Goal: Task Accomplishment & Management: Use online tool/utility

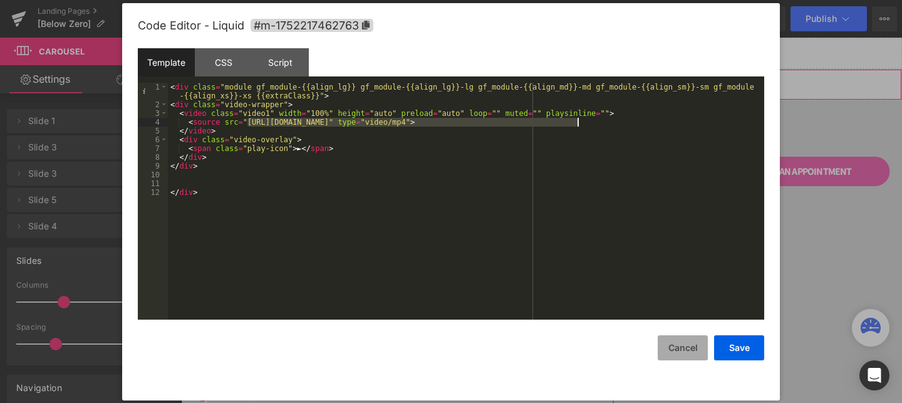
scroll to position [1330, 0]
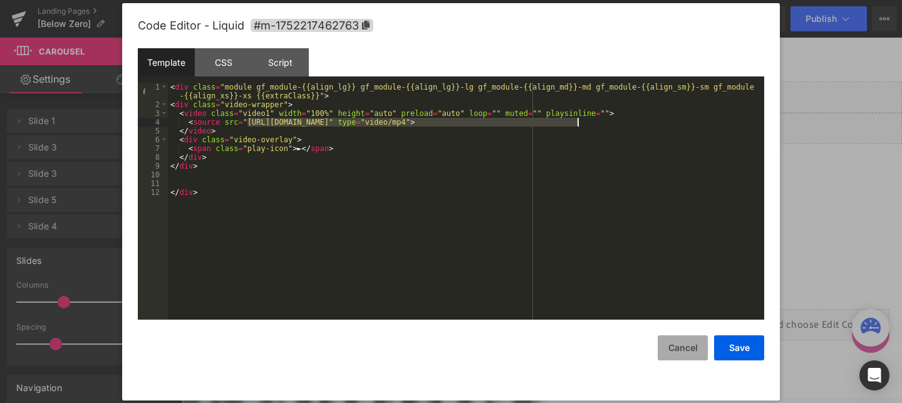
click at [693, 357] on button "Cancel" at bounding box center [683, 347] width 50 height 25
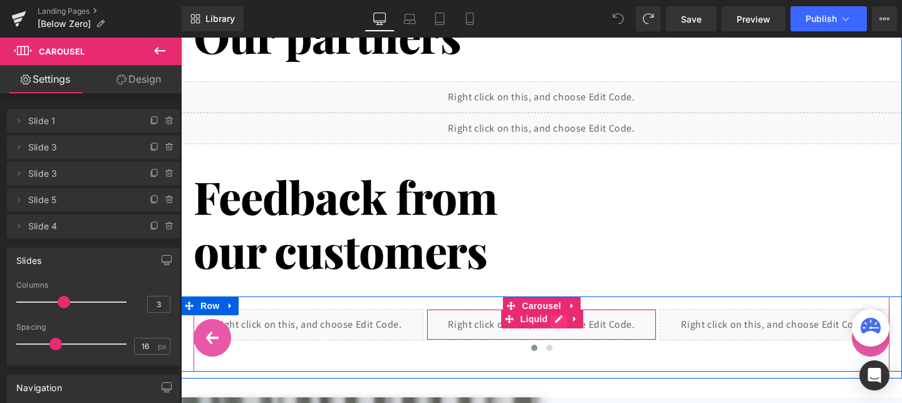
click at [555, 320] on div "Liquid" at bounding box center [542, 324] width 230 height 31
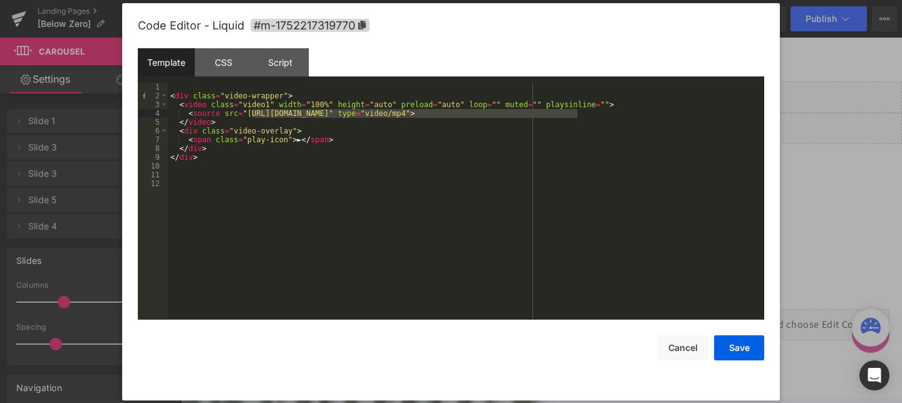
drag, startPoint x: 578, startPoint y: 112, endPoint x: 250, endPoint y: 112, distance: 327.6
click at [250, 112] on div "< div class = "video-wrapper" > < video class = "video1" width = "100%" height …" at bounding box center [466, 210] width 596 height 254
click at [578, 112] on div "< div class = "video-wrapper" > < video class = "video1" width = "100%" height …" at bounding box center [466, 210] width 596 height 254
drag, startPoint x: 578, startPoint y: 112, endPoint x: 249, endPoint y: 116, distance: 328.3
click at [249, 116] on div "< div class = "video-wrapper" > < video class = "video1" width = "100%" height …" at bounding box center [466, 210] width 596 height 254
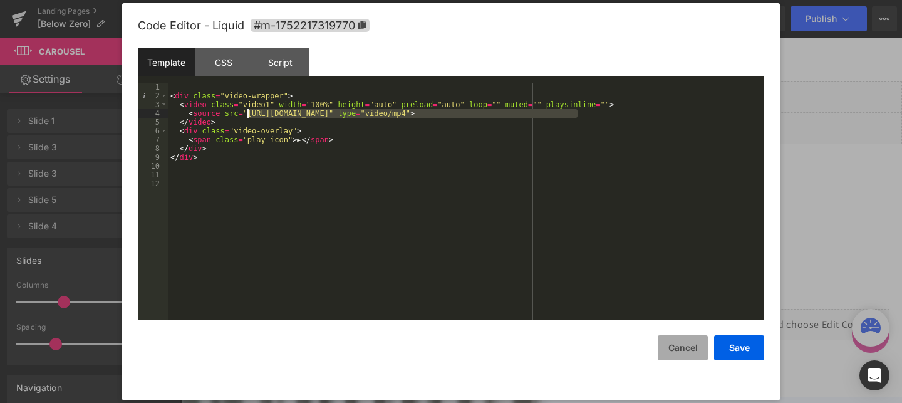
click at [690, 358] on button "Cancel" at bounding box center [683, 347] width 50 height 25
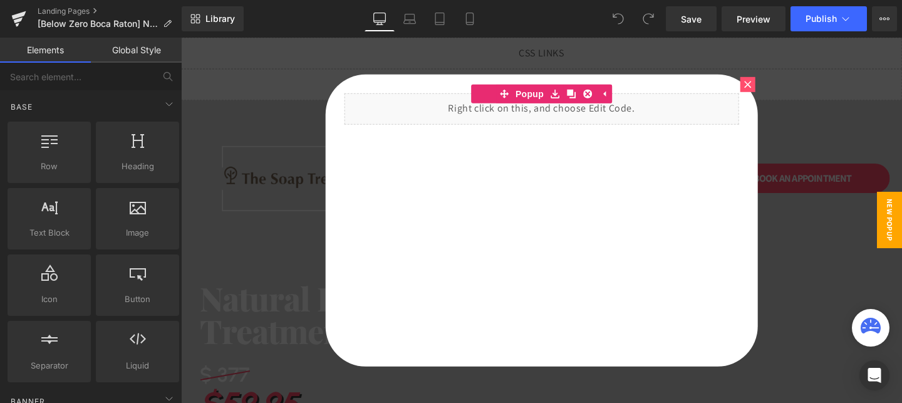
click at [744, 84] on icon at bounding box center [748, 84] width 8 height 8
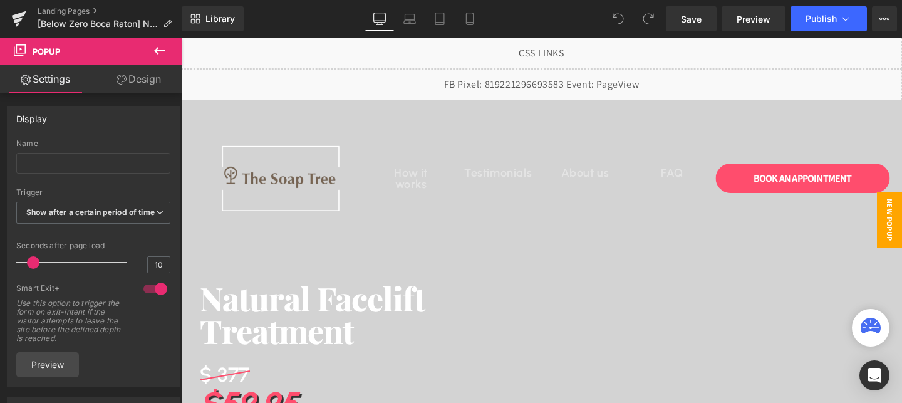
click at [891, 210] on span "New Popup" at bounding box center [889, 220] width 25 height 56
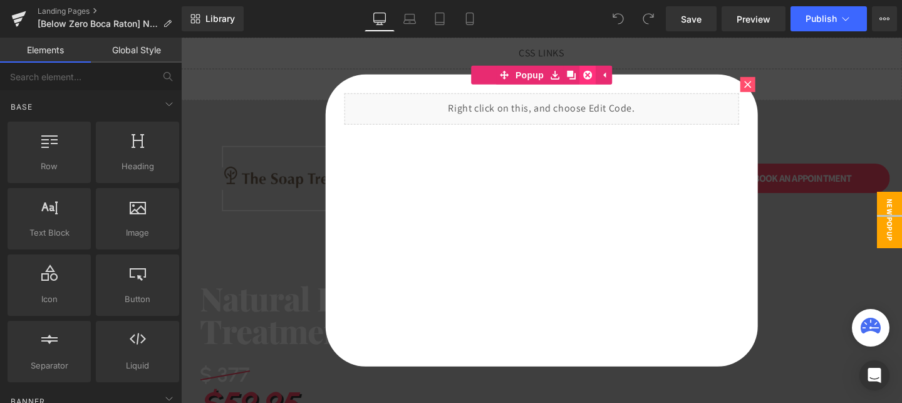
click at [584, 76] on icon at bounding box center [587, 74] width 9 height 9
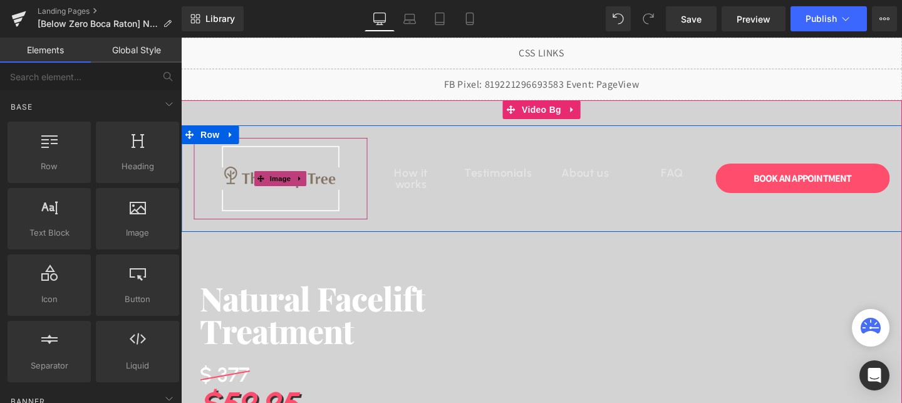
click at [266, 189] on img at bounding box center [281, 178] width 122 height 81
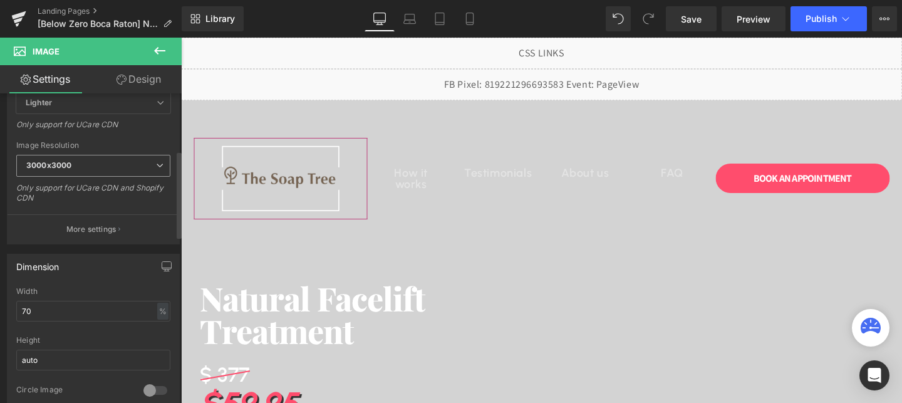
scroll to position [77, 0]
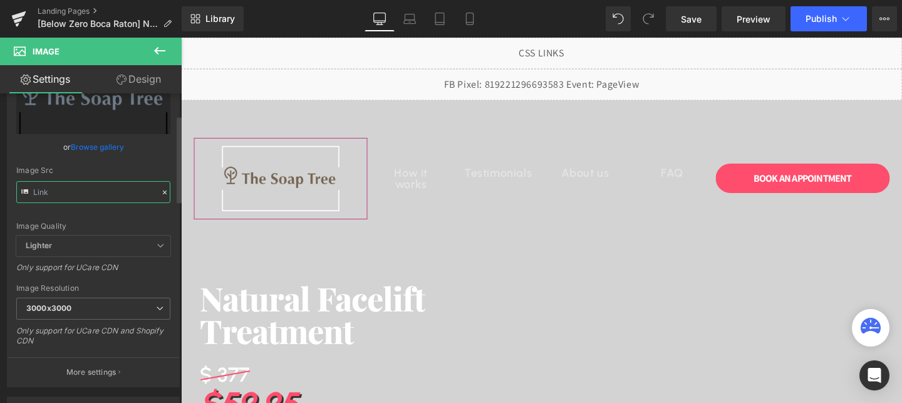
click at [98, 189] on input "text" at bounding box center [93, 192] width 154 height 22
paste input "676aa320b5deac3faa998461_Frame_188765_3000x3000.png?v=1752161931"
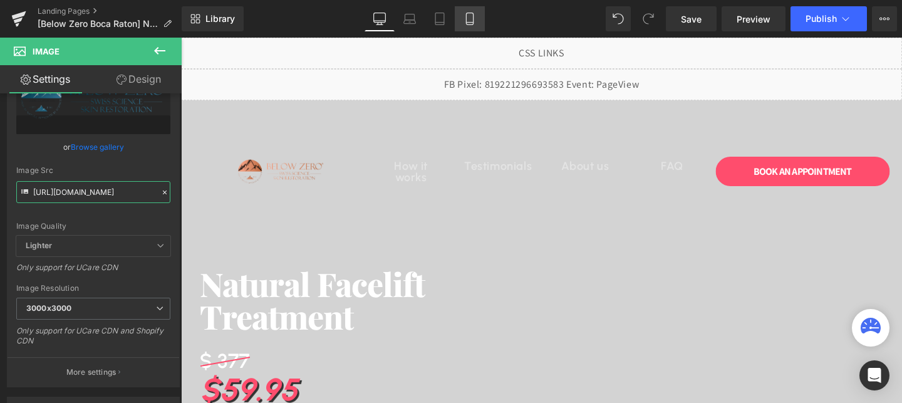
type input "https://cdn.shopify.com/s/files/1/0758/1601/0010/files/676aa320b5deac3faa998461…"
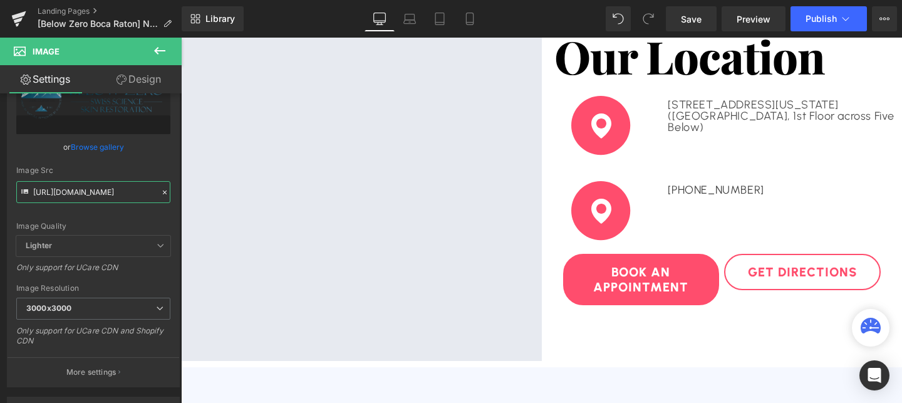
scroll to position [2888, 0]
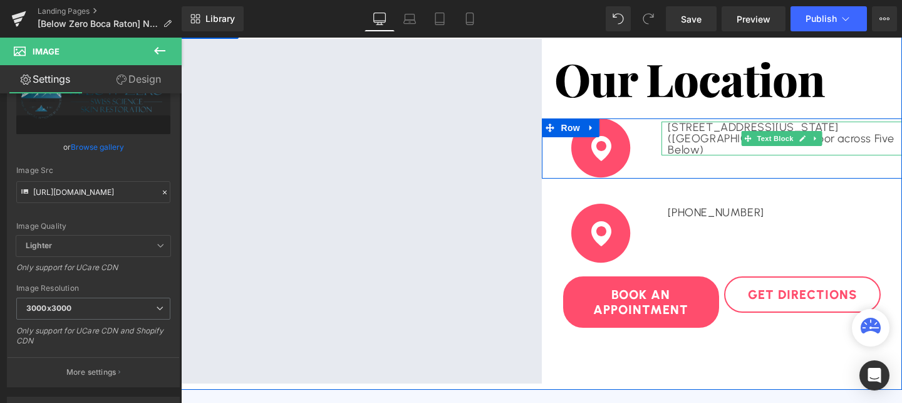
click at [715, 130] on p "10000 California St. Omaha, NE 68114" at bounding box center [782, 127] width 228 height 11
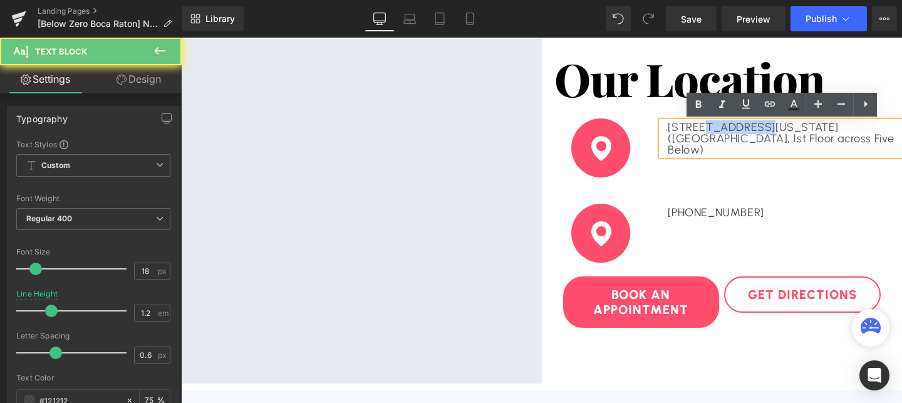
click at [715, 130] on p "10000 California St. Omaha, NE 68114" at bounding box center [782, 127] width 228 height 11
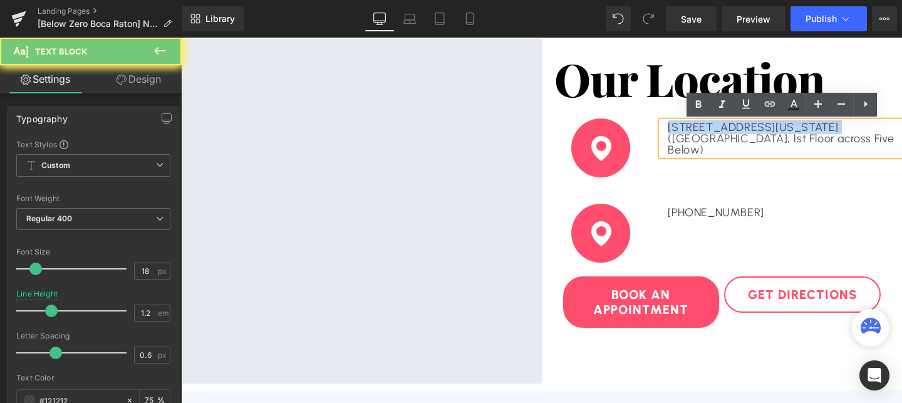
click at [715, 130] on p "10000 California St. Omaha, NE 68114" at bounding box center [782, 127] width 228 height 11
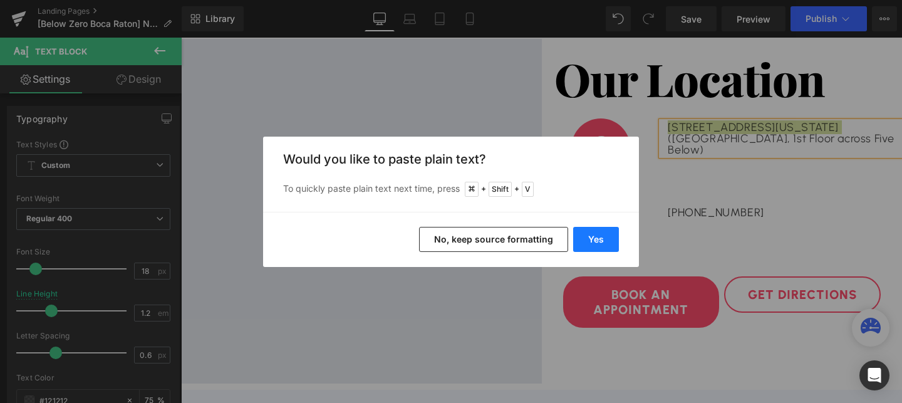
click at [593, 241] on button "Yes" at bounding box center [596, 239] width 46 height 25
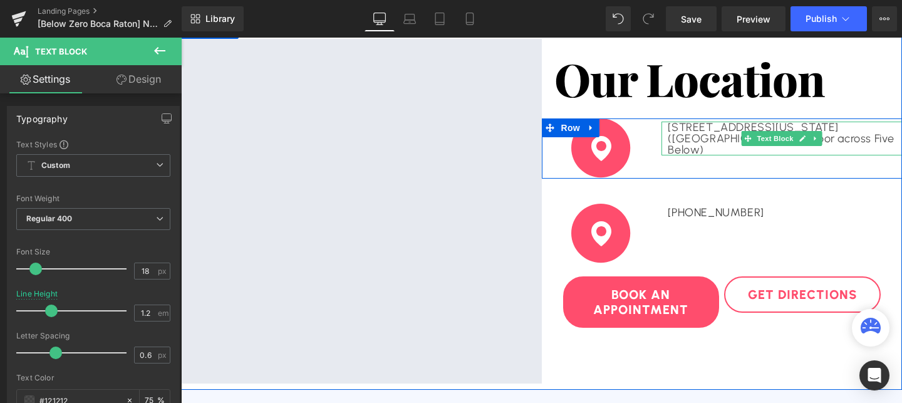
click at [705, 146] on p "6000 Glades Rd, Boca Raton Florida 33431(STE 1221, Westroads Mall, 1st Floor ac…" at bounding box center [782, 139] width 228 height 34
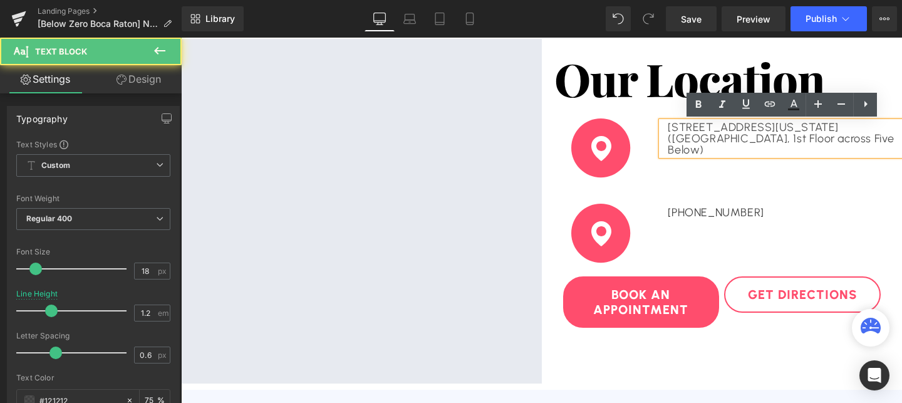
click at [705, 146] on p "6000 Glades Rd, Boca Raton Florida 33431(STE 1221, Westroads Mall, 1st Floor ac…" at bounding box center [782, 139] width 228 height 34
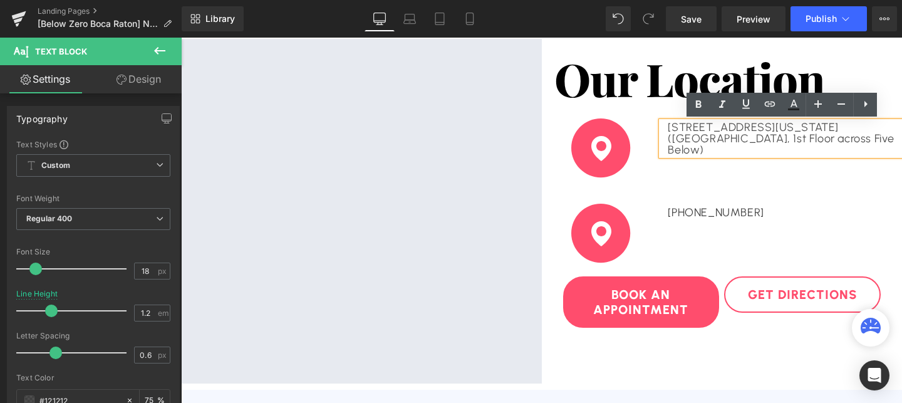
click at [705, 146] on p "6000 Glades Rd, Boca Raton Florida 33431(STE 1221, Westroads Mall, 1st Floor ac…" at bounding box center [782, 139] width 228 height 34
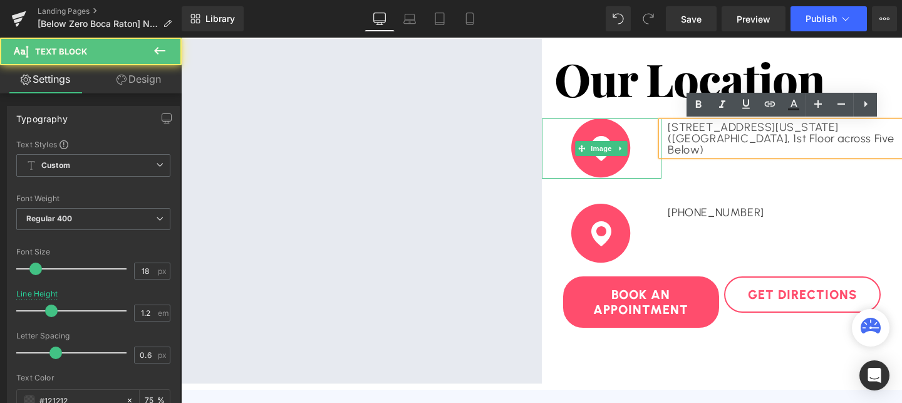
drag, startPoint x: 767, startPoint y: 147, endPoint x: 640, endPoint y: 140, distance: 128.0
click at [640, 140] on div "Image 6000 Glades Rd, Boca Raton Florida 33431(STE 1221, Westroads Mall, 1st Fl…" at bounding box center [722, 148] width 361 height 60
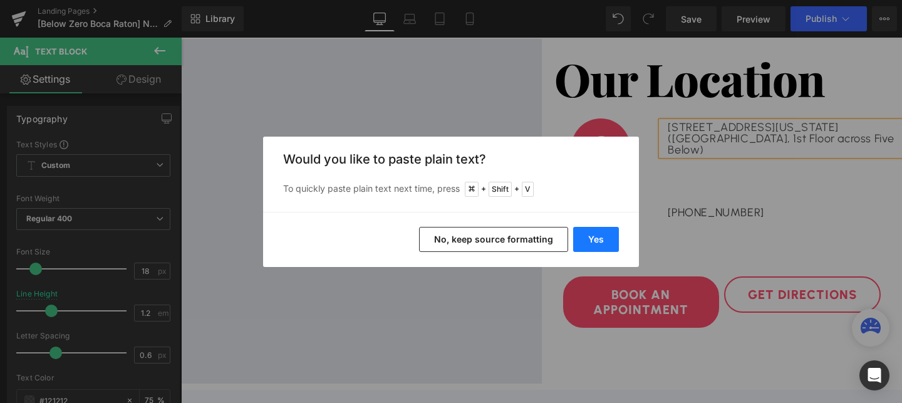
click at [607, 241] on button "Yes" at bounding box center [596, 239] width 46 height 25
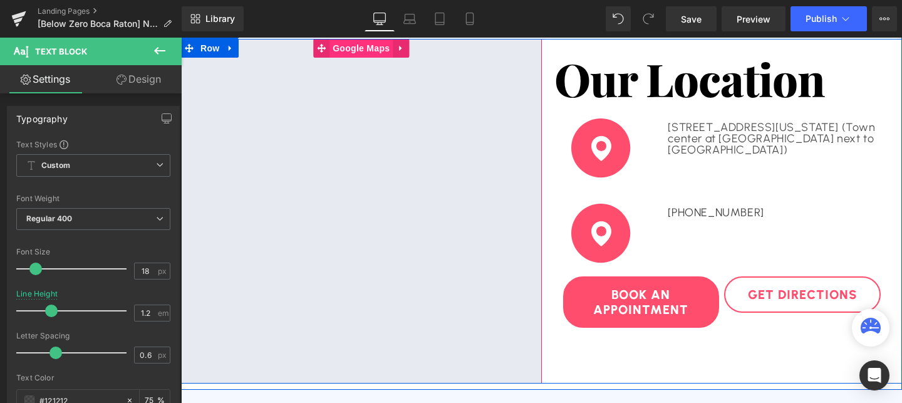
click at [353, 47] on span "Google Maps" at bounding box center [361, 48] width 63 height 19
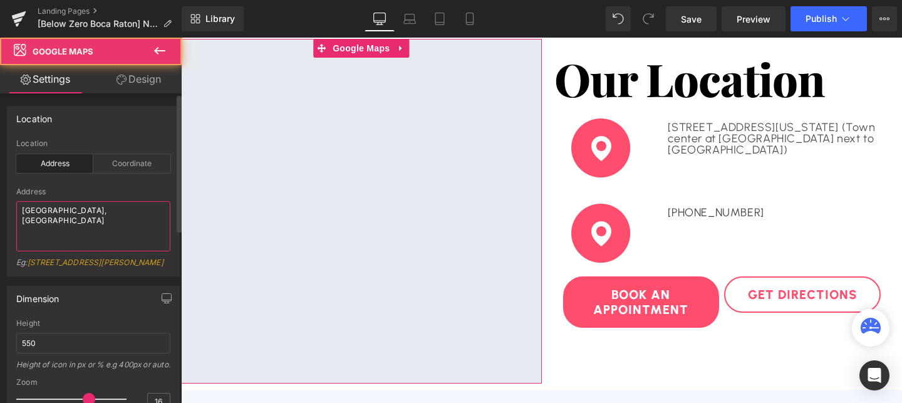
click at [88, 213] on textarea "Westroads Mall, Omaha" at bounding box center [93, 226] width 154 height 50
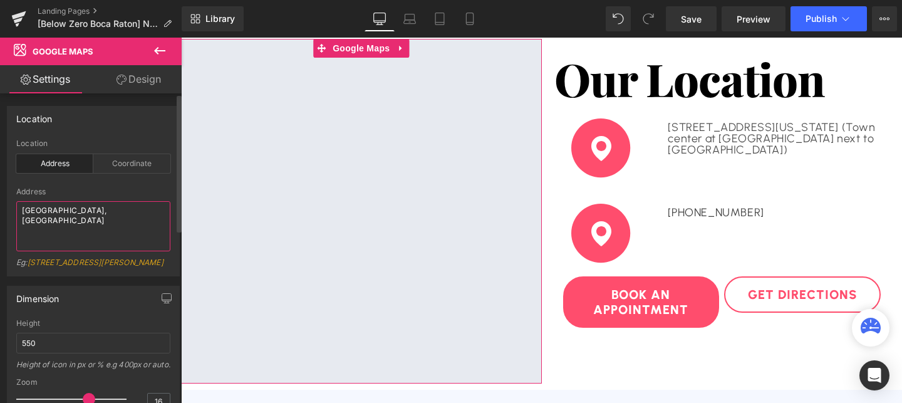
click at [88, 213] on textarea "Westroads Mall, Omaha" at bounding box center [93, 226] width 154 height 50
paste textarea "6000 Glades Rd, Boca Raton Florida 33431"
type textarea "6000 Glades Rd, Boca Raton Florida 33431"
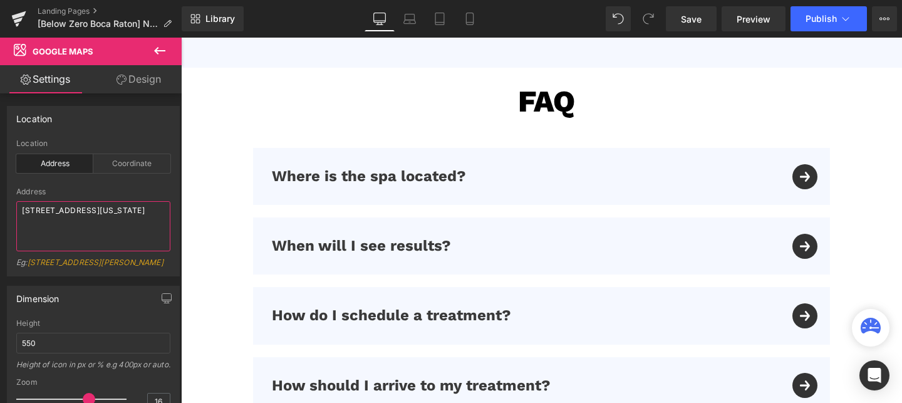
scroll to position [3667, 0]
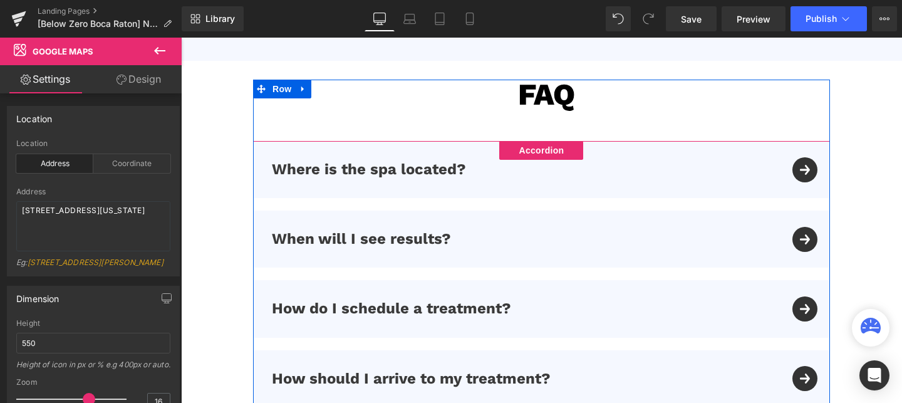
click at [800, 175] on div "Where is the spa located? Text Block" at bounding box center [541, 169] width 577 height 57
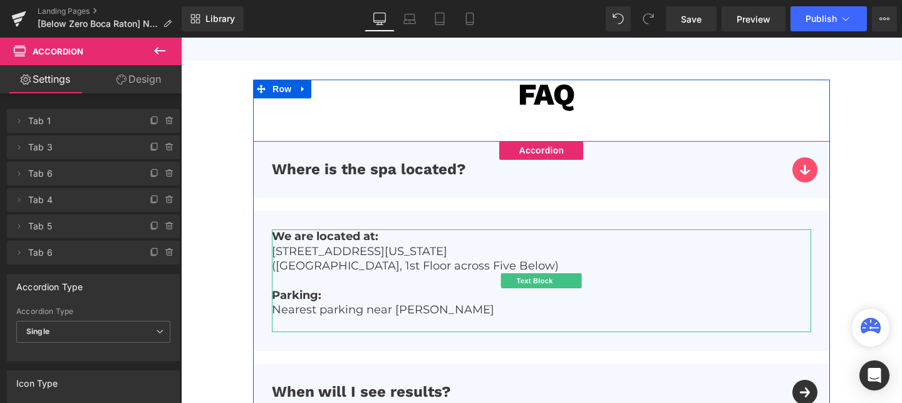
click at [373, 273] on p at bounding box center [541, 280] width 539 height 14
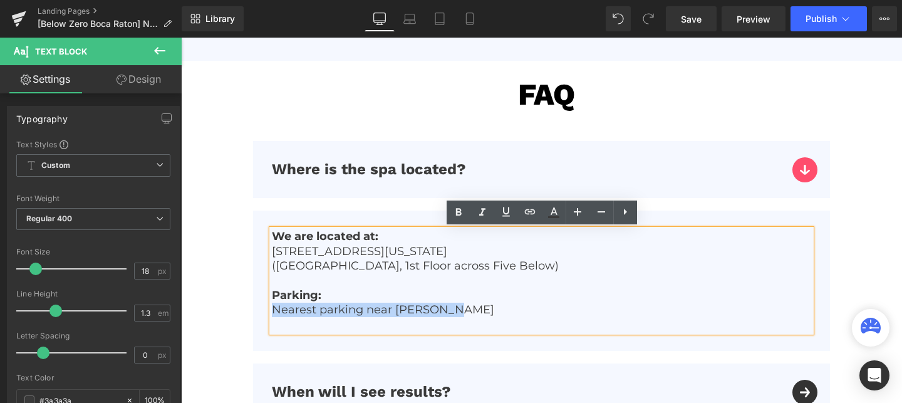
drag, startPoint x: 452, startPoint y: 307, endPoint x: 275, endPoint y: 310, distance: 176.7
click at [275, 310] on p "Nearest parking near JC Penny" at bounding box center [541, 310] width 539 height 14
paste div
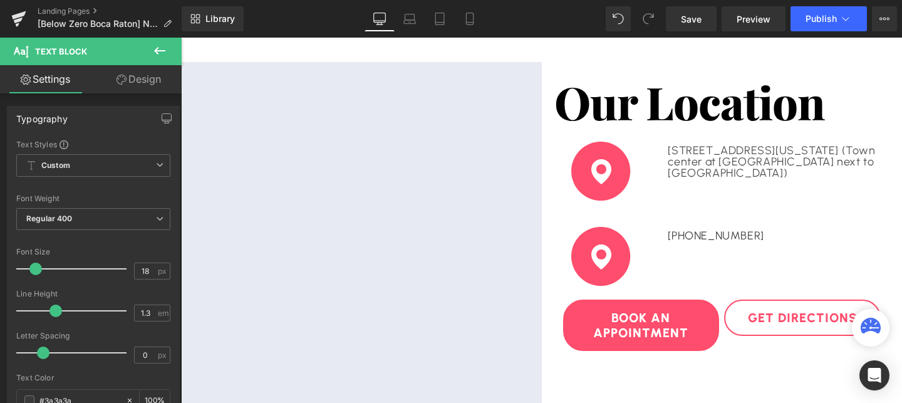
scroll to position [2817, 0]
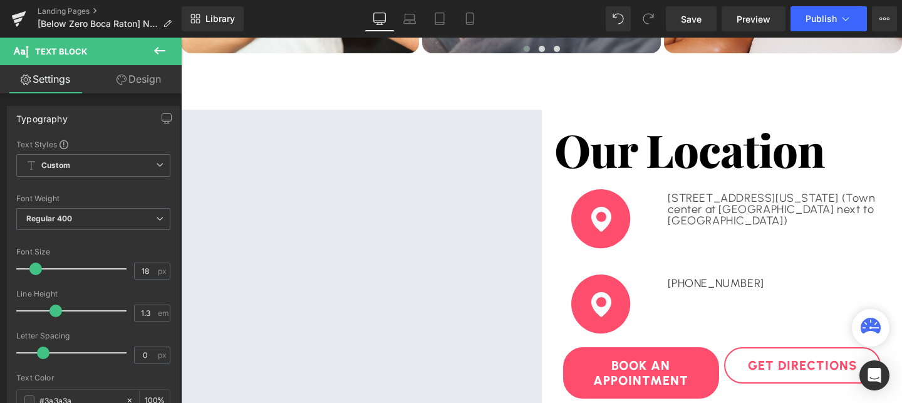
click at [681, 209] on p "6000 Glades Rd, Boca Raton Florida (Town center at Boca Raton next to Saks fift…" at bounding box center [782, 209] width 228 height 34
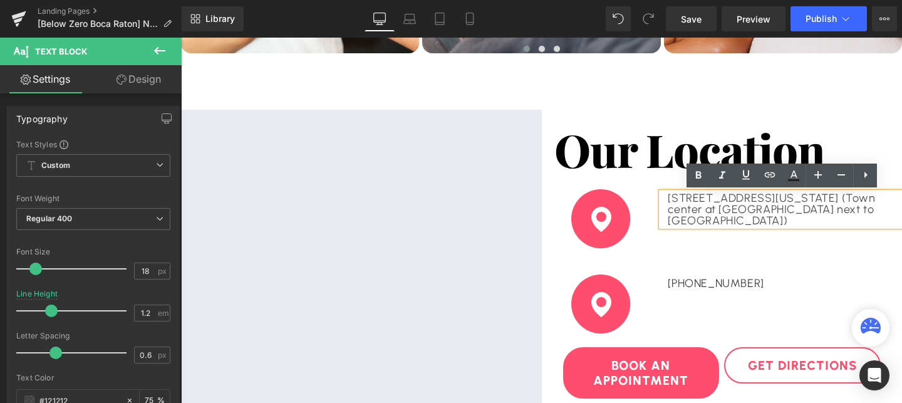
click at [860, 199] on p "6000 Glades Rd, Boca Raton Florida (Town center at Boca Raton next to Saks fift…" at bounding box center [782, 209] width 228 height 34
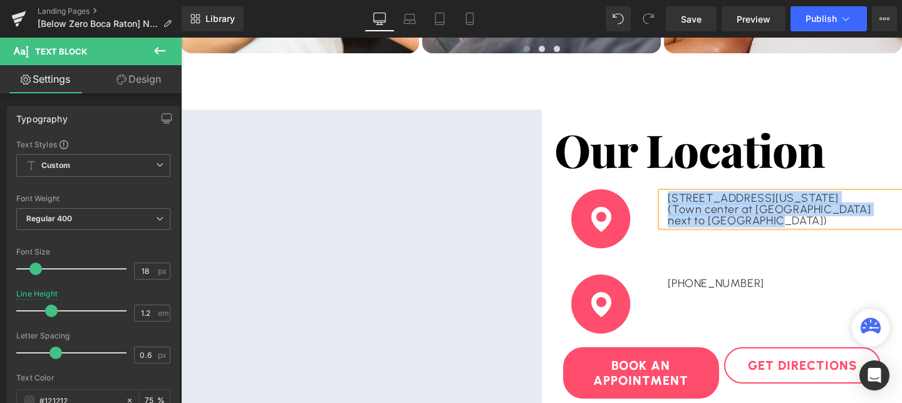
drag, startPoint x: 668, startPoint y: 194, endPoint x: 748, endPoint y: 227, distance: 86.2
click at [748, 226] on div "6000 Glades Rd, Boca Raton Florida (Town center at Boca Raton next to Saks fift…" at bounding box center [782, 209] width 241 height 34
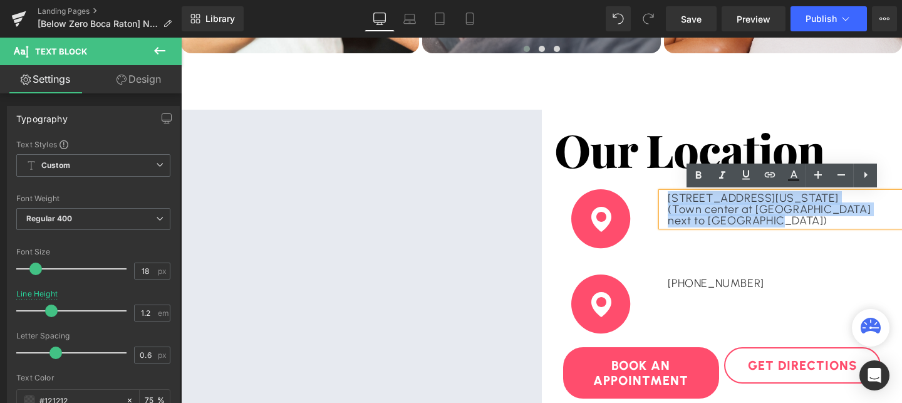
copy div "6000 Glades Rd, Boca Raton Florida (Town center at Boca Raton next to Saks fift…"
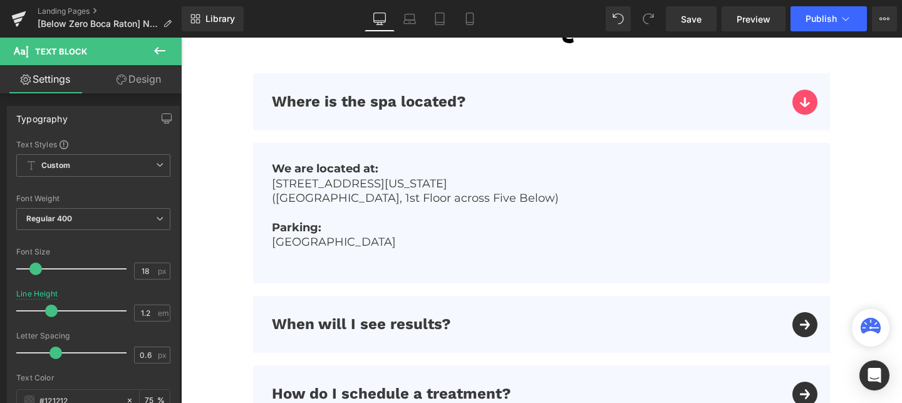
scroll to position [3779, 0]
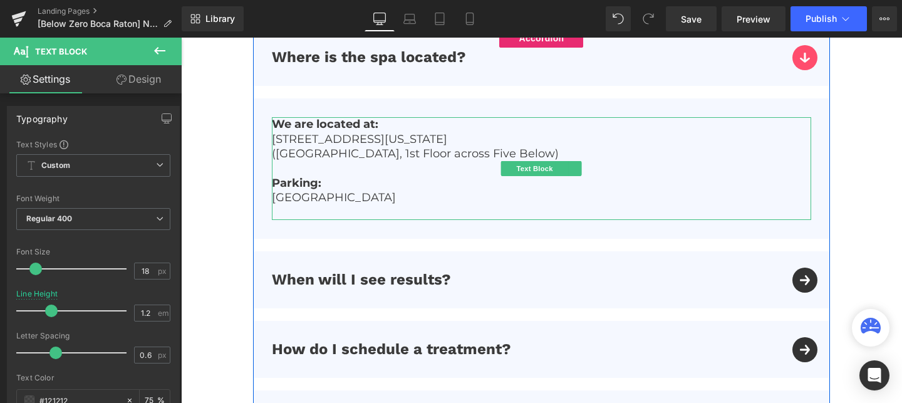
click at [417, 143] on p "10000 California St. Omaha, NE 68114" at bounding box center [541, 139] width 539 height 14
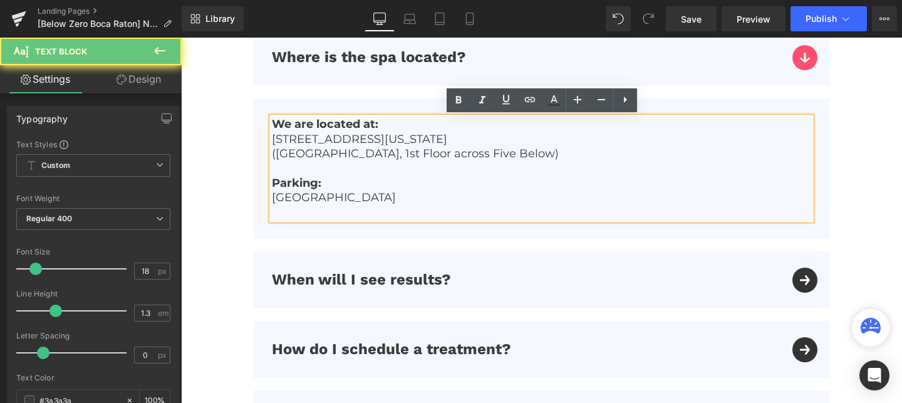
click at [417, 143] on p "10000 California St. Omaha, NE 68114" at bounding box center [541, 139] width 539 height 14
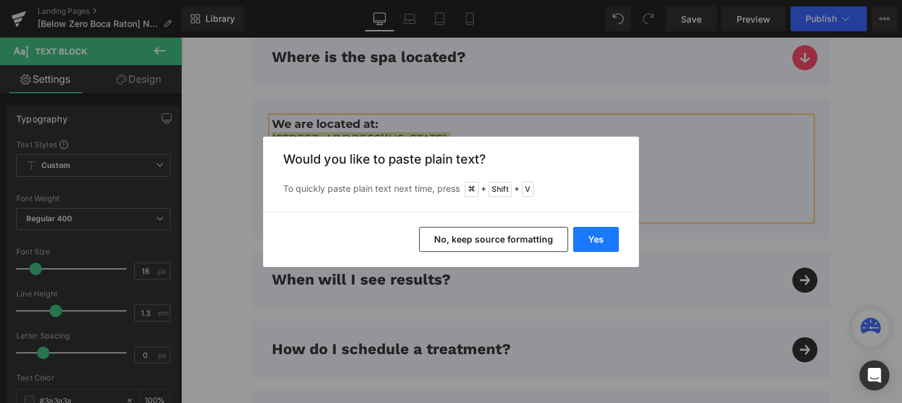
click at [591, 234] on button "Yes" at bounding box center [596, 239] width 46 height 25
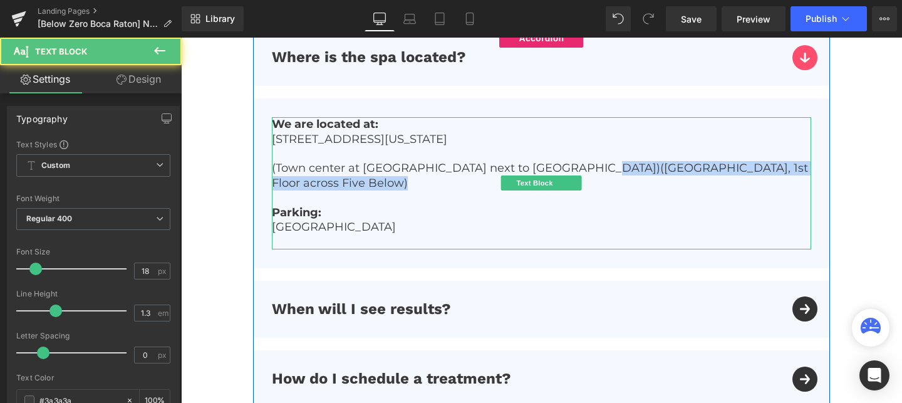
drag, startPoint x: 575, startPoint y: 167, endPoint x: 595, endPoint y: 182, distance: 24.2
click at [595, 182] on p "(Town center at Boca Raton next to Saks fifth Avenue)(STE 1221, Westroads Mall,…" at bounding box center [541, 175] width 539 height 29
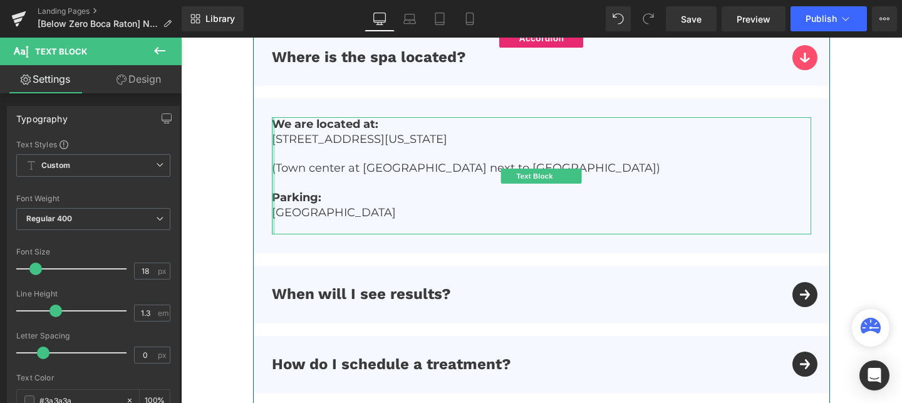
click at [274, 164] on div at bounding box center [273, 175] width 3 height 117
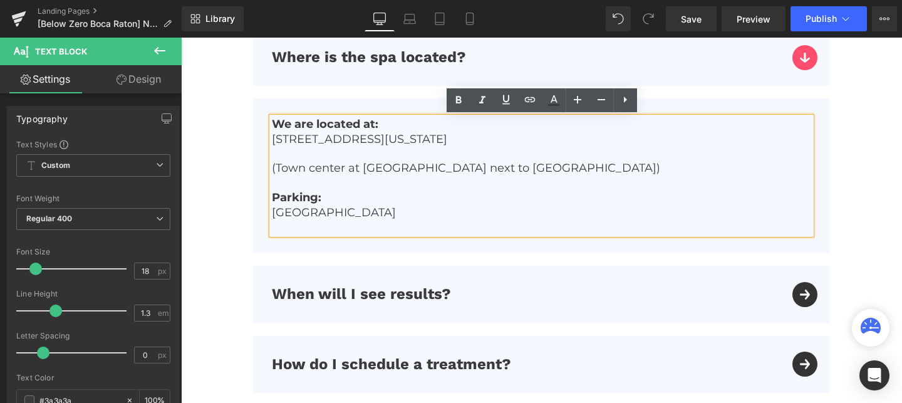
click at [282, 165] on p "(Town center at Boca Raton next to Saks fifth Avenue)" at bounding box center [541, 168] width 539 height 14
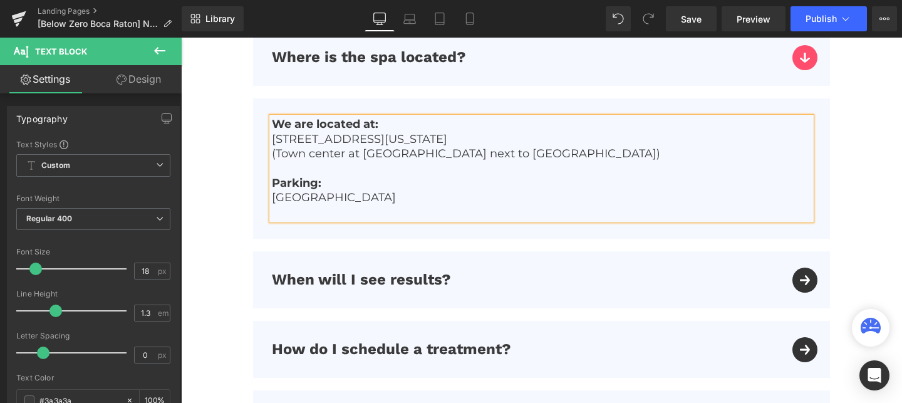
click at [808, 279] on div "When will I see results? Text Block" at bounding box center [541, 279] width 577 height 57
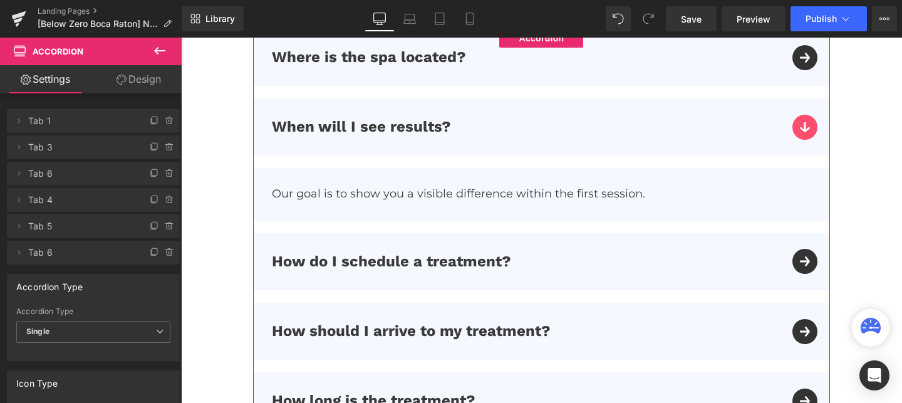
click at [801, 271] on div "How do I schedule a treatment? Text Block" at bounding box center [541, 261] width 577 height 57
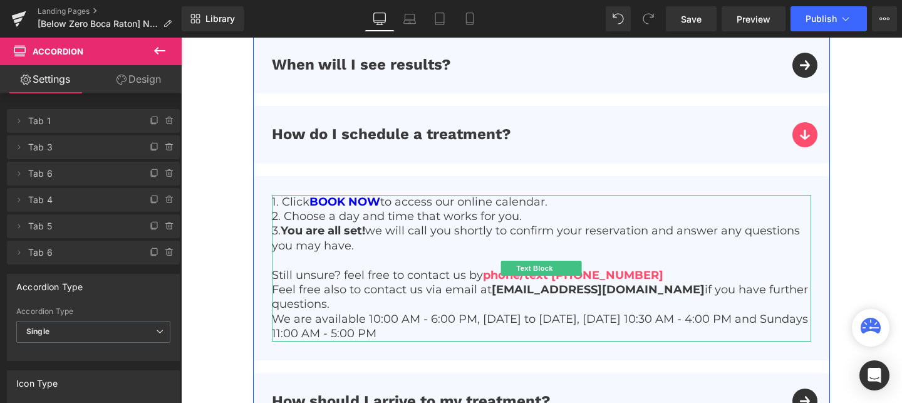
scroll to position [3890, 0]
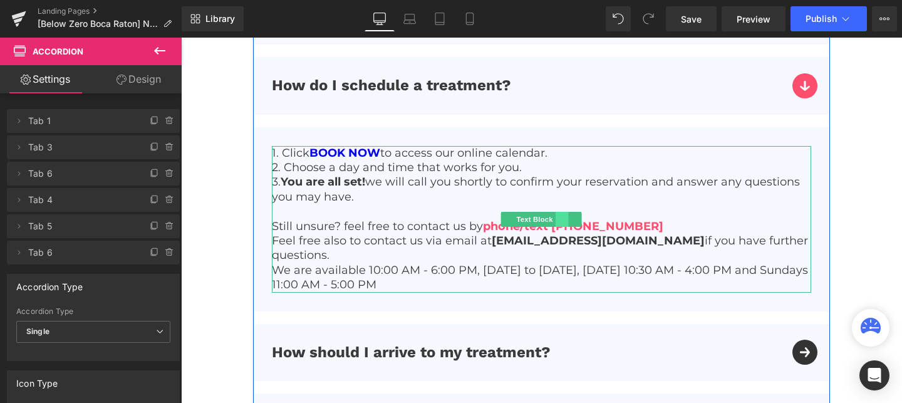
click at [564, 220] on link at bounding box center [562, 219] width 13 height 15
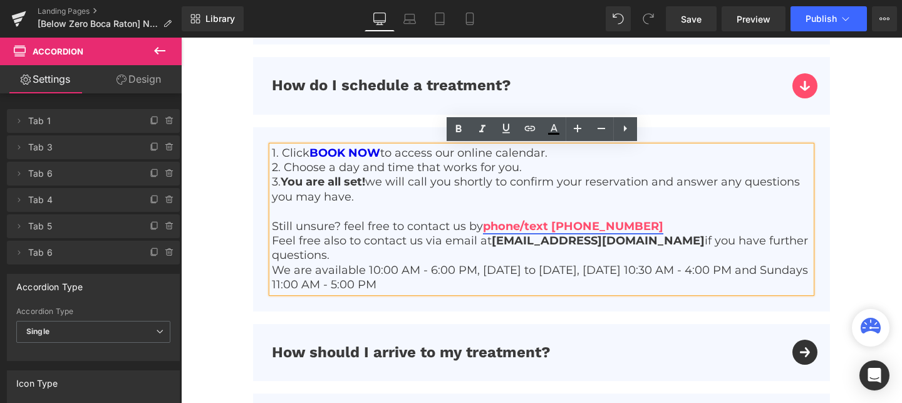
click at [571, 222] on link "phone/text (402) 252-3842" at bounding box center [573, 226] width 180 height 14
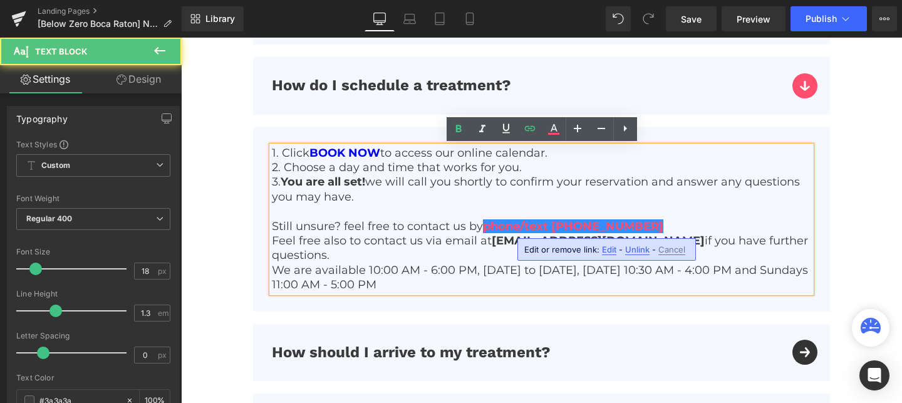
click at [611, 252] on span "Edit" at bounding box center [609, 249] width 14 height 11
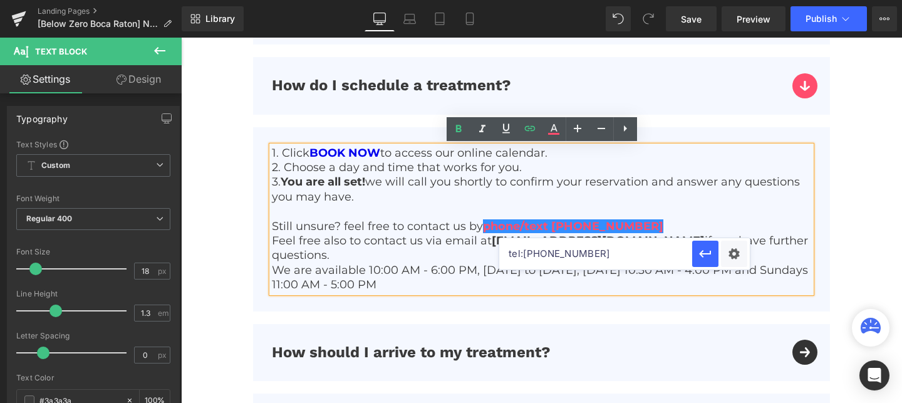
click at [583, 256] on input "tel:4022523842" at bounding box center [595, 253] width 193 height 31
paste input "5612854849"
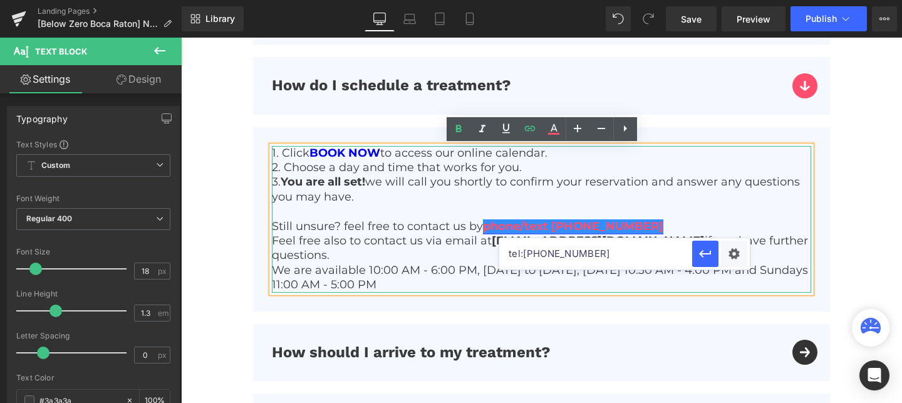
type input "tel:5612854849"
click at [573, 224] on link "phone/text (402) 252-3842" at bounding box center [573, 226] width 180 height 14
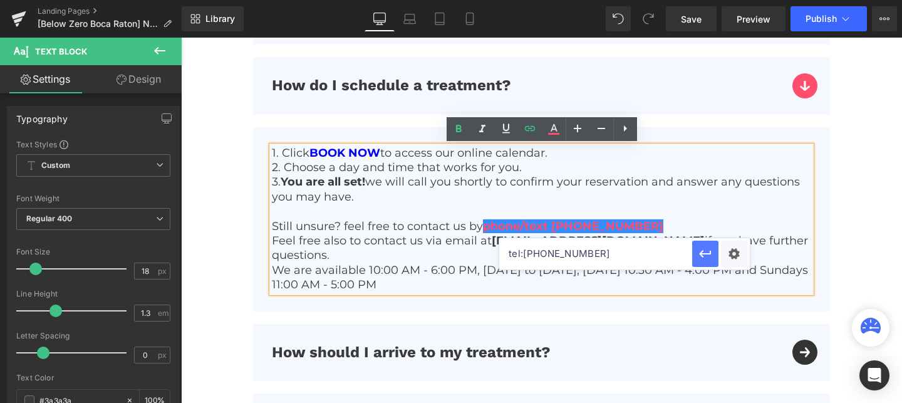
click at [699, 259] on icon "button" at bounding box center [705, 253] width 15 height 15
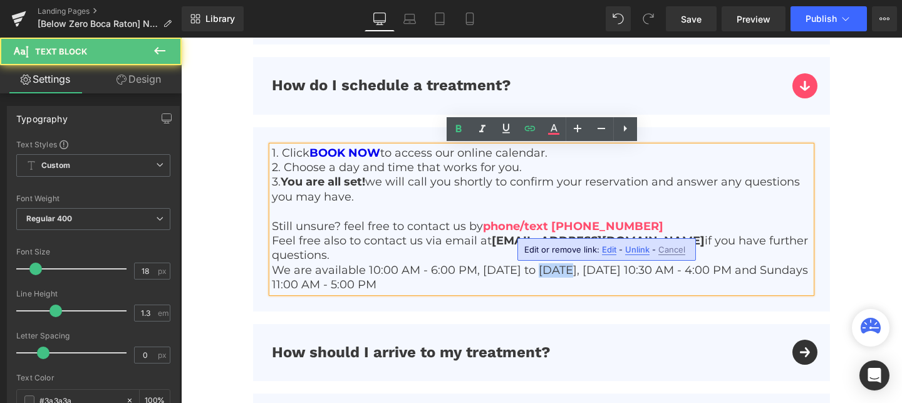
drag, startPoint x: 575, startPoint y: 271, endPoint x: 541, endPoint y: 272, distance: 33.9
click at [541, 272] on p "We are available 10:00 AM - 6:00 PM, Monday to Thursday, Friday 10:30 AM - 4:00…" at bounding box center [541, 277] width 539 height 29
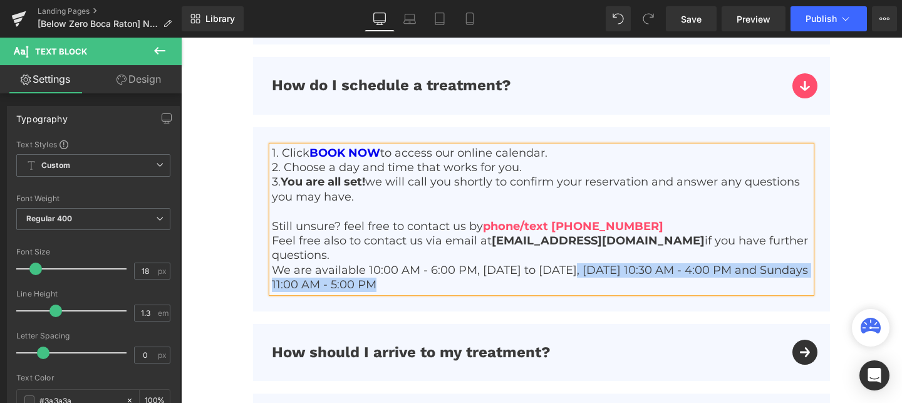
drag, startPoint x: 584, startPoint y: 273, endPoint x: 653, endPoint y: 283, distance: 70.2
click at [653, 283] on p "We are available 10:00 AM - 6:00 PM, Monday to Sunday, Friday 10:30 AM - 4:00 P…" at bounding box center [541, 277] width 539 height 29
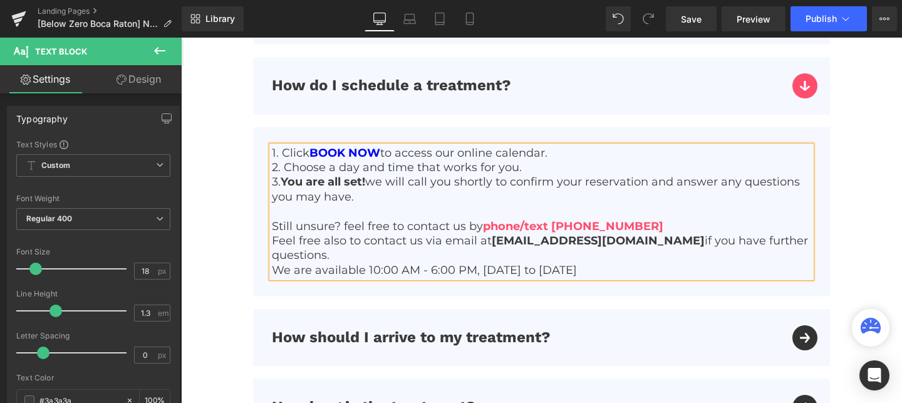
click at [377, 271] on p "We are available 10:00 AM - 6:00 PM, Monday to Sunday" at bounding box center [541, 270] width 539 height 14
click at [375, 153] on link "BOOK NOW" at bounding box center [344, 153] width 71 height 14
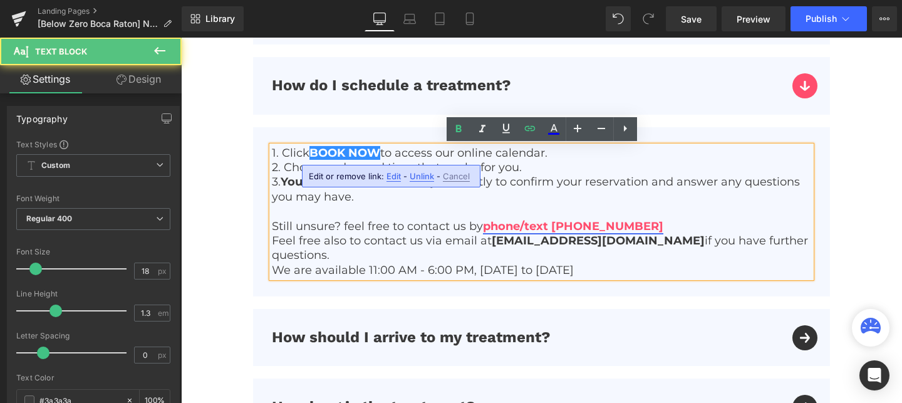
click at [569, 228] on link "phone/text (561) 285-4849" at bounding box center [573, 226] width 180 height 14
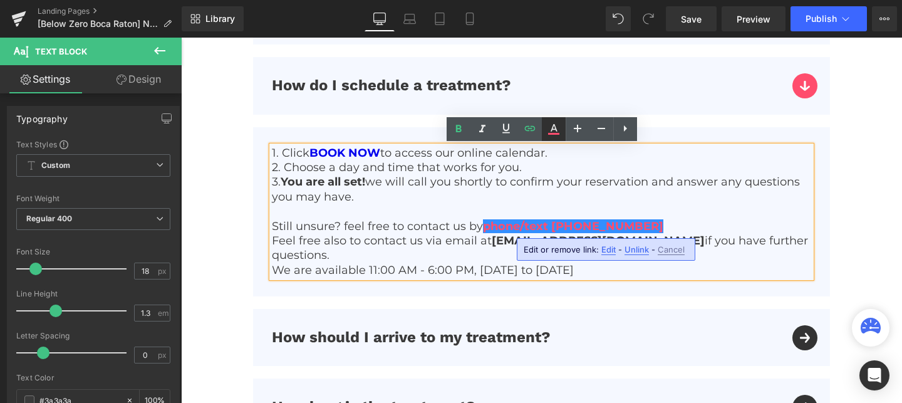
click at [556, 134] on icon at bounding box center [553, 134] width 11 height 2
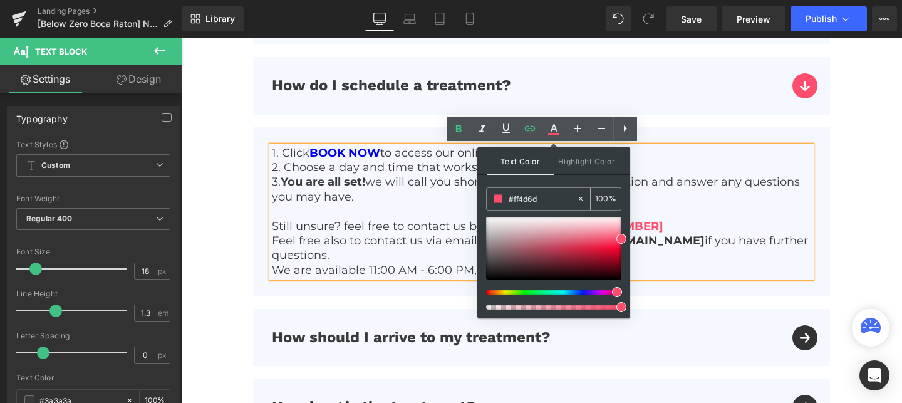
click at [531, 193] on input "#ff4d6d" at bounding box center [543, 199] width 68 height 14
click at [346, 158] on link "BOOK NOW" at bounding box center [344, 153] width 71 height 14
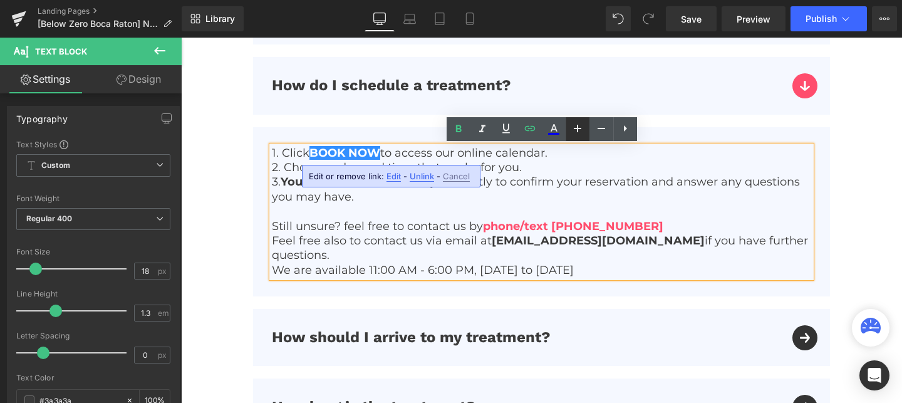
click at [566, 125] on link at bounding box center [578, 129] width 24 height 24
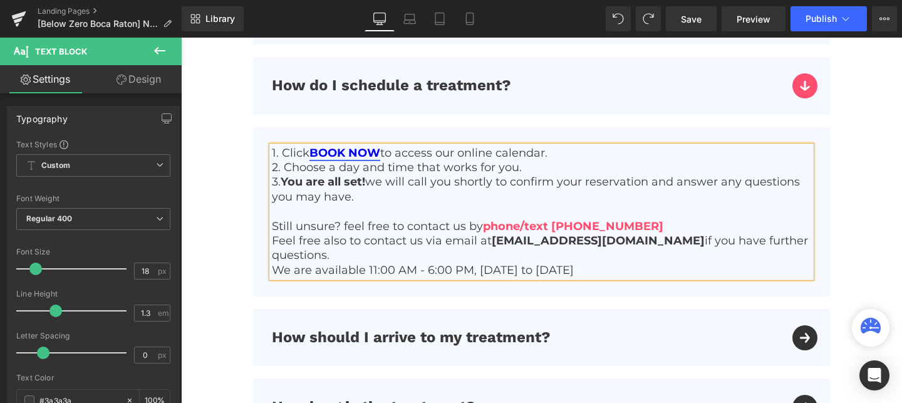
click at [365, 153] on link "BOOK NOW" at bounding box center [344, 153] width 71 height 14
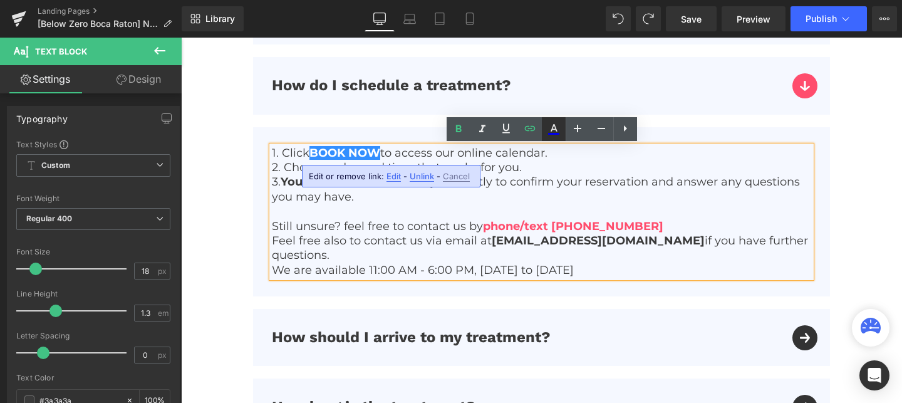
click at [554, 127] on icon at bounding box center [553, 129] width 15 height 15
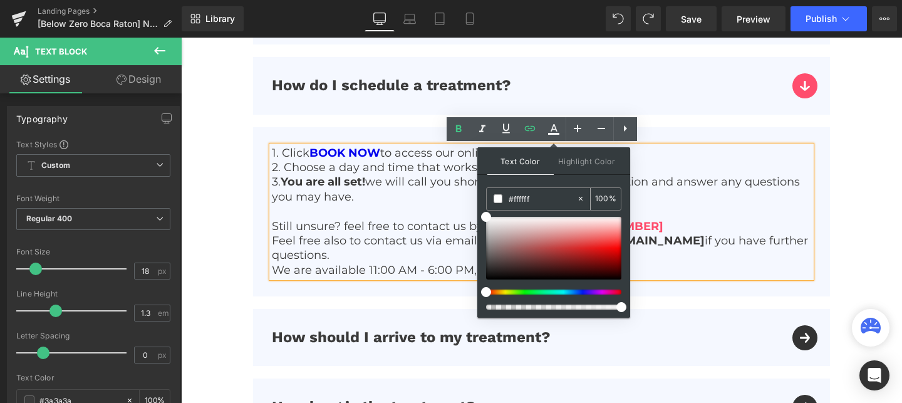
click at [531, 193] on input "#ff4d6d" at bounding box center [543, 199] width 68 height 14
click at [384, 150] on p "1. Click BOOK NOW to access our online calendar." at bounding box center [541, 153] width 539 height 14
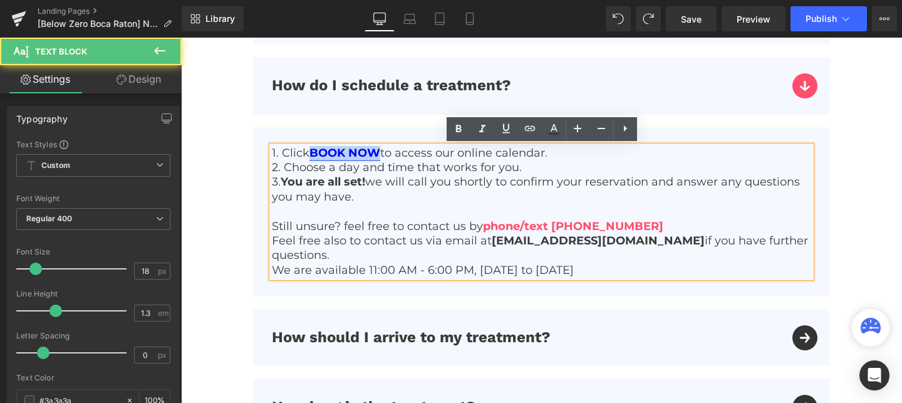
drag, startPoint x: 380, startPoint y: 152, endPoint x: 314, endPoint y: 153, distance: 65.8
click at [314, 153] on link "BOOK NOW" at bounding box center [344, 153] width 71 height 14
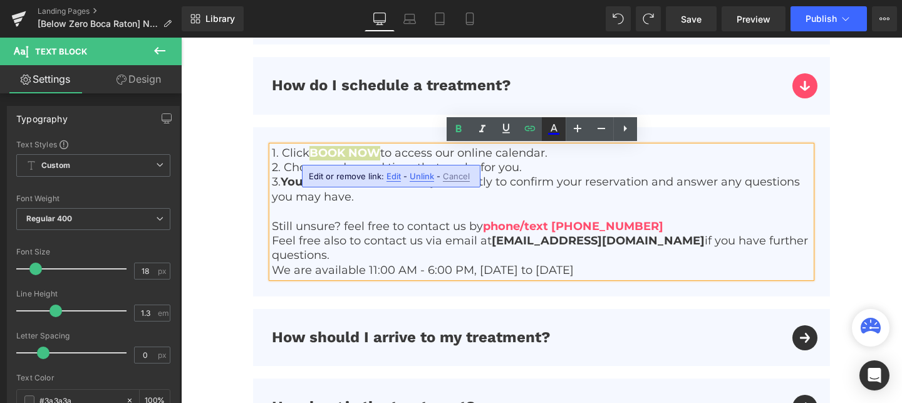
click at [552, 130] on icon at bounding box center [553, 129] width 15 height 15
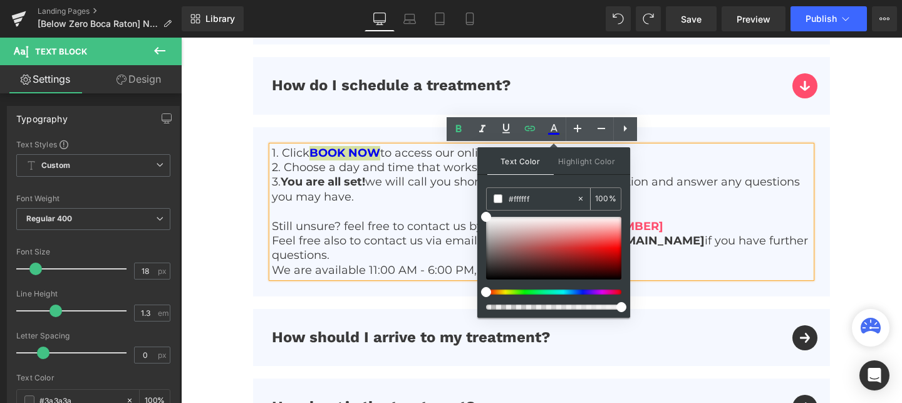
click at [526, 197] on input "#ff4d6d" at bounding box center [543, 199] width 68 height 14
paste input "4d6d"
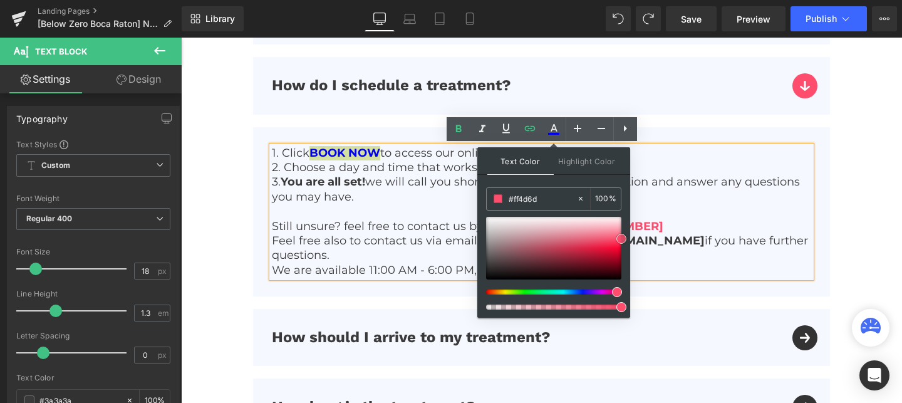
click at [625, 237] on span at bounding box center [621, 239] width 10 height 10
click at [402, 174] on p "2. Choose a day and time that works for you." at bounding box center [541, 167] width 539 height 14
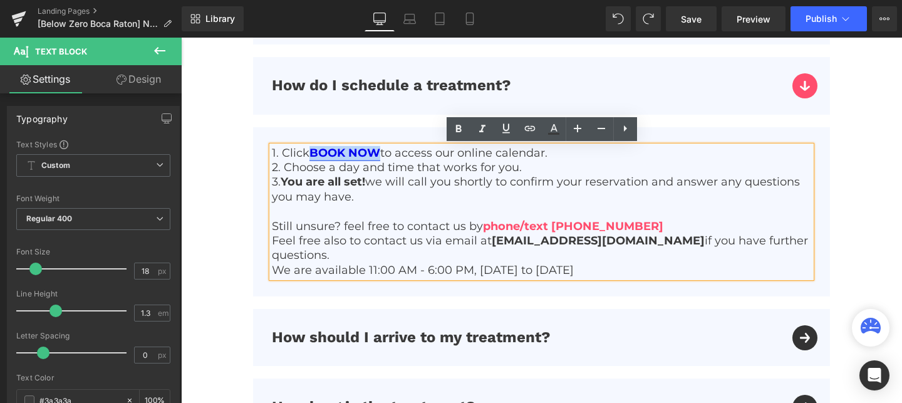
drag, startPoint x: 381, startPoint y: 151, endPoint x: 314, endPoint y: 155, distance: 67.2
click at [314, 155] on link "BOOK NOW" at bounding box center [344, 153] width 71 height 14
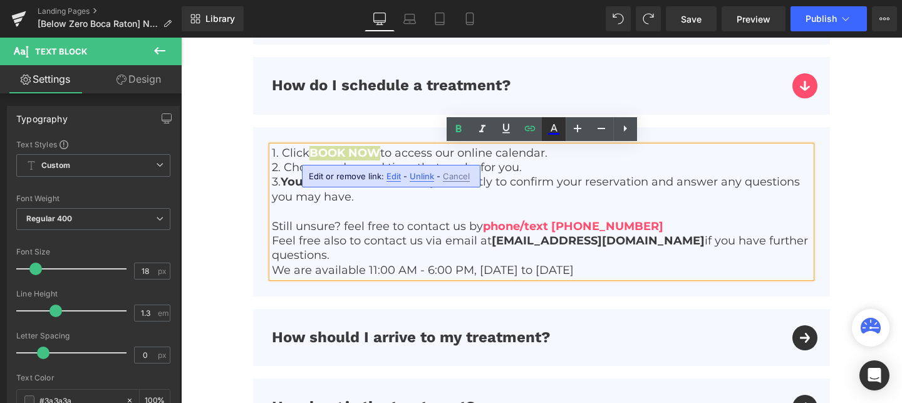
click at [559, 123] on icon at bounding box center [553, 129] width 15 height 15
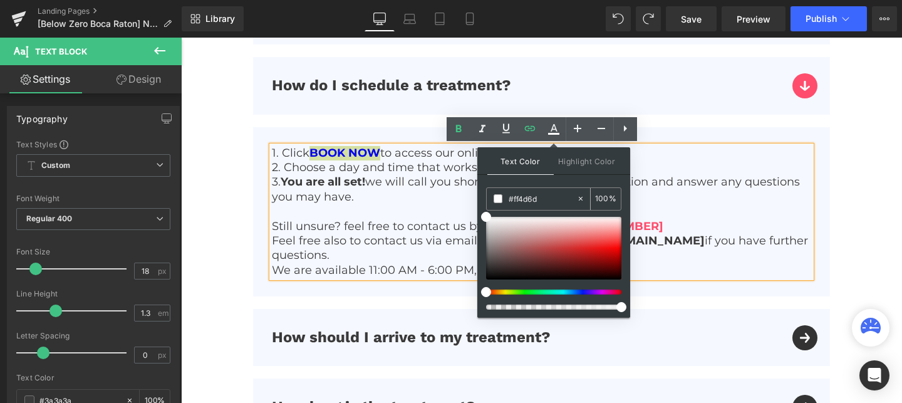
click at [527, 194] on input "#ff4d6d" at bounding box center [543, 199] width 68 height 14
paste input "4d6d"
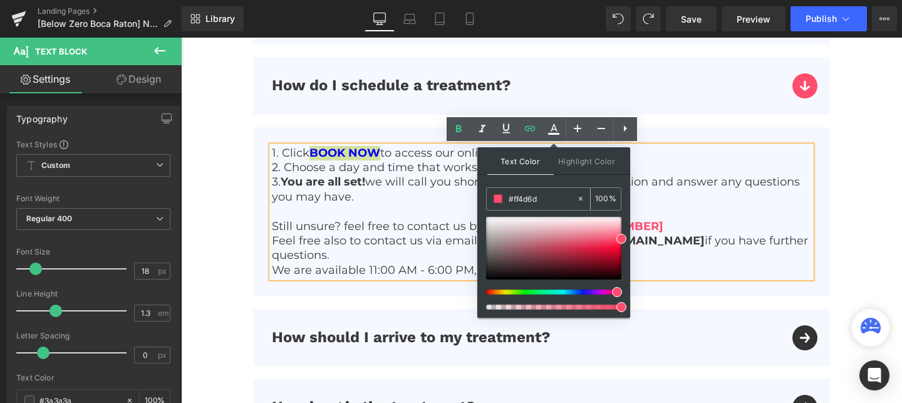
type input "#ff4d6d"
click at [623, 234] on span at bounding box center [621, 239] width 10 height 10
click at [351, 165] on p "2. Choose a day and time that works for you." at bounding box center [541, 167] width 539 height 14
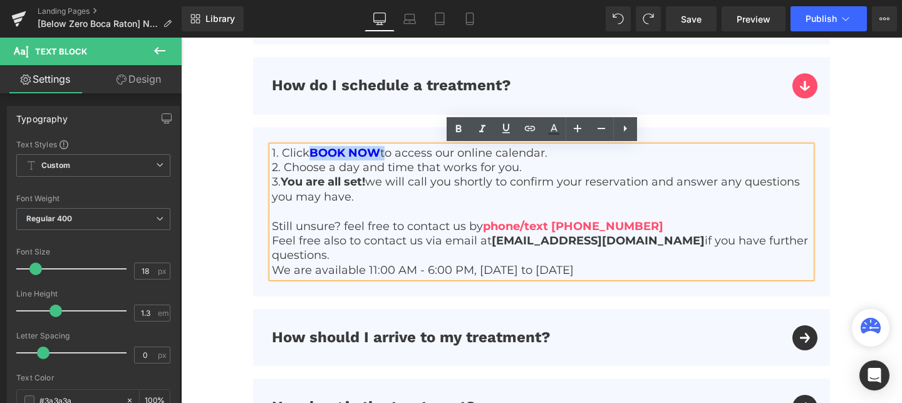
drag, startPoint x: 386, startPoint y: 155, endPoint x: 309, endPoint y: 158, distance: 76.5
click at [309, 158] on p "1. Click BOOK NOW to access our online calendar." at bounding box center [541, 153] width 539 height 14
click at [546, 134] on icon at bounding box center [553, 129] width 15 height 15
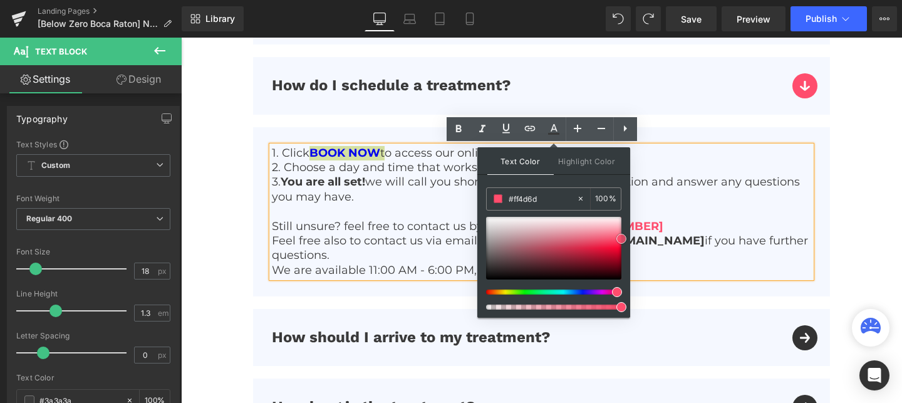
click at [620, 235] on span at bounding box center [621, 239] width 10 height 10
click at [422, 213] on p at bounding box center [541, 211] width 539 height 14
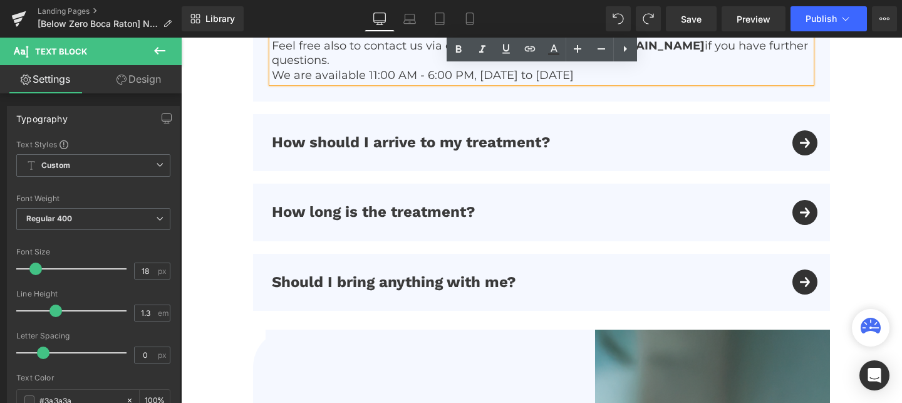
scroll to position [4062, 0]
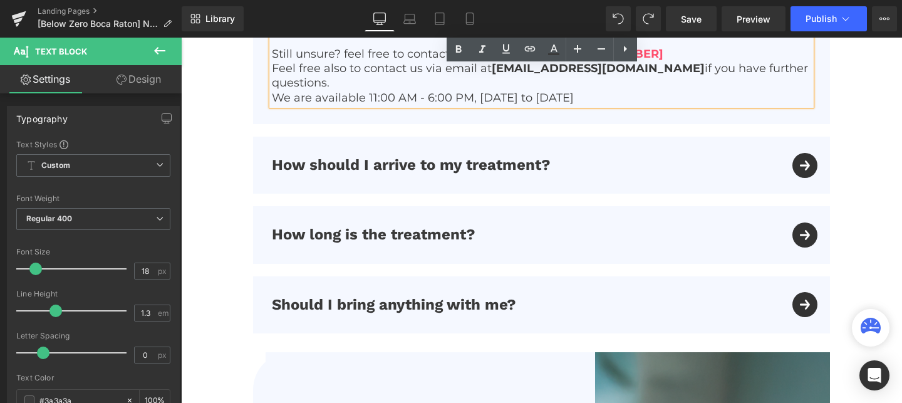
click at [809, 160] on div "How should I arrive to my treatment? Text Block" at bounding box center [541, 165] width 577 height 57
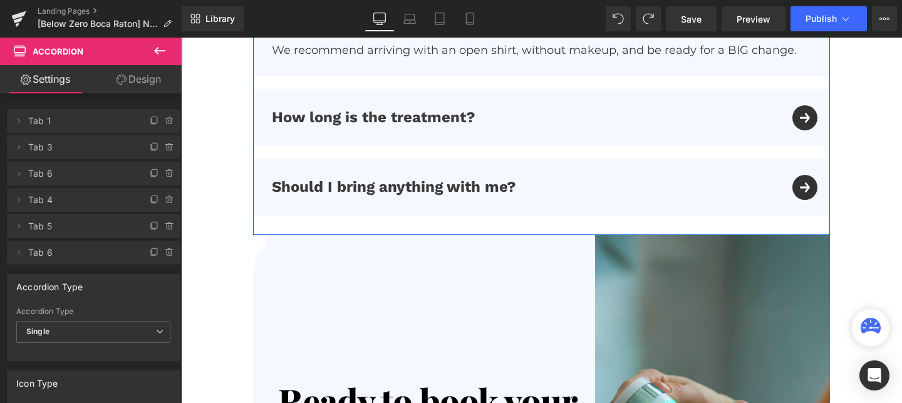
click at [808, 126] on div "How long is the treatment? Text Block" at bounding box center [541, 117] width 577 height 57
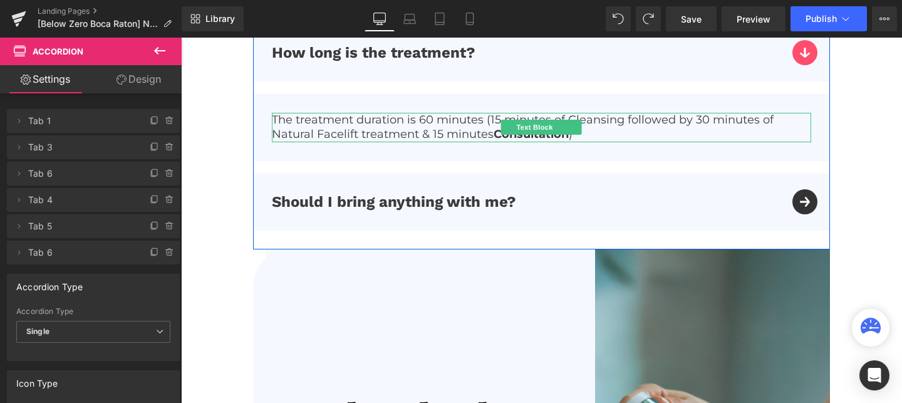
click at [430, 122] on p "The treatment duration is 60 minutes (15 minutes of Cleansing followed by 30 mi…" at bounding box center [541, 127] width 539 height 29
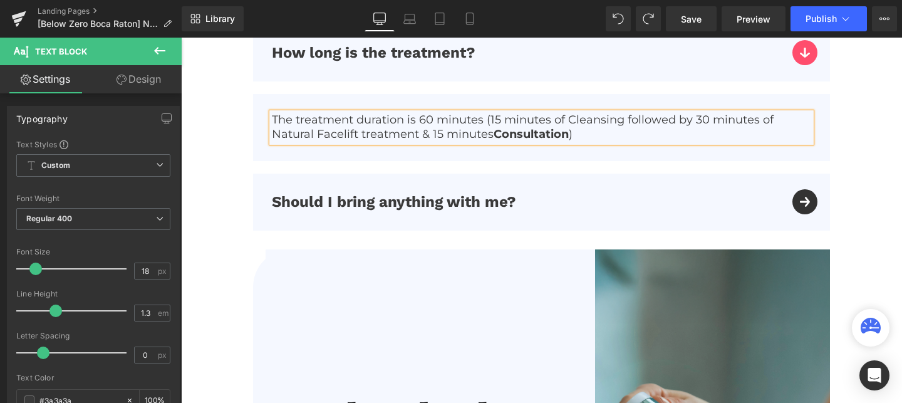
click at [430, 122] on p "The treatment duration is 60 minutes (15 minutes of Cleansing followed by 30 mi…" at bounding box center [541, 127] width 539 height 29
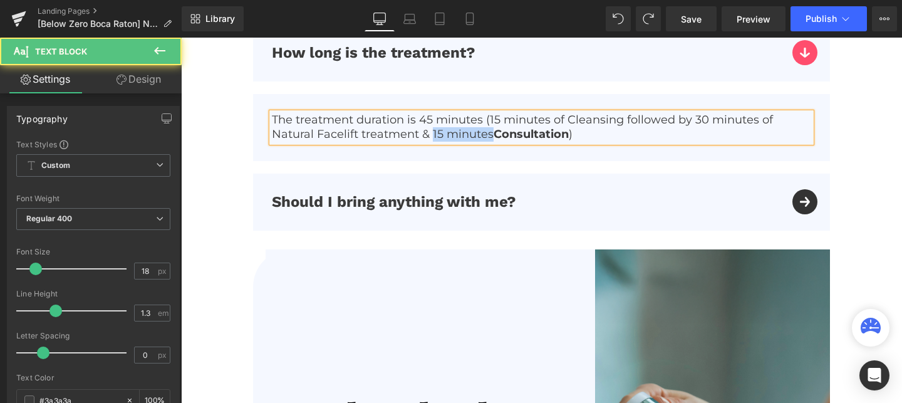
drag, startPoint x: 493, startPoint y: 135, endPoint x: 432, endPoint y: 138, distance: 61.5
click at [432, 138] on p "The treatment duration is 45 minutes (15 minutes of Cleansing followed by 30 mi…" at bounding box center [541, 127] width 539 height 29
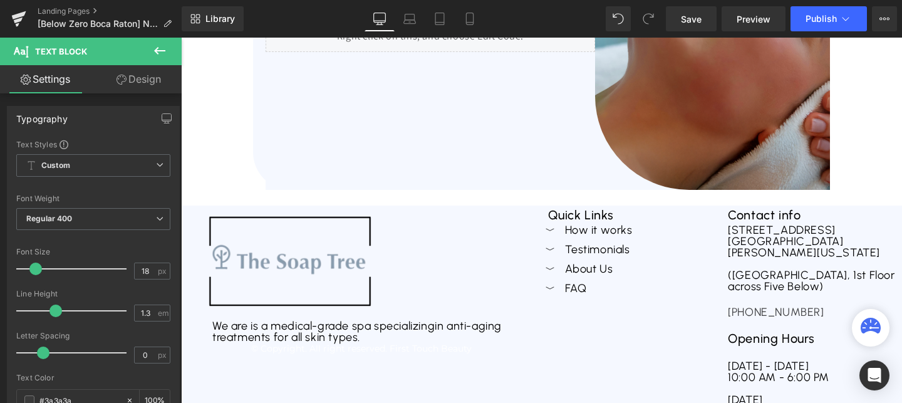
scroll to position [4528, 0]
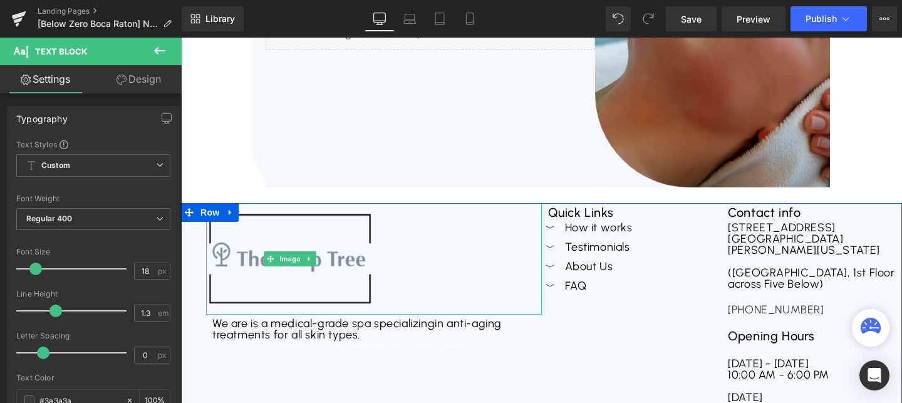
click at [335, 246] on img at bounding box center [290, 259] width 168 height 112
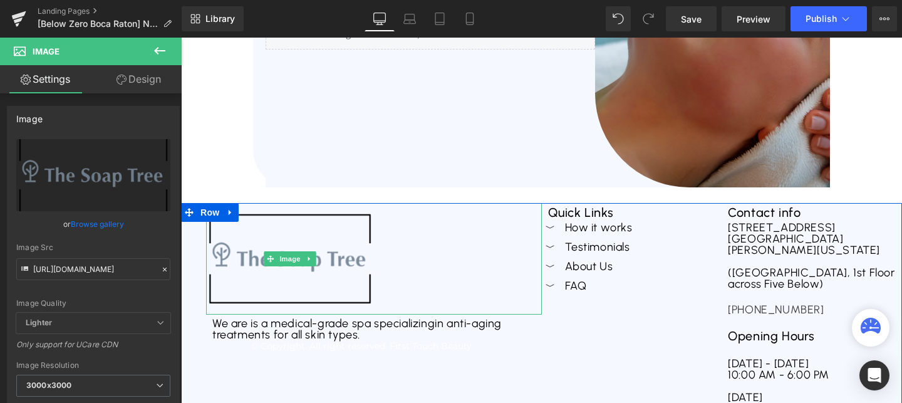
click at [295, 285] on img at bounding box center [290, 259] width 168 height 112
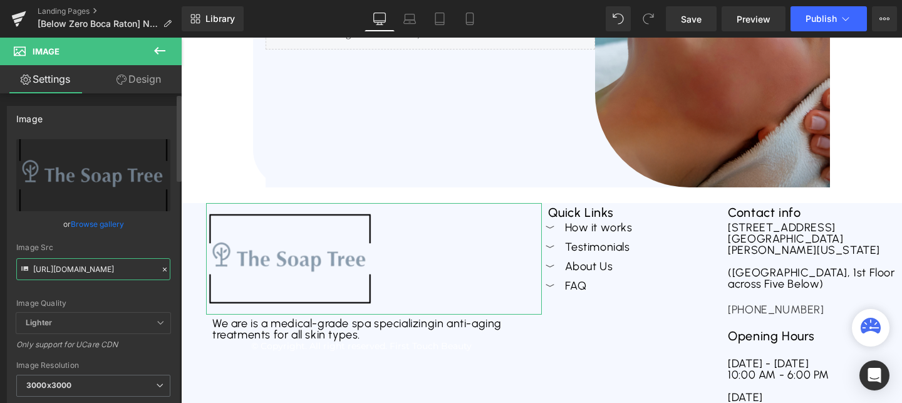
click at [114, 273] on input "https://cdn.shopify.com/s/files/1/0758/1601/0010/files/ST_logo_3000x3000_cbcef2…" at bounding box center [93, 269] width 154 height 22
paste input "676aa320b5deac3faa998461_Frame_188765_3000x3000.png?v=1752161931"
type input "https://cdn.shopify.com/s/files/1/0758/1601/0010/files/676aa320b5deac3faa998461…"
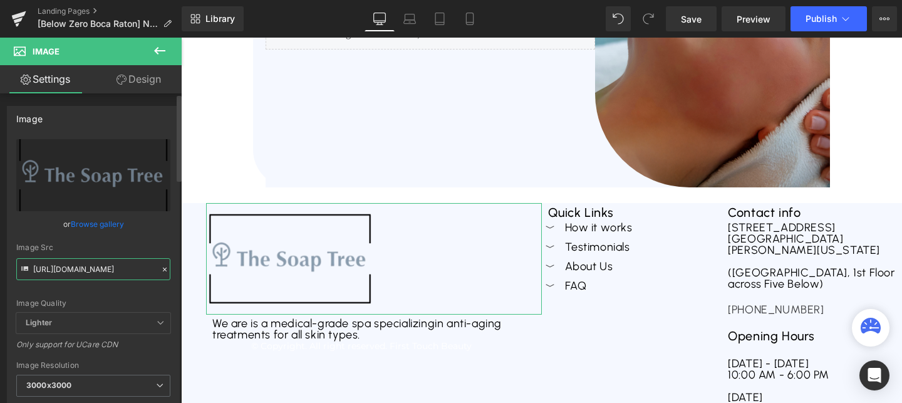
scroll to position [0, 352]
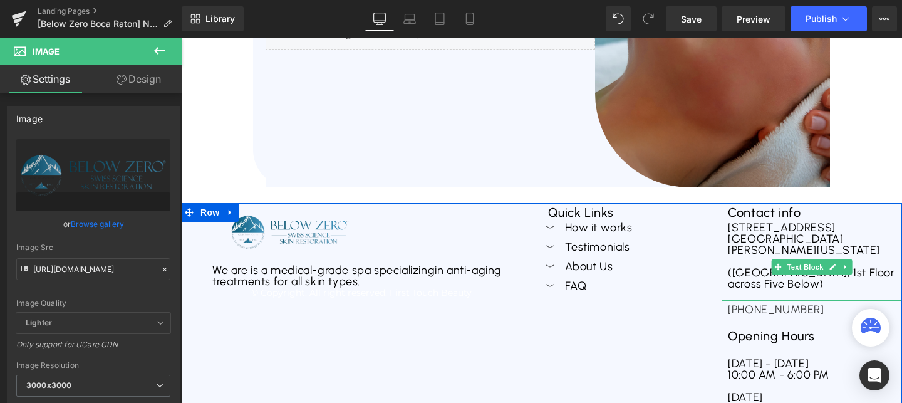
click at [775, 244] on div "3000 Grapevine Mills Pkwy, Suite 239, Grapevine, TX 7605110000 California St. O…" at bounding box center [812, 261] width 180 height 79
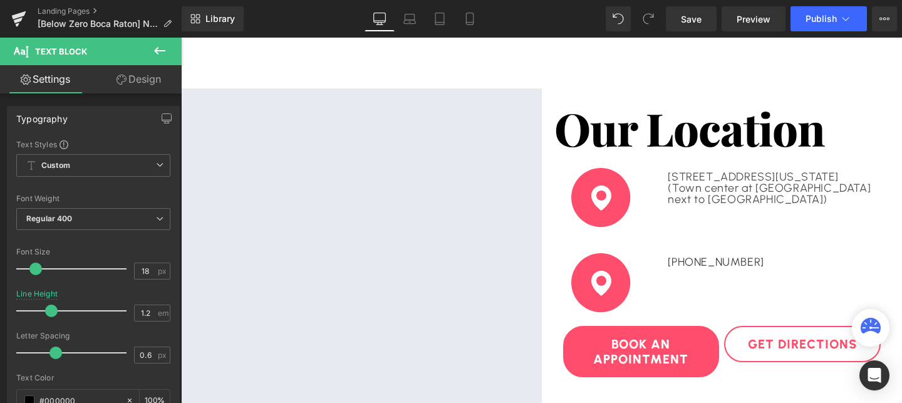
scroll to position [2761, 0]
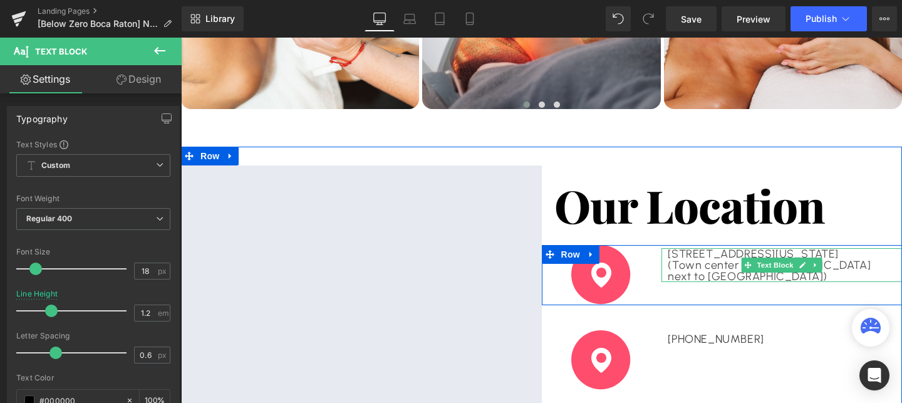
click at [734, 269] on p "(Town center at Boca Raton next to Saks fifth Avenue)" at bounding box center [782, 270] width 228 height 23
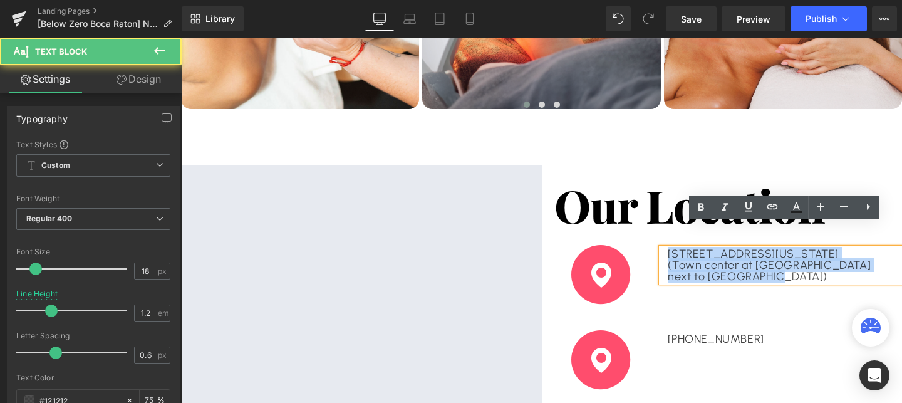
drag, startPoint x: 737, startPoint y: 277, endPoint x: 642, endPoint y: 243, distance: 101.1
click at [642, 243] on div "Our Location Heading Image 6000 Glades Rd, Boca Raton Florida (Town center at B…" at bounding box center [722, 337] width 361 height 345
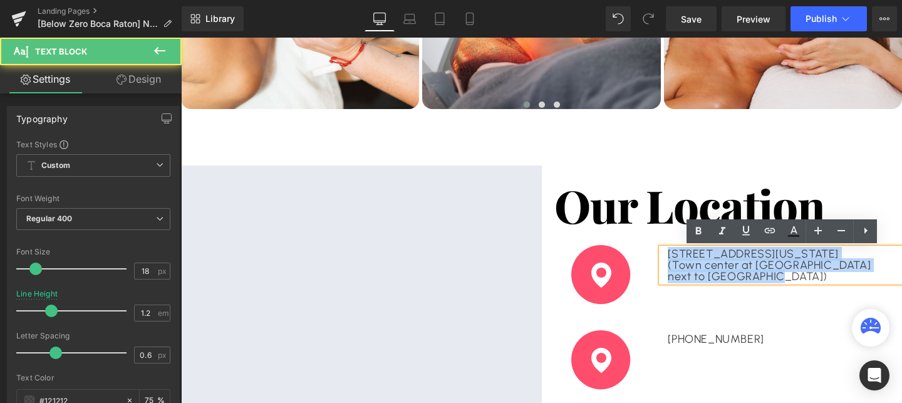
copy div "6000 Glades Rd, Boca Raton Florida (Town center at Boca Raton next to Saks fift…"
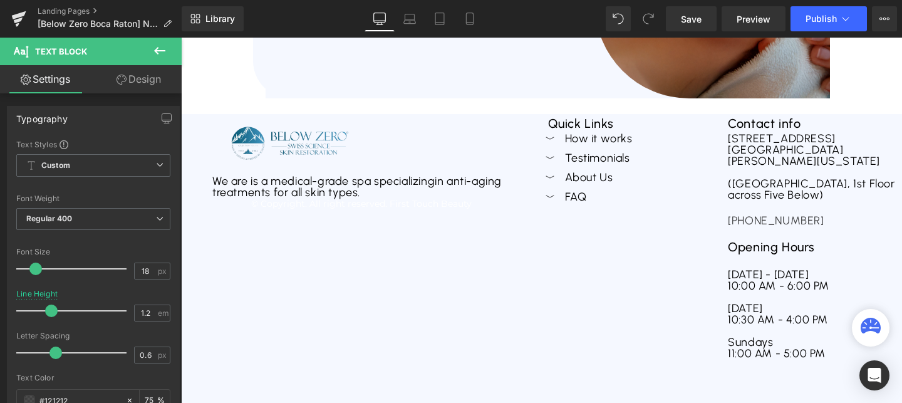
scroll to position [4618, 0]
click at [786, 153] on div "3000 Grapevine Mills Pkwy, Suite 239, Grapevine, TX 7605110000 California St. O…" at bounding box center [812, 171] width 180 height 79
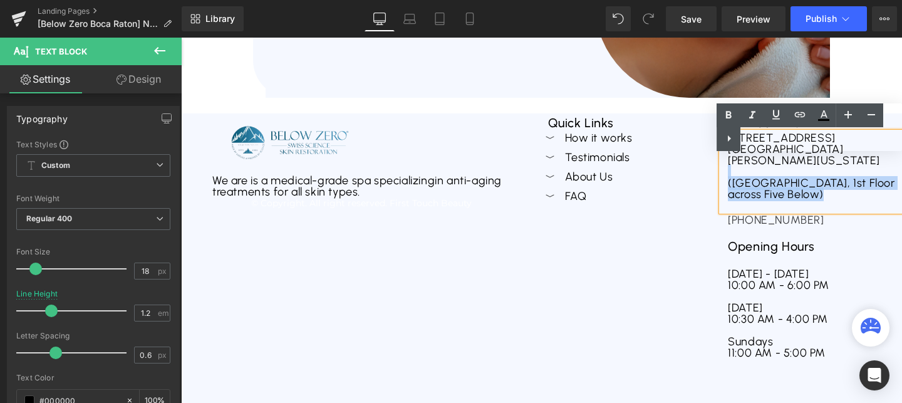
drag, startPoint x: 824, startPoint y: 179, endPoint x: 719, endPoint y: 132, distance: 115.8
click at [722, 132] on div "3000 Grapevine Mills Pkwy, Suite 239, Grapevine, TX 7605110000 California St. O…" at bounding box center [812, 171] width 180 height 79
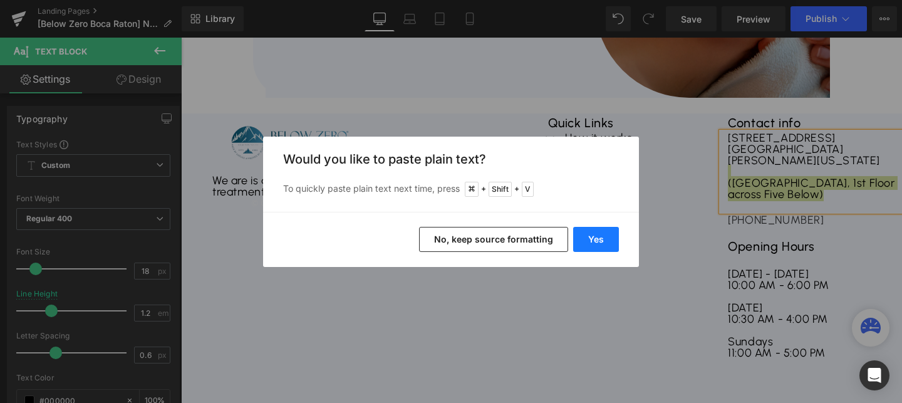
click at [590, 236] on button "Yes" at bounding box center [596, 239] width 46 height 25
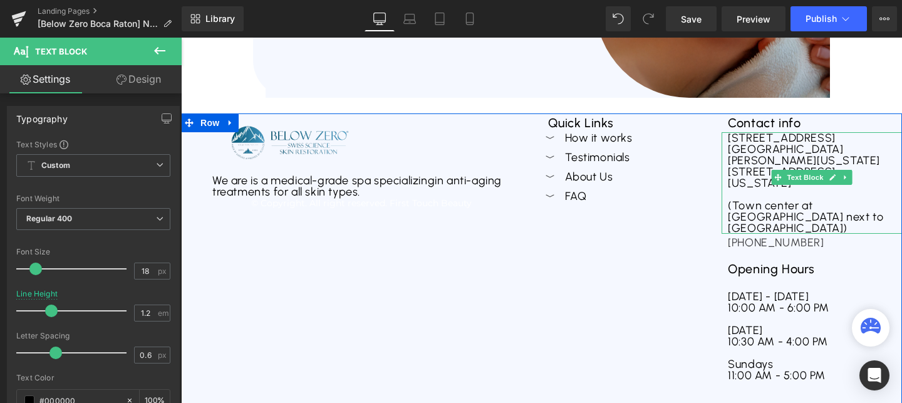
click at [857, 157] on div "3000 Grapevine Mills Pkwy, Suite 239, Grapevine, TX 7605110000 California St. O…" at bounding box center [812, 182] width 180 height 101
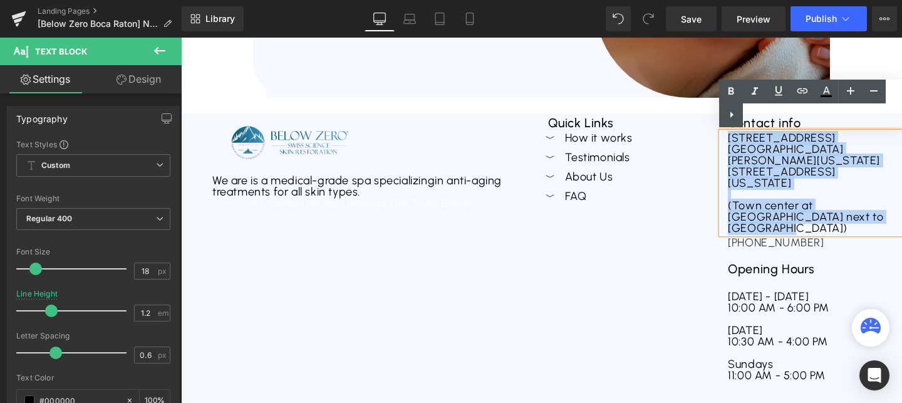
drag, startPoint x: 860, startPoint y: 213, endPoint x: 723, endPoint y: 137, distance: 156.2
click at [723, 137] on div "3000 Grapevine Mills Pkwy, Suite 239, Grapevine, TX 7605110000 California St. O…" at bounding box center [812, 182] width 180 height 101
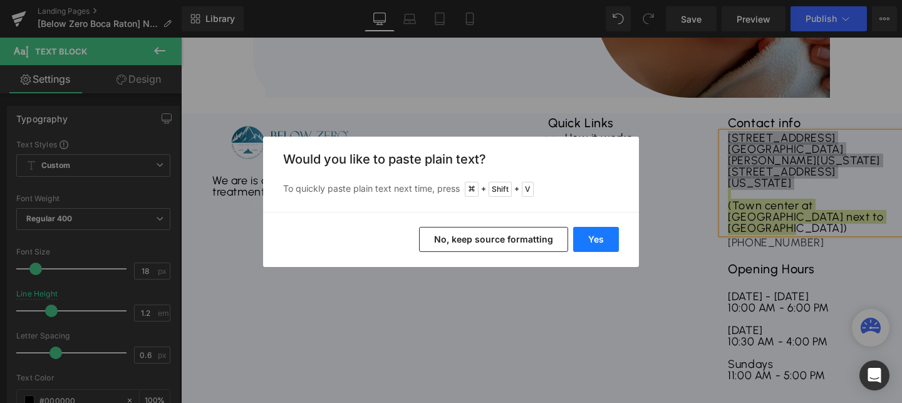
click at [588, 244] on button "Yes" at bounding box center [596, 239] width 46 height 25
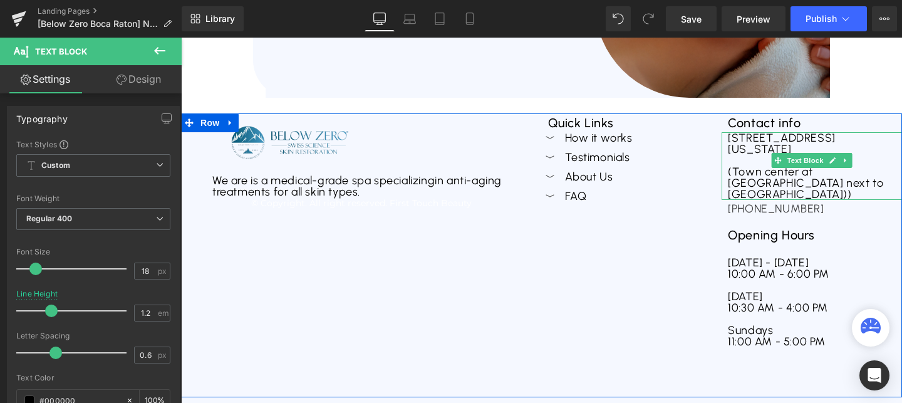
click at [809, 179] on div "(Town center at Boca Raton next to Saks fifth Avenue))" at bounding box center [812, 183] width 168 height 34
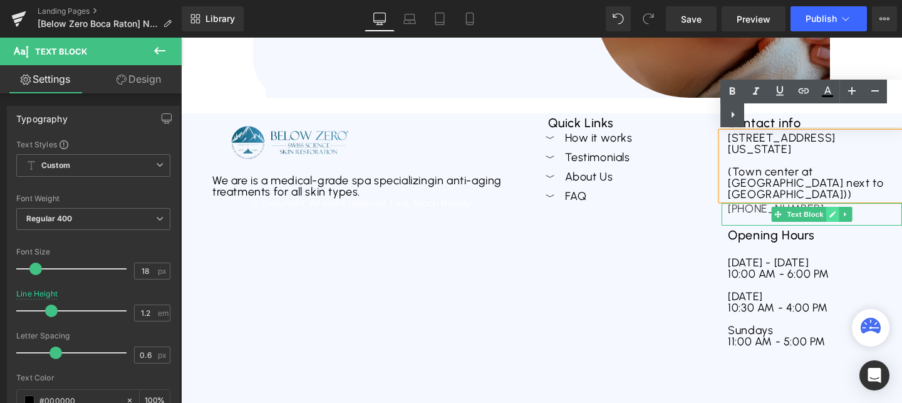
click at [833, 210] on icon at bounding box center [832, 214] width 7 height 8
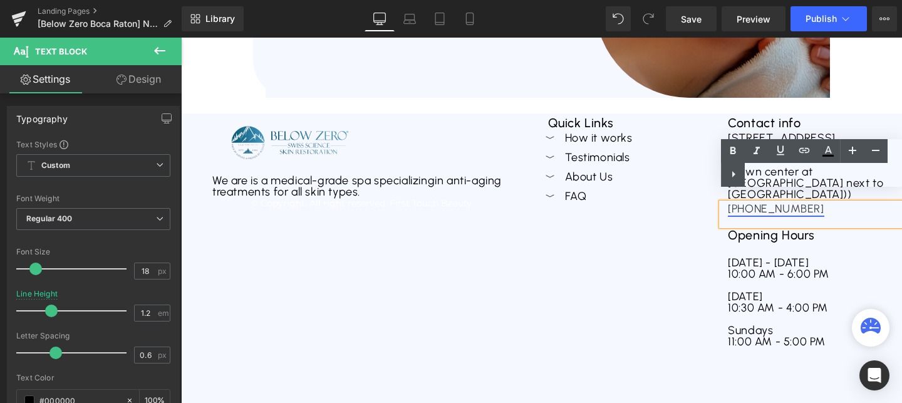
click at [824, 202] on link "[PHONE_NUMBER]" at bounding box center [776, 209] width 96 height 14
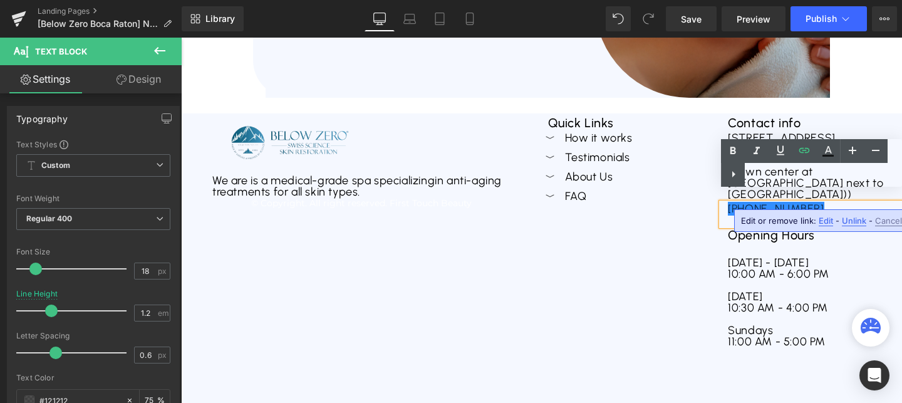
click at [820, 219] on span "Edit" at bounding box center [826, 221] width 14 height 11
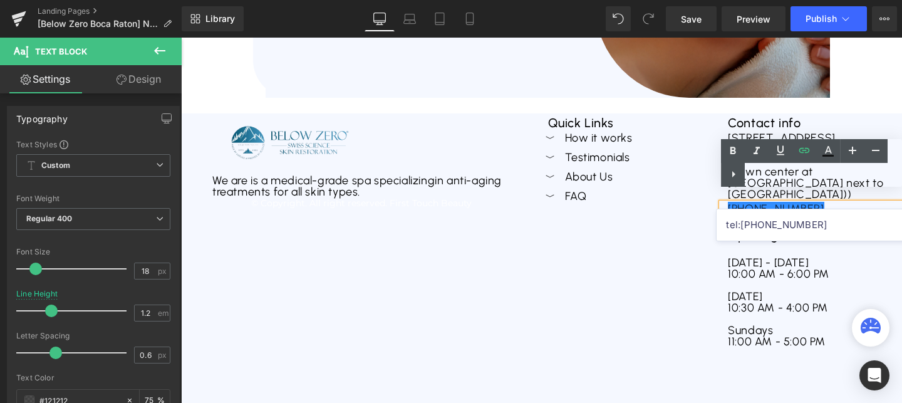
click at [789, 230] on input "tel:5612854849" at bounding box center [813, 224] width 193 height 31
paste input "5612854849"
type input "tel:5612854849"
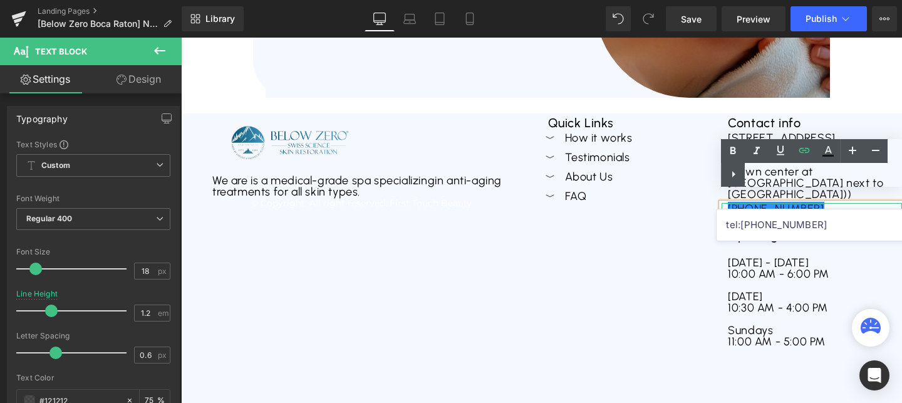
click at [759, 202] on link "[PHONE_NUMBER]" at bounding box center [776, 209] width 96 height 14
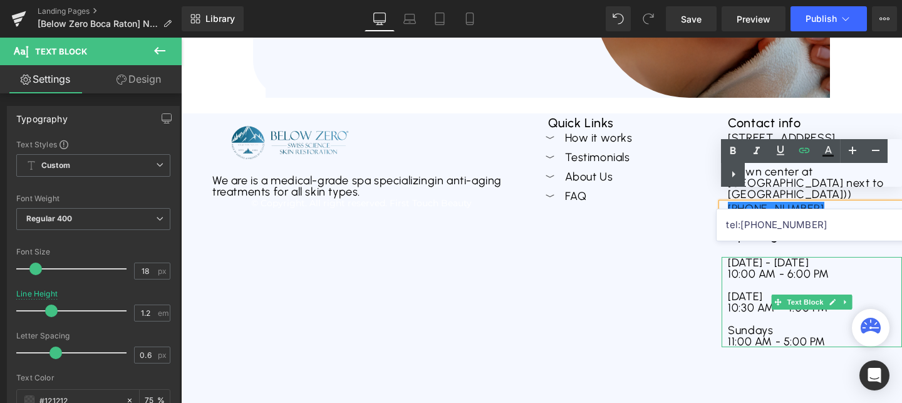
click at [779, 268] on div "10:00 AM - 6:00 PM" at bounding box center [812, 273] width 168 height 11
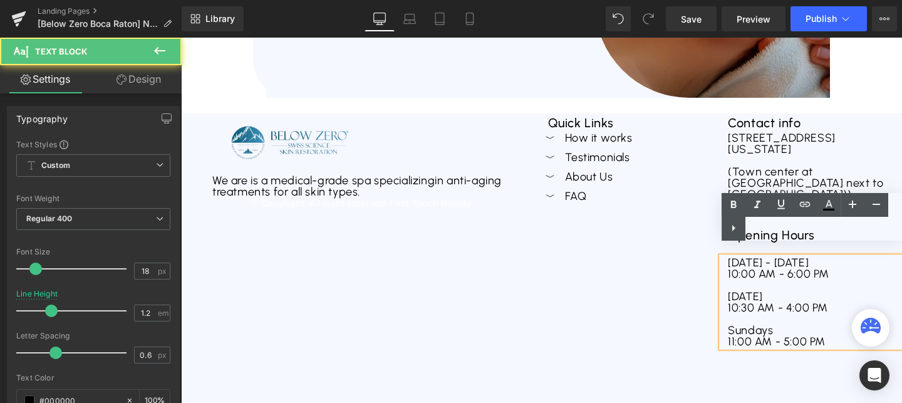
drag, startPoint x: 786, startPoint y: 251, endPoint x: 804, endPoint y: 248, distance: 18.4
click at [810, 257] on div "Monday - Thursday 10:00 AM - 6:00 PM Friday 10:30 AM - 4:00 PM Sundays 11:00 AM…" at bounding box center [812, 302] width 180 height 90
drag, startPoint x: 809, startPoint y: 249, endPoint x: 784, endPoint y: 249, distance: 25.1
click at [784, 257] on div "Monday - Thursday 10:00 AM - 6:00 PM Friday 10:30 AM - 4:00 PM Sundays 11:00 AM…" at bounding box center [812, 302] width 180 height 90
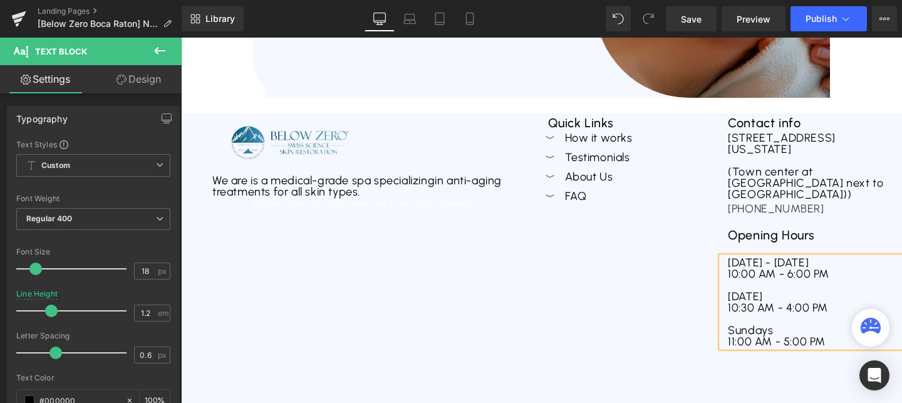
click at [737, 268] on div "10:00 AM - 6:00 PM" at bounding box center [812, 273] width 168 height 11
click at [730, 291] on div "[DATE]" at bounding box center [812, 296] width 168 height 11
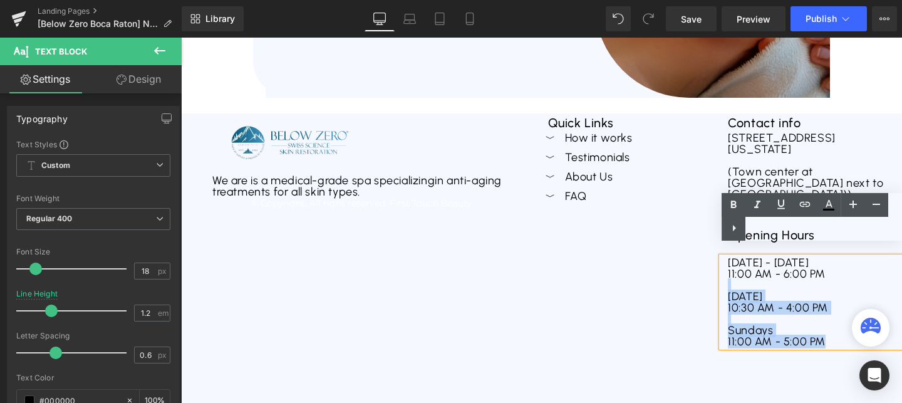
drag, startPoint x: 729, startPoint y: 276, endPoint x: 827, endPoint y: 333, distance: 113.1
click at [827, 333] on div "Monday - Sunday 11:00 AM - 6:00 PM Friday 10:30 AM - 4:00 PM Sundays 11:00 AM -…" at bounding box center [812, 302] width 180 height 90
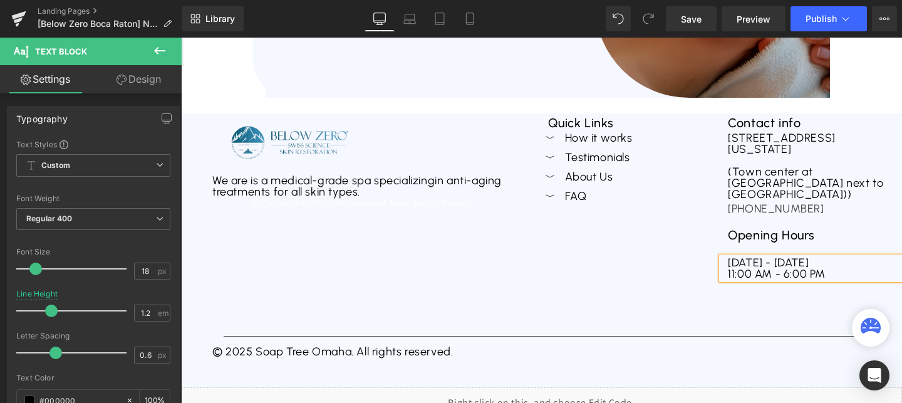
click at [582, 292] on div "Image We are is a medical-grade spa specializing in anti-aging treatments for a…" at bounding box center [541, 221] width 721 height 216
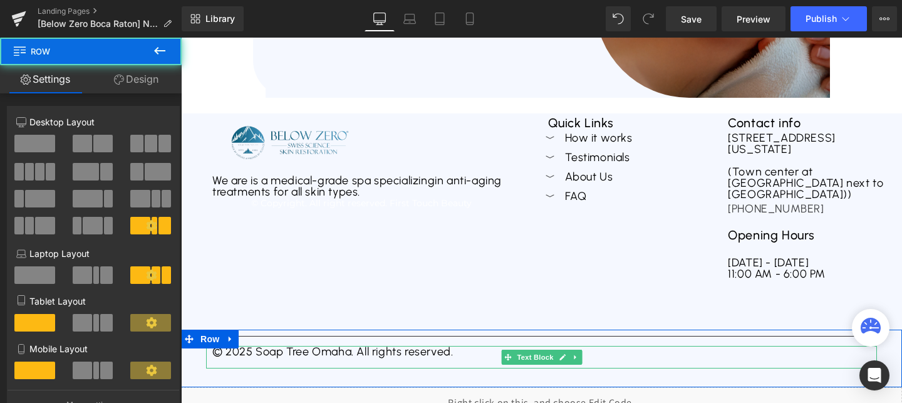
click at [326, 357] on div at bounding box center [541, 362] width 658 height 11
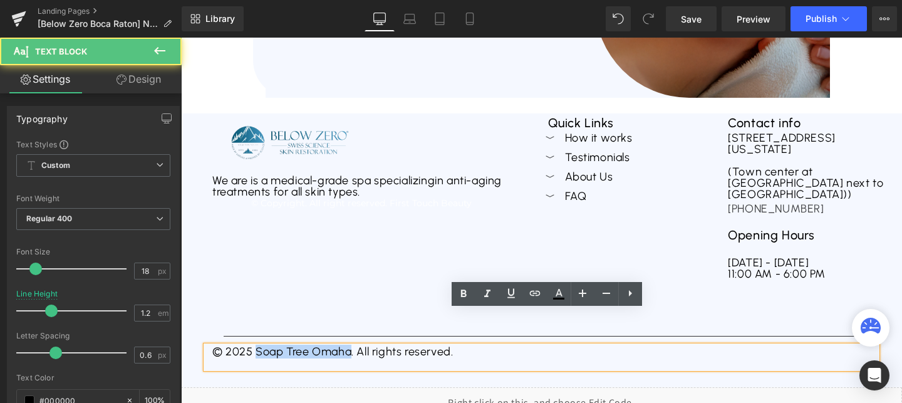
drag, startPoint x: 350, startPoint y: 340, endPoint x: 256, endPoint y: 344, distance: 93.4
click at [256, 346] on div "© 2025 Soap Tree Omaha. All rights reserved." at bounding box center [541, 357] width 671 height 23
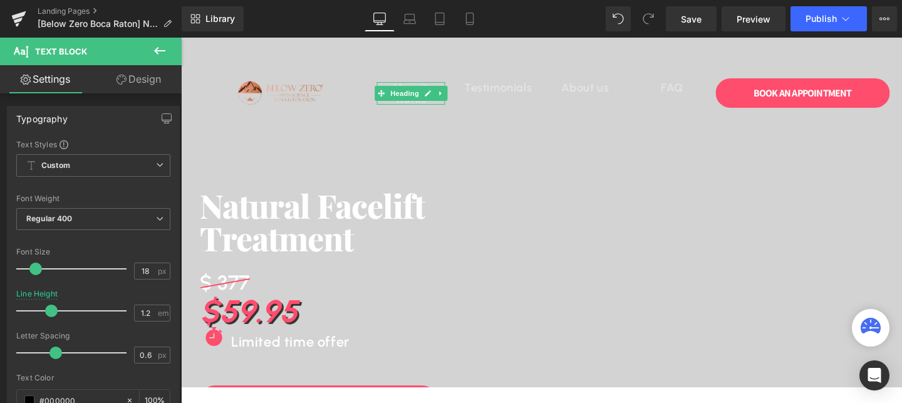
scroll to position [132, 0]
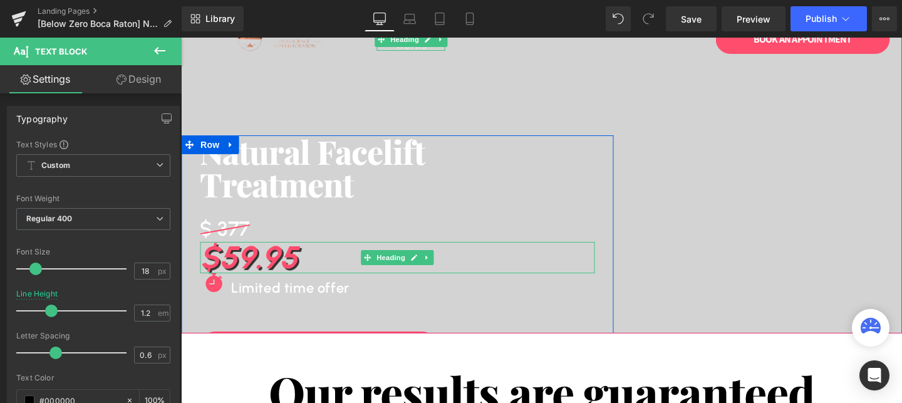
click at [260, 262] on h1 "$59.95" at bounding box center [397, 257] width 395 height 31
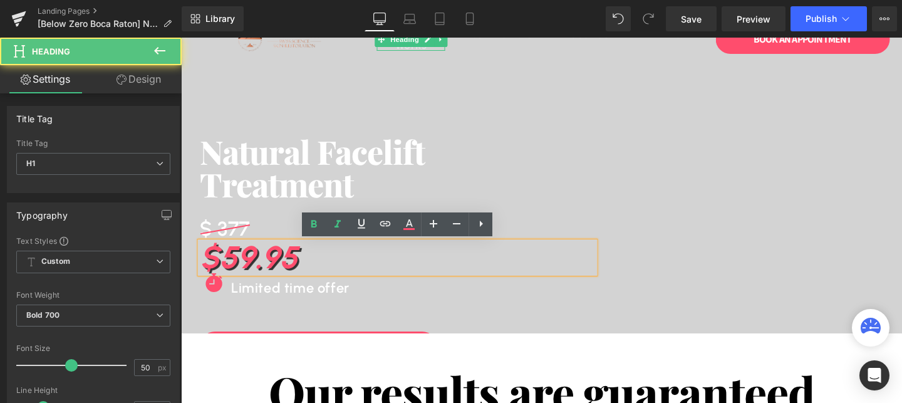
click at [234, 255] on h1 "$59.95" at bounding box center [397, 257] width 395 height 31
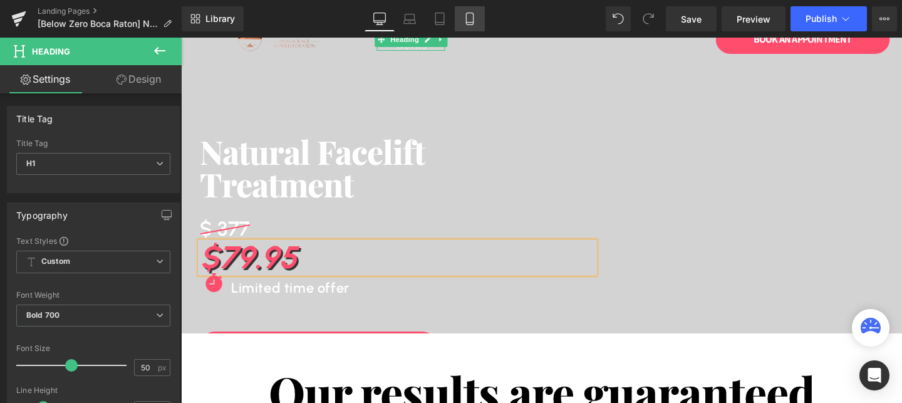
click at [467, 13] on icon at bounding box center [470, 19] width 13 height 13
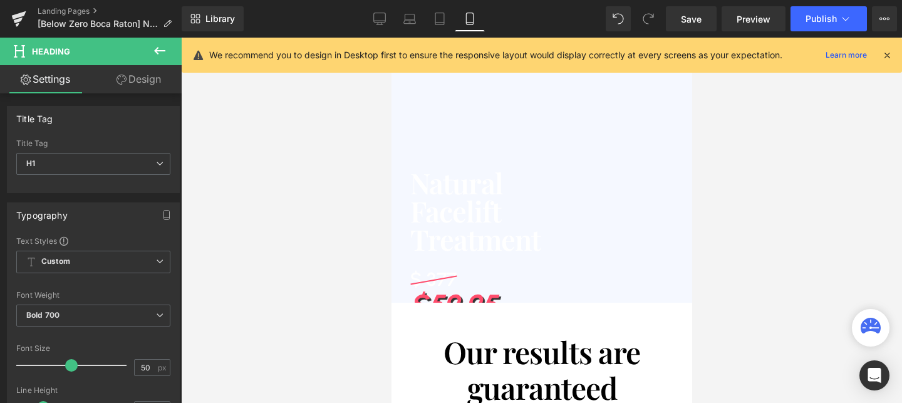
scroll to position [0, 0]
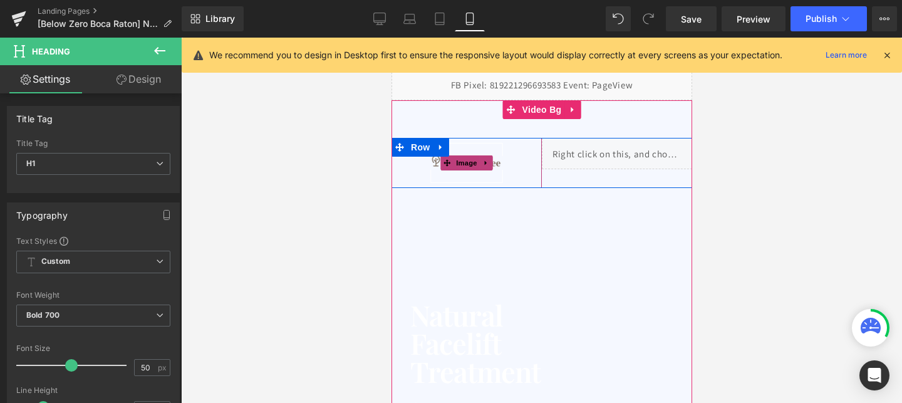
click at [512, 183] on div at bounding box center [466, 163] width 150 height 50
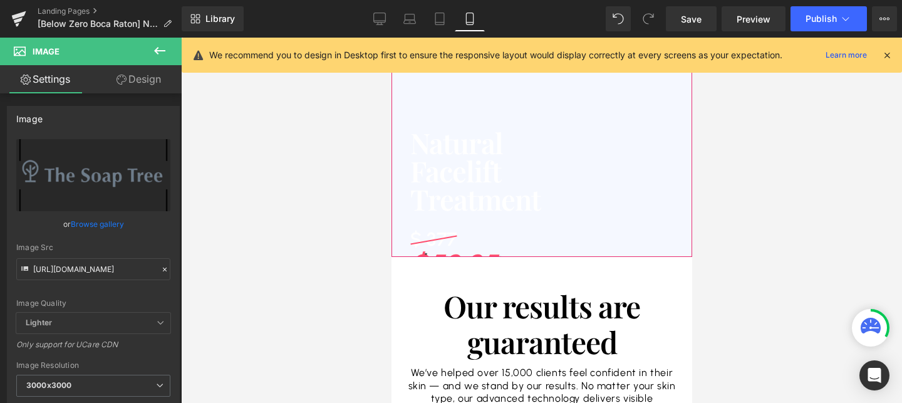
scroll to position [187, 0]
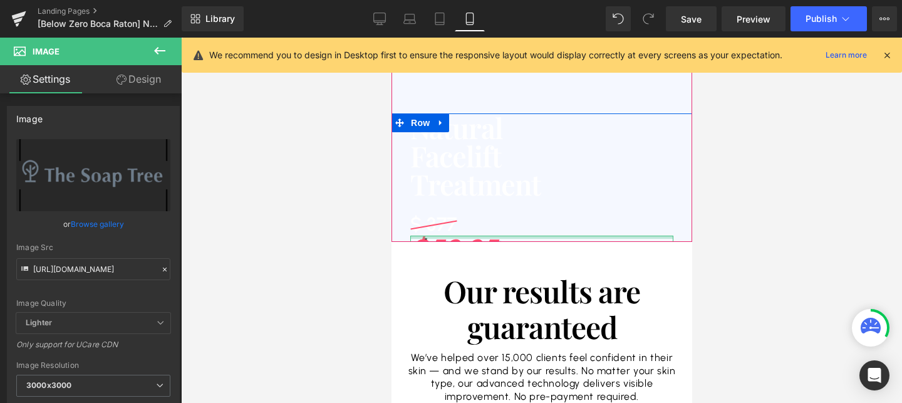
click at [451, 236] on div at bounding box center [541, 237] width 263 height 3
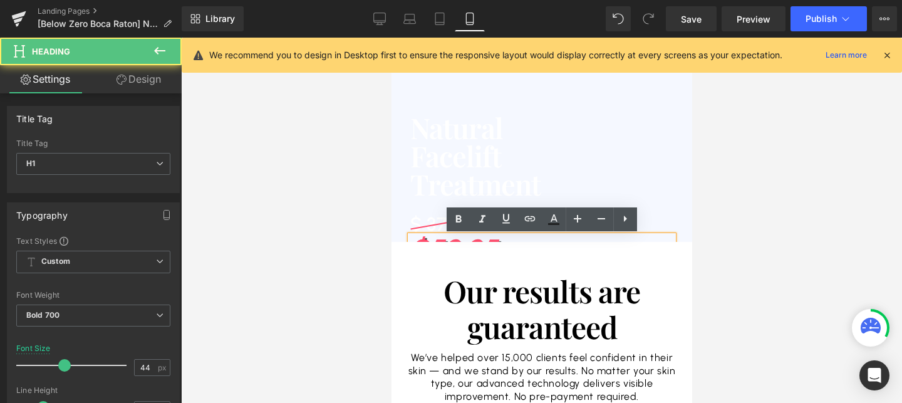
click at [442, 239] on h1 "$59.95" at bounding box center [541, 250] width 263 height 28
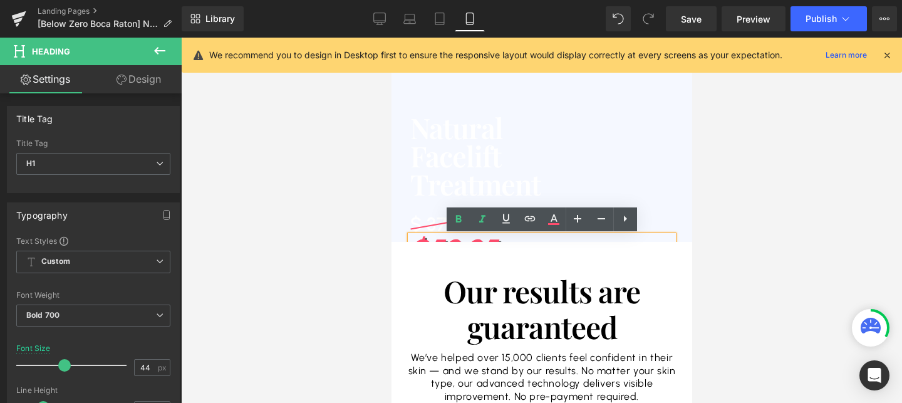
scroll to position [25, 0]
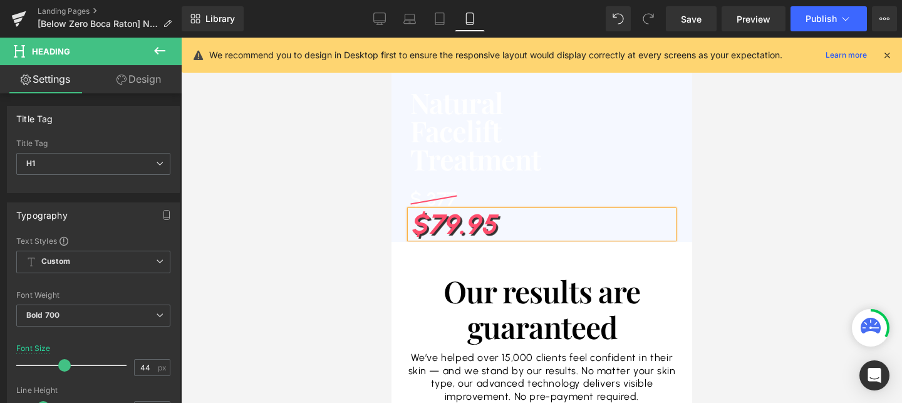
click at [280, 293] on div at bounding box center [541, 220] width 721 height 365
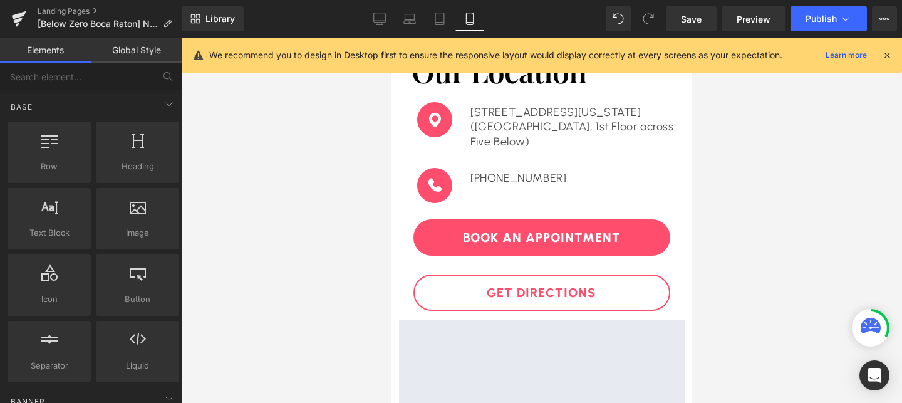
scroll to position [3199, 0]
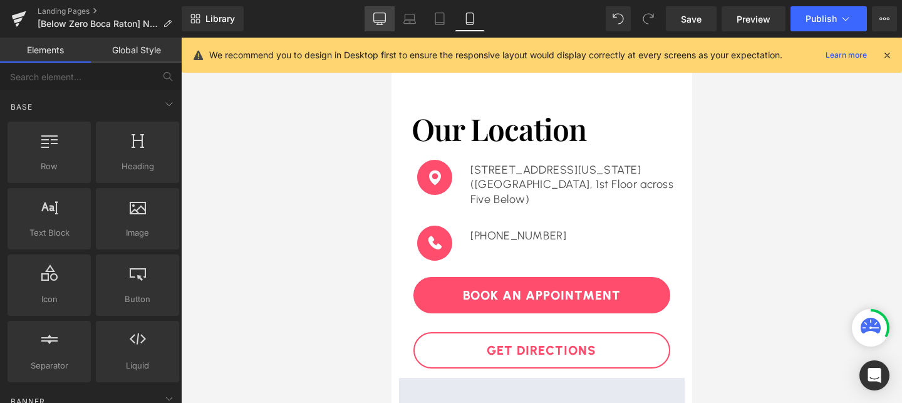
click at [377, 23] on icon at bounding box center [380, 17] width 12 height 9
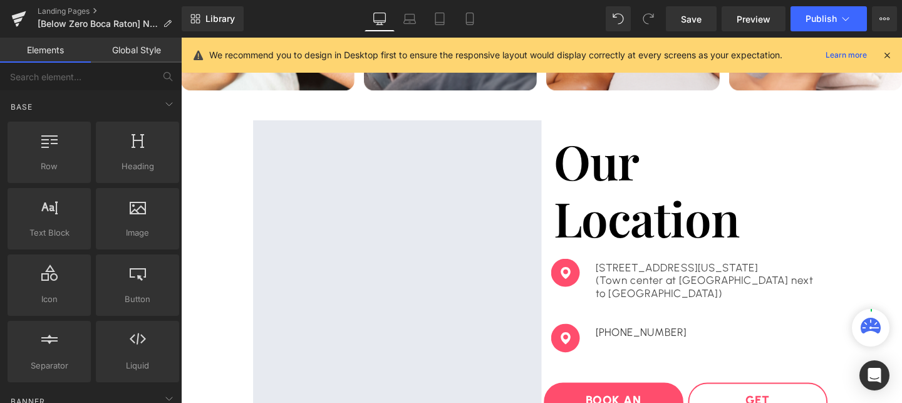
scroll to position [2734, 0]
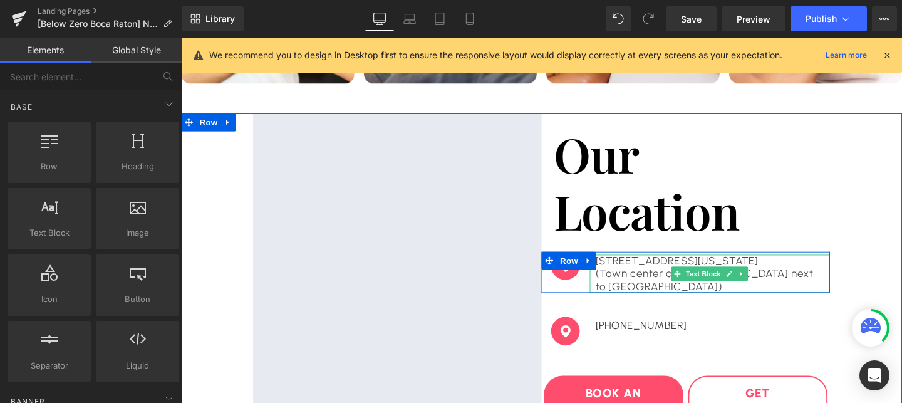
click at [684, 301] on p "(Town center at Boca Raton next to Saks fifth Avenue)" at bounding box center [737, 292] width 240 height 27
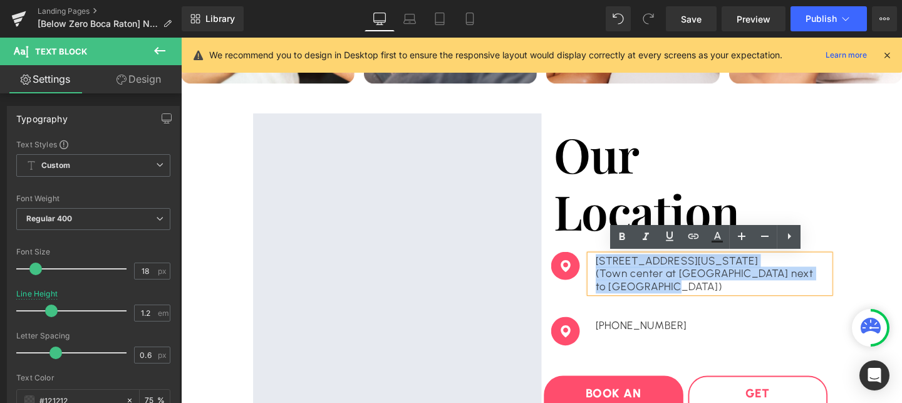
drag, startPoint x: 690, startPoint y: 300, endPoint x: 608, endPoint y: 271, distance: 87.0
click at [608, 271] on div "Image 6000 Glades Rd, Boca Raton Florida (Town center at Boca Raton next to Sak…" at bounding box center [711, 284] width 303 height 44
copy div "6000 Glades Rd, Boca Raton Florida (Town center at Boca Raton next to Saks fift…"
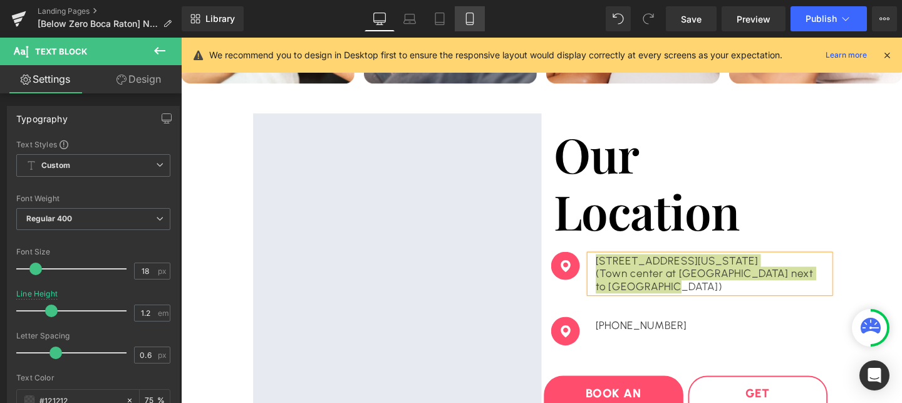
click at [477, 22] on link "Mobile" at bounding box center [470, 18] width 30 height 25
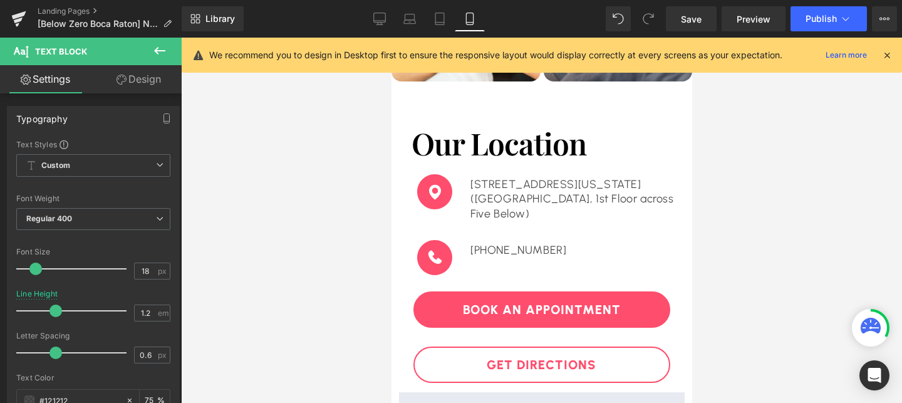
scroll to position [3186, 0]
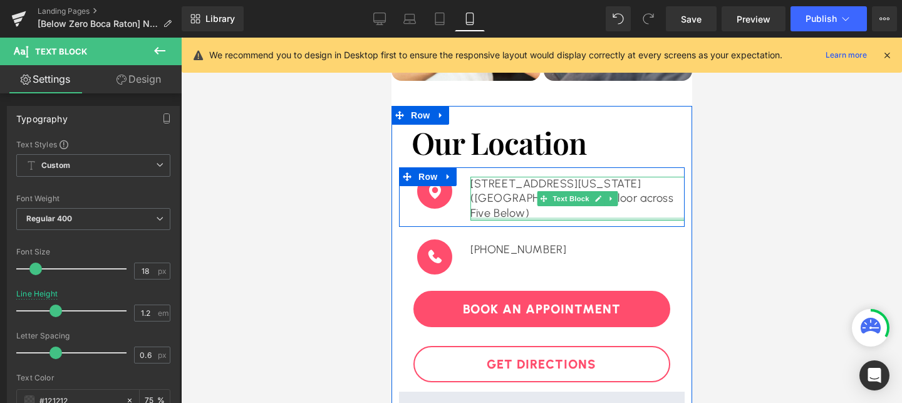
click at [509, 217] on div at bounding box center [577, 218] width 214 height 3
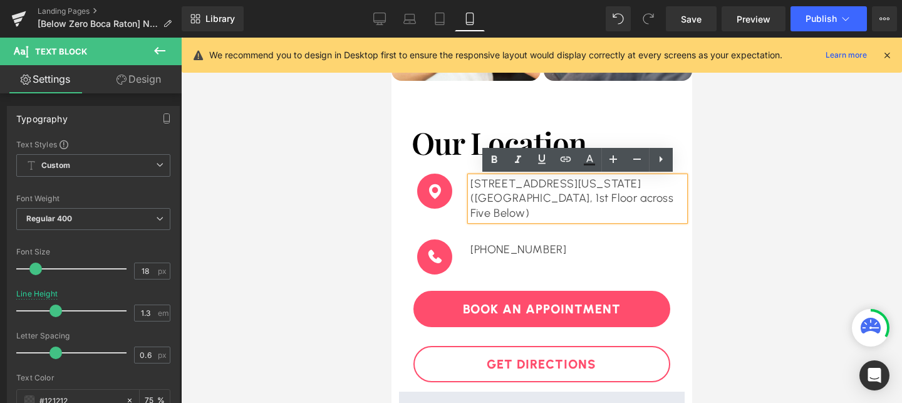
drag, startPoint x: 566, startPoint y: 215, endPoint x: 470, endPoint y: 182, distance: 102.0
click at [470, 182] on div "10000 California St. Omaha, NE 68114 (STE 1221, Westroads Mall, 1st Floor acros…" at bounding box center [577, 199] width 214 height 44
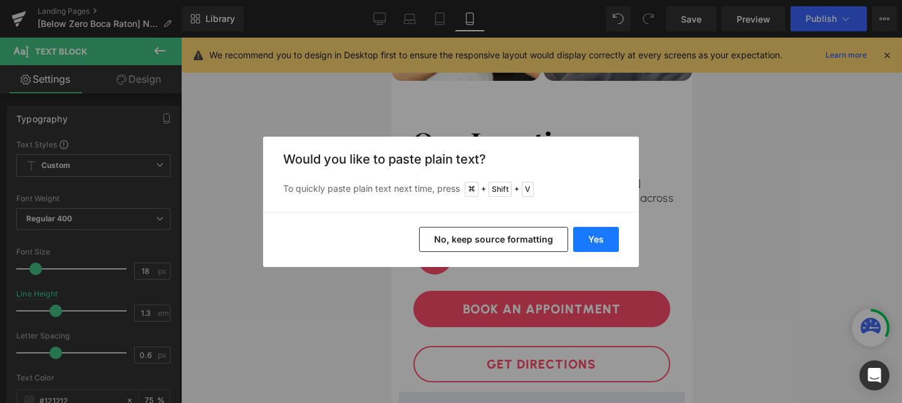
click at [591, 242] on button "Yes" at bounding box center [596, 239] width 46 height 25
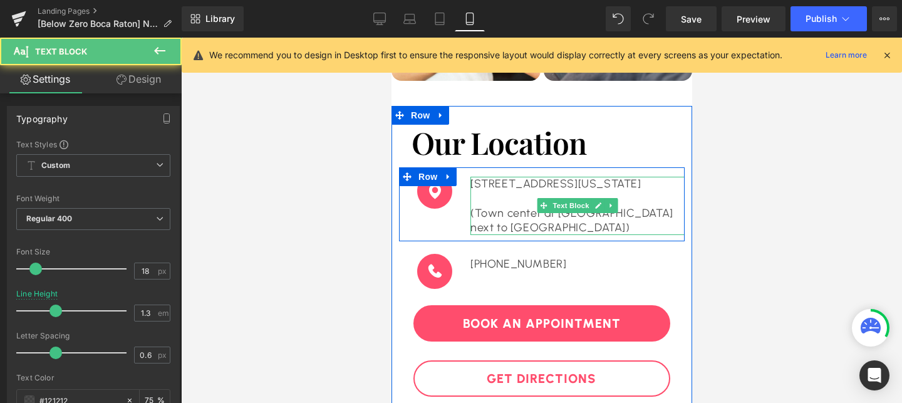
click at [479, 212] on p "(Town center at Boca Raton next to Saks fifth Avenue)" at bounding box center [577, 220] width 214 height 29
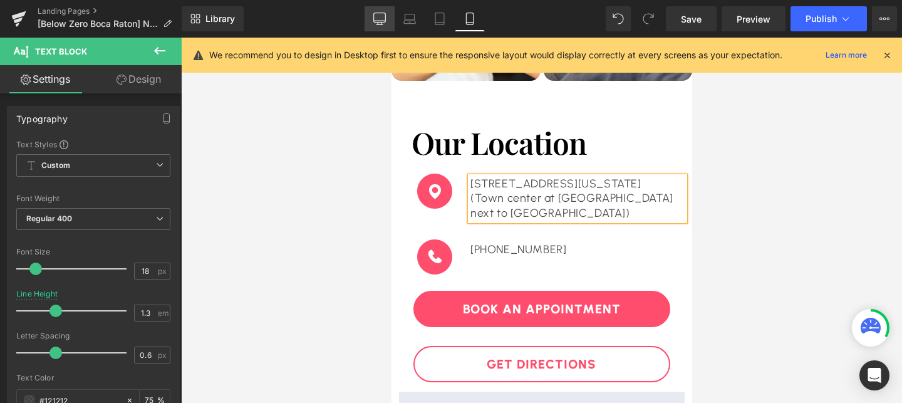
click at [375, 18] on icon at bounding box center [379, 19] width 13 height 13
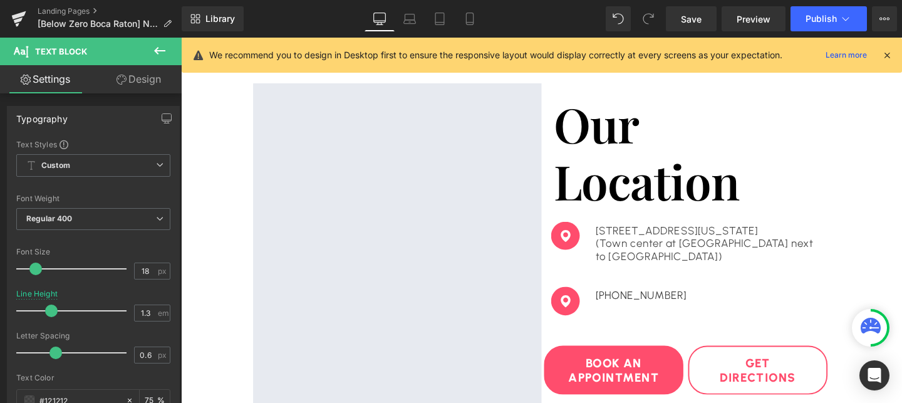
scroll to position [2773, 0]
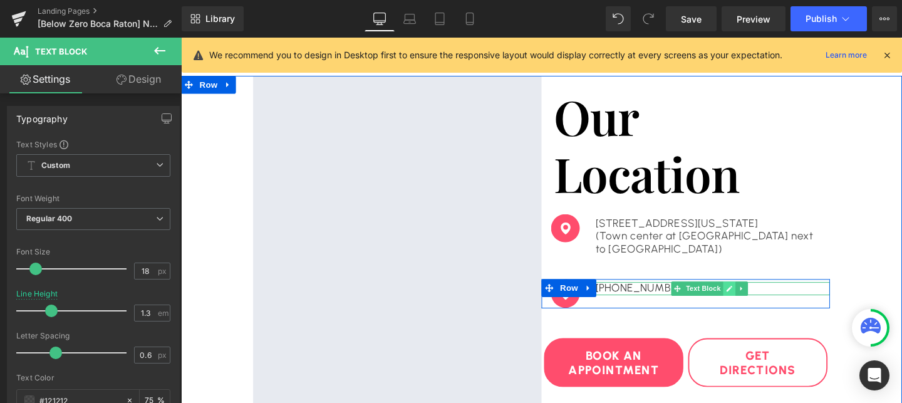
click at [754, 302] on icon at bounding box center [757, 302] width 7 height 8
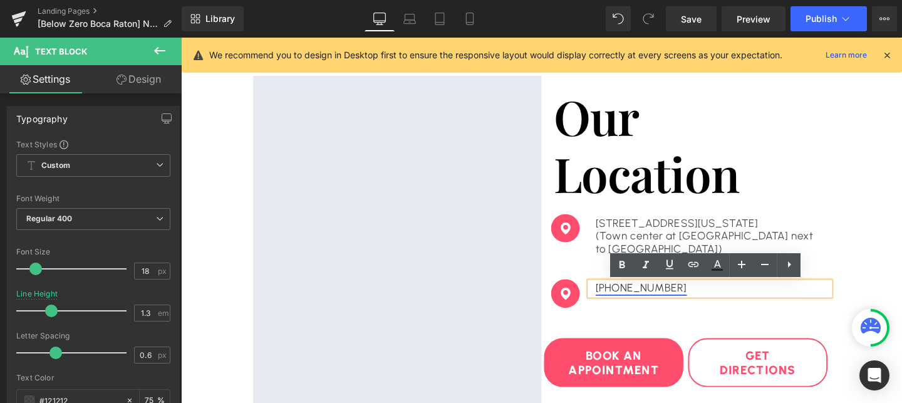
click at [658, 303] on link "[PHONE_NUMBER]" at bounding box center [665, 301] width 96 height 14
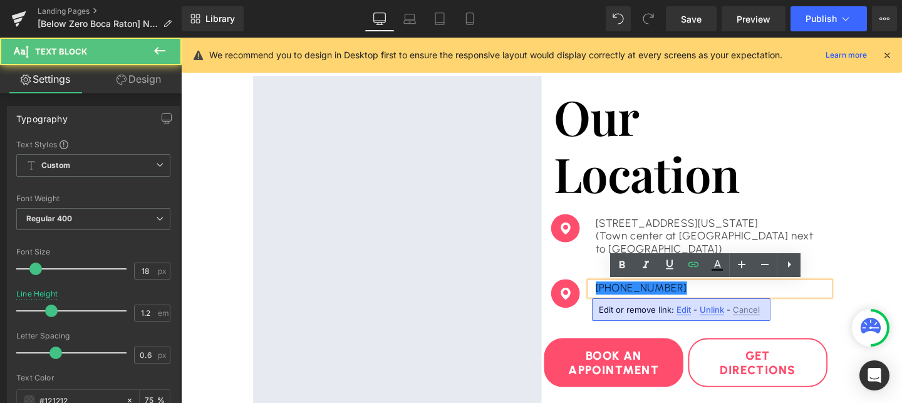
click at [677, 311] on span "Edit" at bounding box center [684, 309] width 14 height 11
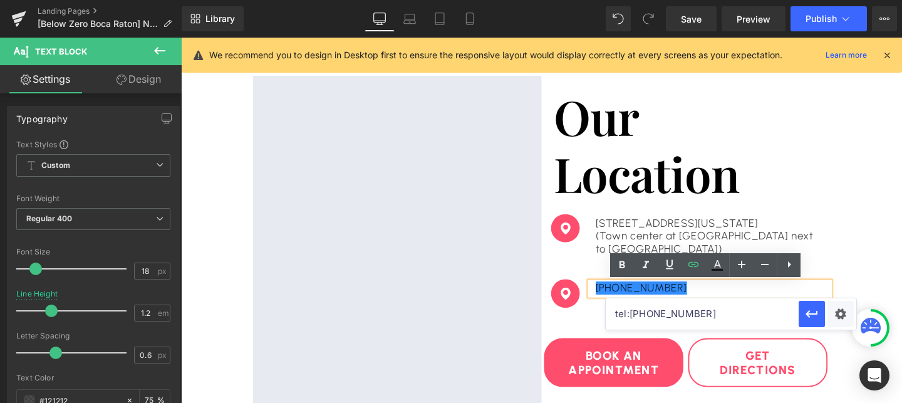
click at [629, 317] on input "tel:5612854849" at bounding box center [702, 313] width 193 height 31
click at [636, 313] on input "tel:5612854849" at bounding box center [702, 313] width 193 height 31
type input "tel:tel:4022523842"
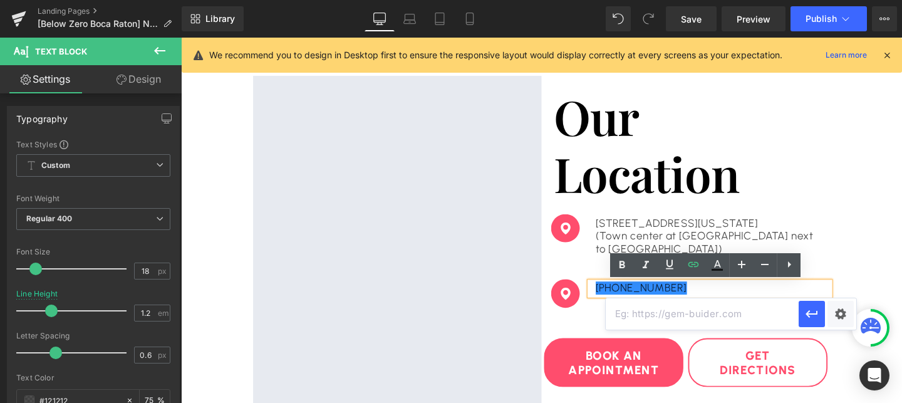
paste input "tel:5612854849"
type input "tel:5612854849"
click at [646, 301] on link "[PHONE_NUMBER]" at bounding box center [665, 301] width 96 height 14
click at [811, 319] on icon "button" at bounding box center [811, 313] width 15 height 15
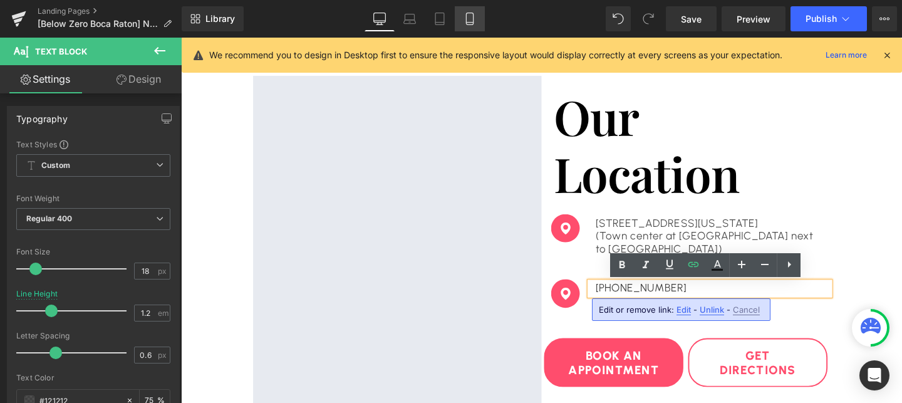
click at [469, 16] on icon at bounding box center [470, 19] width 13 height 13
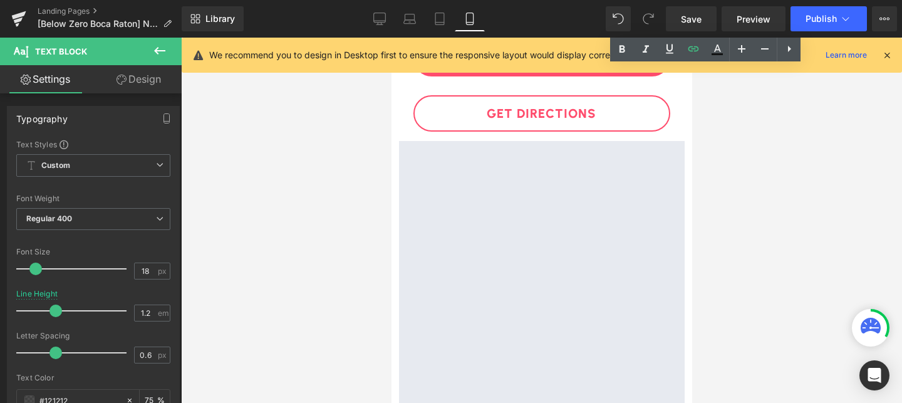
scroll to position [3205, 0]
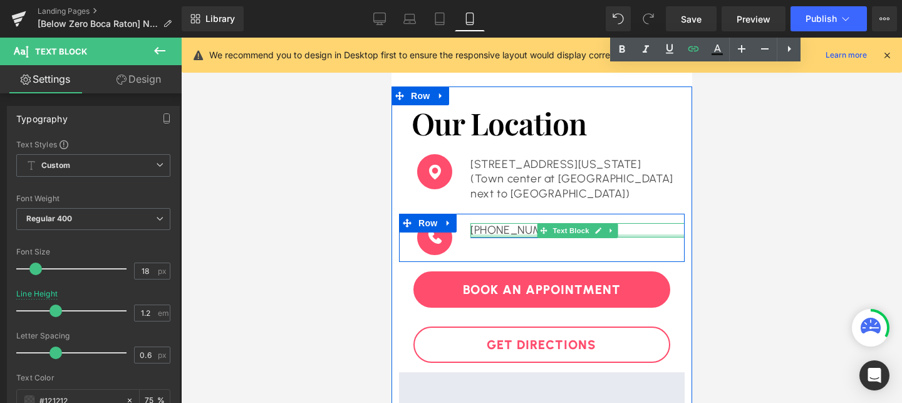
click at [516, 234] on div at bounding box center [577, 235] width 214 height 3
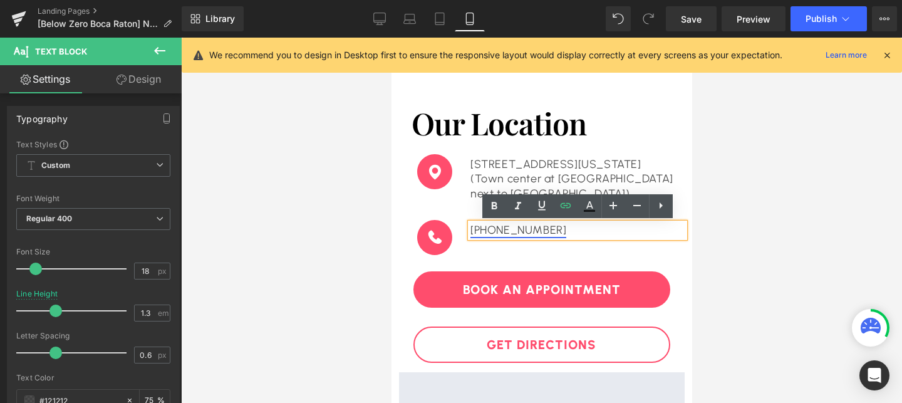
click at [546, 230] on link "[PHONE_NUMBER]" at bounding box center [518, 230] width 96 height 14
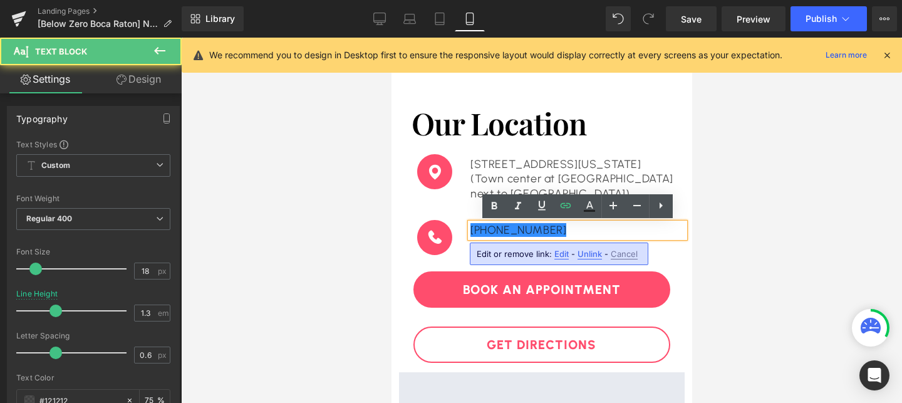
click at [563, 252] on span "Edit" at bounding box center [561, 254] width 14 height 11
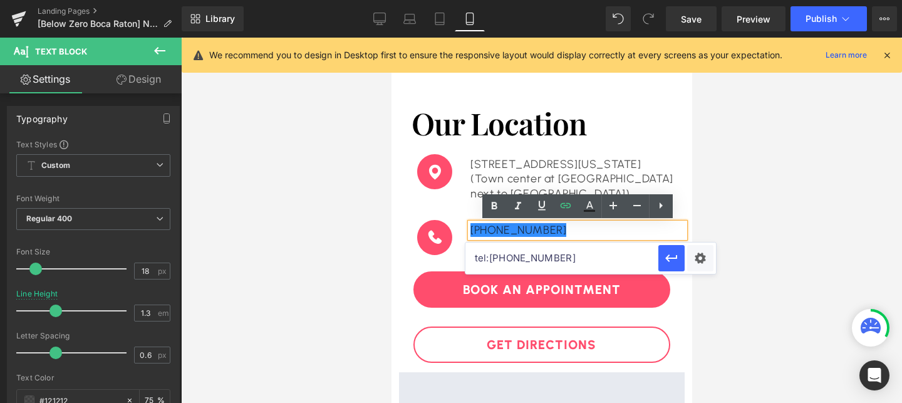
click at [540, 262] on input "tel:5612854849" at bounding box center [561, 257] width 193 height 31
paste input "5612854849"
click at [497, 235] on div at bounding box center [577, 235] width 214 height 3
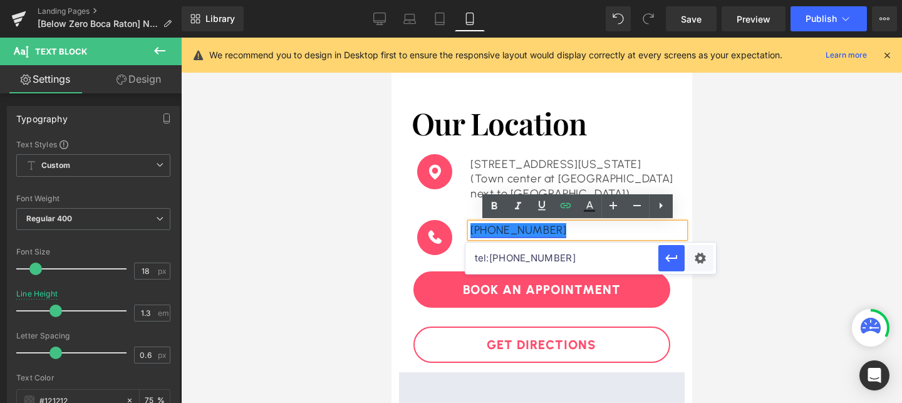
type input "tel:5612854849"
click at [497, 230] on link "[PHONE_NUMBER]" at bounding box center [518, 230] width 96 height 14
click at [665, 261] on icon "button" at bounding box center [671, 258] width 15 height 15
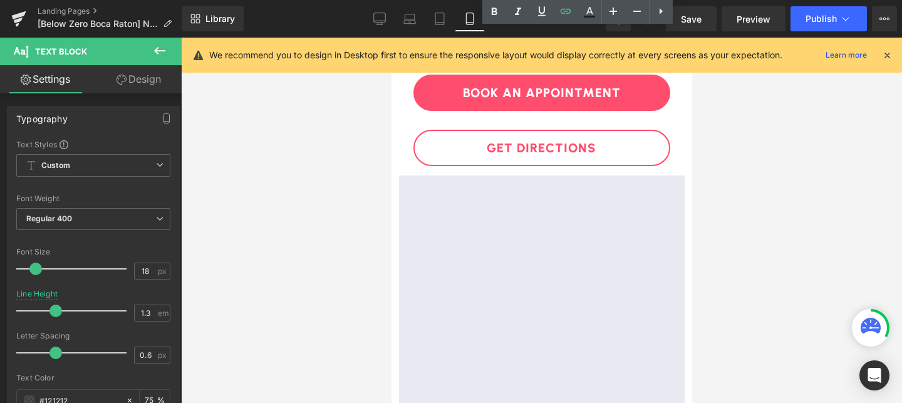
scroll to position [3397, 0]
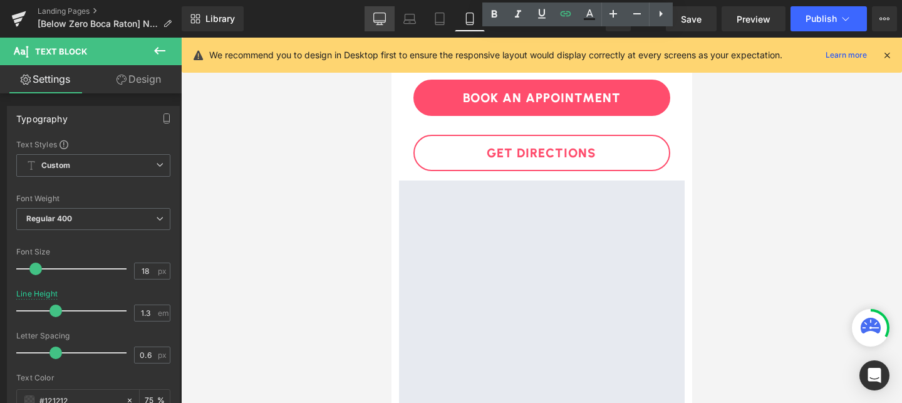
click at [373, 16] on icon at bounding box center [379, 19] width 13 height 13
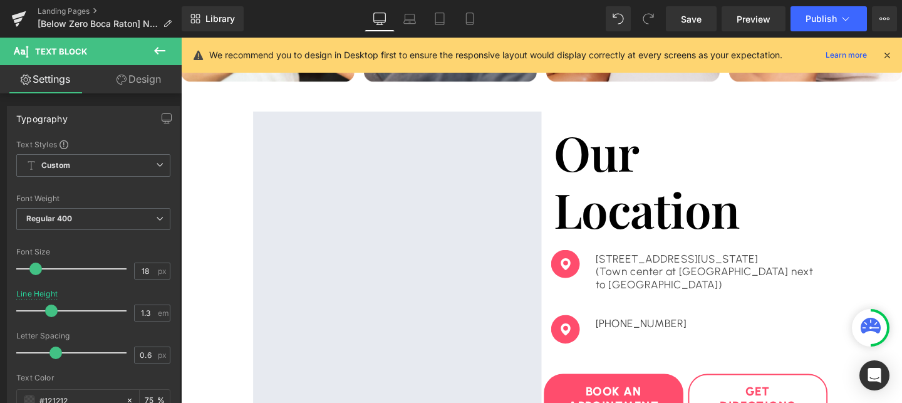
scroll to position [2707, 0]
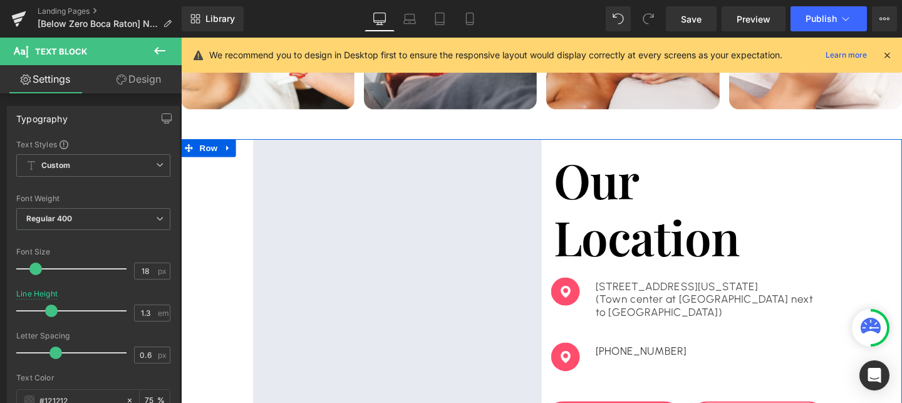
click at [229, 262] on div "Google Maps Our Location Heading Image 6000 Glades Rd, Boca Raton Florida (Town…" at bounding box center [560, 316] width 758 height 345
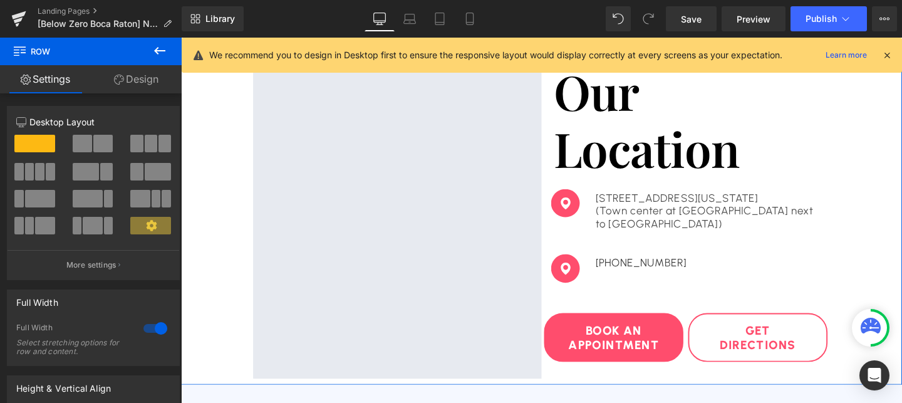
scroll to position [2802, 0]
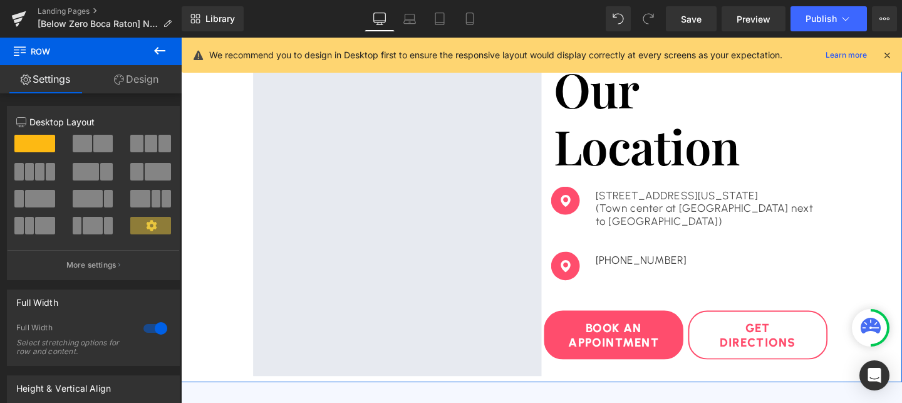
click at [590, 269] on span "Row" at bounding box center [589, 271] width 20 height 15
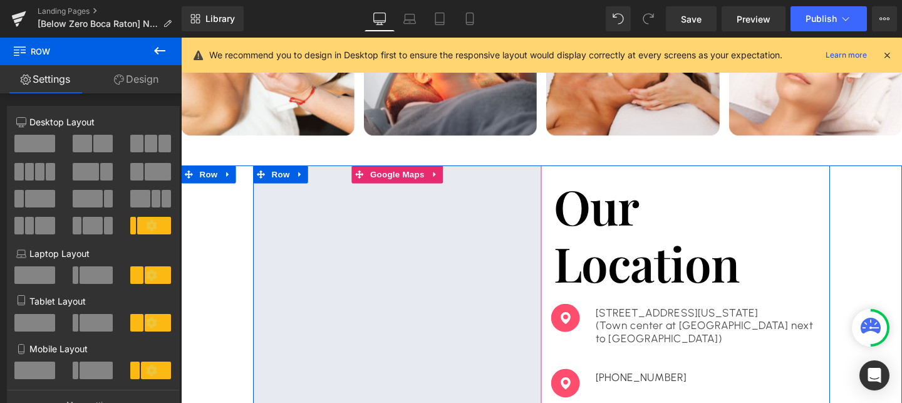
scroll to position [2659, 0]
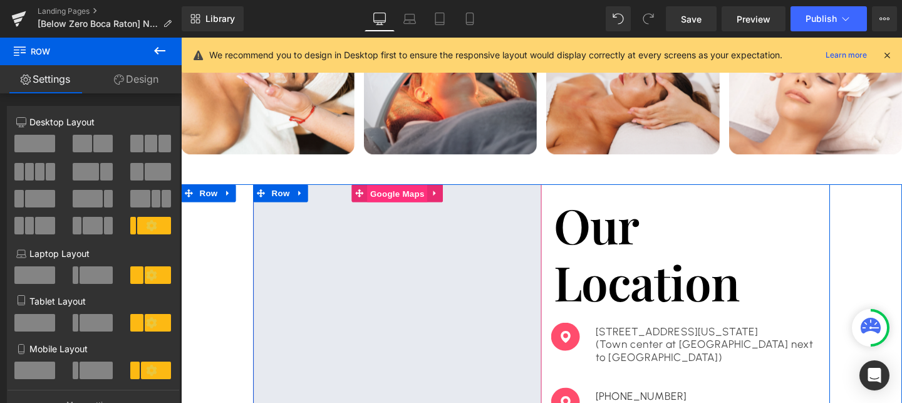
click at [414, 202] on span "Google Maps" at bounding box center [408, 201] width 63 height 19
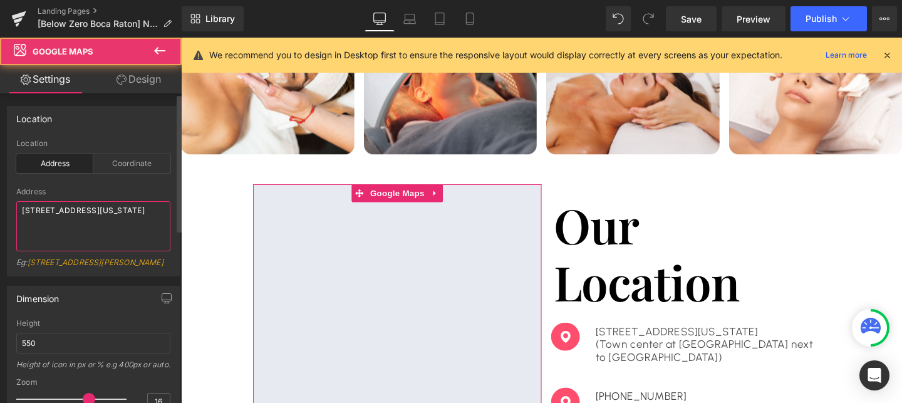
click at [90, 207] on textarea "6000 Glades Rd, Boca Raton Florida 33431" at bounding box center [93, 226] width 154 height 50
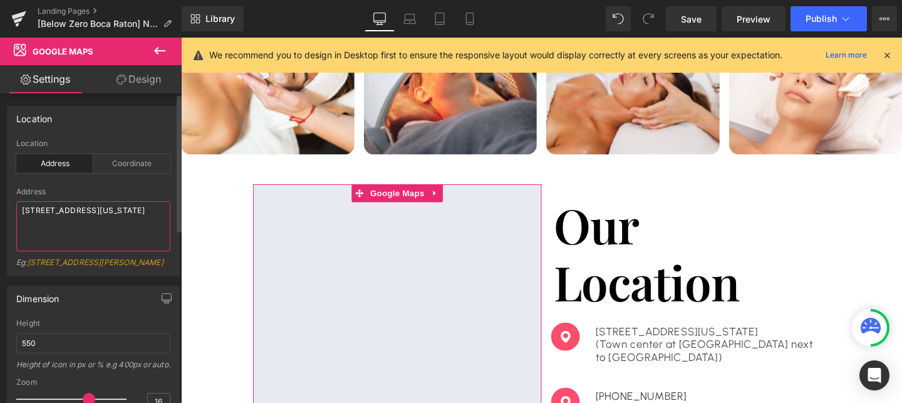
click at [90, 207] on textarea "6000 Glades Rd, Boca Raton Florida 33431" at bounding box center [93, 226] width 154 height 50
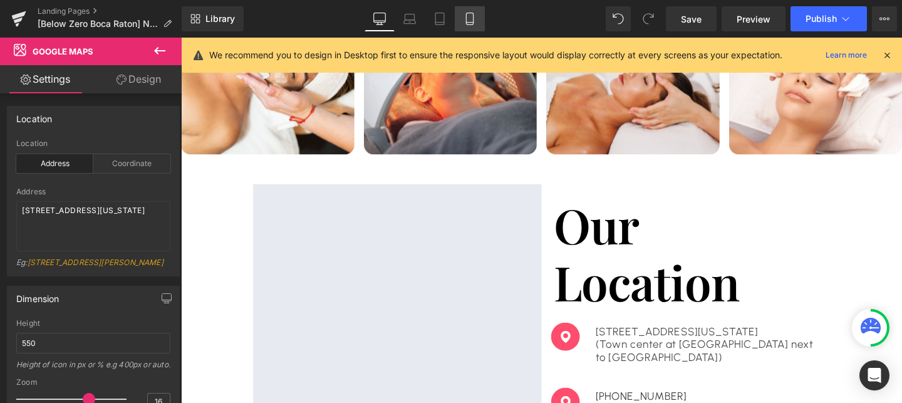
click at [472, 19] on icon at bounding box center [470, 19] width 13 height 13
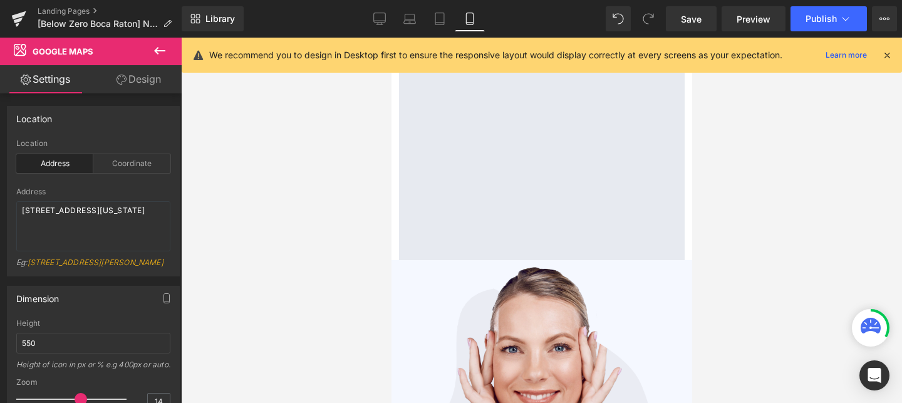
scroll to position [3317, 0]
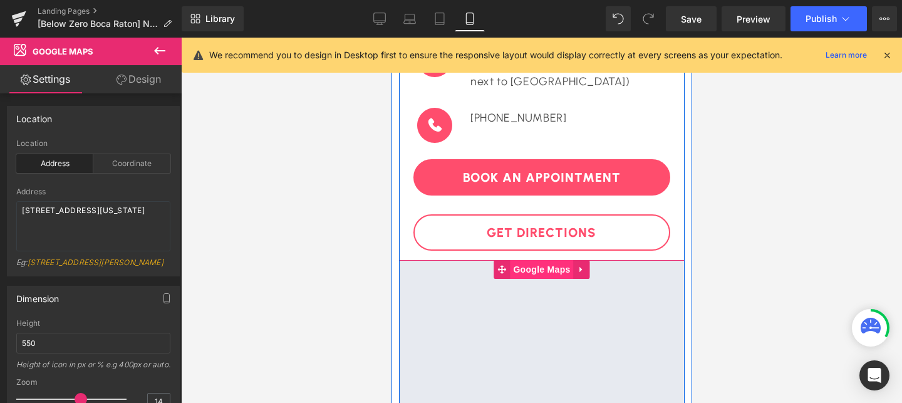
click at [551, 262] on span "Google Maps" at bounding box center [540, 269] width 63 height 19
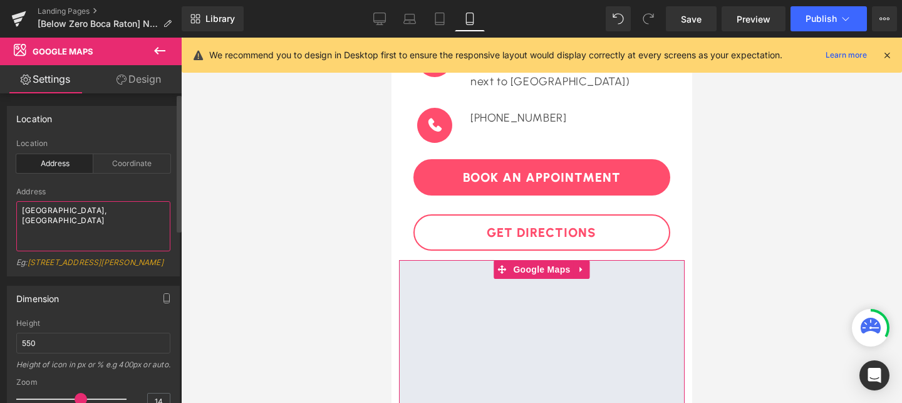
click at [101, 215] on textarea "Westroads Mall, Omaha" at bounding box center [93, 226] width 154 height 50
paste textarea "6000 Glades Rd, Boca Raton Florida 33431"
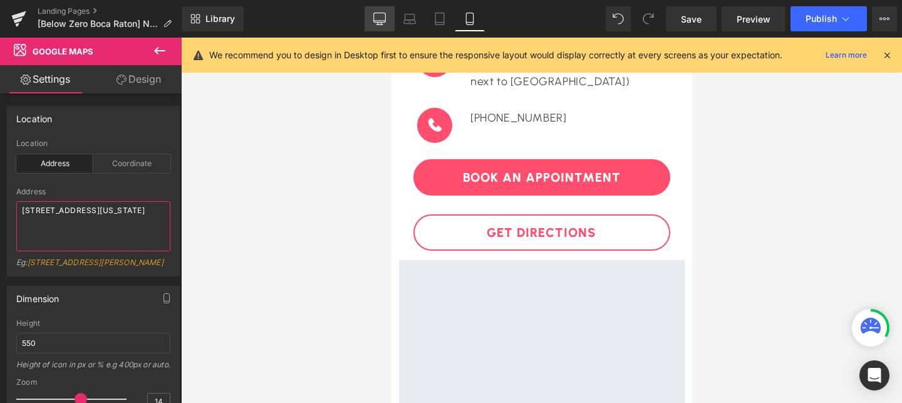
type textarea "6000 Glades Rd, Boca Raton Florida 33431"
click at [381, 21] on icon at bounding box center [379, 19] width 13 height 13
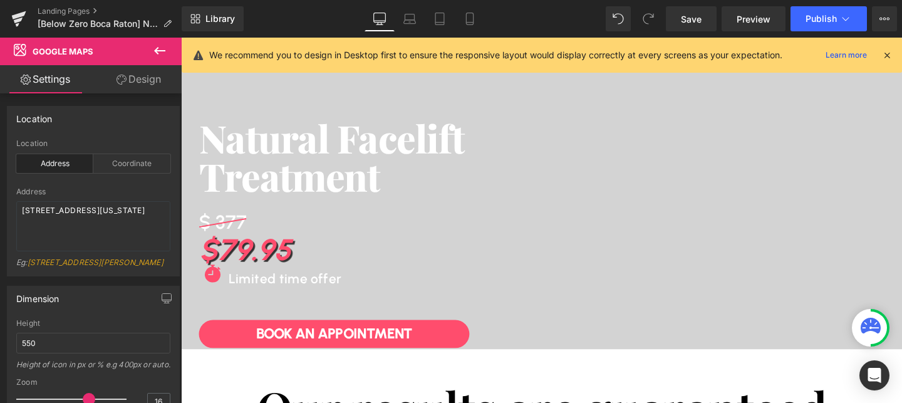
scroll to position [0, 0]
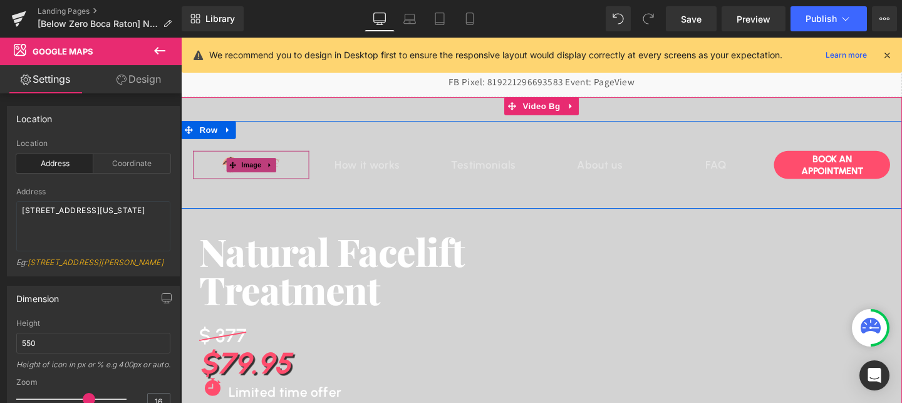
click at [274, 160] on img at bounding box center [255, 171] width 86 height 29
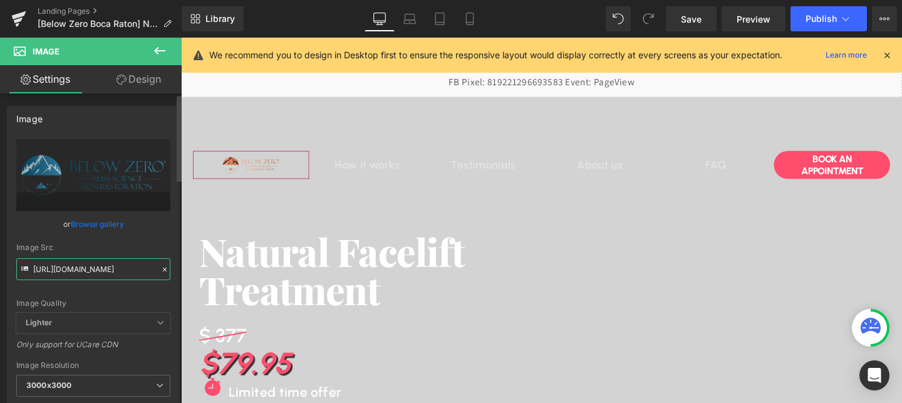
click at [101, 267] on input "https://cdn.shopify.com/s/files/1/0758/1601/0010/files/676aa320b5deac3faa998461…" at bounding box center [93, 269] width 154 height 22
click at [470, 25] on link "Mobile" at bounding box center [470, 18] width 30 height 25
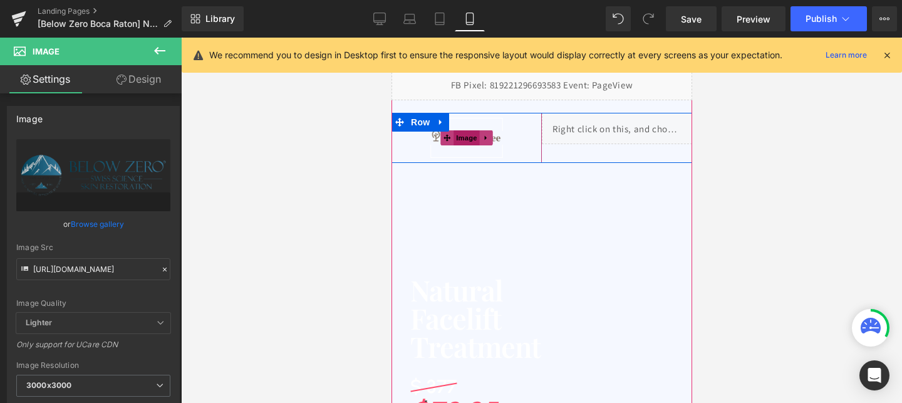
click at [475, 144] on span "Image" at bounding box center [466, 137] width 26 height 15
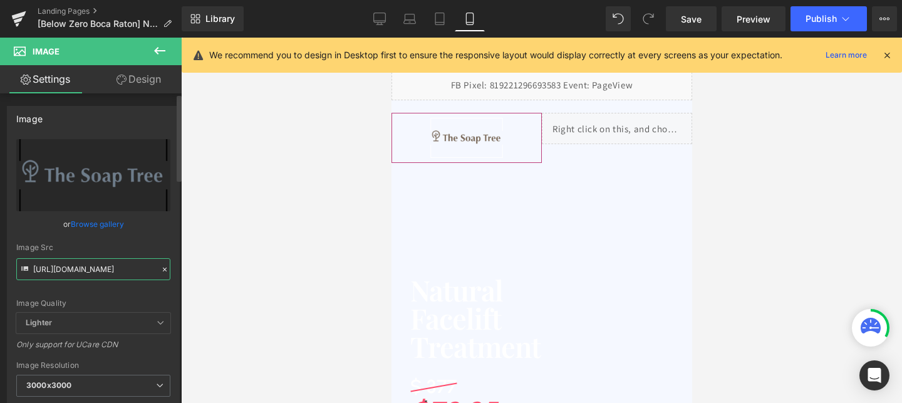
click at [120, 271] on input "https://cdn.shopify.com/s/files/1/0758/1601/0010/files/ST_logo_3000x3000_cbcef2…" at bounding box center [93, 269] width 154 height 22
paste input "676aa320b5deac3faa998461_Frame_188765_3000x3000.png?v=1752161931"
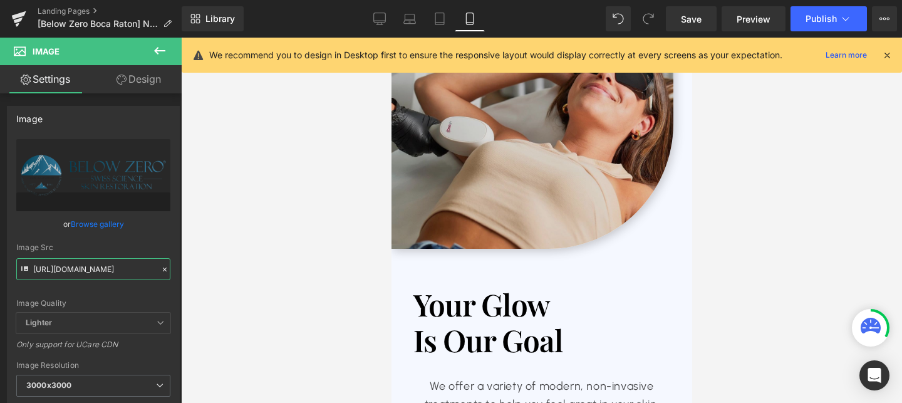
scroll to position [2083, 0]
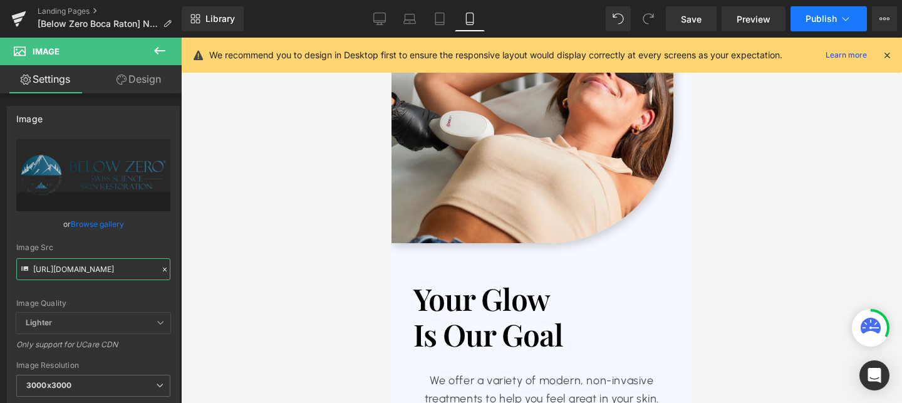
type input "https://cdn.shopify.com/s/files/1/0758/1601/0010/files/676aa320b5deac3faa998461…"
click at [814, 21] on span "Publish" at bounding box center [821, 19] width 31 height 10
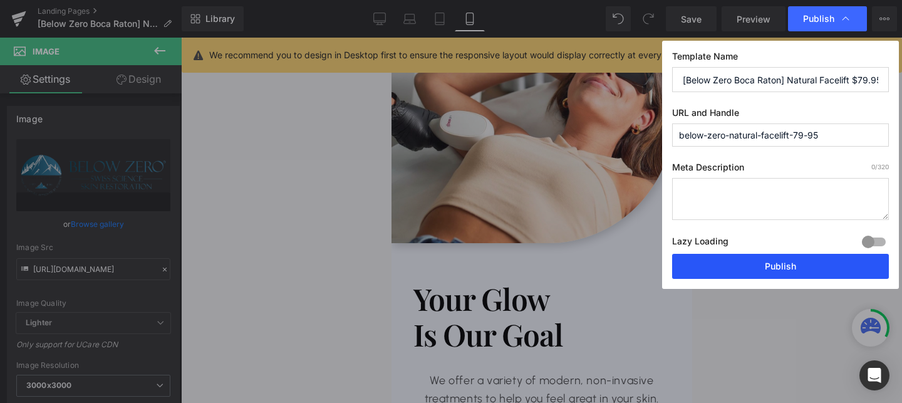
click at [754, 260] on button "Publish" at bounding box center [780, 266] width 217 height 25
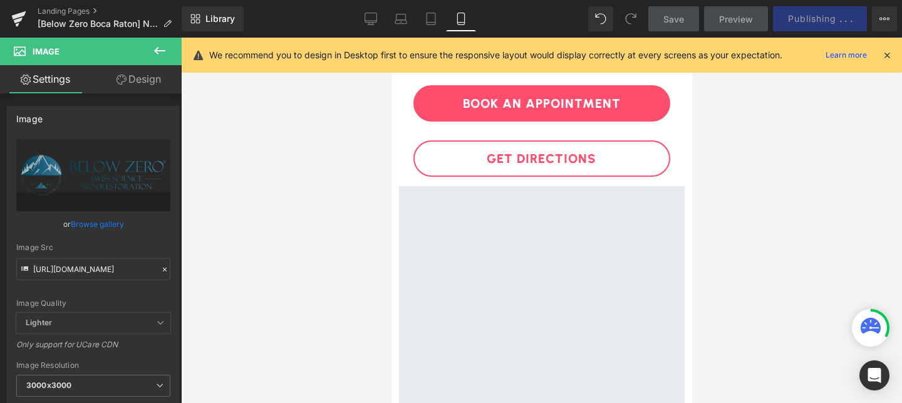
scroll to position [3130, 0]
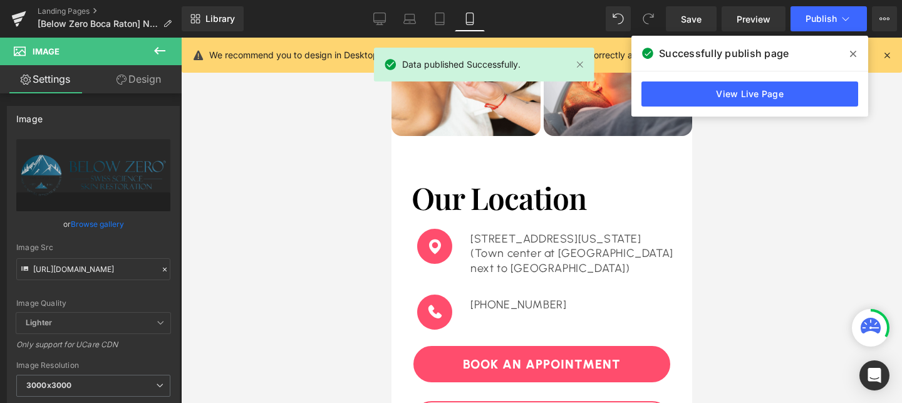
click at [519, 271] on p "(Town center at Boca Raton next to Saks fifth Avenue)" at bounding box center [577, 260] width 214 height 29
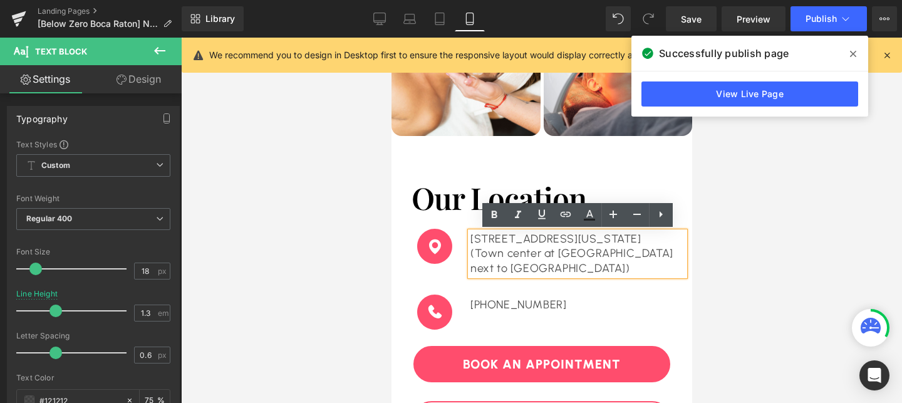
drag, startPoint x: 574, startPoint y: 268, endPoint x: 468, endPoint y: 236, distance: 110.8
click at [470, 236] on div "6000 Glades Rd, Boca Raton Florida (Town center at Boca Raton next to Saks fift…" at bounding box center [577, 254] width 214 height 44
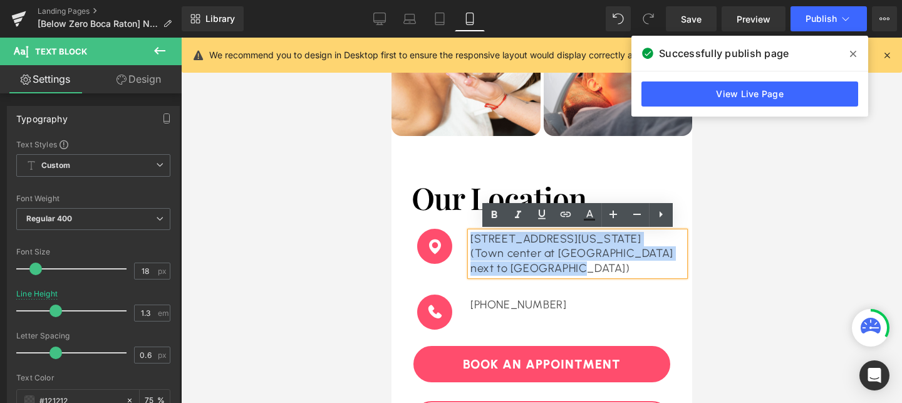
click at [472, 237] on div "6000 Glades Rd, Boca Raton Florida (Town center at Boca Raton next to Saks fift…" at bounding box center [577, 254] width 214 height 44
copy div "6000 Glades Rd, Boca Raton Florida (Town center at Boca Raton next to Saks fift…"
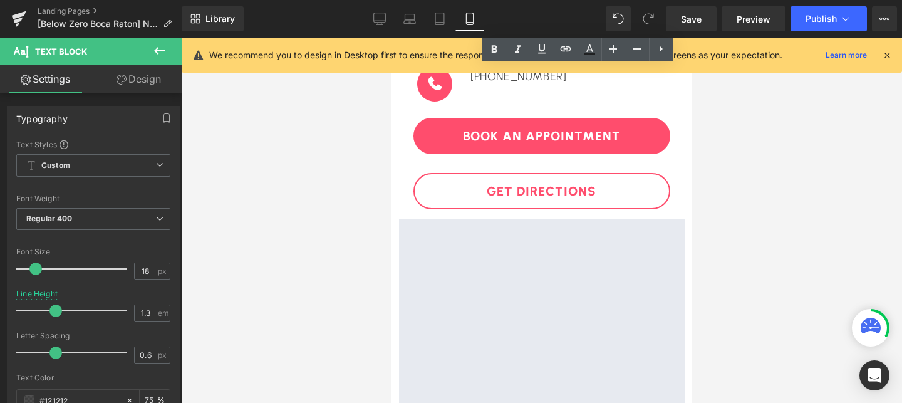
scroll to position [3406, 0]
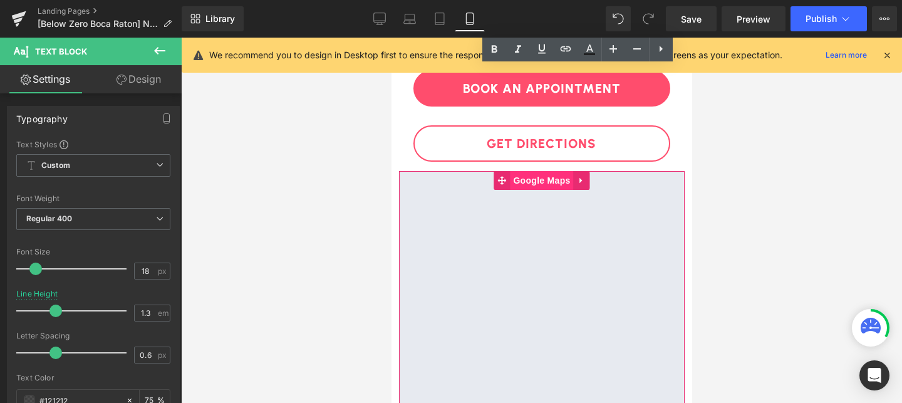
click at [551, 180] on span "Google Maps" at bounding box center [540, 180] width 63 height 19
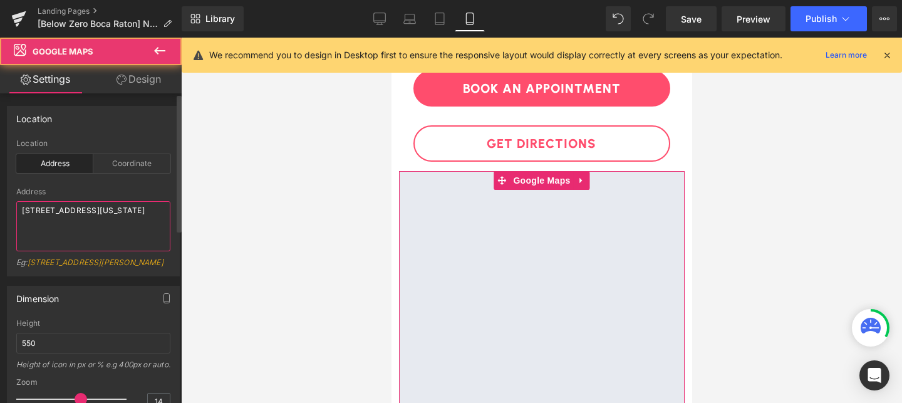
click at [83, 208] on textarea "6000 Glades Rd, Boca Raton Florida 33431" at bounding box center [93, 226] width 154 height 50
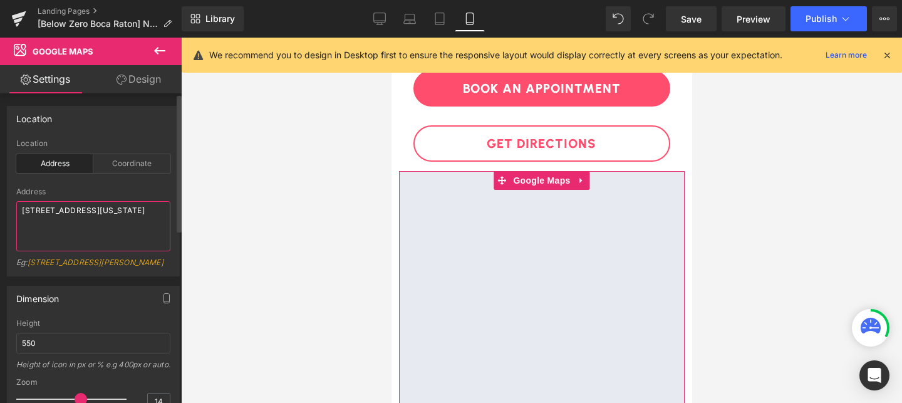
click at [83, 208] on textarea "6000 Glades Rd, Boca Raton Florida 33431" at bounding box center [93, 226] width 154 height 50
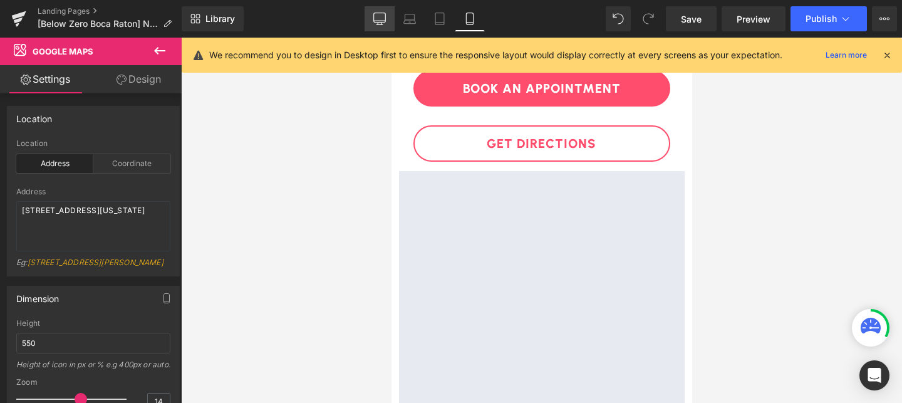
click at [386, 21] on icon at bounding box center [380, 17] width 12 height 9
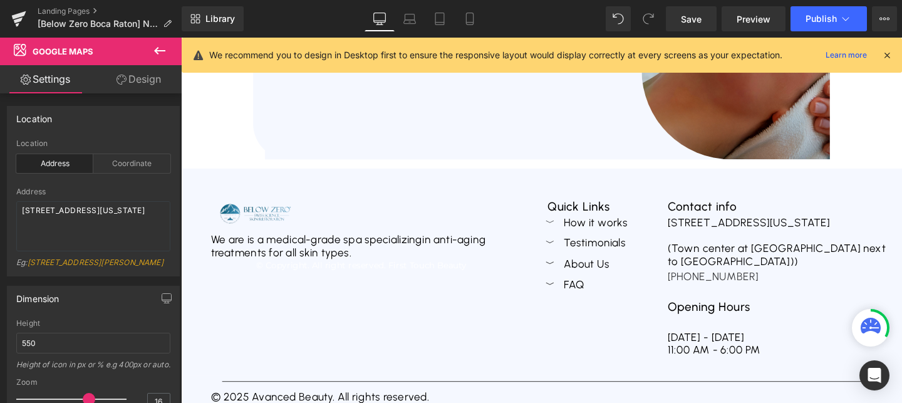
scroll to position [4326, 0]
click at [360, 202] on div "Image We are is a medical-grade spa specializing in anti-aging treatments for a…" at bounding box center [560, 282] width 758 height 217
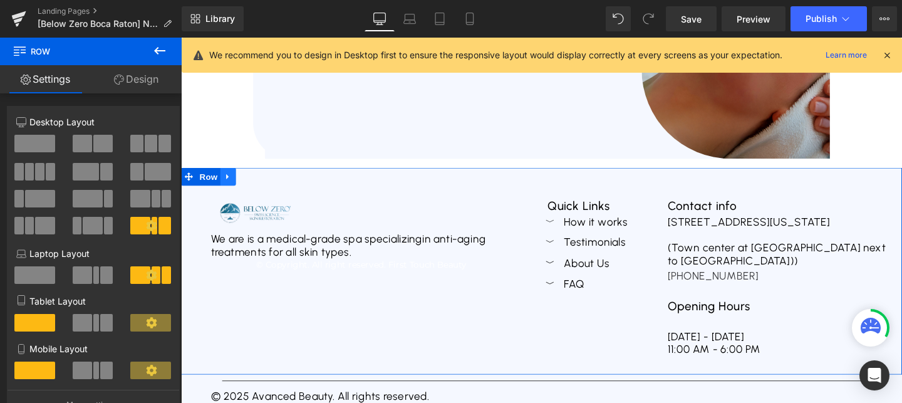
click at [234, 182] on icon at bounding box center [230, 183] width 9 height 9
click at [227, 182] on icon at bounding box center [230, 183] width 9 height 9
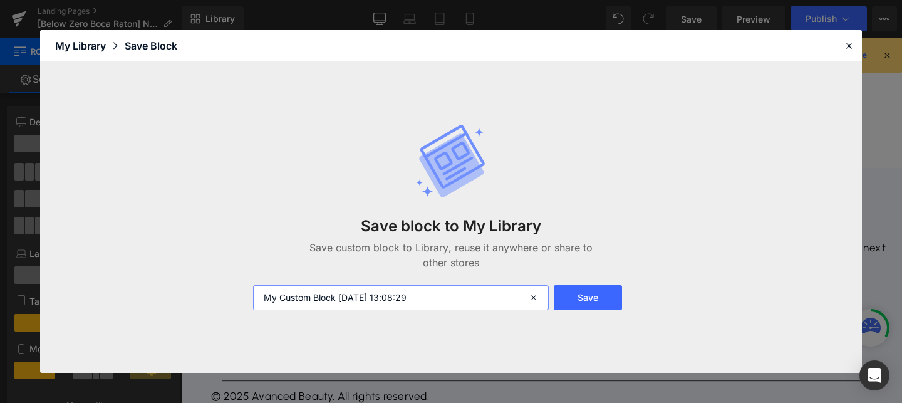
click at [373, 308] on input "My Custom Block 2025-09-29 13:08:29" at bounding box center [401, 297] width 296 height 25
type input "footer"
click at [611, 291] on button "Save" at bounding box center [588, 297] width 68 height 25
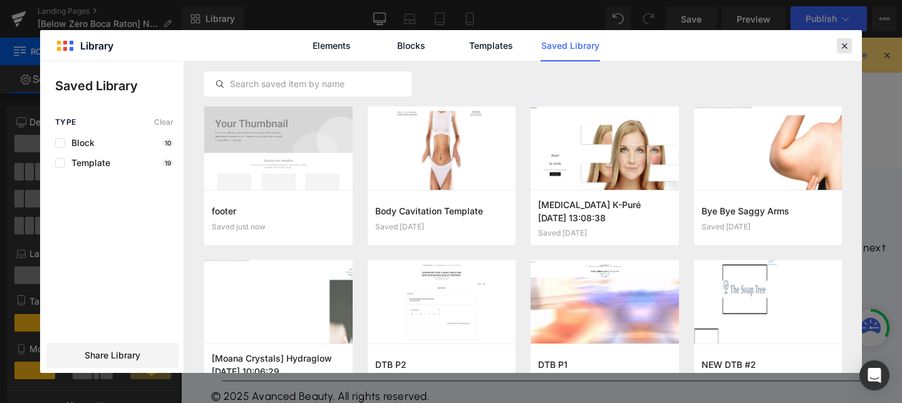
click at [845, 44] on icon at bounding box center [844, 45] width 11 height 11
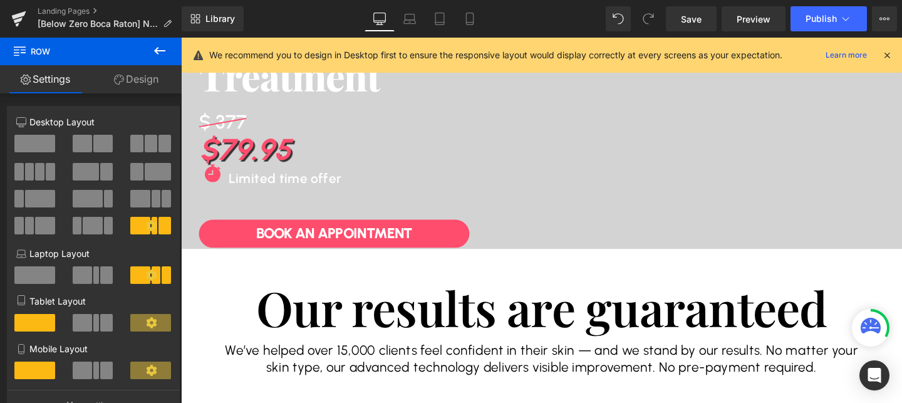
scroll to position [0, 0]
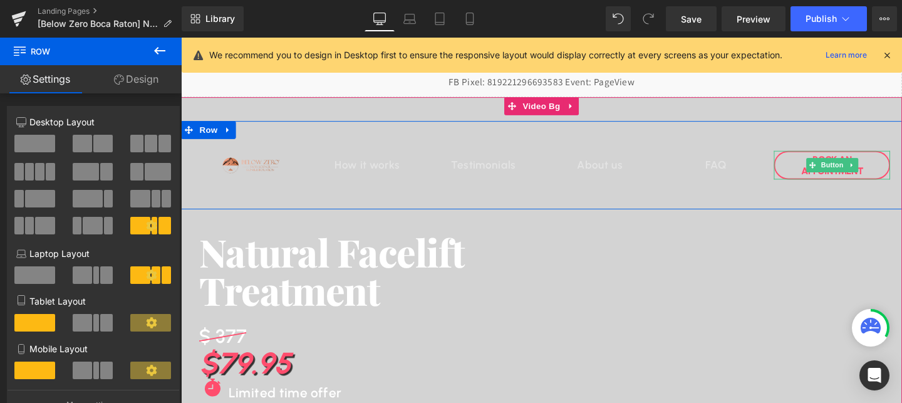
click at [836, 165] on link "Book An APPOINTMENT" at bounding box center [865, 172] width 122 height 30
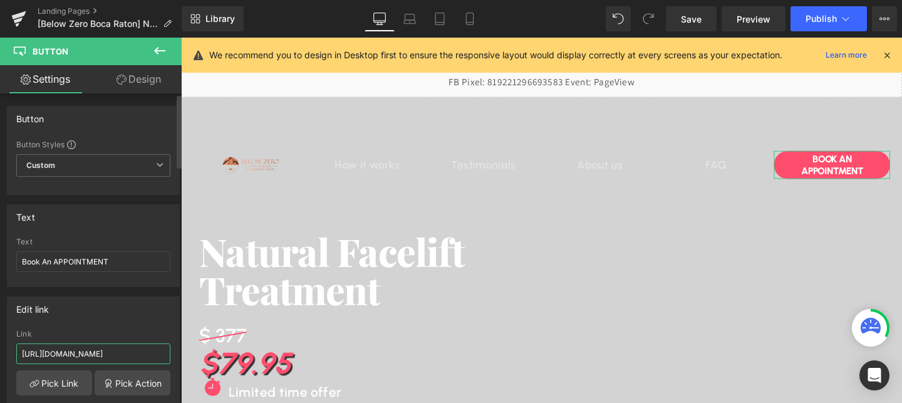
click at [95, 360] on input "https://www.advancedbeautytreatments.com/pages/the-soap-tree-omaha-dtb2-natural…" at bounding box center [93, 353] width 154 height 21
type input "https://www.advancedbeautytreatments.com/pages/below-zero-boca-raton-natural-fa…"
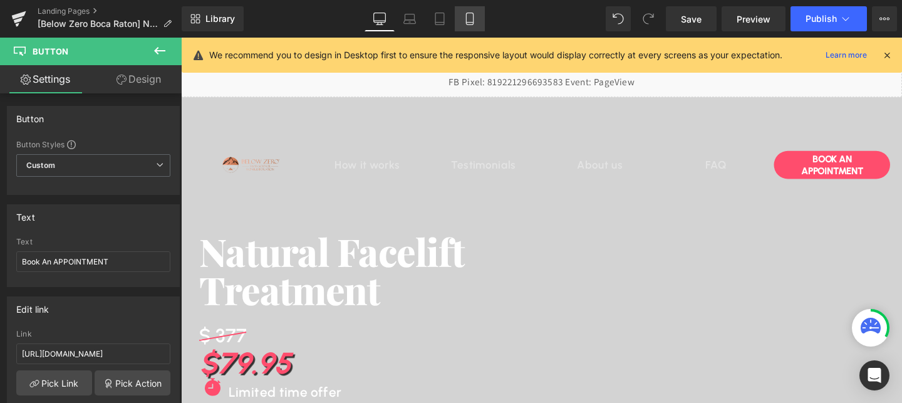
click at [470, 21] on icon at bounding box center [470, 19] width 13 height 13
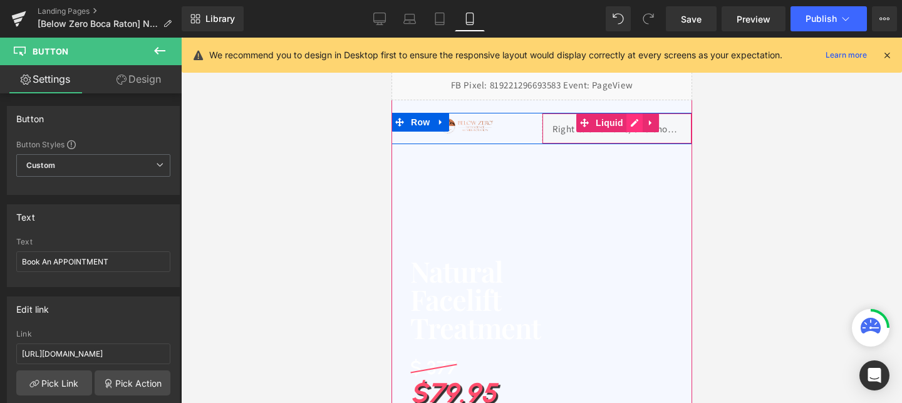
click at [631, 125] on div "Liquid" at bounding box center [616, 128] width 150 height 31
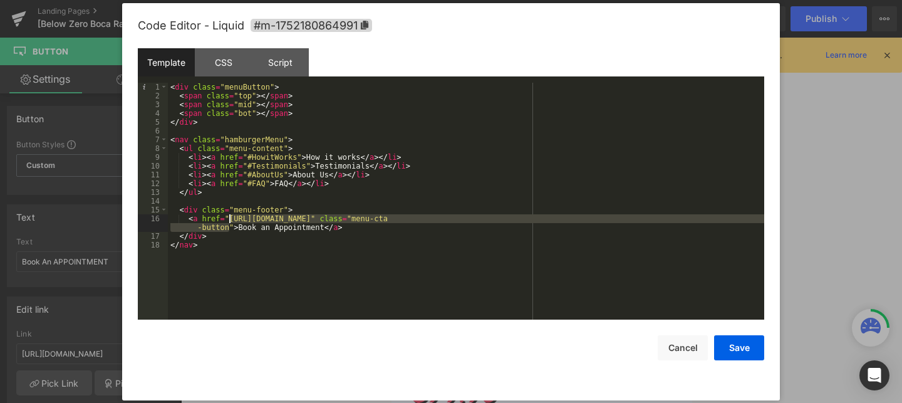
drag, startPoint x: 229, startPoint y: 227, endPoint x: 229, endPoint y: 219, distance: 8.1
click at [229, 219] on div "< div class = "menuButton" > < span class = "top" > </ span > < span class = "m…" at bounding box center [466, 210] width 596 height 254
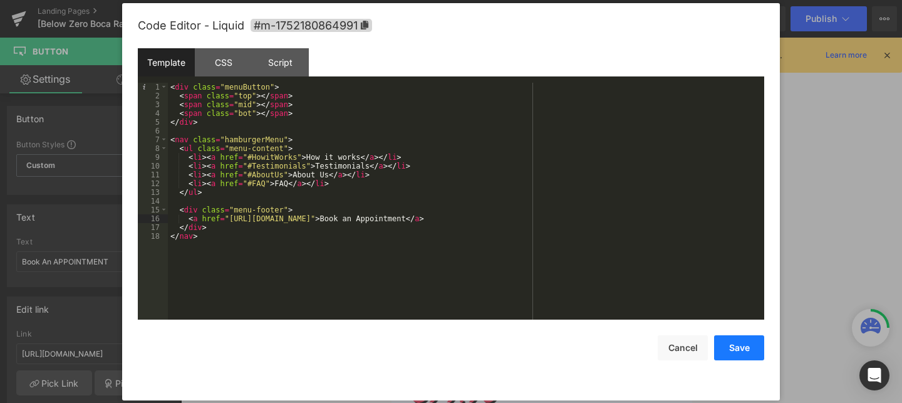
click at [724, 342] on button "Save" at bounding box center [739, 347] width 50 height 25
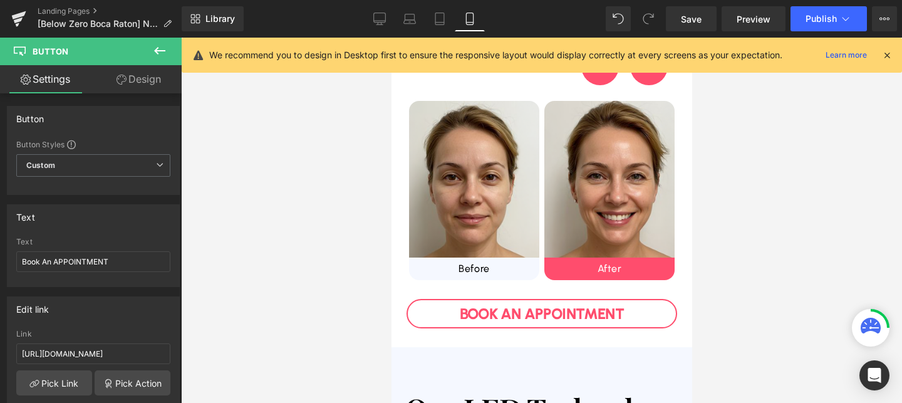
scroll to position [595, 0]
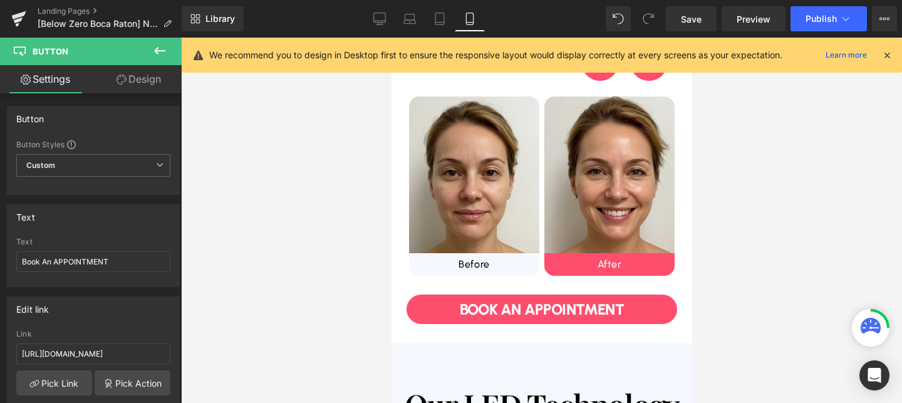
click at [493, 319] on link "Book an Appointment" at bounding box center [541, 308] width 271 height 29
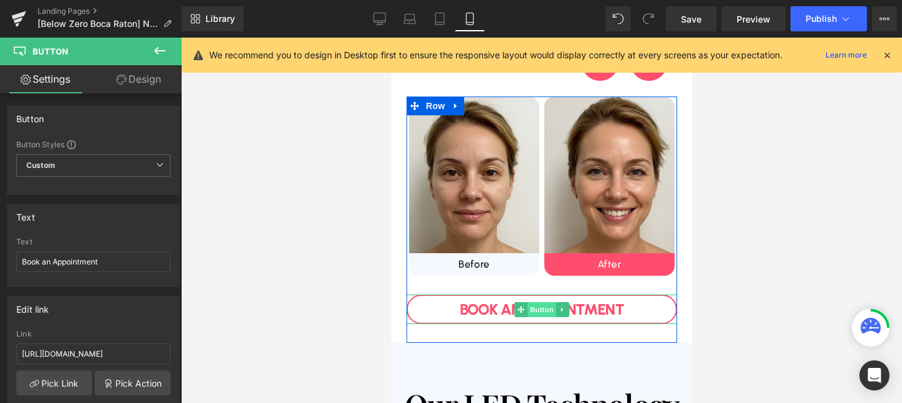
click at [548, 307] on span "Button" at bounding box center [541, 309] width 29 height 15
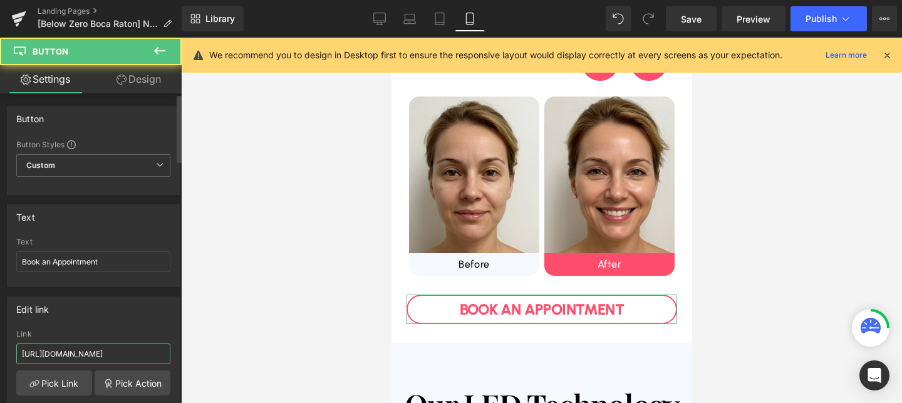
click at [95, 355] on input "https://www.advancedbeautytreatments.com/pages/the-soap-tree-omaha-dtb-natural-…" at bounding box center [93, 353] width 154 height 21
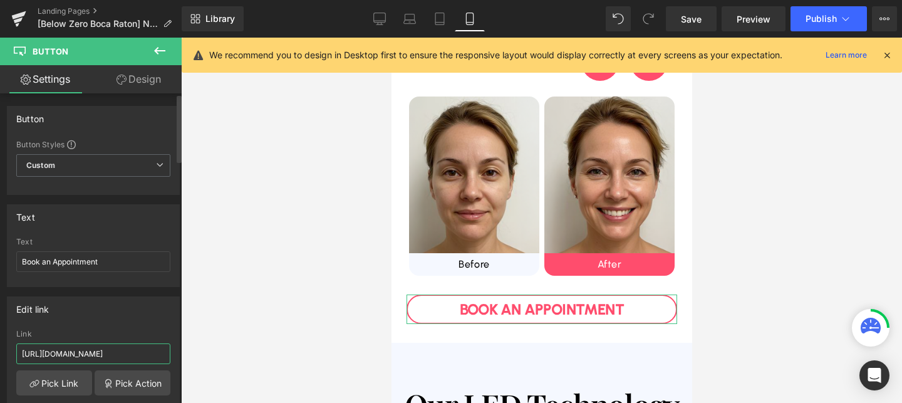
click at [95, 355] on input "https://www.advancedbeautytreatments.com/pages/the-soap-tree-omaha-dtb-natural-…" at bounding box center [93, 353] width 154 height 21
paste input "below-zero-boca-raton-natural-facelift-79-95"
type input "https://www.advancedbeautytreatments.com/pages/below-zero-boca-raton-natural-fa…"
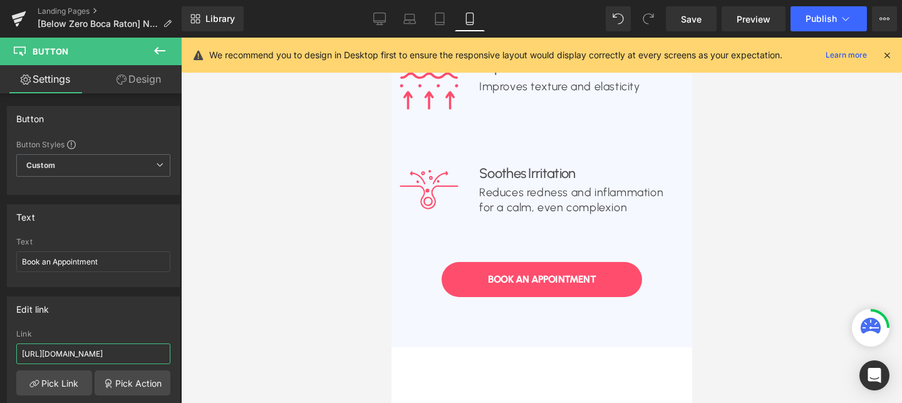
scroll to position [1249, 0]
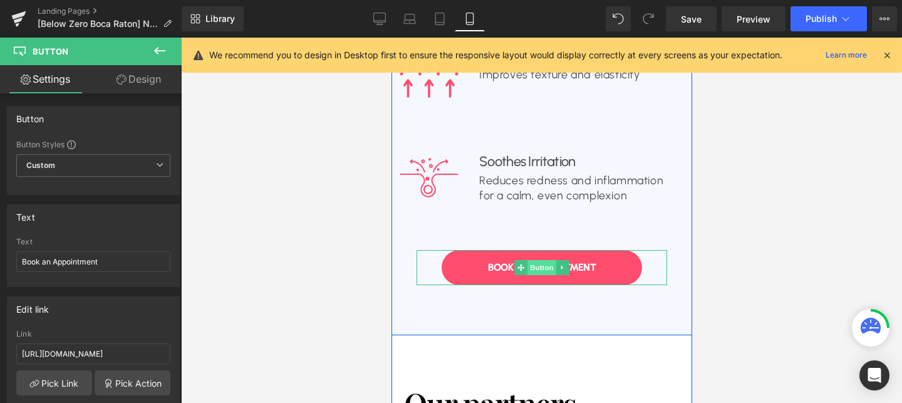
click at [539, 264] on span "Button" at bounding box center [541, 267] width 29 height 15
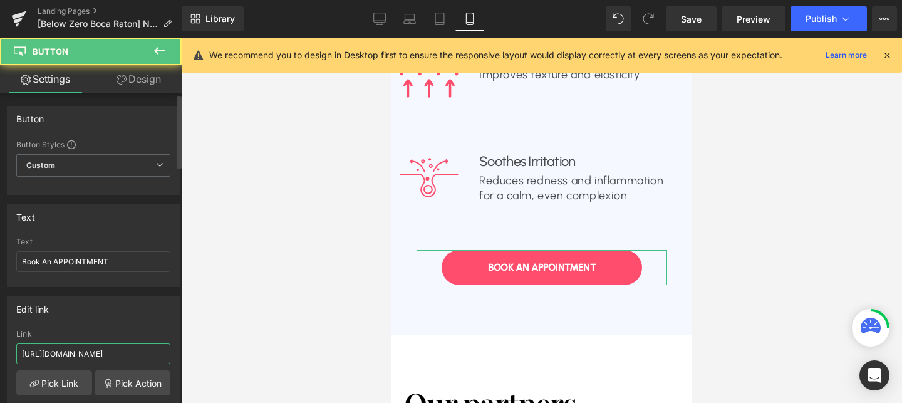
click at [86, 354] on input "https://www.advancedbeautytreatments.com/pages/the-soap-tree-omaha-dtb2-natural…" at bounding box center [93, 353] width 154 height 21
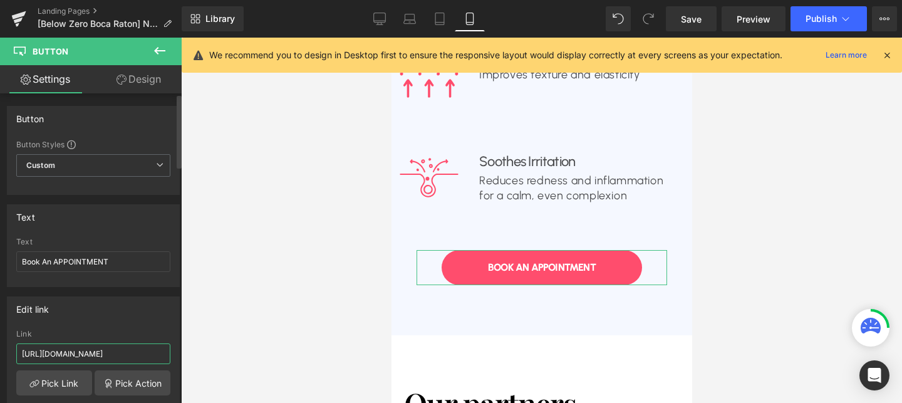
click at [86, 354] on input "https://www.advancedbeautytreatments.com/pages/the-soap-tree-omaha-dtb2-natural…" at bounding box center [93, 353] width 154 height 21
paste input "below-zero-boca-raton-natural-facelift-7"
type input "https://www.advancedbeautytreatments.com/pages/below-zero-boca-raton-natural-fa…"
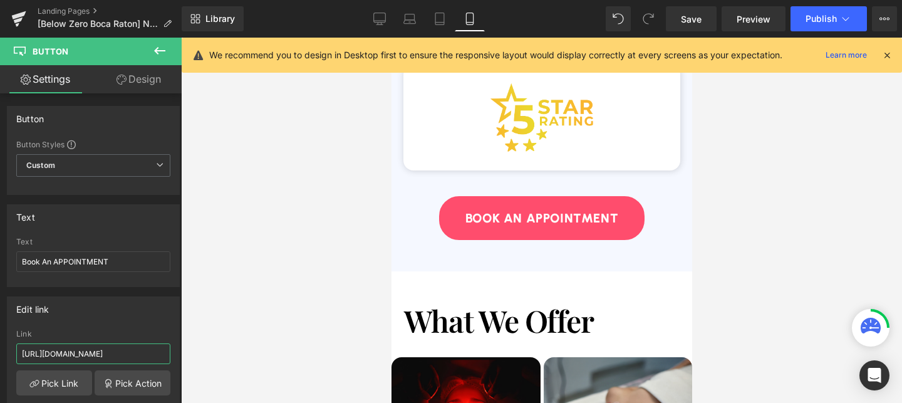
scroll to position [2605, 0]
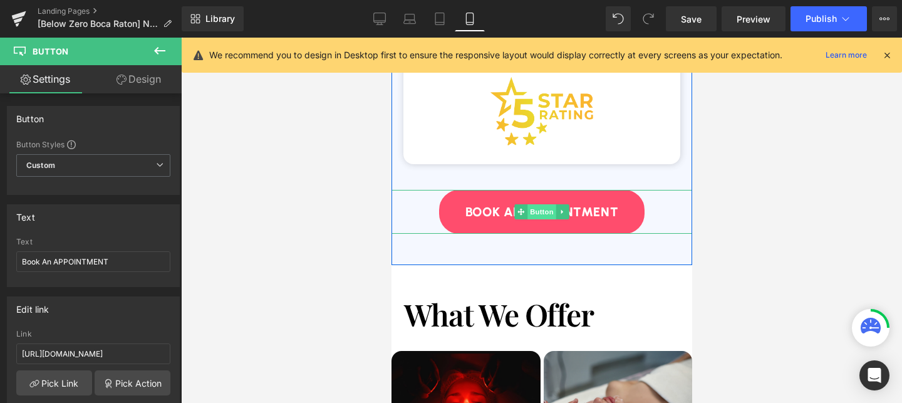
click at [544, 218] on span "Button" at bounding box center [541, 211] width 29 height 15
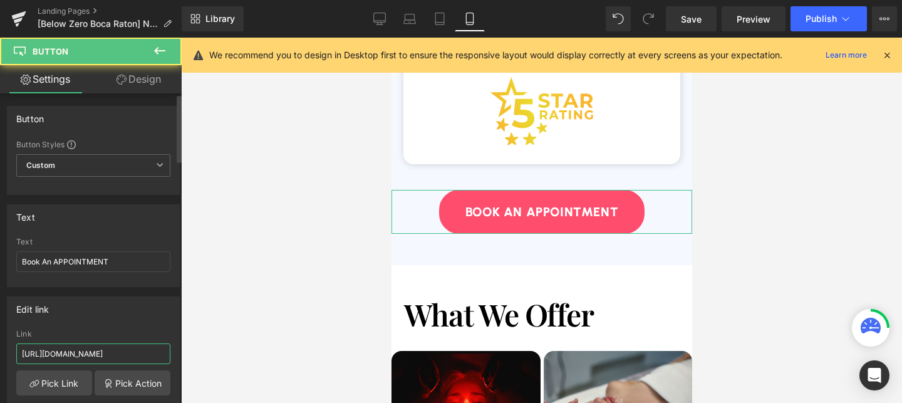
click at [60, 347] on input "https://www.advancedbeautytreatments.com/pages/the-soap-tree-omaha-dtb2-natural…" at bounding box center [93, 353] width 154 height 21
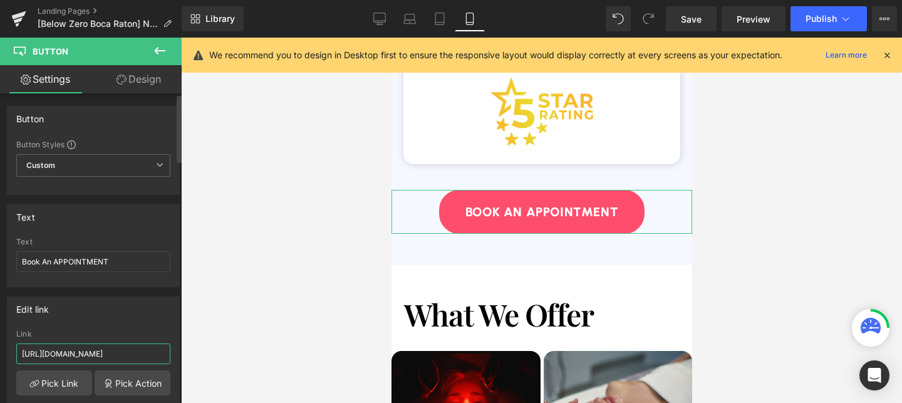
click at [60, 347] on input "https://www.advancedbeautytreatments.com/pages/the-soap-tree-omaha-dtb2-natural…" at bounding box center [93, 353] width 154 height 21
paste input "below-zero-boca-raton-natural-facelift-7"
type input "https://www.advancedbeautytreatments.com/pages/below-zero-boca-raton-natural-fa…"
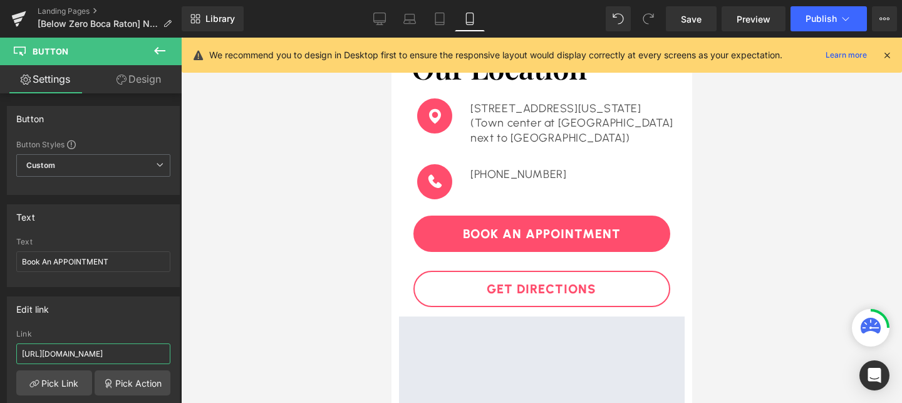
scroll to position [3262, 0]
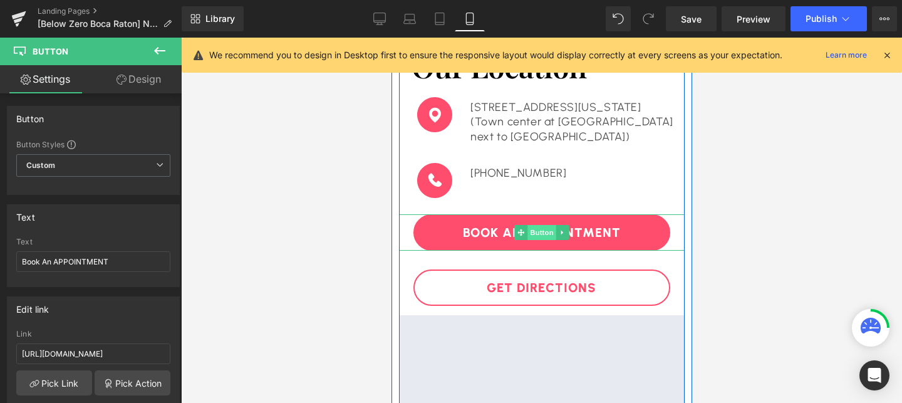
click at [541, 232] on span "Button" at bounding box center [541, 232] width 29 height 15
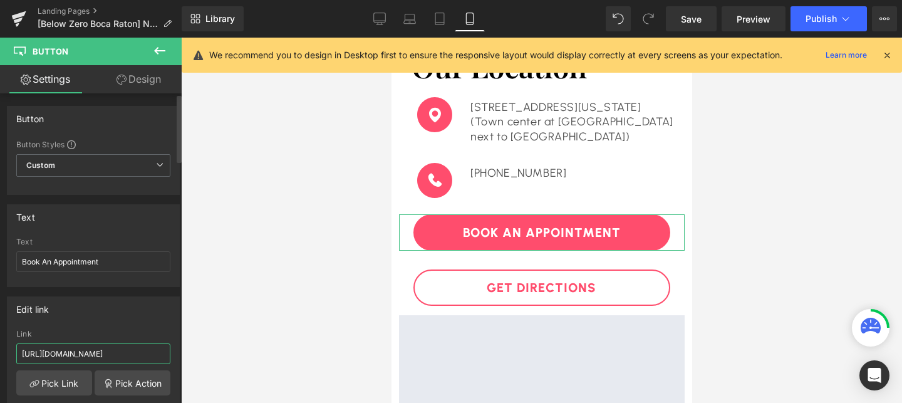
click at [93, 348] on input "https://www.advancedbeautytreatments.com/pages/the-soap-tree-omaha-dtb2-natural…" at bounding box center [93, 353] width 154 height 21
paste input "below-zero-boca-raton-natural-facelift-7"
type input "https://www.advancedbeautytreatments.com/pages/below-zero-boca-raton-natural-fa…"
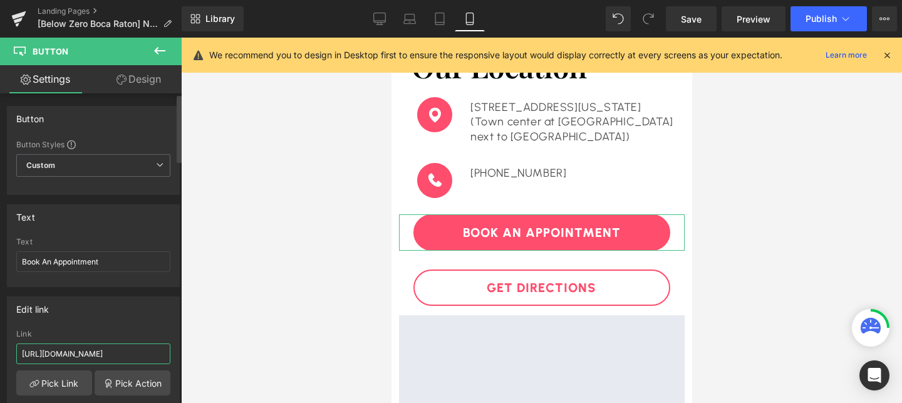
scroll to position [0, 214]
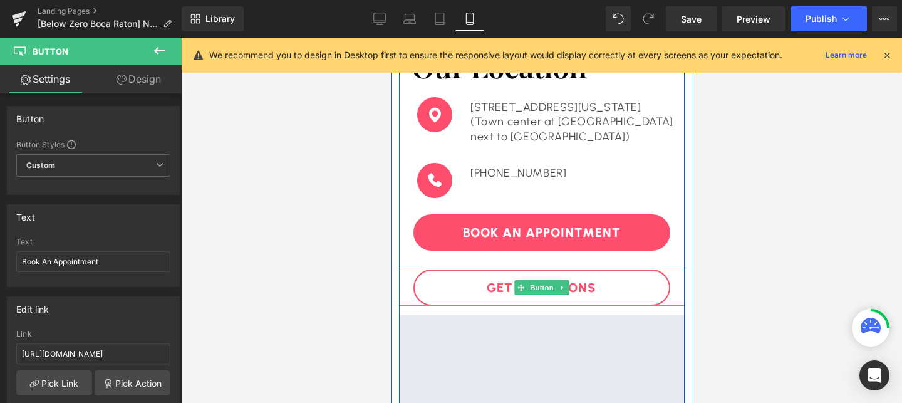
click at [407, 287] on div "Get Directions" at bounding box center [541, 287] width 286 height 36
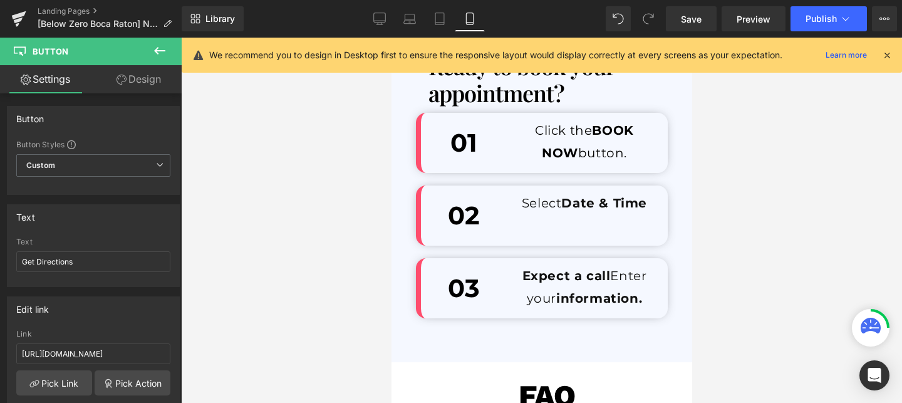
scroll to position [4170, 0]
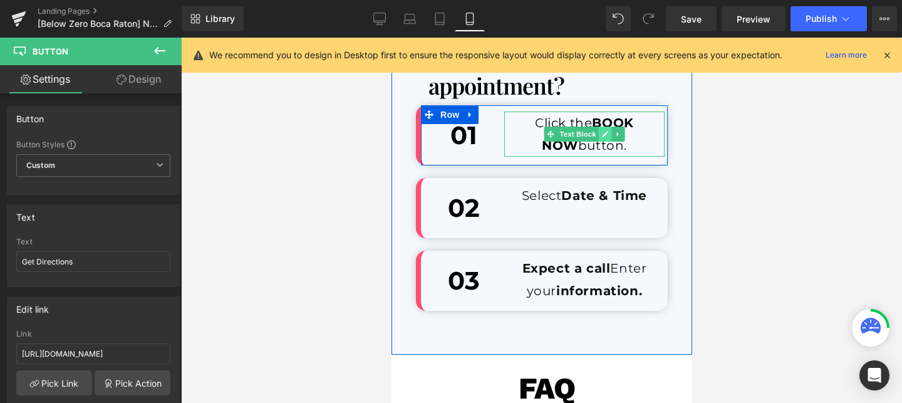
click at [603, 131] on icon at bounding box center [604, 134] width 7 height 8
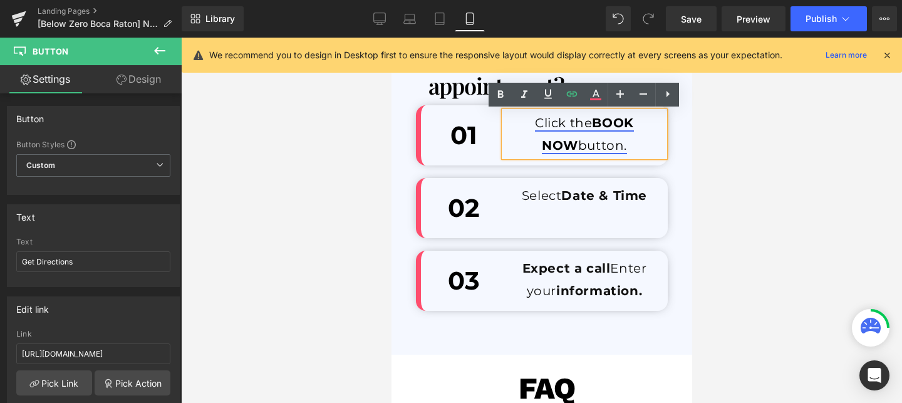
click at [611, 118] on span "BOOK NOW" at bounding box center [587, 134] width 92 height 38
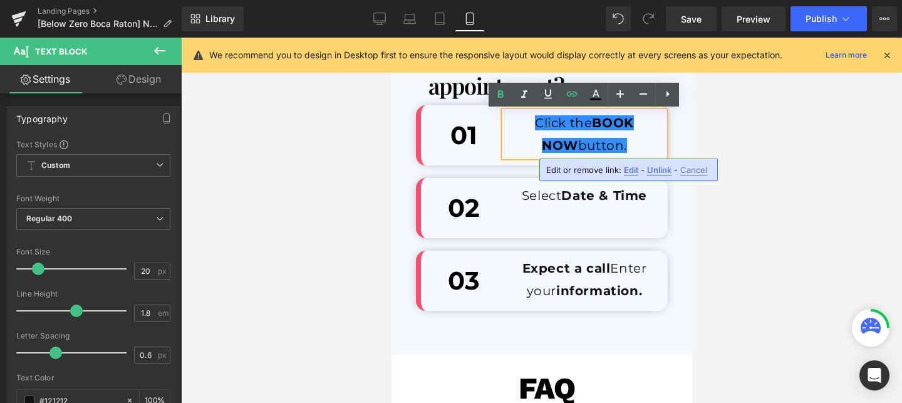
click at [630, 166] on span "Edit" at bounding box center [631, 170] width 14 height 11
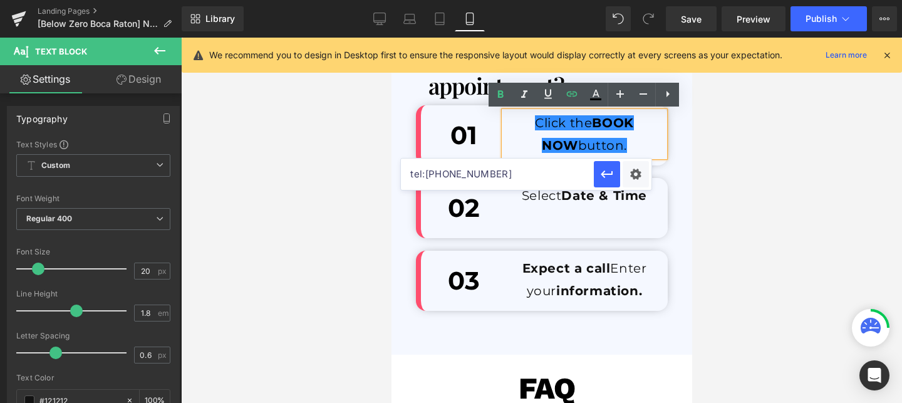
click at [529, 175] on input "tel:5612854849" at bounding box center [497, 173] width 193 height 31
paste input "below-zero-boca-raton-natural-facelift-7"
type input "https://www.advancedbeautytreatments.com/pages/below-zero-boca-raton-natural-fa…"
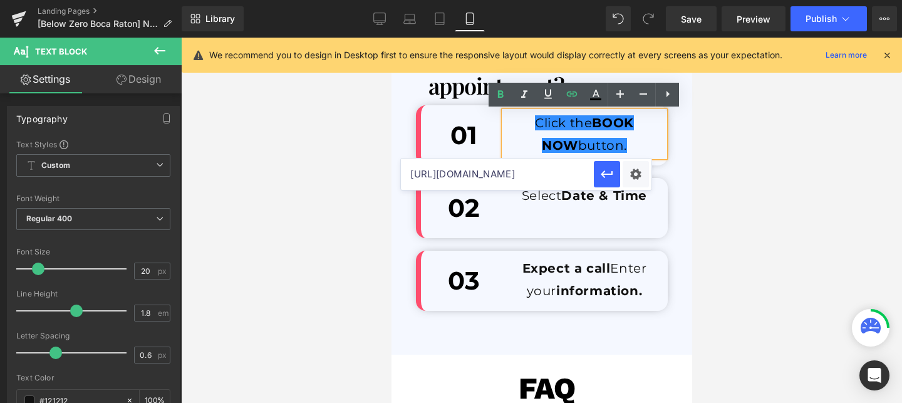
scroll to position [0, 283]
click at [610, 176] on icon "button" at bounding box center [607, 174] width 15 height 15
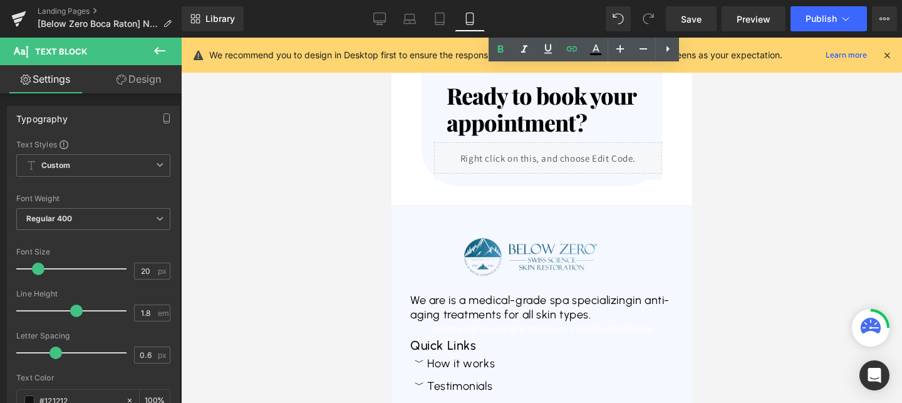
scroll to position [5469, 0]
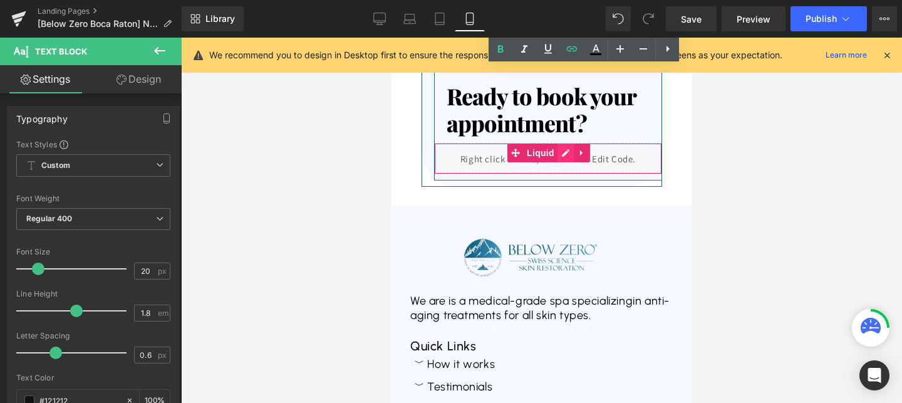
click at [571, 157] on div "Liquid" at bounding box center [548, 158] width 228 height 31
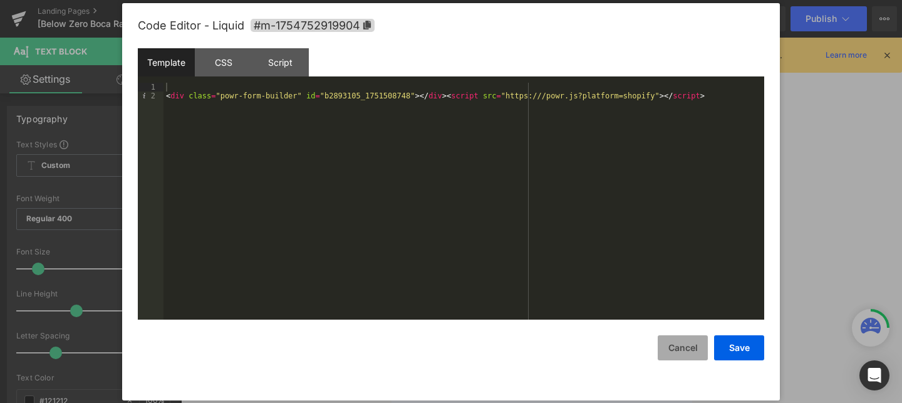
click at [678, 356] on button "Cancel" at bounding box center [683, 347] width 50 height 25
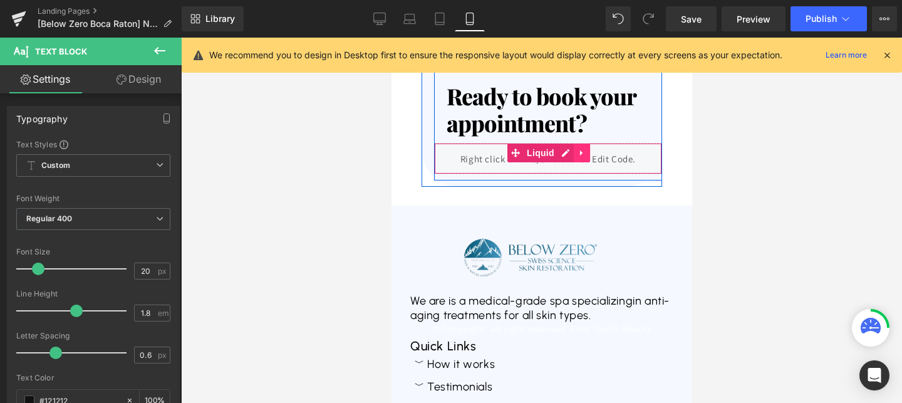
click at [579, 155] on icon at bounding box center [580, 153] width 3 height 6
click at [586, 155] on icon at bounding box center [589, 152] width 9 height 9
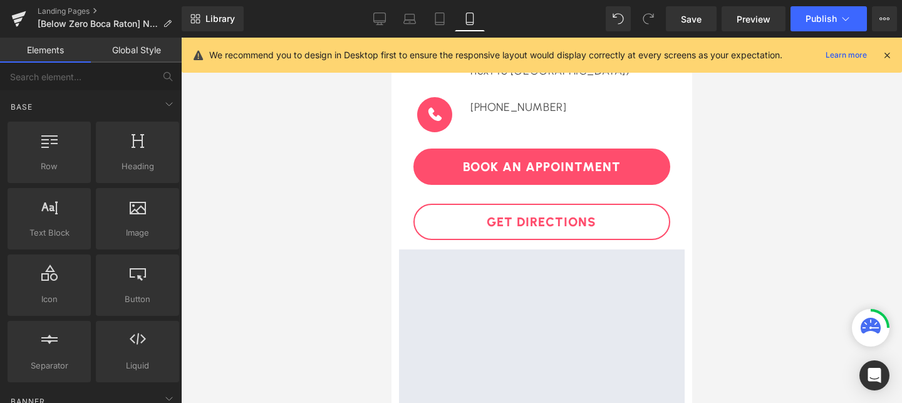
scroll to position [3258, 0]
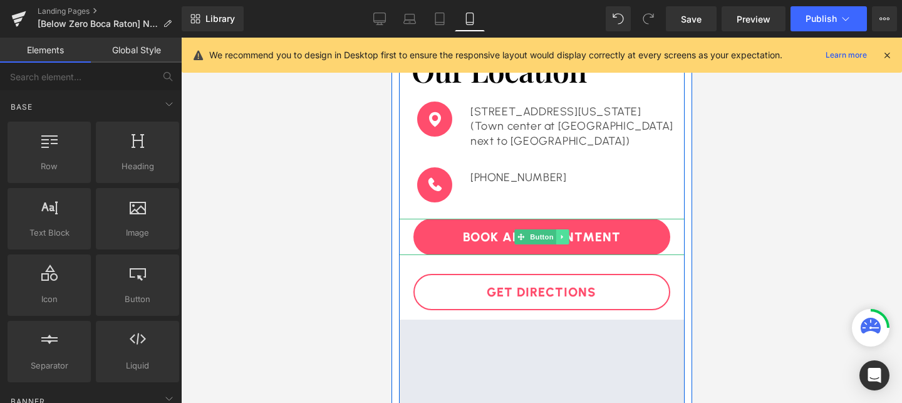
click at [563, 232] on link at bounding box center [562, 236] width 13 height 15
click at [553, 241] on link at bounding box center [555, 236] width 13 height 15
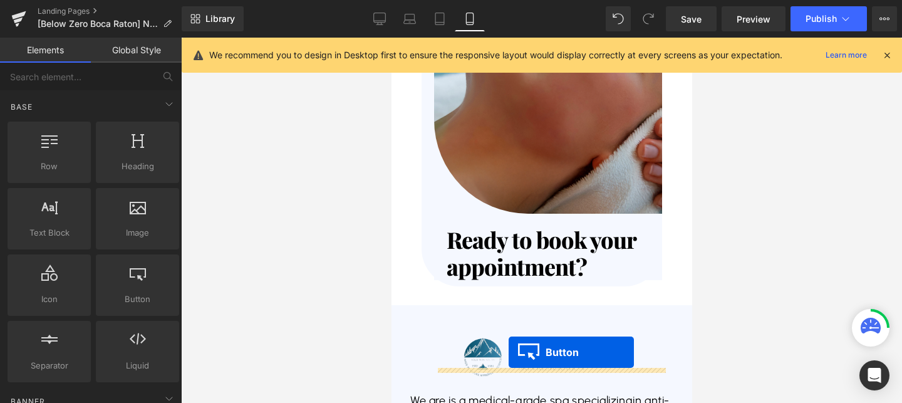
scroll to position [5416, 0]
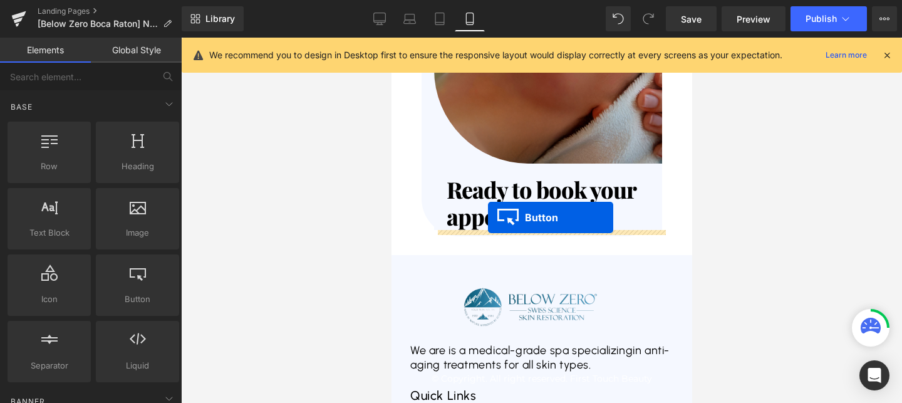
drag, startPoint x: 523, startPoint y: 99, endPoint x: 487, endPoint y: 217, distance: 123.7
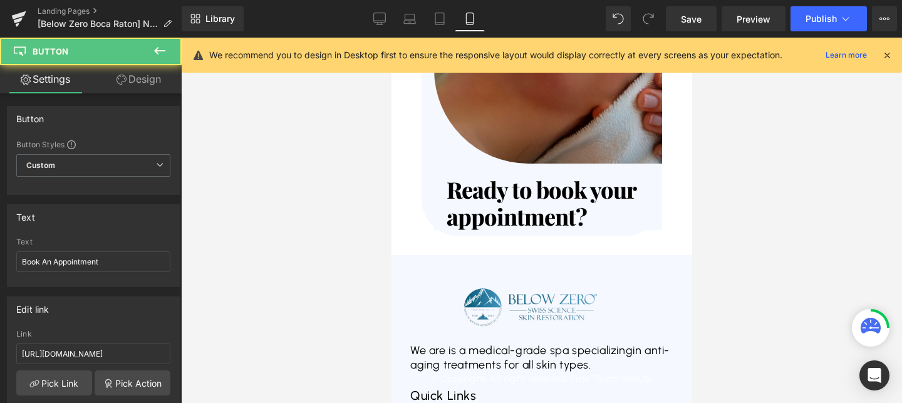
scroll to position [5376, 0]
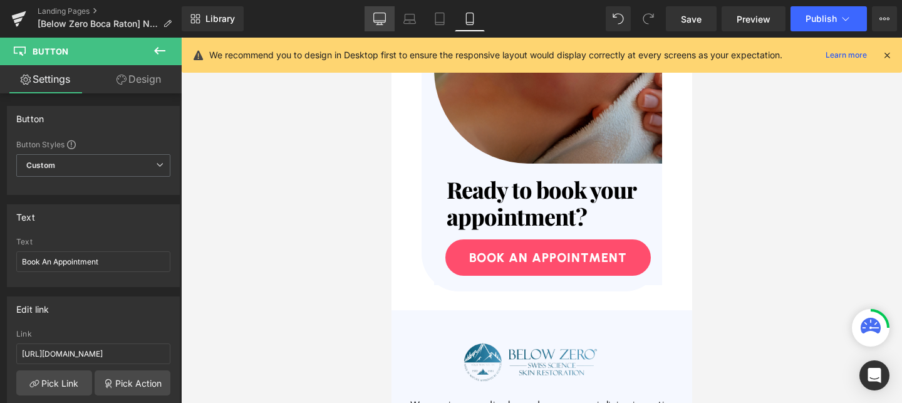
click at [382, 22] on icon at bounding box center [380, 17] width 12 height 9
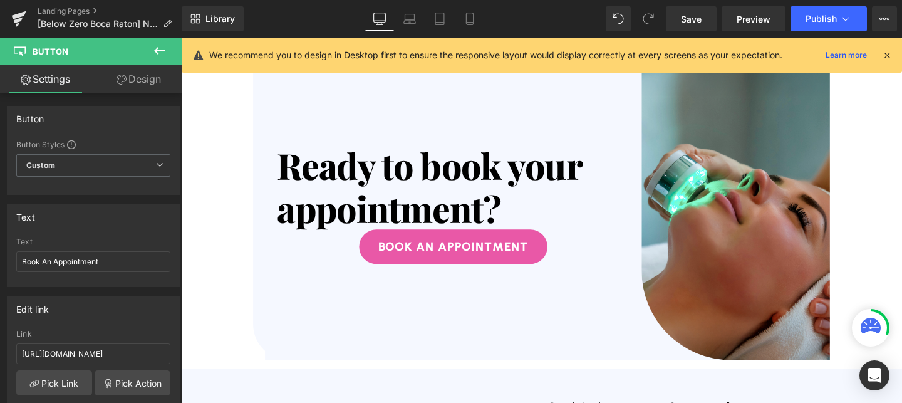
scroll to position [4115, 0]
click at [476, 23] on icon at bounding box center [470, 19] width 13 height 13
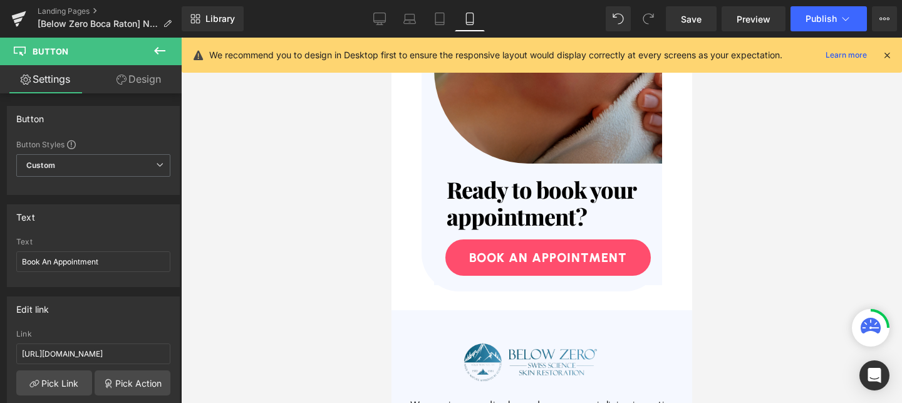
scroll to position [5376, 0]
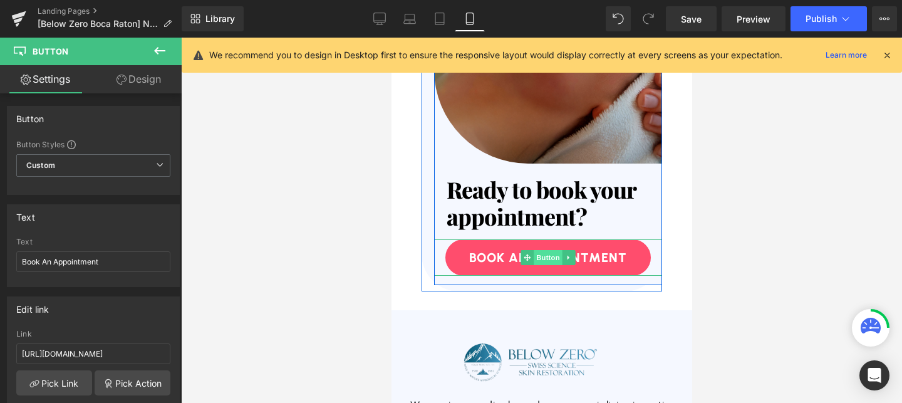
click at [544, 259] on span "Button" at bounding box center [547, 257] width 29 height 15
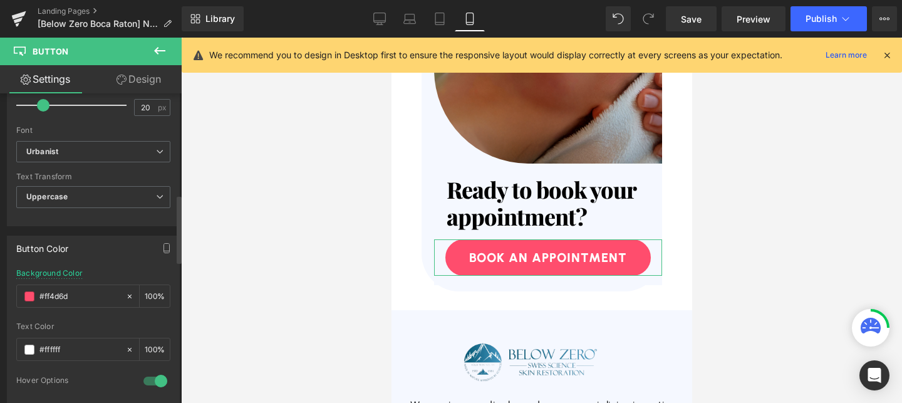
scroll to position [500, 0]
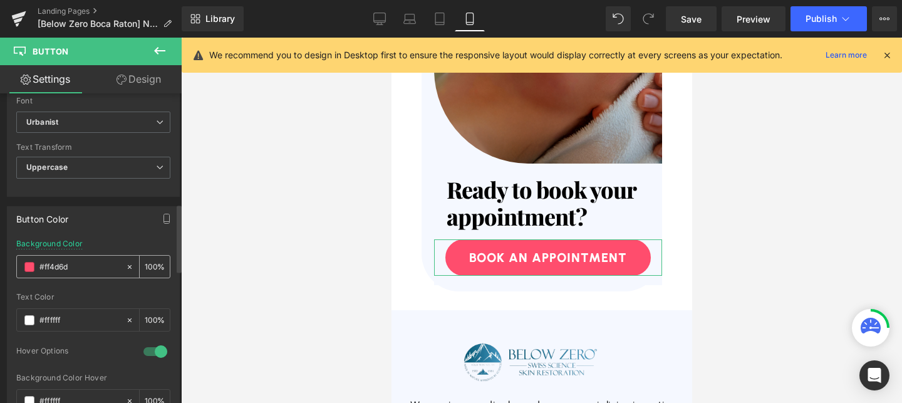
click at [103, 266] on input "#ff4d6d" at bounding box center [79, 267] width 80 height 14
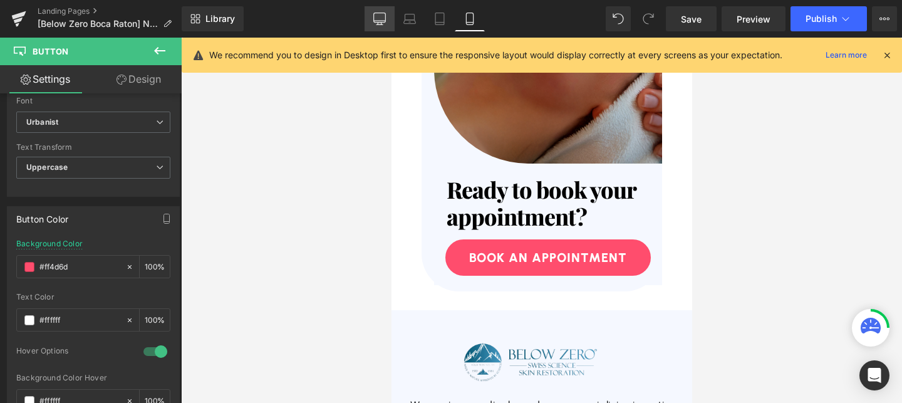
click at [379, 23] on icon at bounding box center [379, 19] width 13 height 13
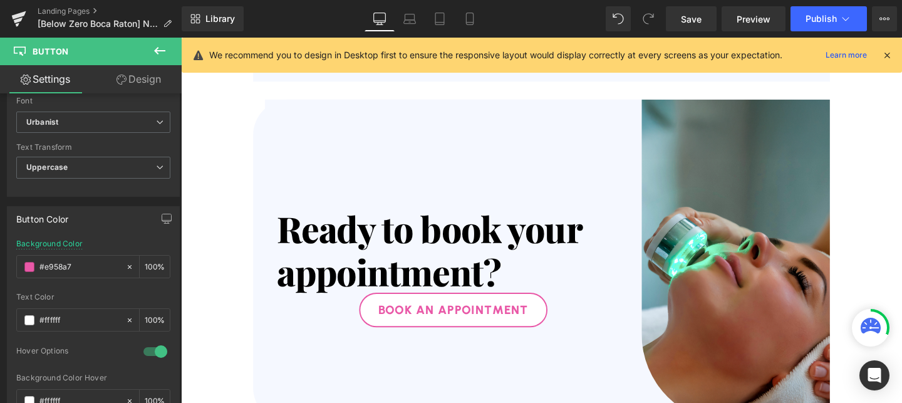
scroll to position [4115, 0]
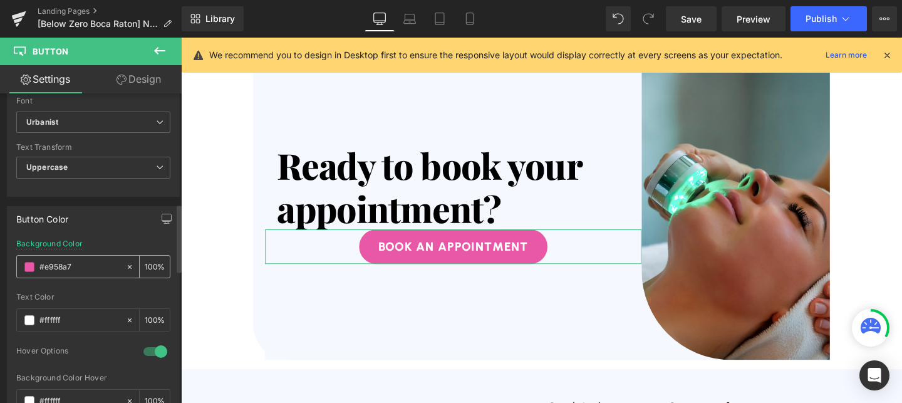
click at [81, 264] on input "#ff4d6d" at bounding box center [79, 267] width 80 height 14
paste input "ff4d6d"
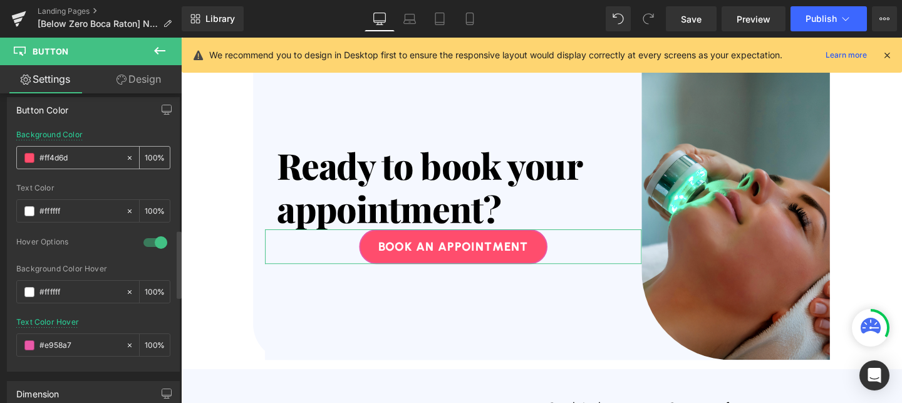
scroll to position [625, 0]
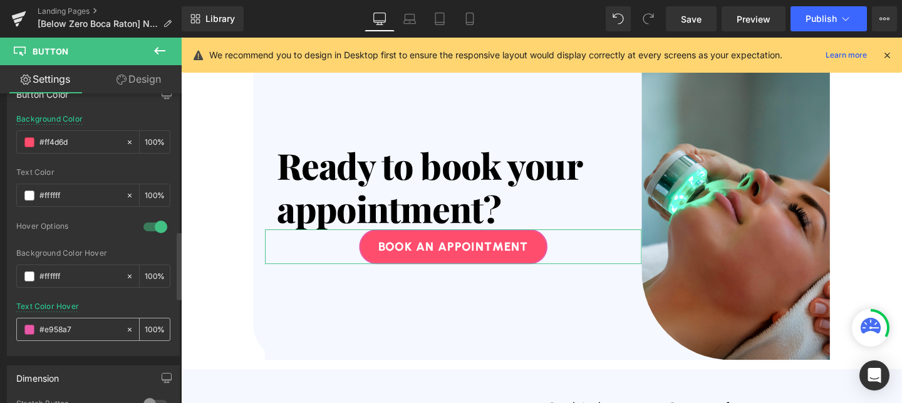
type input "#ff4d6d"
click at [71, 334] on input "#ff4d6d" at bounding box center [79, 330] width 80 height 14
paste input "ff4d6d"
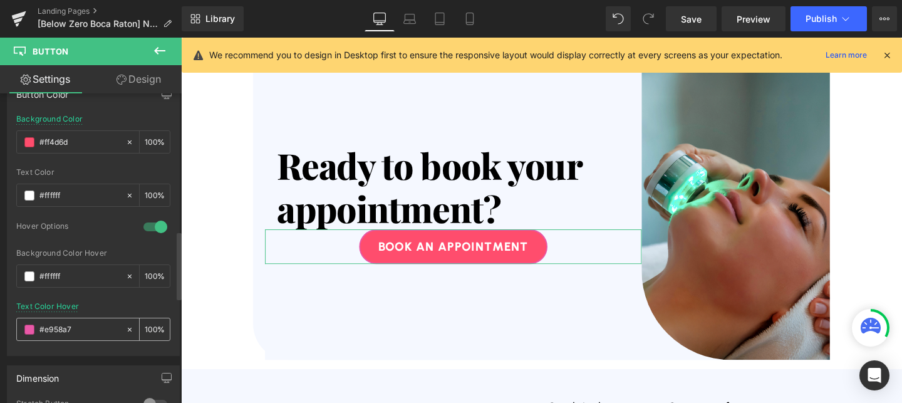
type input "#ff4d6d"
click at [138, 84] on link "Design" at bounding box center [138, 79] width 91 height 28
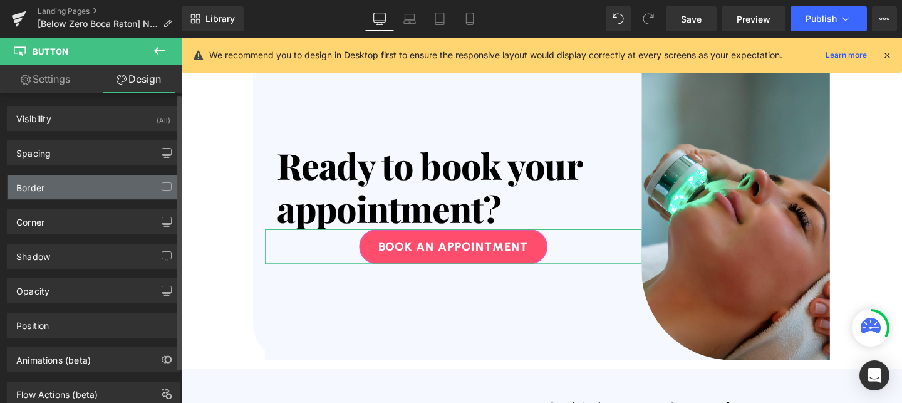
click at [53, 183] on div "Border" at bounding box center [94, 187] width 172 height 24
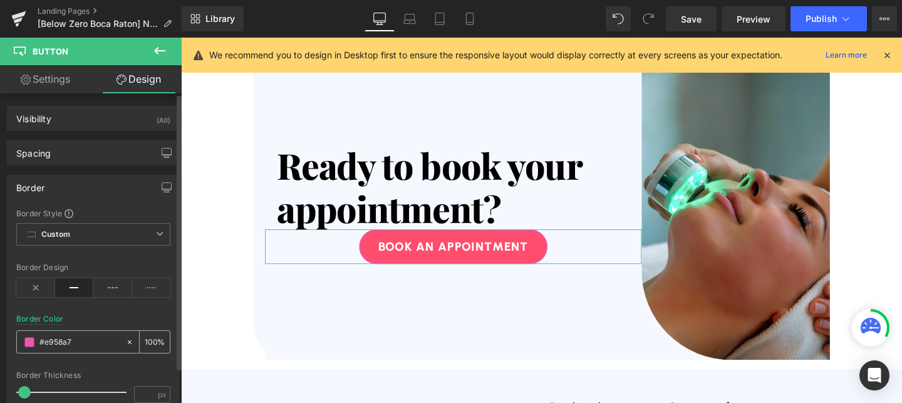
click at [60, 342] on input "text" at bounding box center [79, 342] width 80 height 14
paste input "ff4d6d"
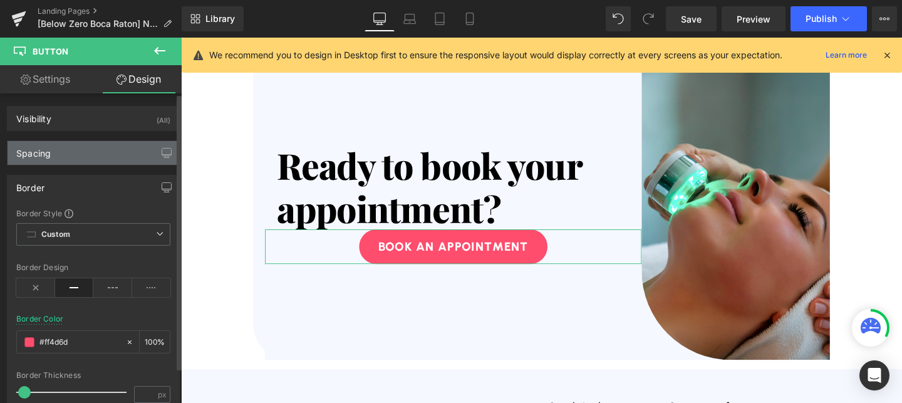
type input "#ff4d6d"
click at [104, 149] on div "Spacing" at bounding box center [94, 153] width 172 height 24
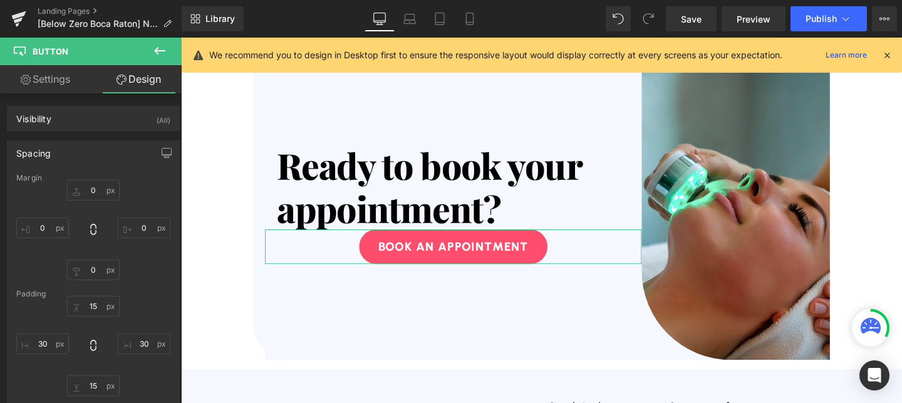
click at [48, 89] on link "Settings" at bounding box center [45, 79] width 91 height 28
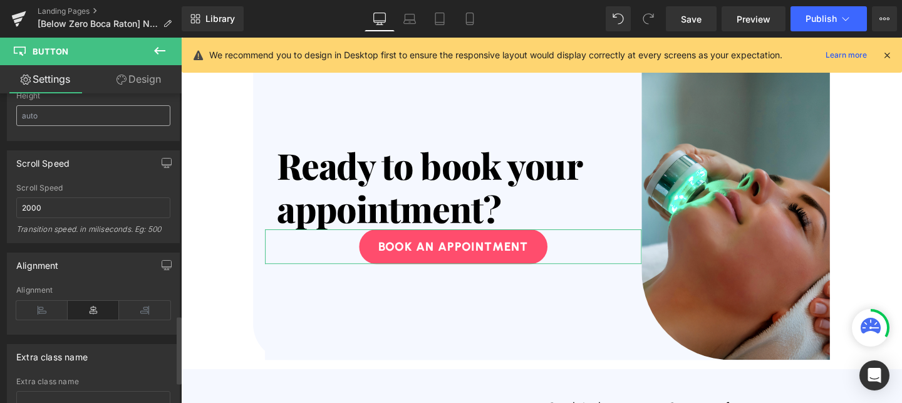
scroll to position [1024, 0]
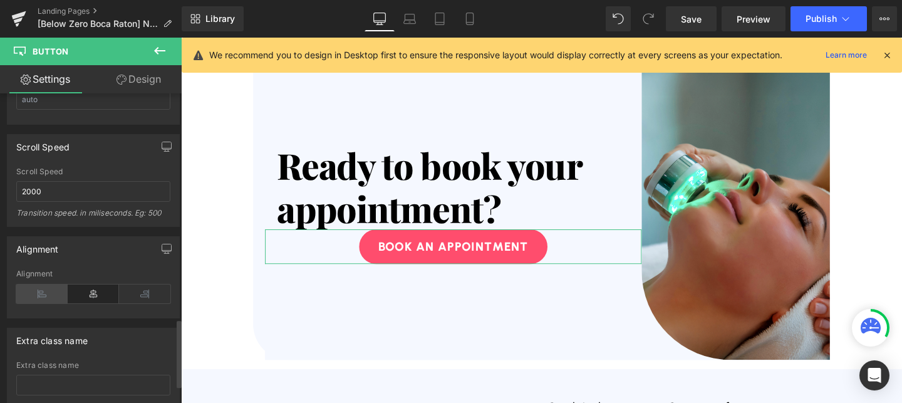
click at [47, 291] on icon at bounding box center [41, 293] width 51 height 19
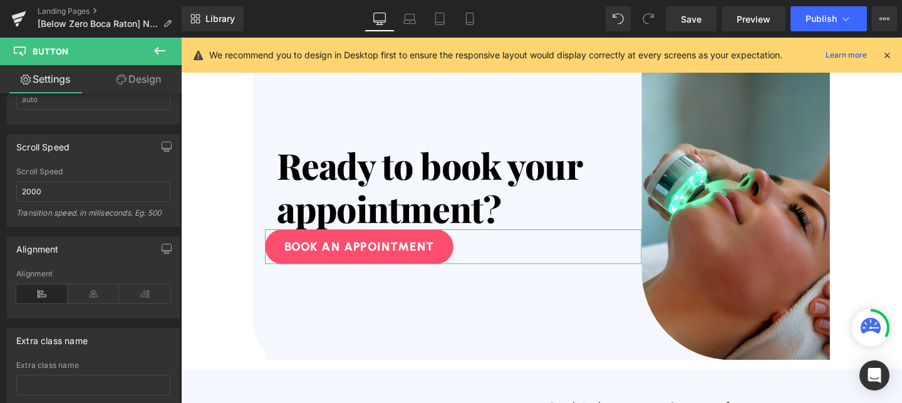
click at [140, 75] on link "Design" at bounding box center [138, 79] width 91 height 28
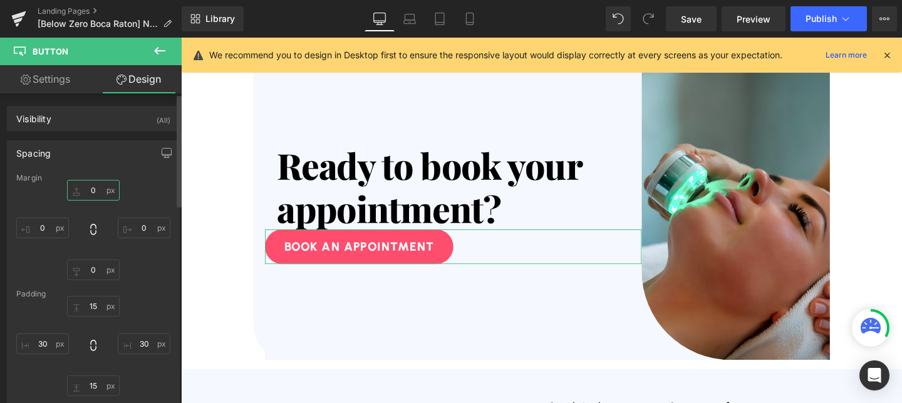
click at [99, 187] on input "text" at bounding box center [93, 190] width 53 height 21
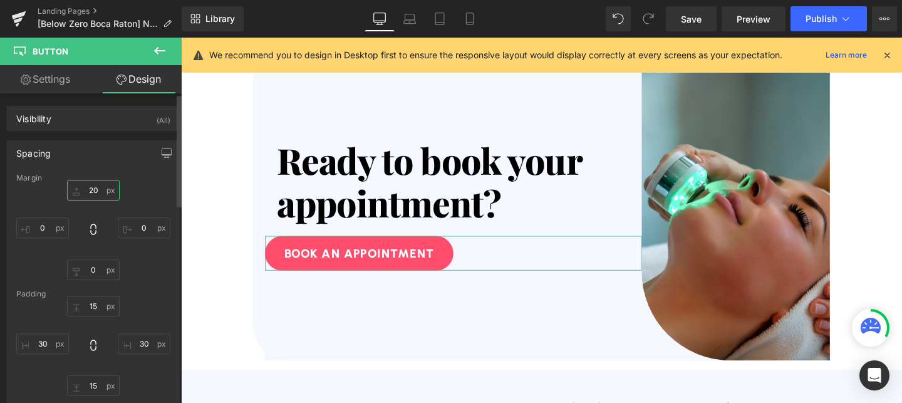
scroll to position [4108, 0]
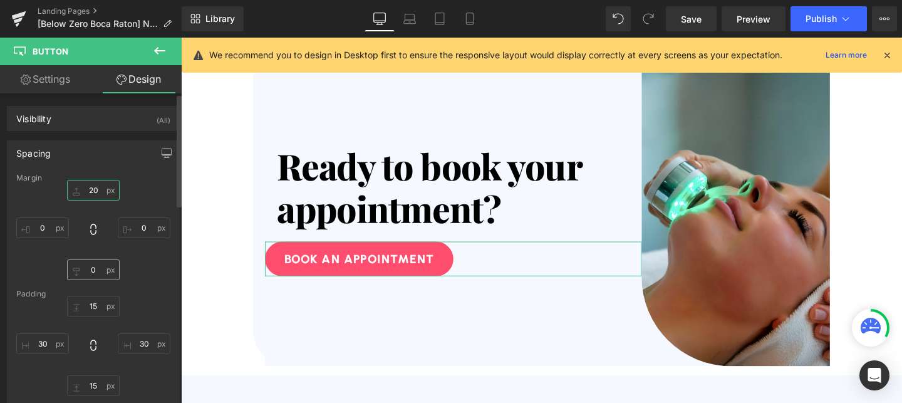
type input "20"
click at [93, 264] on input "text" at bounding box center [93, 269] width 53 height 21
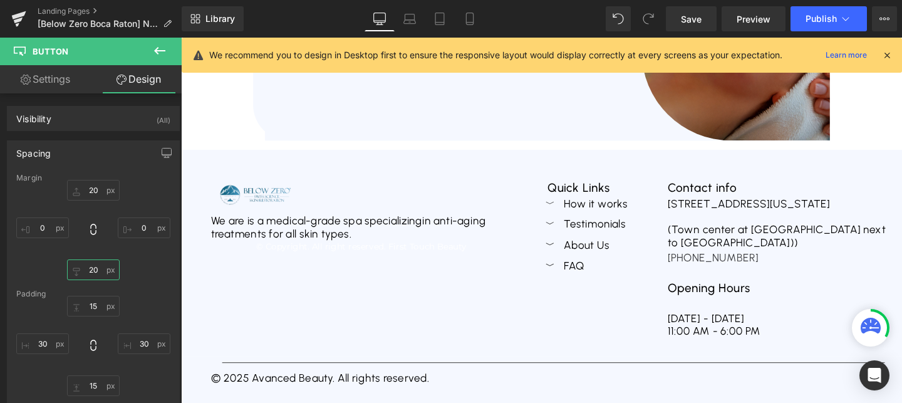
scroll to position [4345, 0]
type input "20"
click at [814, 19] on span "Publish" at bounding box center [821, 19] width 31 height 10
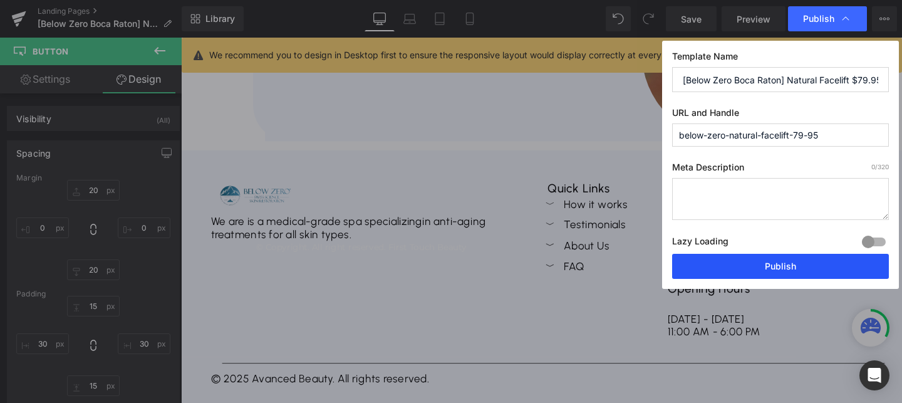
click at [744, 273] on button "Publish" at bounding box center [780, 266] width 217 height 25
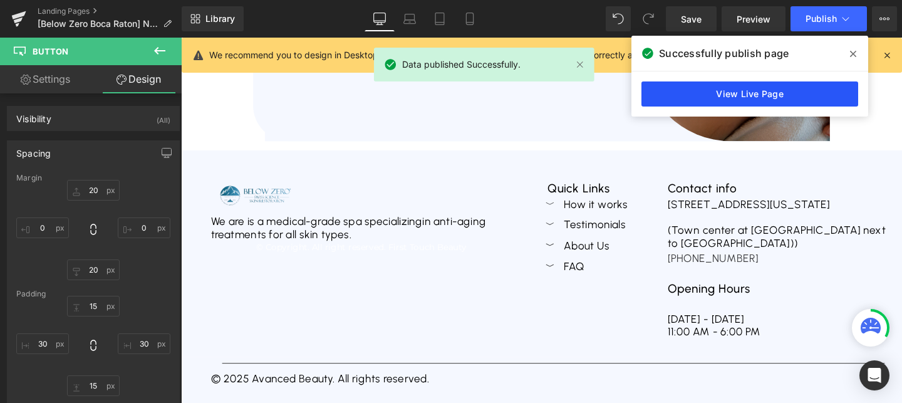
click at [792, 102] on link "View Live Page" at bounding box center [749, 93] width 217 height 25
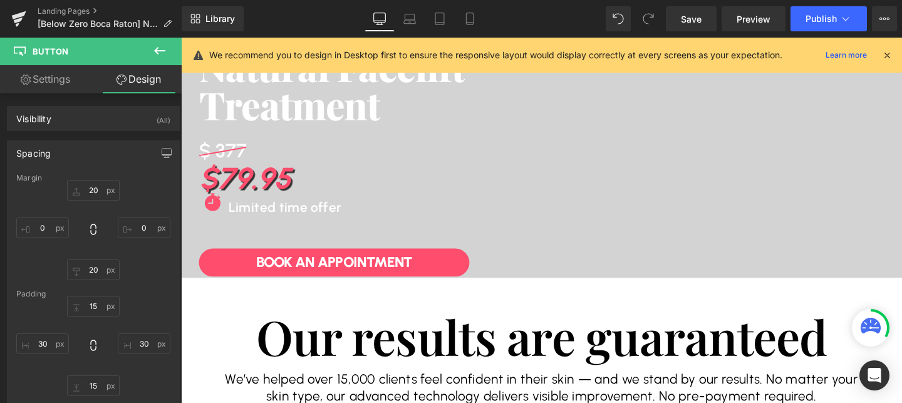
scroll to position [216, 0]
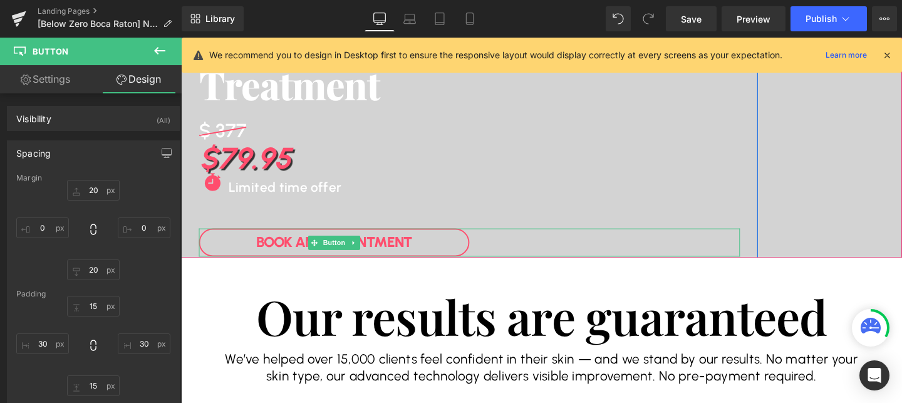
click at [402, 249] on link "Book An APPOINTMENT" at bounding box center [342, 252] width 284 height 29
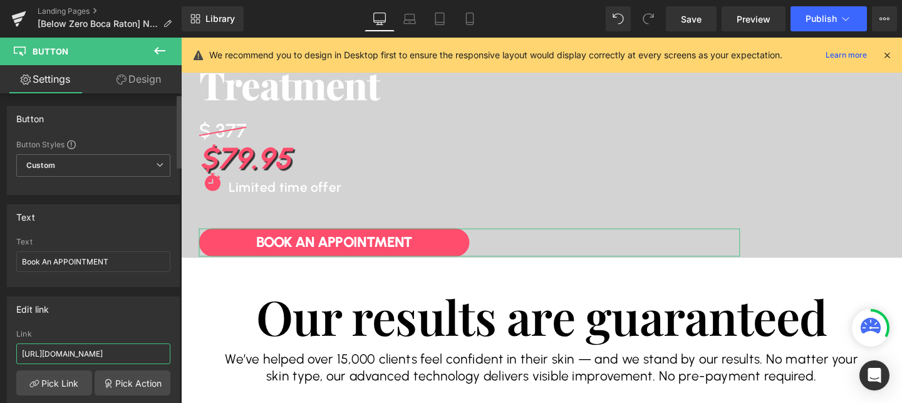
click at [122, 350] on input "https://www.advancedbeautytreatments.com/pages/the-soap-tree-omaha-dtb2-natural…" at bounding box center [93, 353] width 154 height 21
paste input "#ff4d6d"
type input "#ff4d6d"
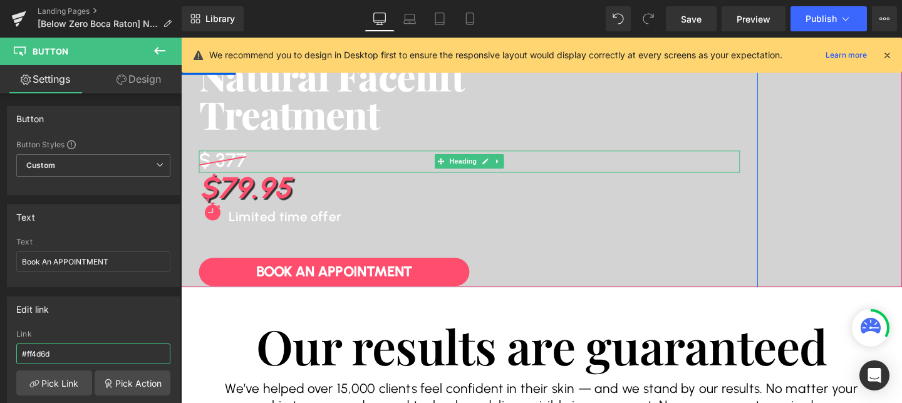
scroll to position [0, 0]
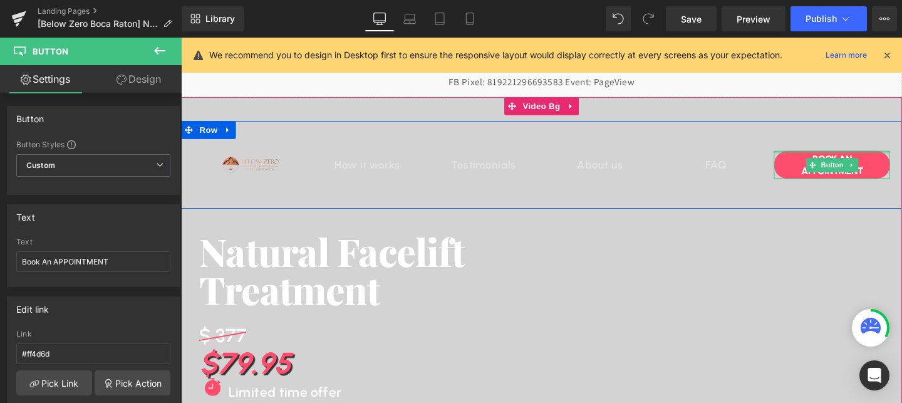
click at [843, 159] on div at bounding box center [865, 158] width 122 height 3
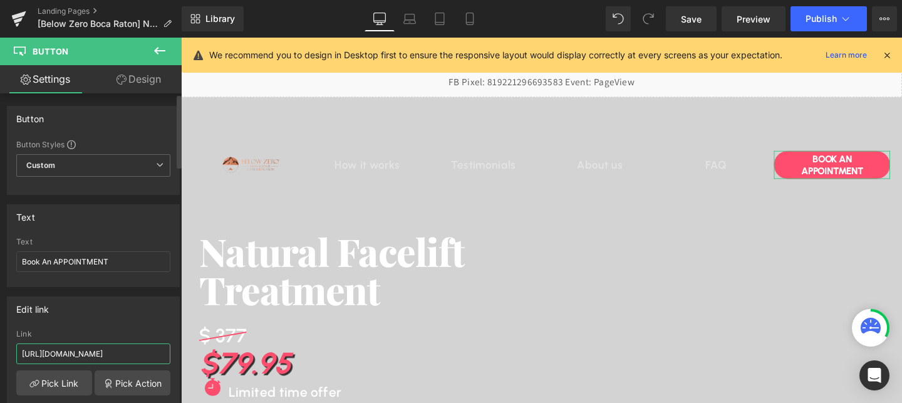
click at [61, 355] on input "https://www.advancedbeautytreatments.com/pages/below-zero-boca-raton-natural-fa…" at bounding box center [93, 353] width 154 height 21
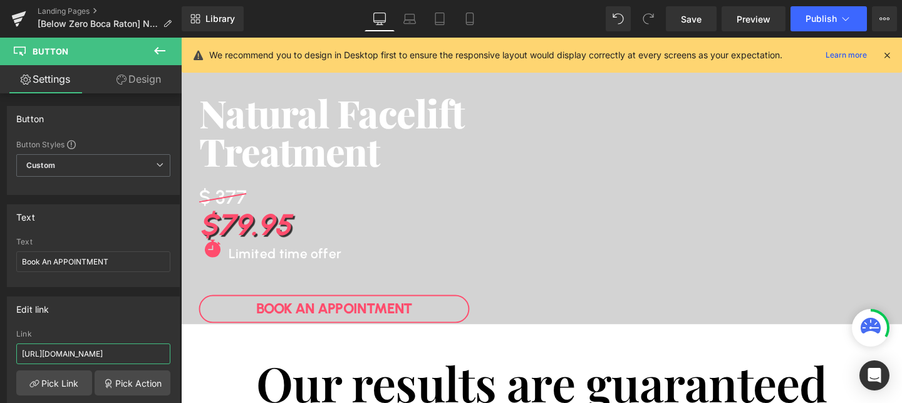
scroll to position [176, 0]
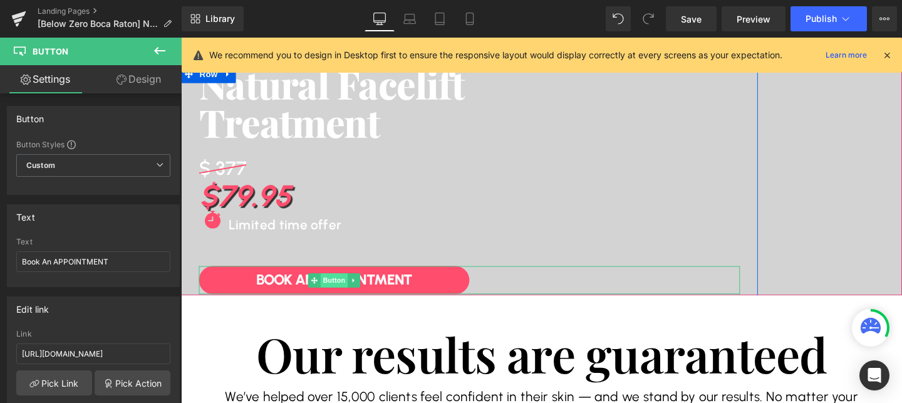
click at [352, 289] on span "Button" at bounding box center [342, 292] width 29 height 15
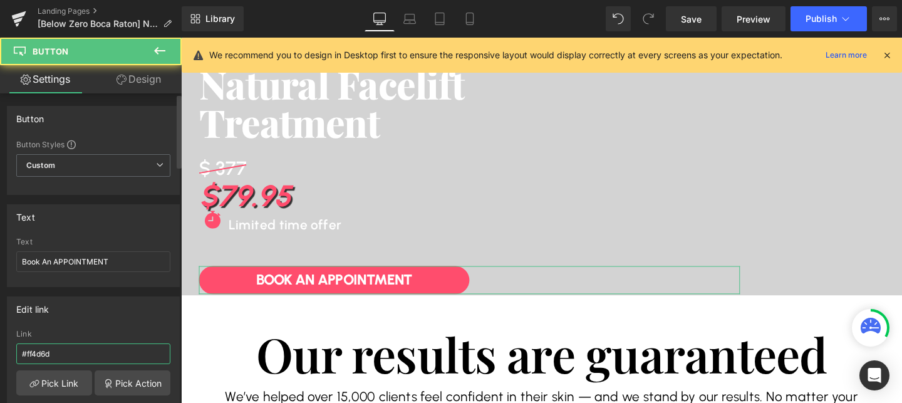
click at [84, 352] on input "#ff4d6d" at bounding box center [93, 353] width 154 height 21
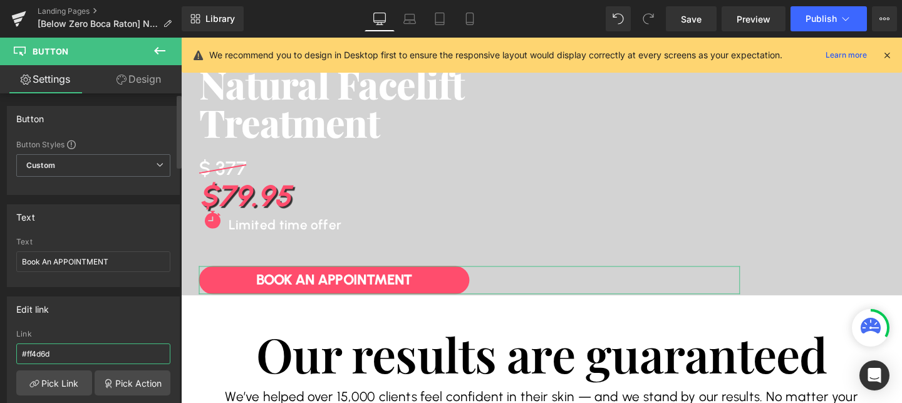
click at [84, 352] on input "#ff4d6d" at bounding box center [93, 353] width 154 height 21
paste input "https://www.advancedbeautytreatments.com/pages/below-zero-boca-raton-natural-fa…"
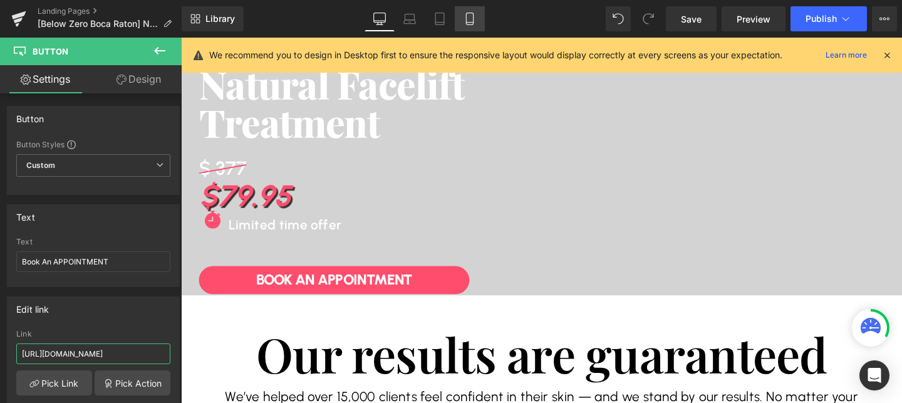
type input "https://www.advancedbeautytreatments.com/pages/below-zero-boca-raton-natural-fa…"
click at [469, 21] on icon at bounding box center [470, 19] width 13 height 13
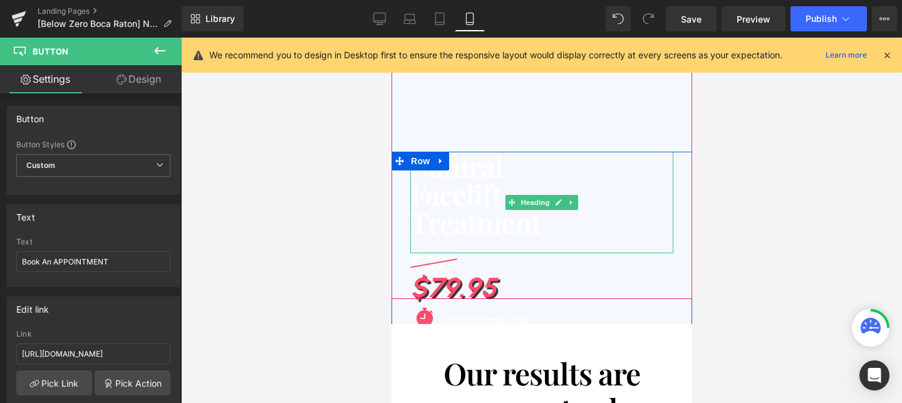
scroll to position [135, 0]
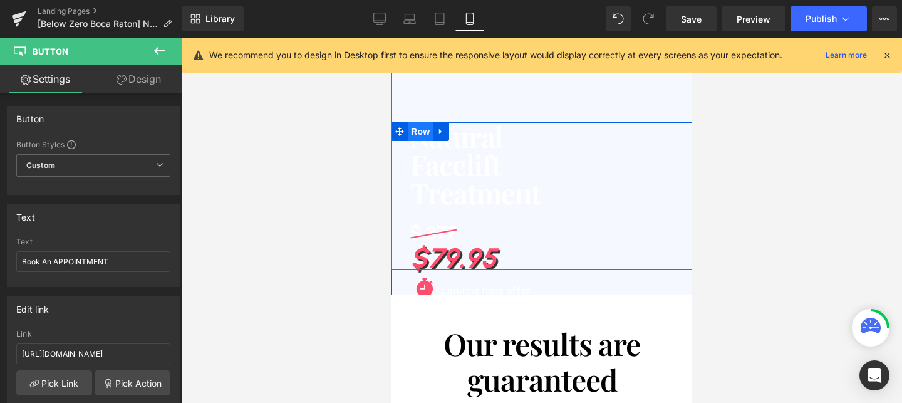
click at [417, 131] on span "Row" at bounding box center [419, 131] width 25 height 19
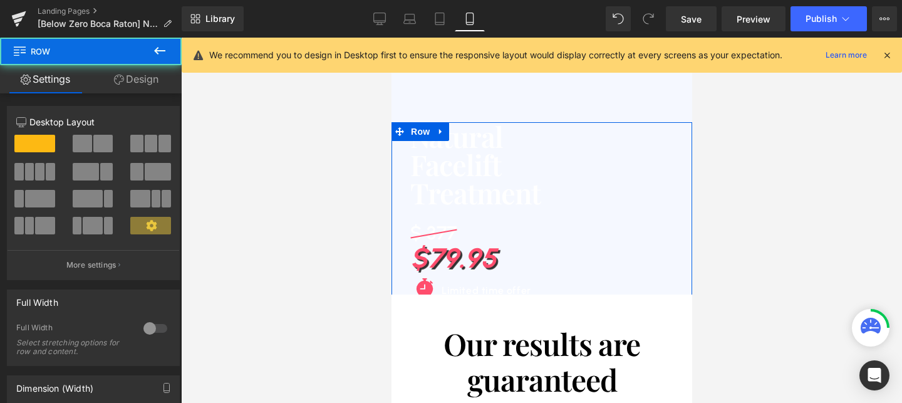
click at [132, 76] on link "Design" at bounding box center [136, 79] width 91 height 28
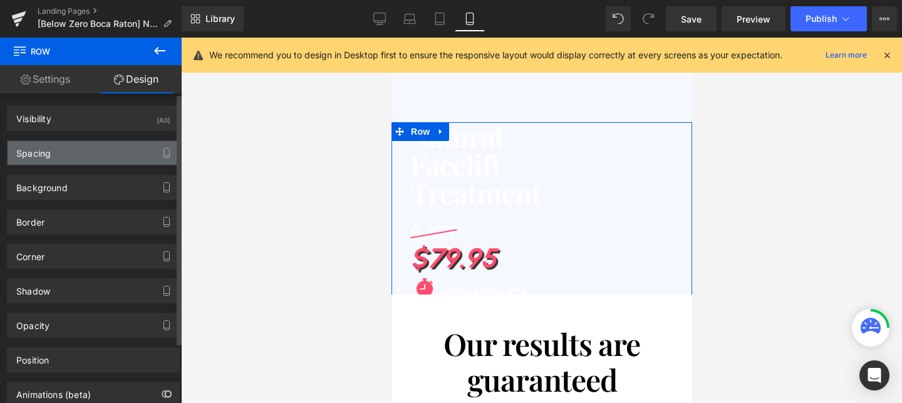
click at [70, 147] on div "Spacing" at bounding box center [94, 153] width 172 height 24
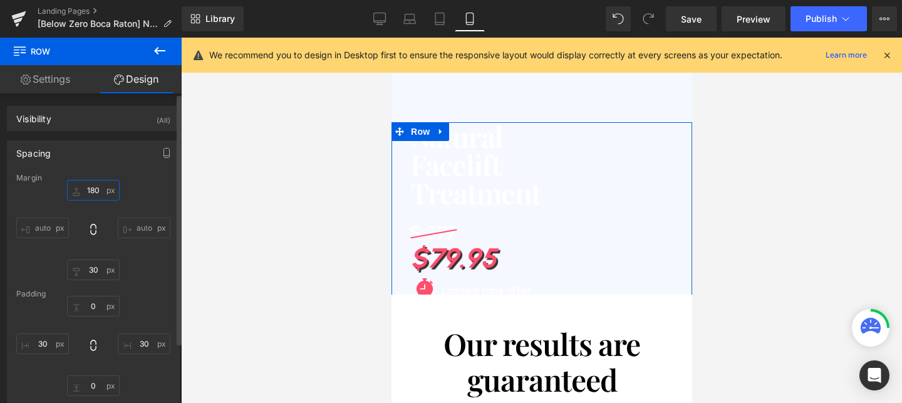
click at [92, 184] on input "180" at bounding box center [93, 190] width 53 height 21
type input "0"
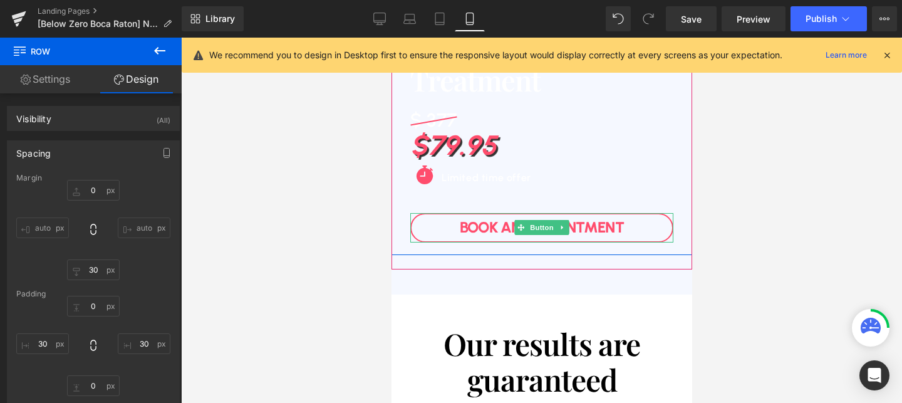
click at [470, 229] on link "Book An APPOINTMENT" at bounding box center [541, 227] width 263 height 29
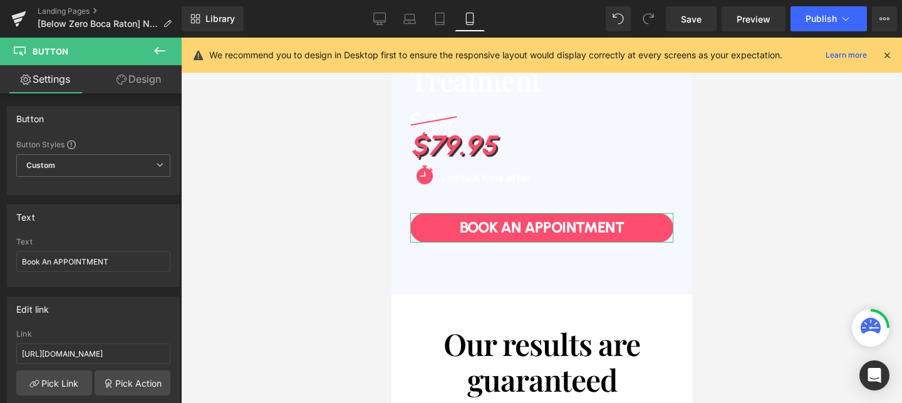
click at [145, 82] on link "Design" at bounding box center [138, 79] width 91 height 28
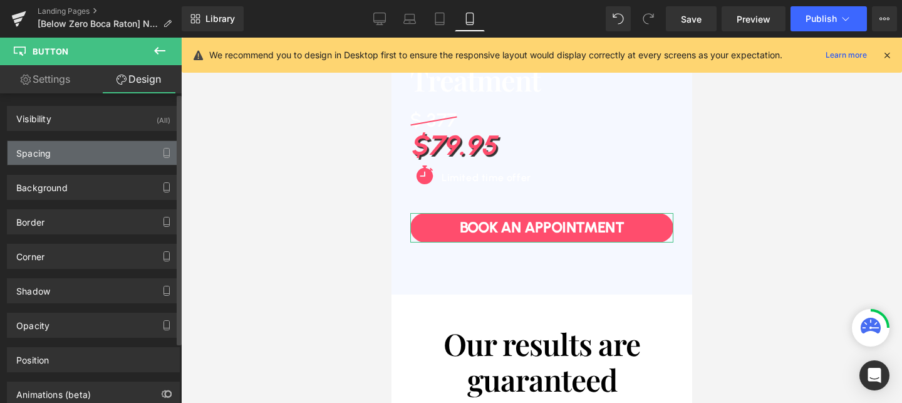
click at [71, 151] on div "Spacing" at bounding box center [94, 153] width 172 height 24
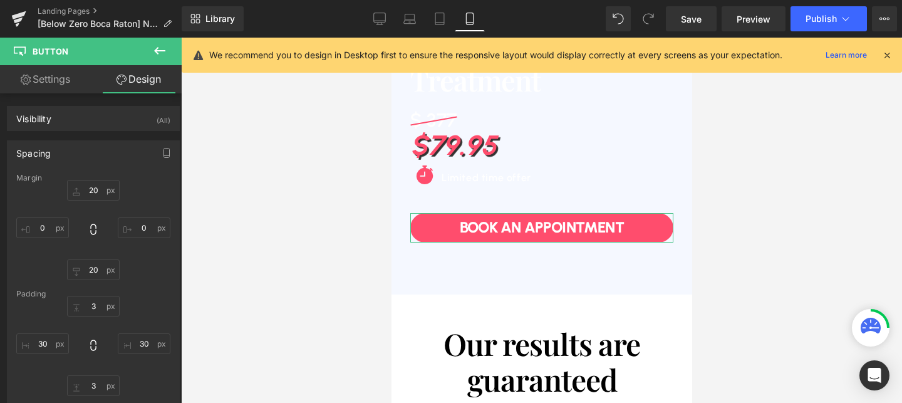
click at [28, 76] on icon at bounding box center [26, 80] width 10 height 10
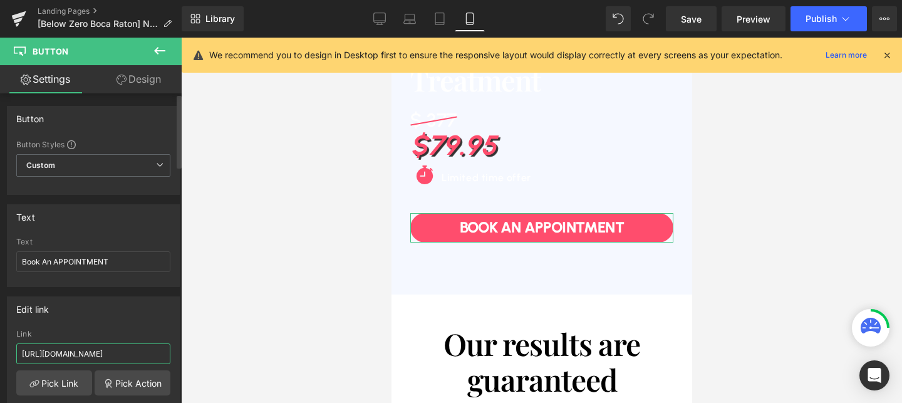
click at [80, 352] on input "https://www.advancedbeautytreatments.com/pages/the-soap-tree-omaha-dtb2-natural…" at bounding box center [93, 353] width 154 height 21
paste input "below-zero-boca-raton-natural-facelift-7"
type input "https://www.advancedbeautytreatments.com/pages/below-zero-boca-raton-natural-fa…"
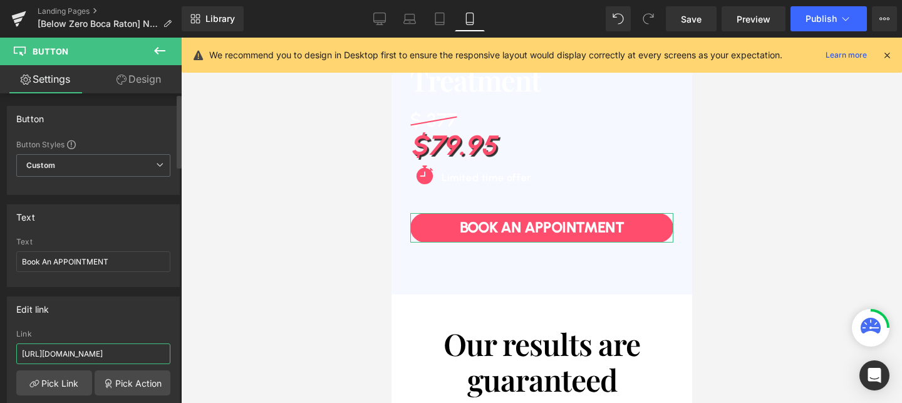
scroll to position [0, 214]
click at [133, 79] on link "Design" at bounding box center [138, 79] width 91 height 28
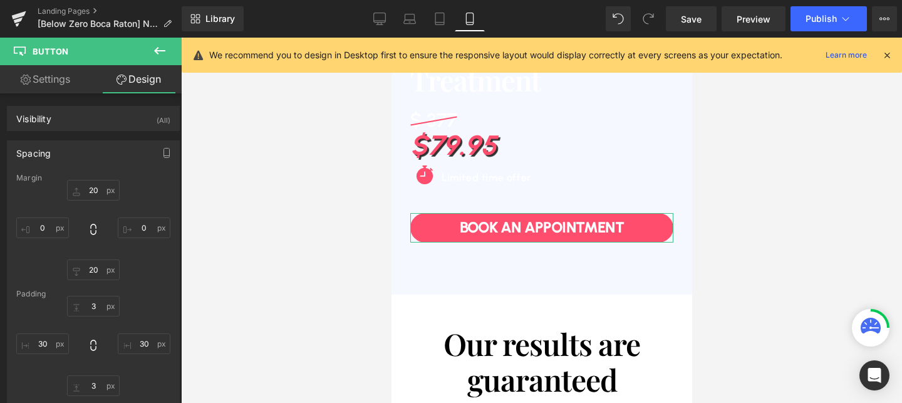
scroll to position [0, 0]
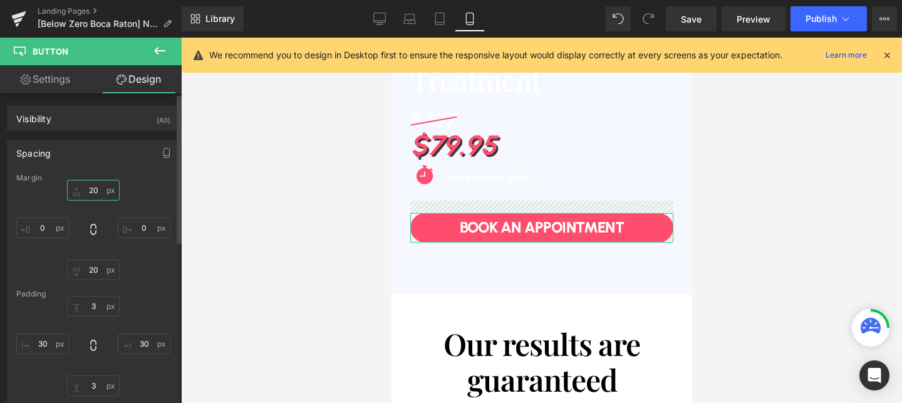
click at [85, 189] on input "20" at bounding box center [93, 190] width 53 height 21
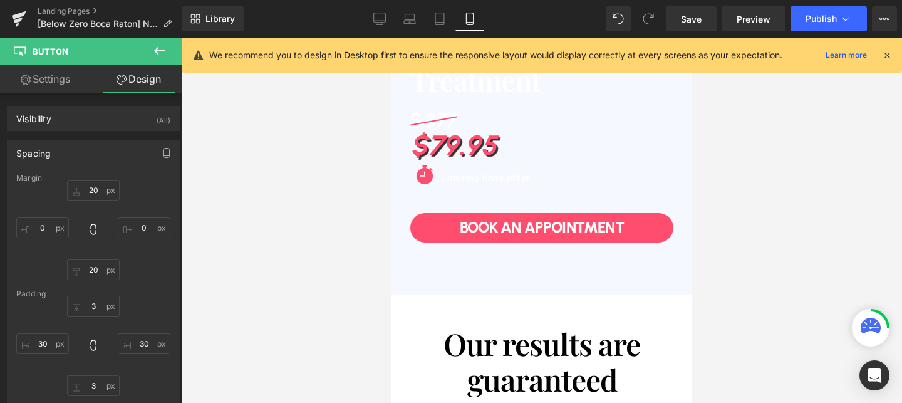
click at [347, 192] on div at bounding box center [541, 220] width 721 height 365
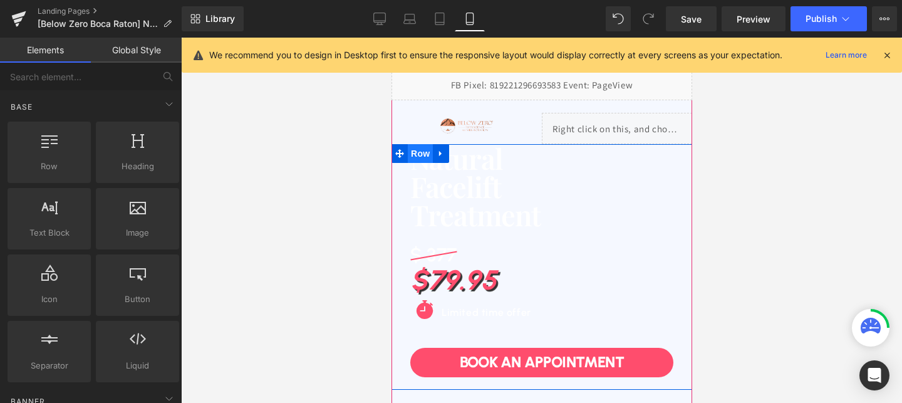
click at [429, 159] on span "Row" at bounding box center [419, 153] width 25 height 19
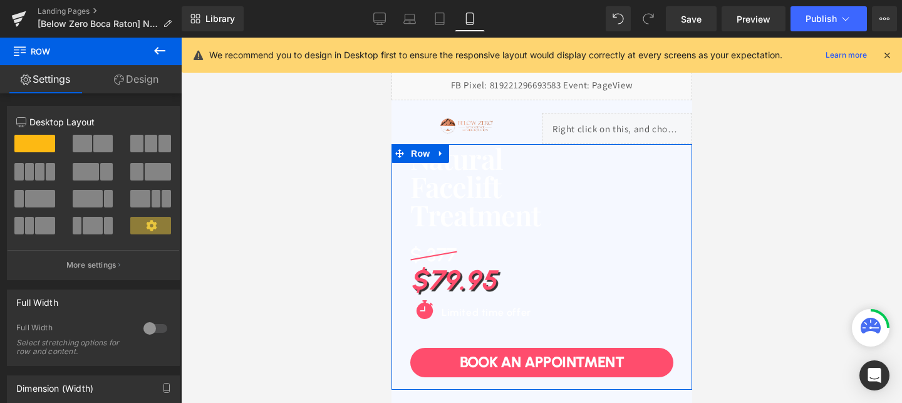
click at [136, 67] on link "Design" at bounding box center [136, 79] width 91 height 28
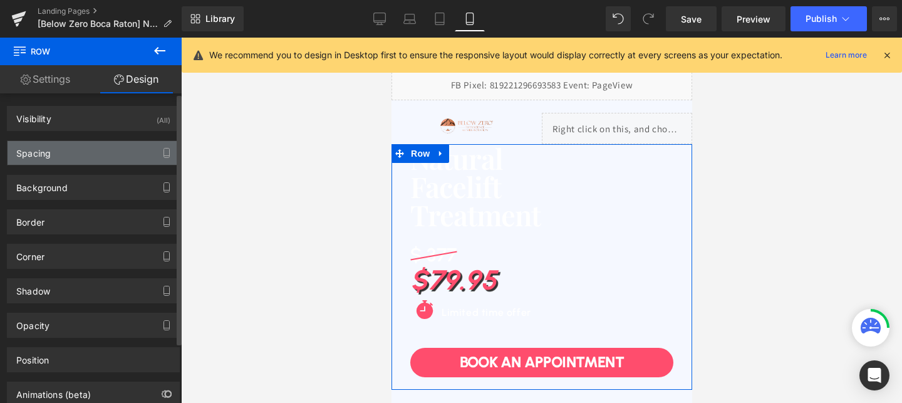
click at [68, 151] on div "Spacing" at bounding box center [94, 153] width 172 height 24
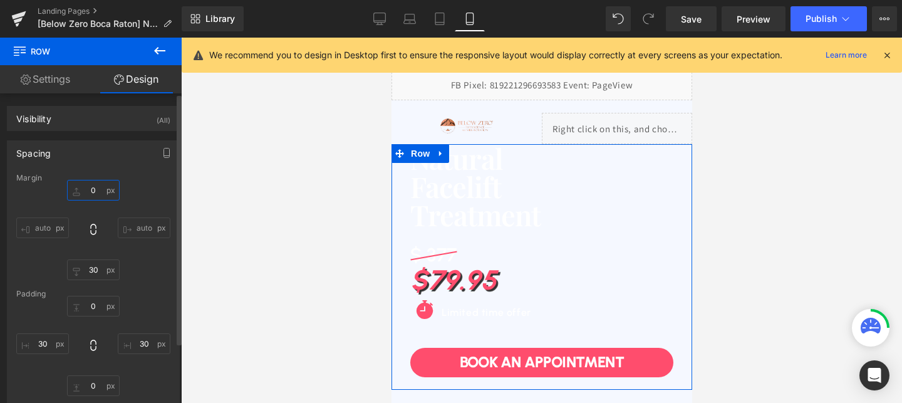
click at [93, 189] on input "0" at bounding box center [93, 190] width 53 height 21
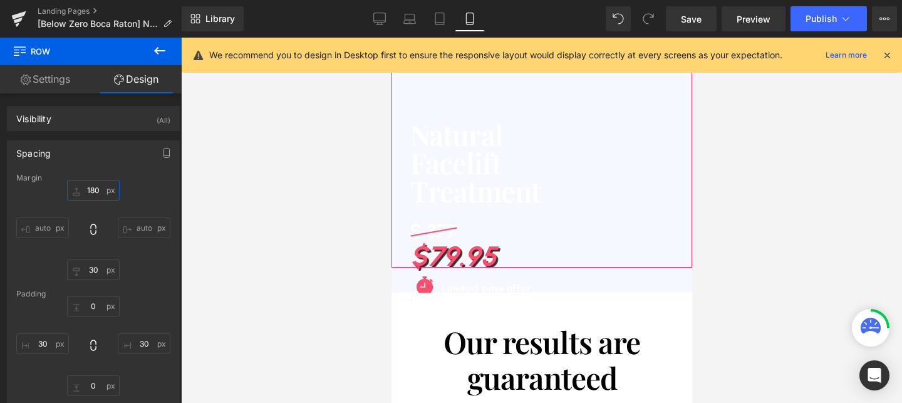
scroll to position [157, 0]
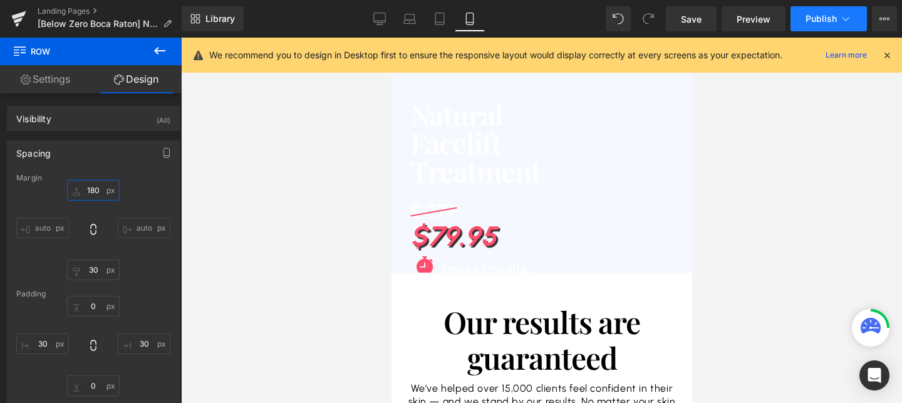
type input "180"
click at [812, 20] on span "Publish" at bounding box center [821, 19] width 31 height 10
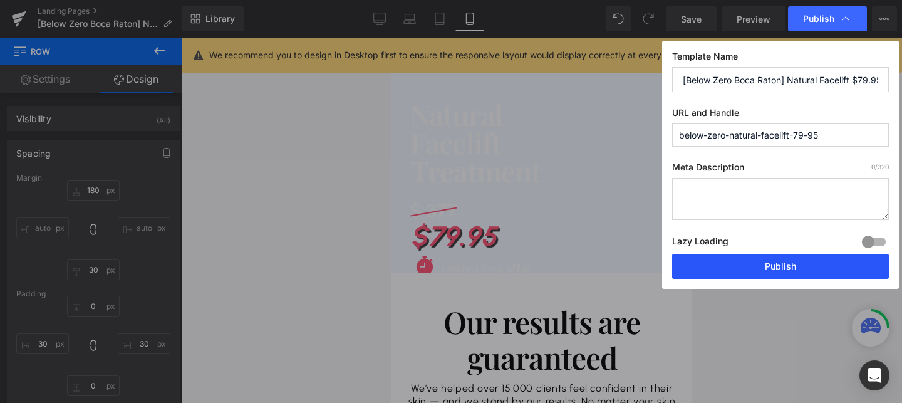
click at [756, 257] on button "Publish" at bounding box center [780, 266] width 217 height 25
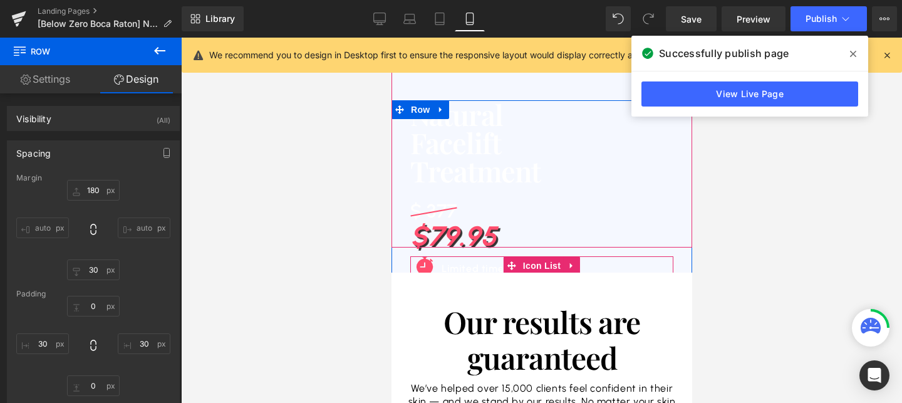
scroll to position [0, 0]
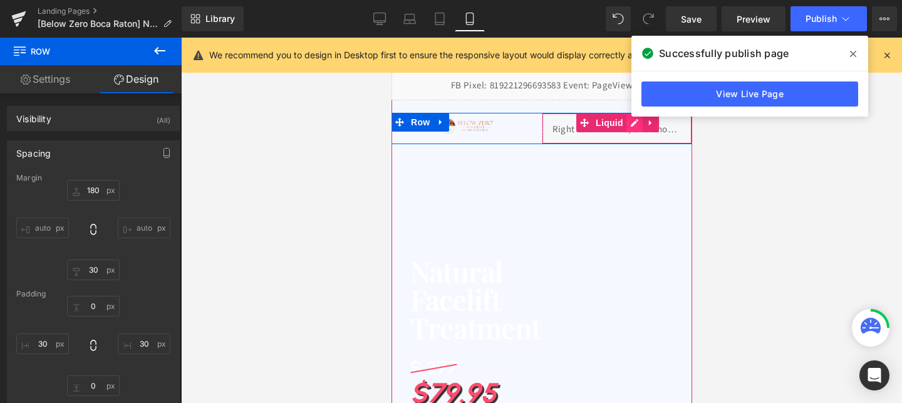
click at [630, 122] on div "Liquid" at bounding box center [616, 128] width 150 height 31
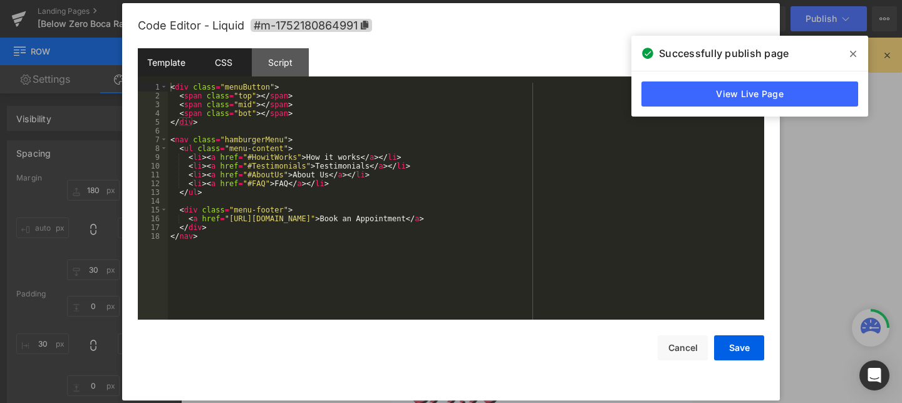
click at [230, 71] on div "CSS" at bounding box center [223, 62] width 57 height 28
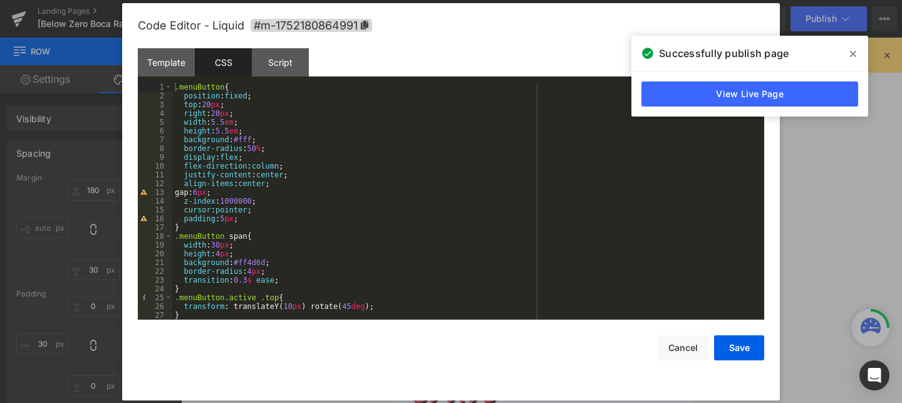
click at [195, 194] on div ".menuButton { position : fixed ; top : 20 px ; right : 20 px ; width : 5.5 em ;…" at bounding box center [465, 210] width 587 height 254
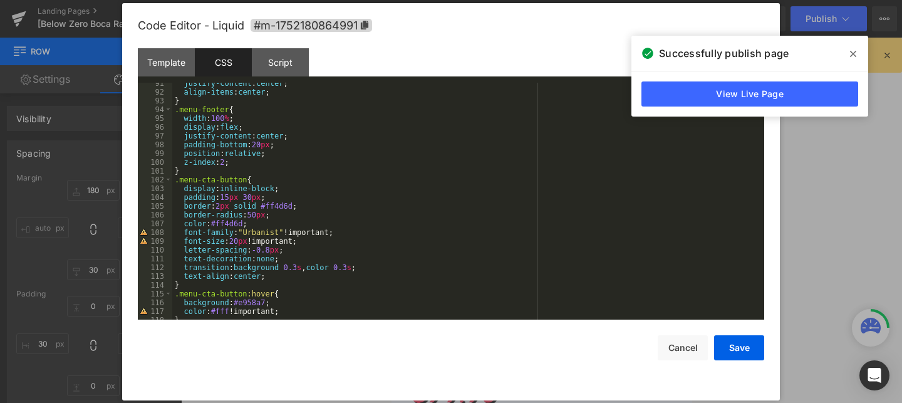
scroll to position [842, 0]
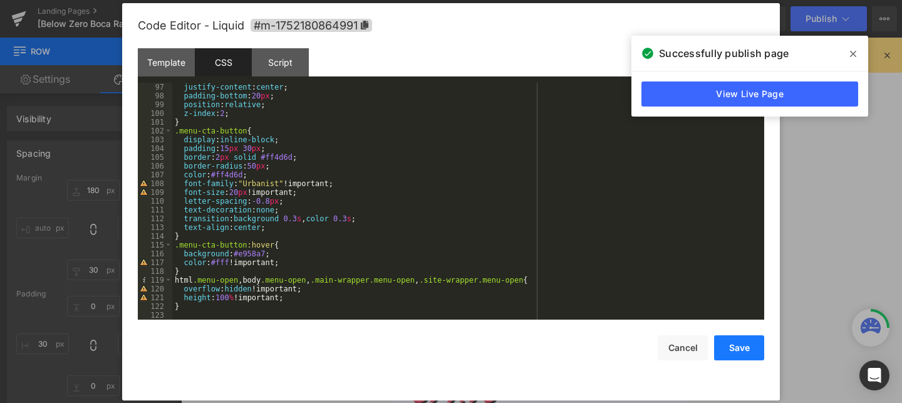
click at [751, 348] on button "Save" at bounding box center [739, 347] width 50 height 25
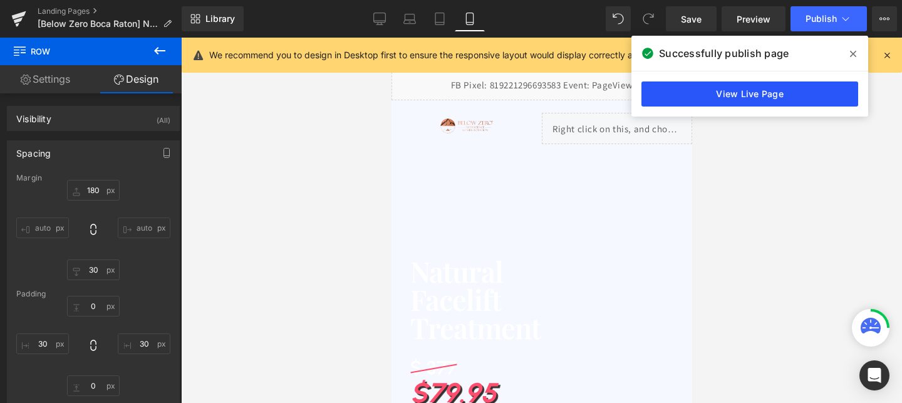
click at [717, 104] on link "View Live Page" at bounding box center [749, 93] width 217 height 25
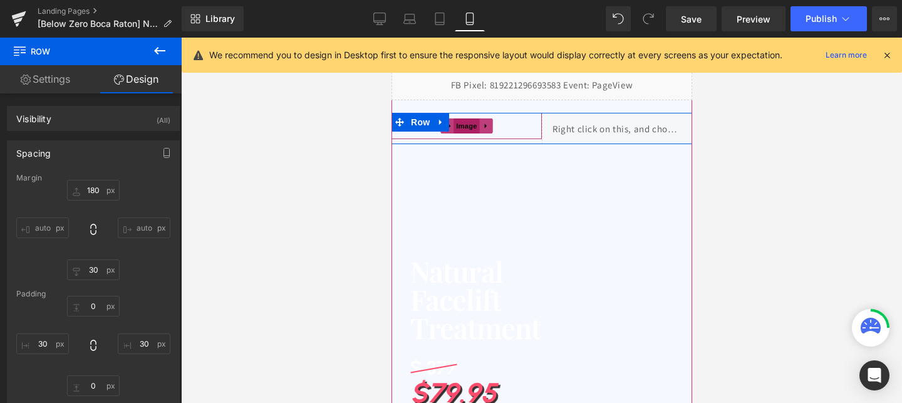
click at [467, 125] on span "Image" at bounding box center [466, 125] width 26 height 15
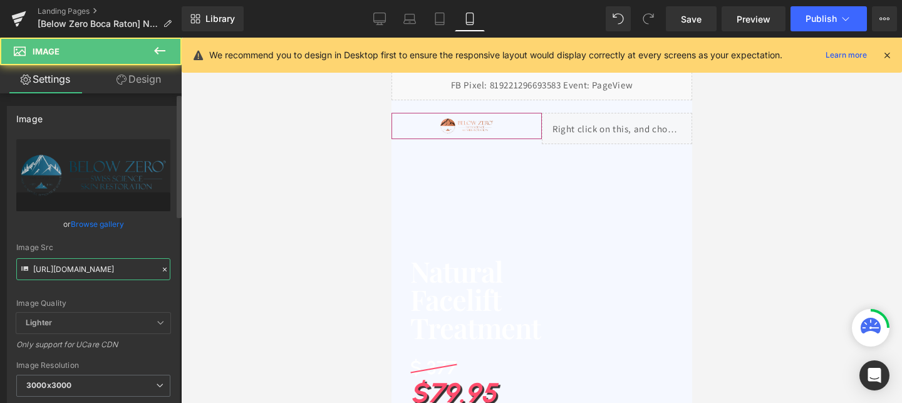
click at [88, 270] on input "https://cdn.shopify.com/s/files/1/0758/1601/0010/files/676aa320b5deac3faa998461…" at bounding box center [93, 269] width 154 height 22
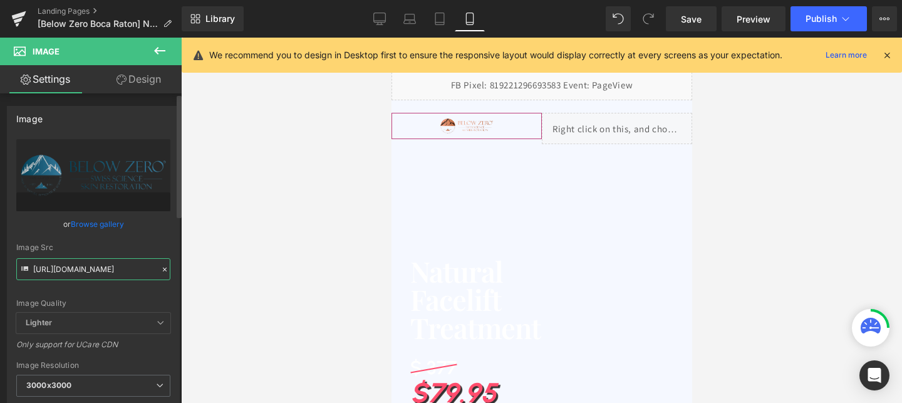
click at [88, 270] on input "https://cdn.shopify.com/s/files/1/0758/1601/0010/files/676aa320b5deac3faa998461…" at bounding box center [93, 269] width 154 height 22
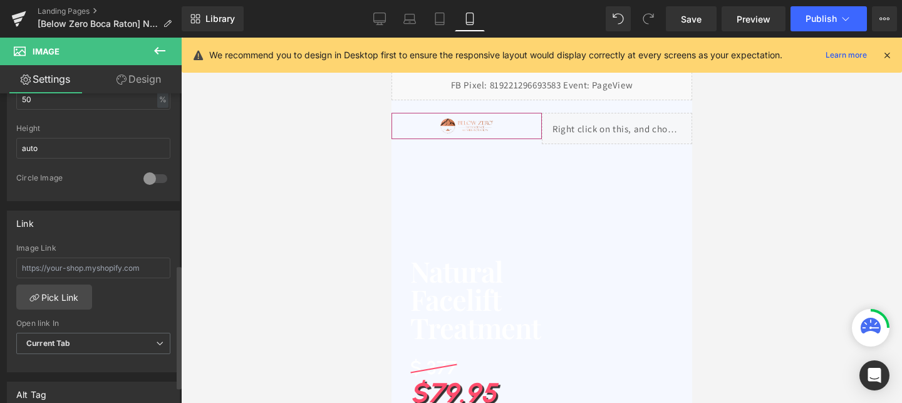
scroll to position [427, 0]
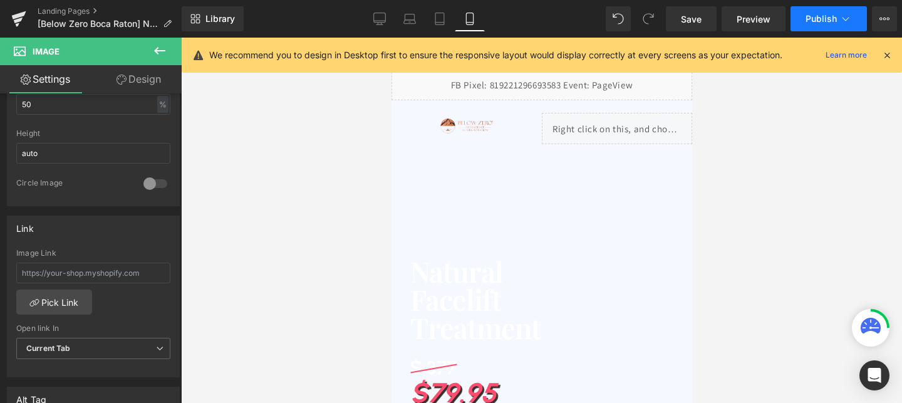
click at [819, 12] on button "Publish" at bounding box center [829, 18] width 76 height 25
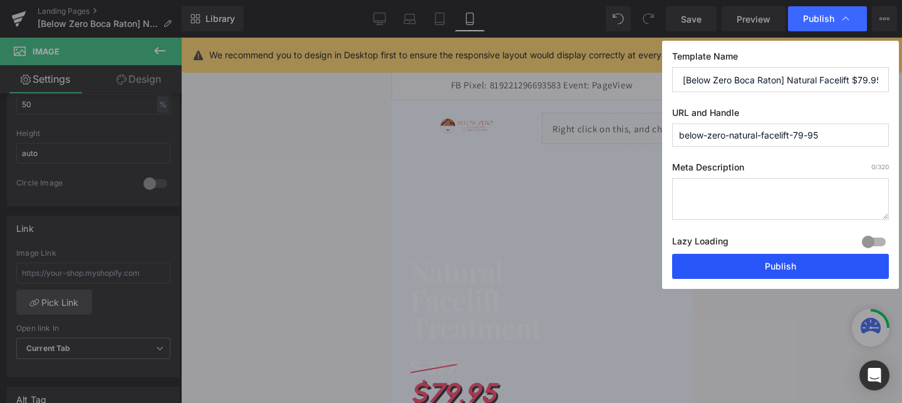
click at [769, 261] on button "Publish" at bounding box center [780, 266] width 217 height 25
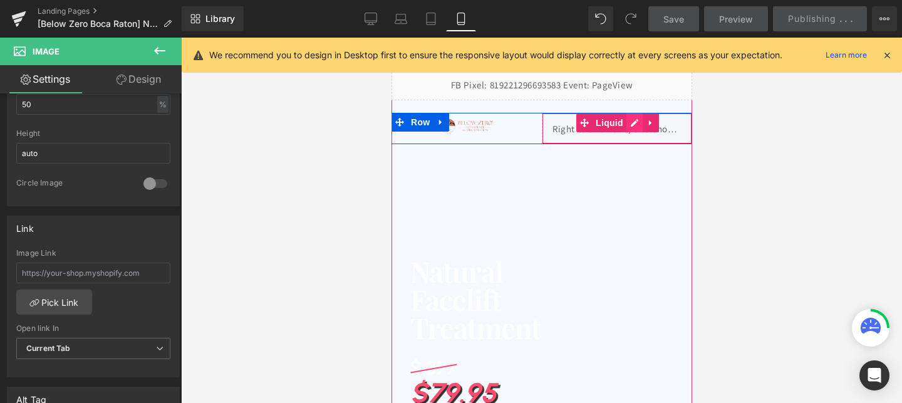
click at [630, 123] on div "Liquid" at bounding box center [616, 128] width 150 height 31
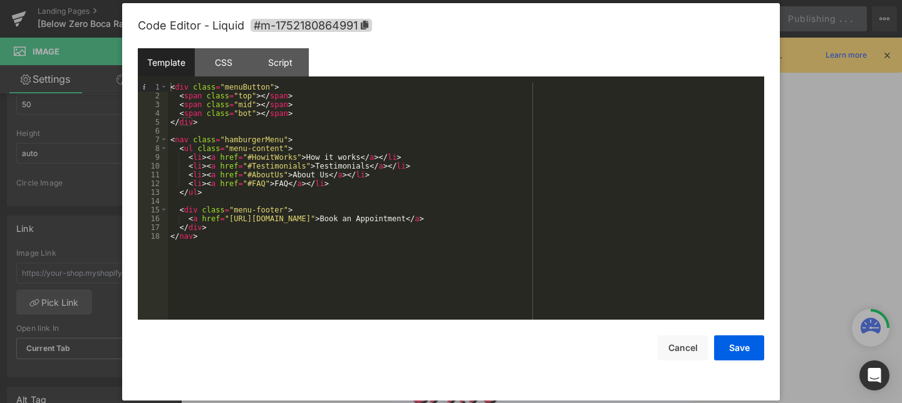
click at [232, 81] on div "Template CSS Script Data" at bounding box center [451, 65] width 626 height 34
click at [230, 65] on div "CSS" at bounding box center [223, 62] width 57 height 28
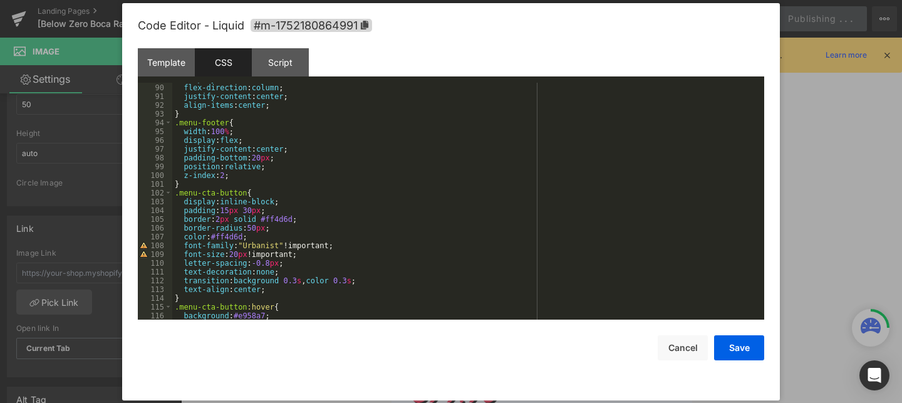
scroll to position [787, 0]
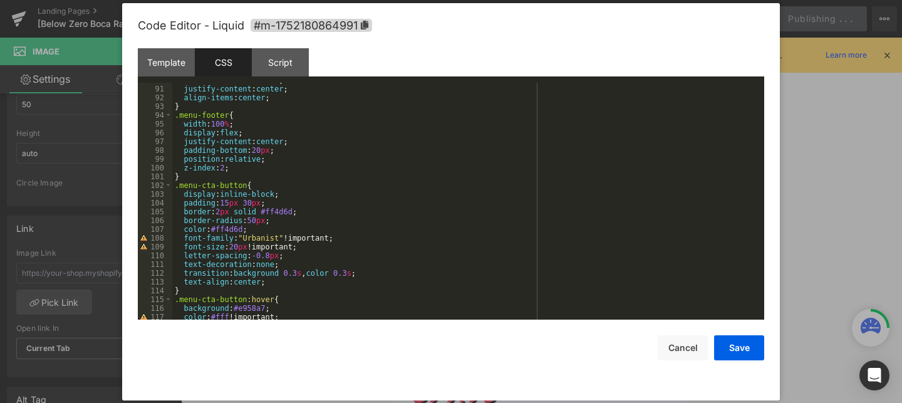
click at [249, 227] on div "flex-direction : column ; justify-content : center ; align-items : center ; } .…" at bounding box center [465, 203] width 587 height 254
click at [296, 214] on div "flex-direction : column ; justify-content : center ; align-items : center ; } .…" at bounding box center [465, 203] width 587 height 254
click at [269, 220] on div "flex-direction : column ; justify-content : center ; align-items : center ; } .…" at bounding box center [465, 203] width 587 height 254
click at [270, 200] on div "flex-direction : column ; justify-content : center ; align-items : center ; } .…" at bounding box center [465, 203] width 587 height 254
click at [282, 255] on div "flex-direction : column ; justify-content : center ; align-items : center ; } .…" at bounding box center [465, 203] width 587 height 254
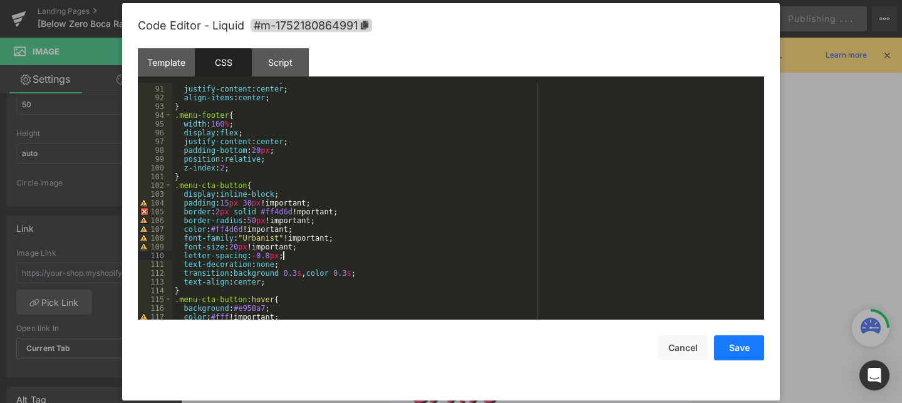
click at [744, 344] on button "Save" at bounding box center [739, 347] width 50 height 25
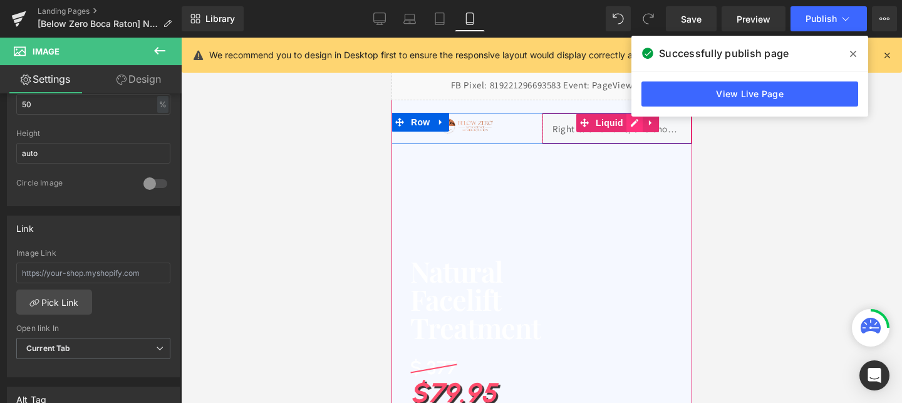
click at [634, 126] on div "Liquid" at bounding box center [616, 128] width 150 height 31
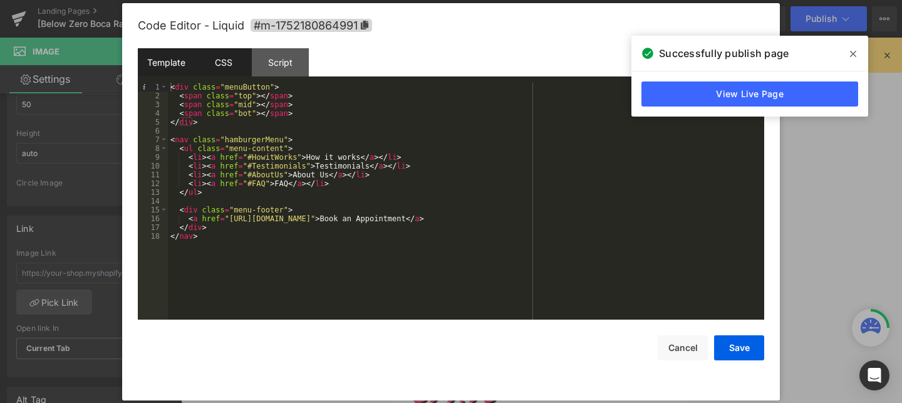
click at [217, 56] on div "CSS" at bounding box center [223, 62] width 57 height 28
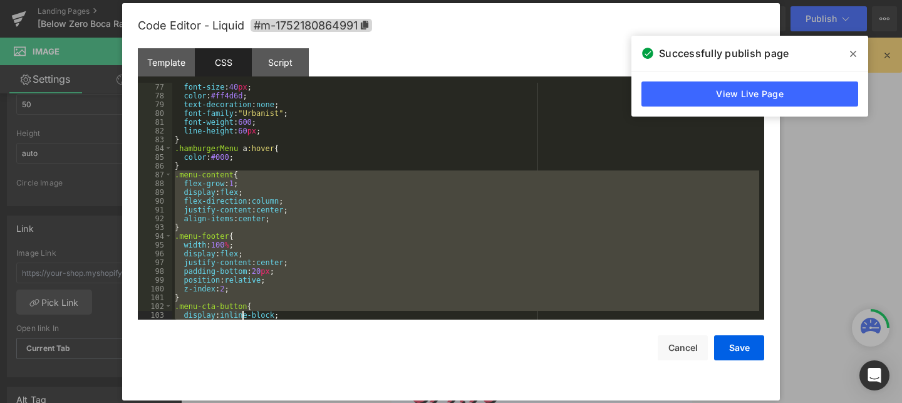
scroll to position [842, 0]
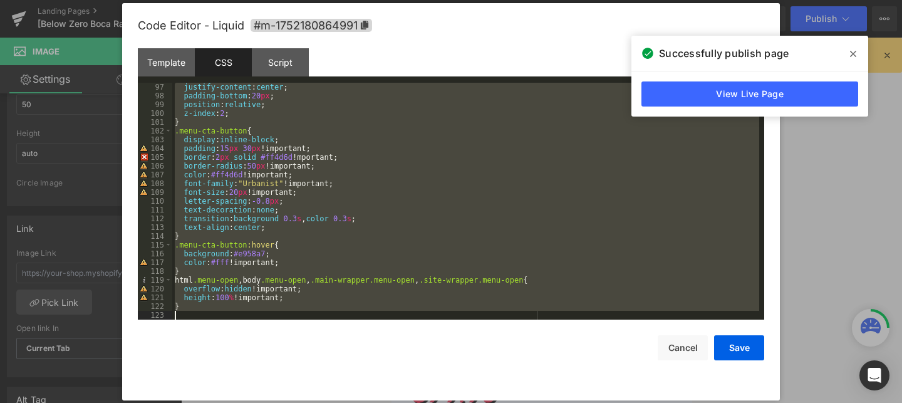
drag, startPoint x: 173, startPoint y: 224, endPoint x: 246, endPoint y: 367, distance: 160.8
click at [246, 367] on div "Code Editor - Liquid #m-1752180864991 Template CSS Script Data 1 2 3 4 5 6 7 8 …" at bounding box center [451, 201] width 626 height 397
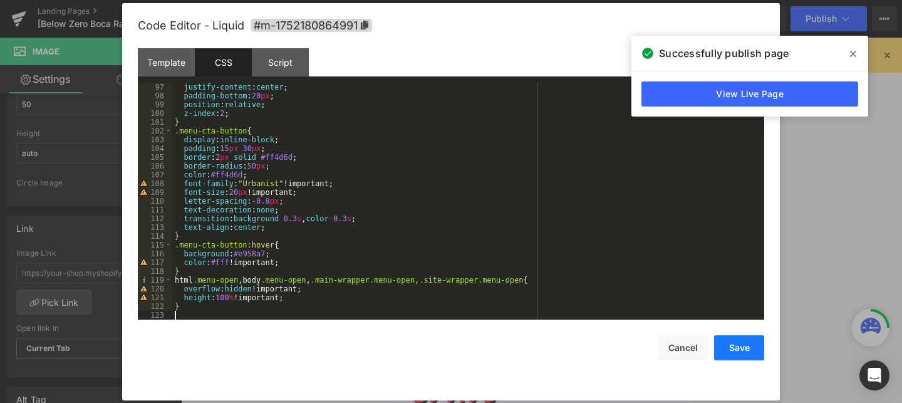
click at [739, 343] on button "Save" at bounding box center [739, 347] width 50 height 25
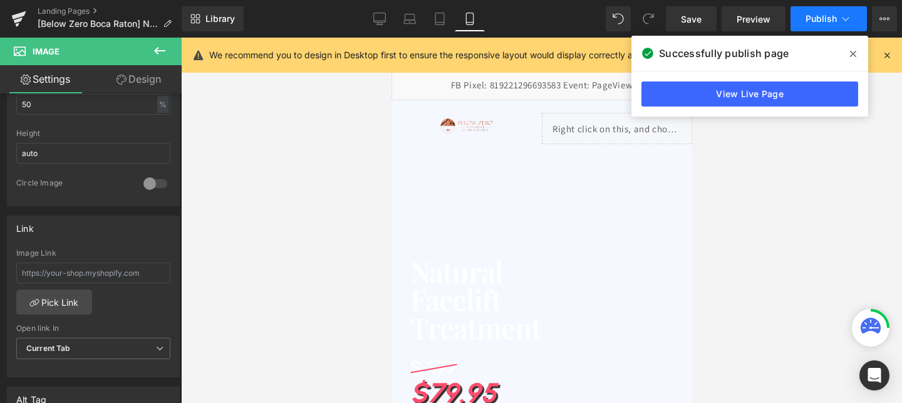
click at [799, 19] on button "Publish" at bounding box center [829, 18] width 76 height 25
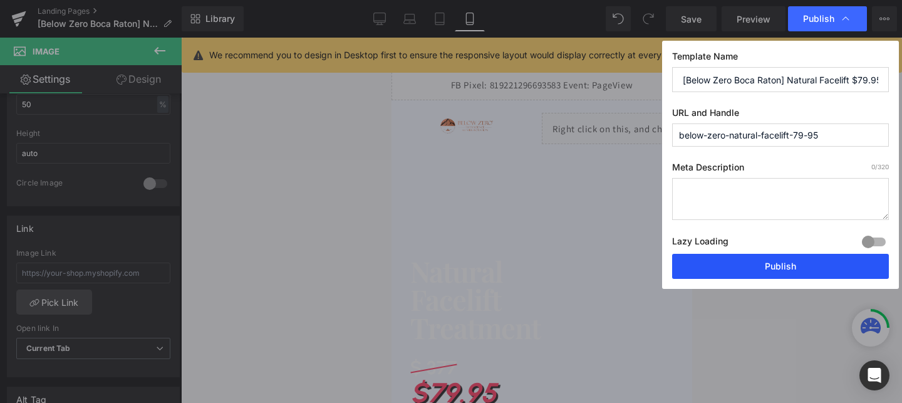
click at [754, 262] on button "Publish" at bounding box center [780, 266] width 217 height 25
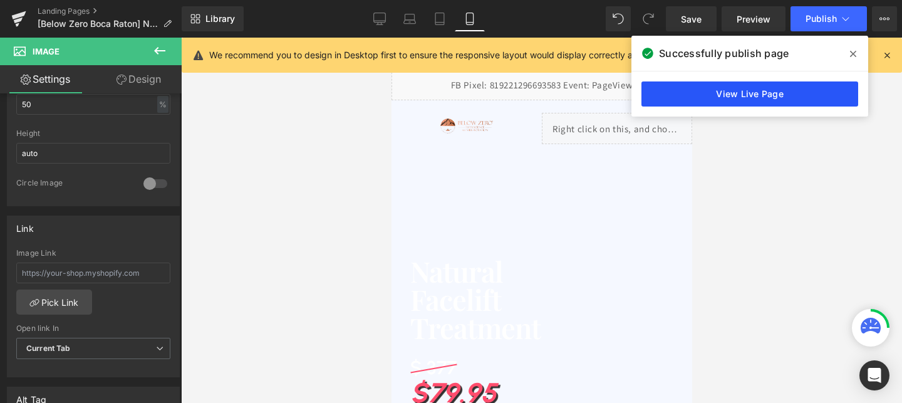
click at [683, 101] on link "View Live Page" at bounding box center [749, 93] width 217 height 25
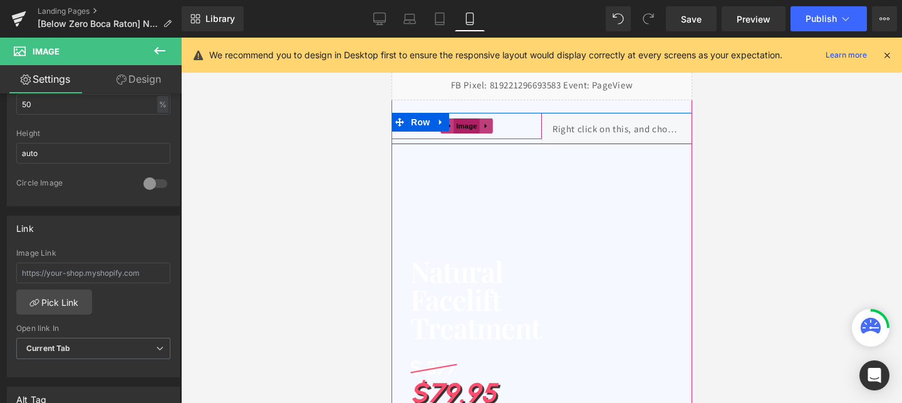
click at [467, 124] on span "Image" at bounding box center [466, 125] width 26 height 15
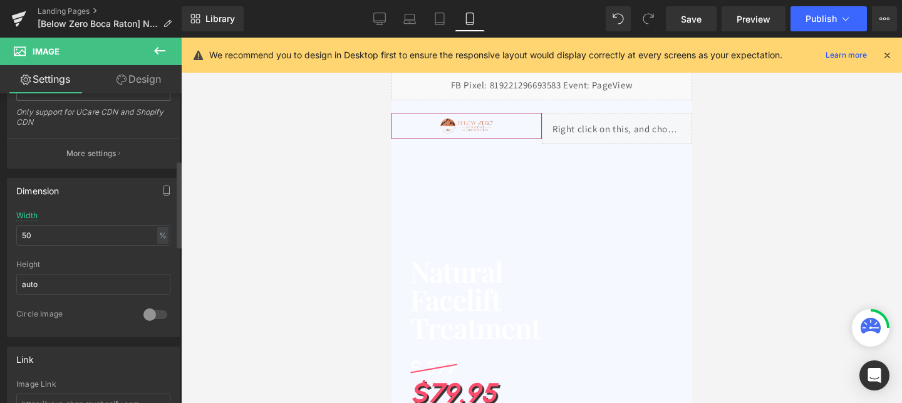
scroll to position [238, 0]
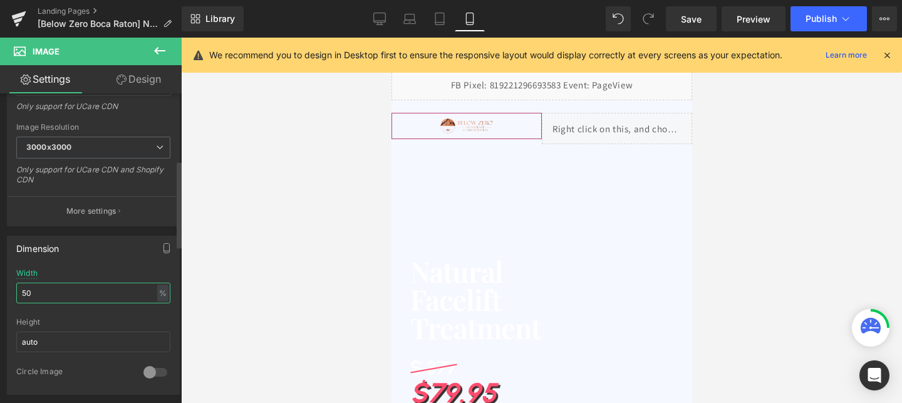
click at [34, 295] on input "50" at bounding box center [93, 293] width 154 height 21
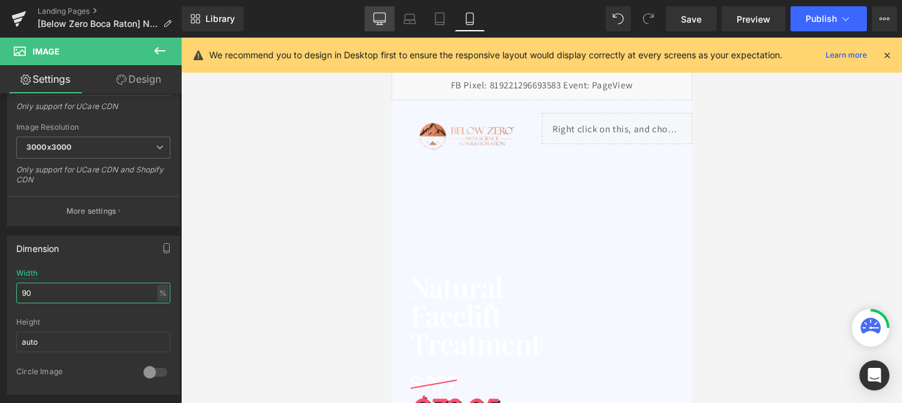
type input "90"
click at [374, 16] on icon at bounding box center [380, 17] width 12 height 9
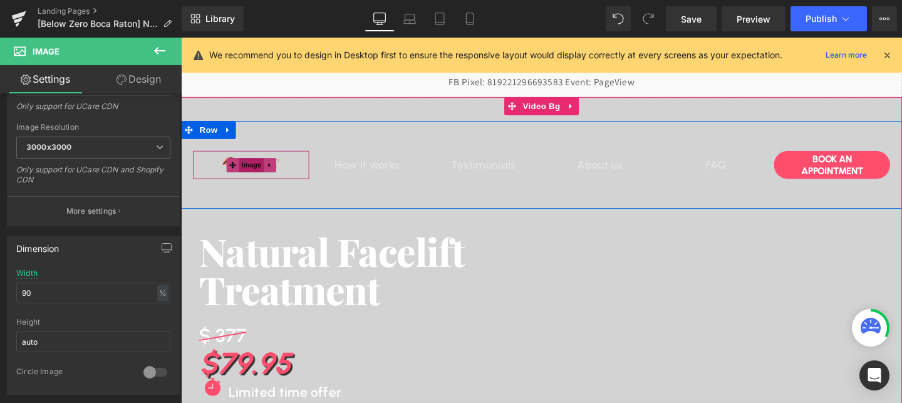
click at [262, 169] on span "Image" at bounding box center [255, 171] width 26 height 15
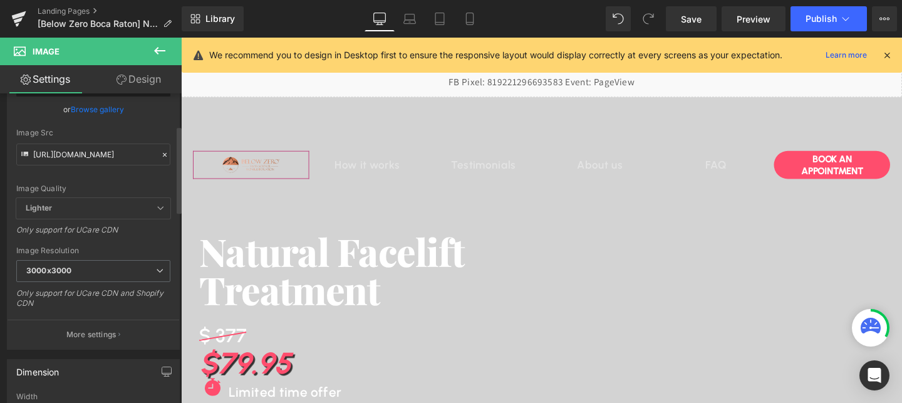
scroll to position [186, 0]
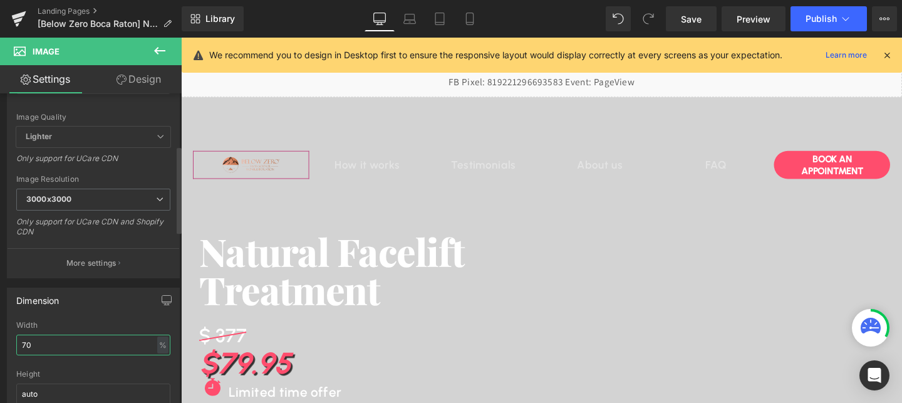
click at [51, 340] on input "70" at bounding box center [93, 345] width 154 height 21
type input "100"
click at [813, 19] on span "Publish" at bounding box center [821, 19] width 31 height 10
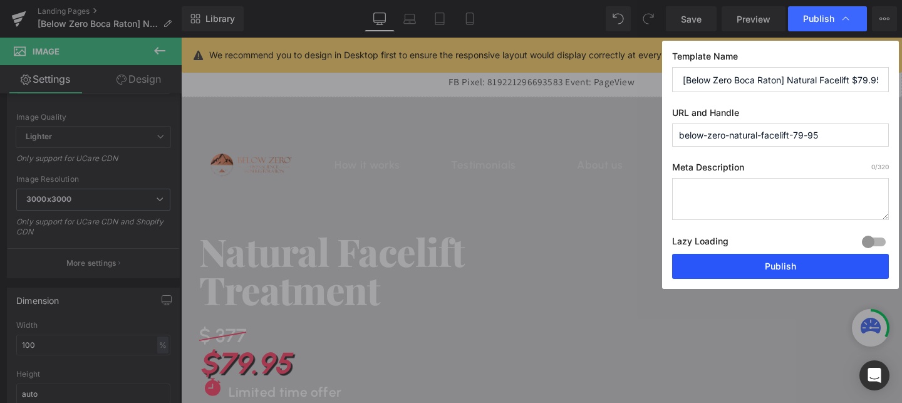
click at [785, 273] on button "Publish" at bounding box center [780, 266] width 217 height 25
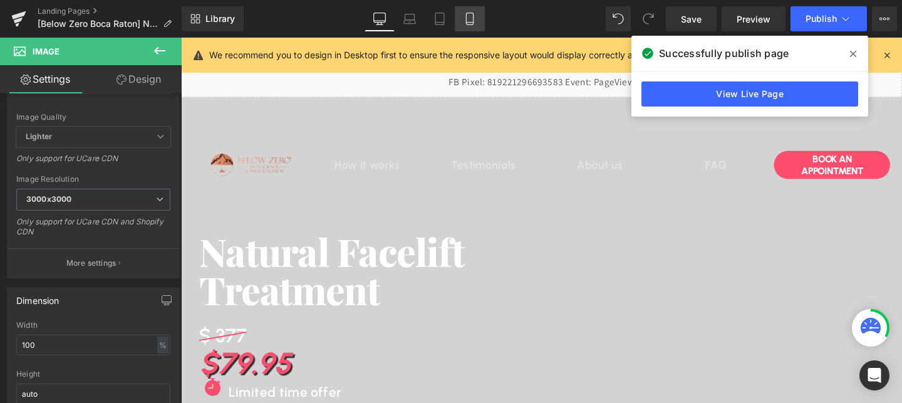
click at [480, 29] on link "Mobile" at bounding box center [470, 18] width 30 height 25
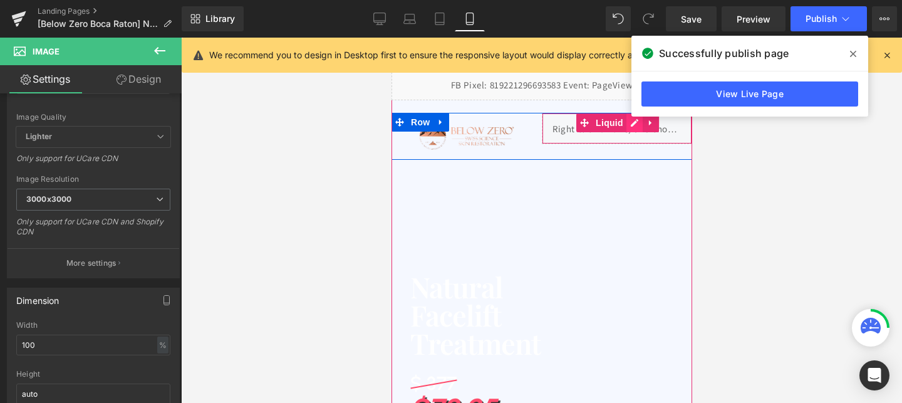
click at [634, 128] on div "Liquid" at bounding box center [616, 128] width 150 height 31
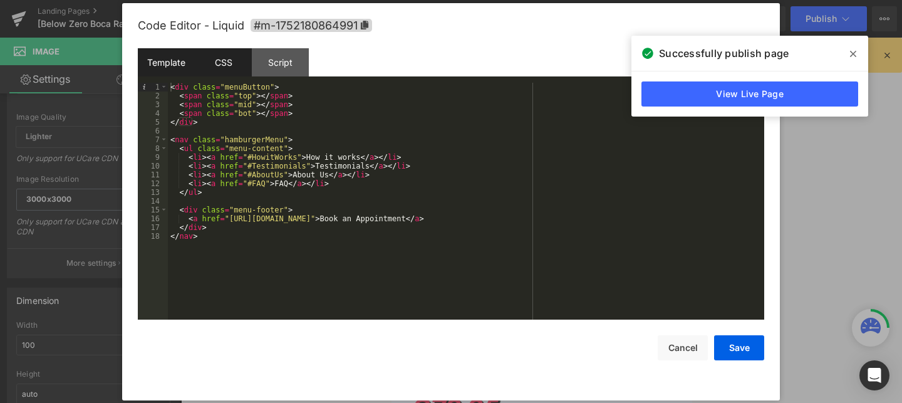
click at [221, 63] on div "CSS" at bounding box center [223, 62] width 57 height 28
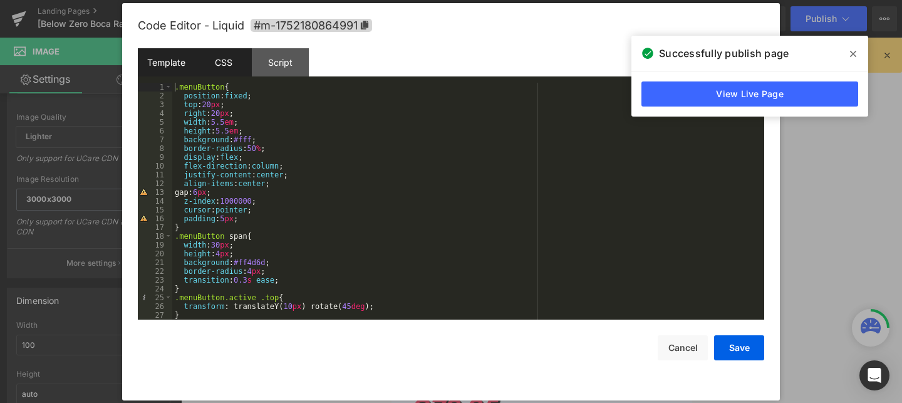
click at [176, 68] on div "Template" at bounding box center [166, 62] width 57 height 28
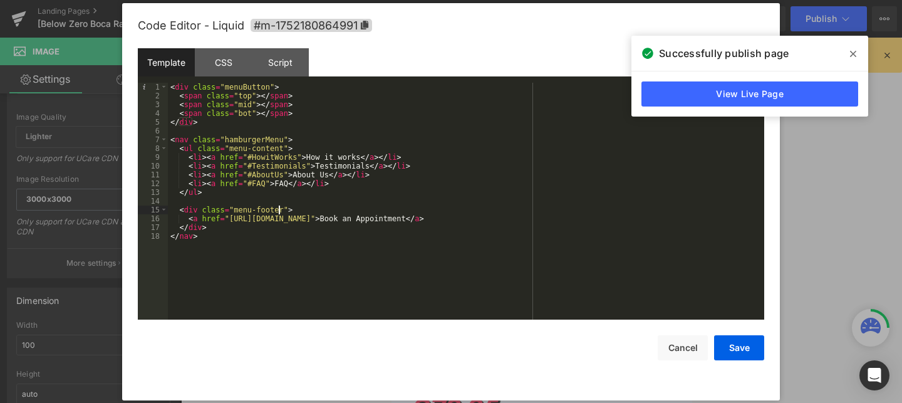
click at [281, 209] on div "< div class = "menuButton" > < span class = "top" > </ span > < span class = "m…" at bounding box center [466, 210] width 596 height 254
click at [222, 61] on div "CSS" at bounding box center [223, 62] width 57 height 28
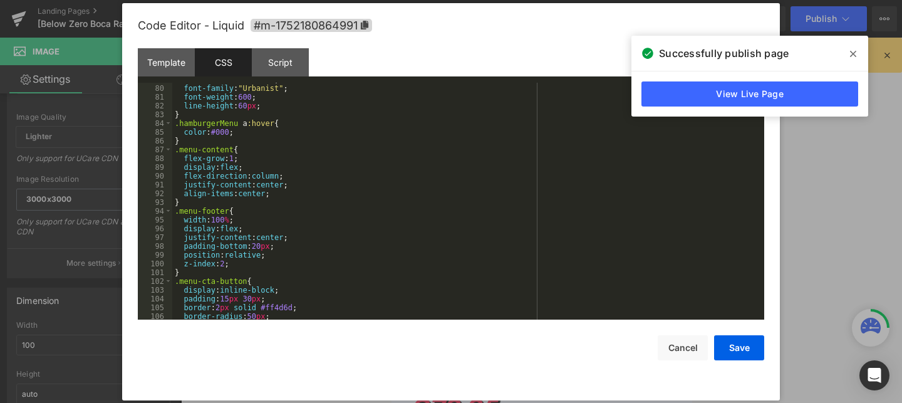
scroll to position [696, 0]
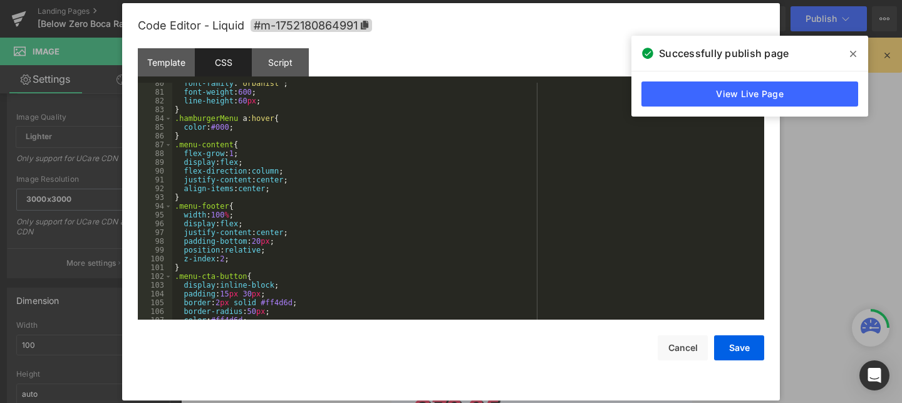
click at [232, 207] on div "font-family : " Urbanist " ; font-weight : 600 ; line-height : 60 px ; } .hambu…" at bounding box center [465, 206] width 587 height 254
click at [248, 276] on div "font-family : " Urbanist " ; font-weight : 600 ; line-height : 60 px ; } .hambu…" at bounding box center [465, 206] width 587 height 254
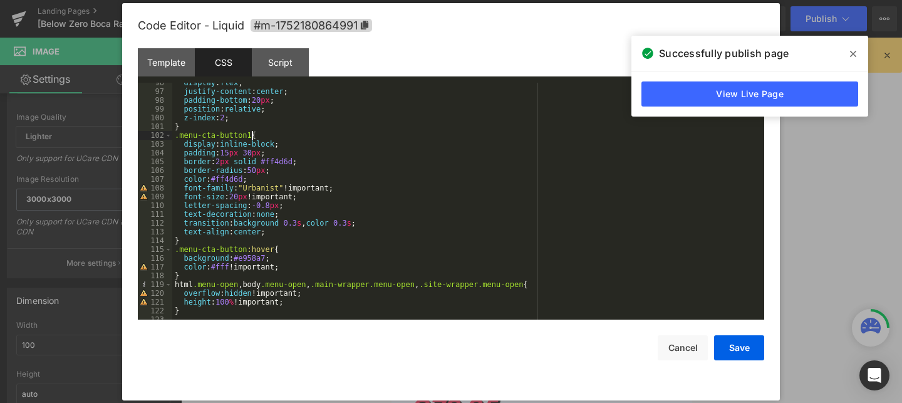
scroll to position [841, 0]
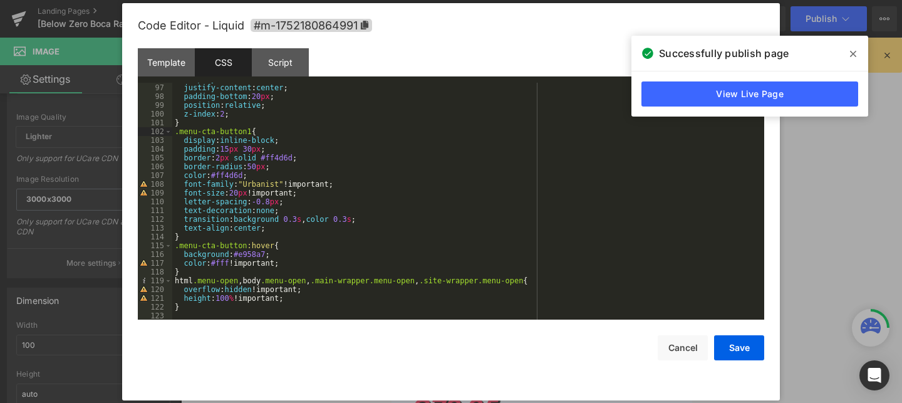
click at [246, 246] on div "display : flex ; justify-content : center ; padding-bottom : 20 px ; position :…" at bounding box center [465, 202] width 587 height 254
click at [735, 342] on button "Save" at bounding box center [739, 347] width 50 height 25
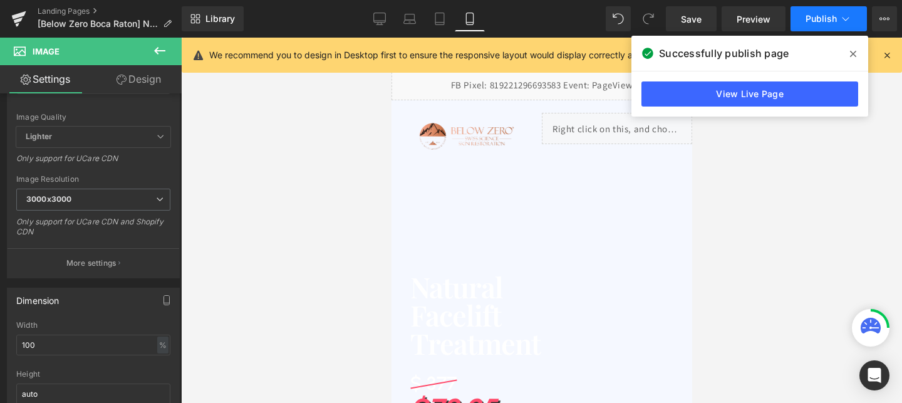
click at [829, 26] on button "Publish" at bounding box center [829, 18] width 76 height 25
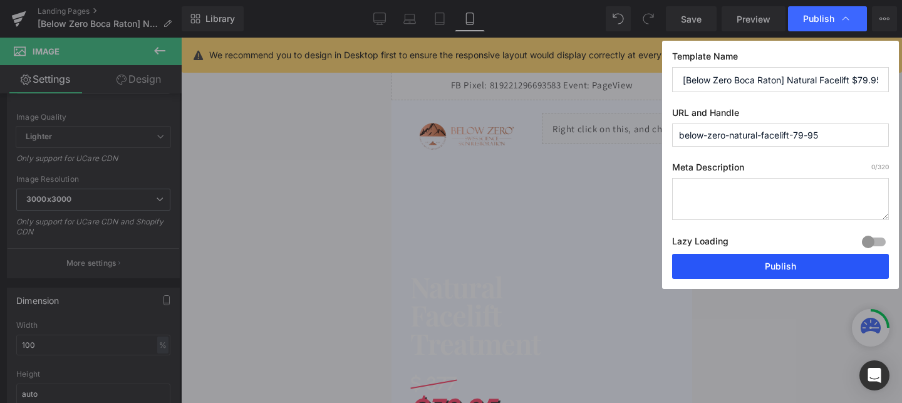
click at [757, 266] on button "Publish" at bounding box center [780, 266] width 217 height 25
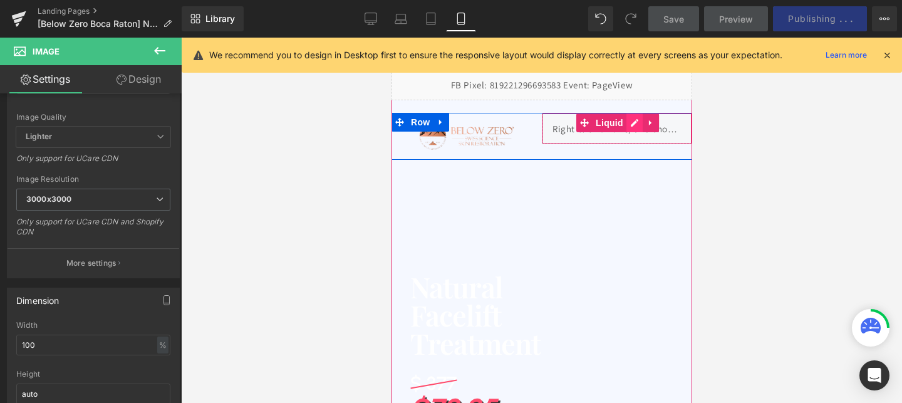
click at [633, 126] on div "Liquid" at bounding box center [616, 128] width 150 height 31
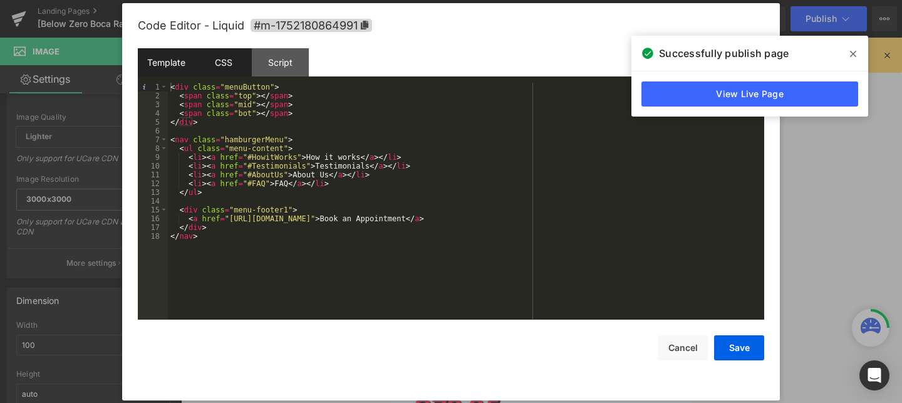
click at [230, 67] on div "CSS" at bounding box center [223, 62] width 57 height 28
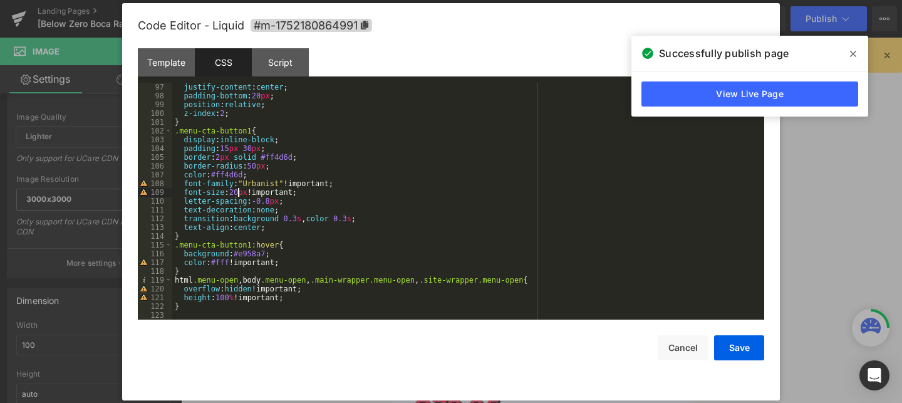
click at [239, 194] on div "justify-content : center ; padding-bottom : 20 px ; position : relative ; z-ind…" at bounding box center [465, 210] width 587 height 254
click at [265, 226] on div "justify-content : center ; padding-bottom : 20 px ; position : relative ; z-ind…" at bounding box center [465, 210] width 587 height 254
click at [734, 347] on button "Save" at bounding box center [739, 347] width 50 height 25
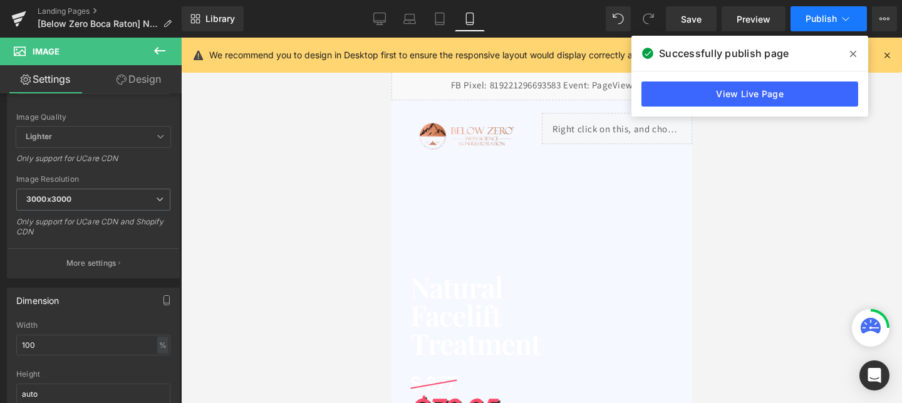
click at [806, 30] on button "Publish" at bounding box center [829, 18] width 76 height 25
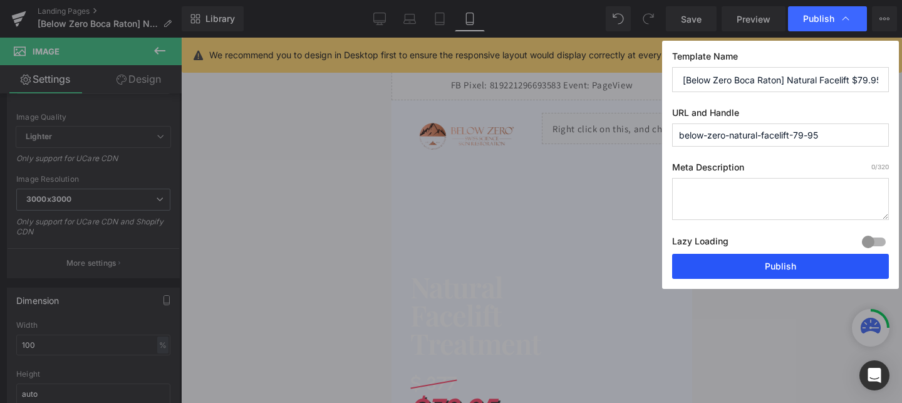
click at [730, 268] on button "Publish" at bounding box center [780, 266] width 217 height 25
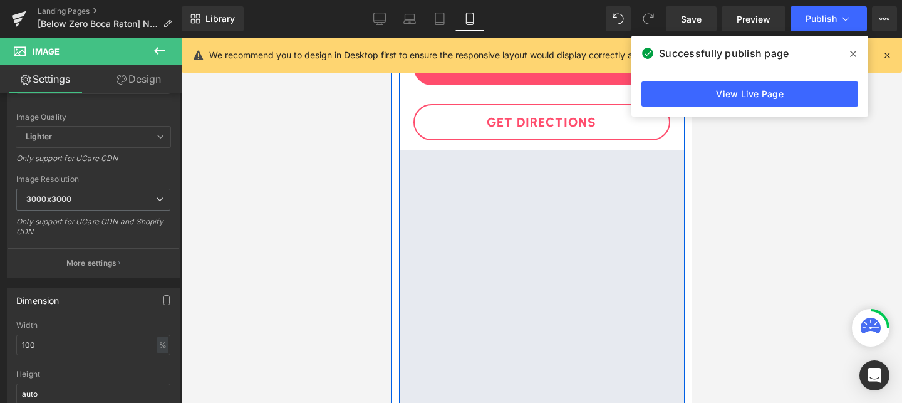
scroll to position [3427, 0]
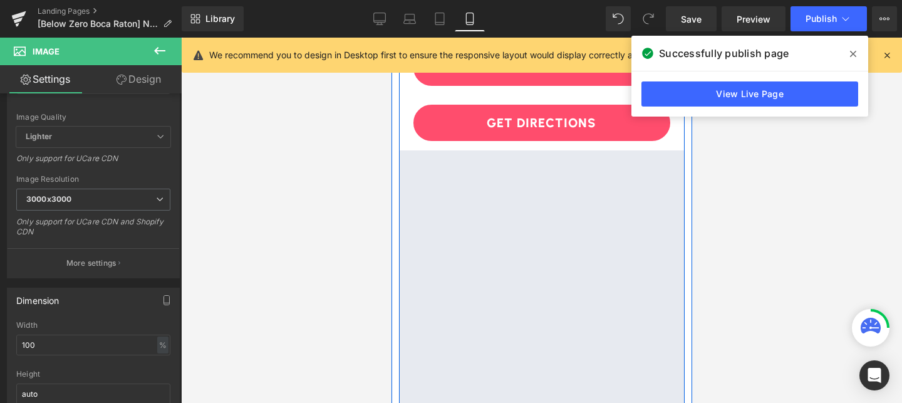
click at [556, 123] on div "Get Directions Button" at bounding box center [541, 123] width 286 height 36
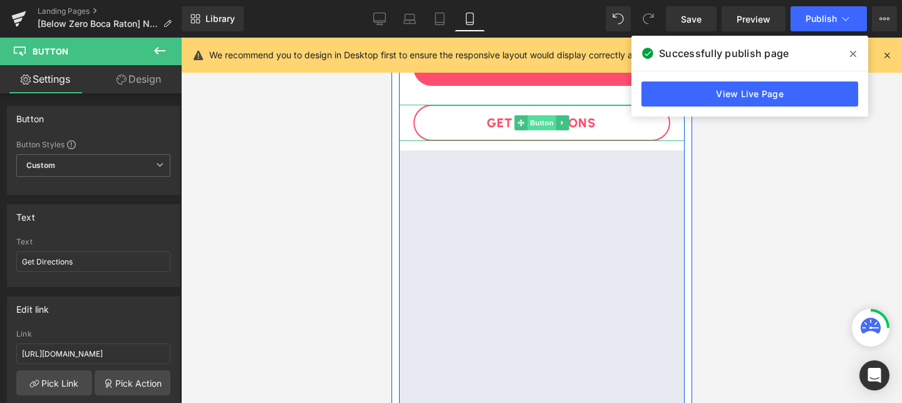
click at [546, 123] on span "Button" at bounding box center [541, 122] width 29 height 15
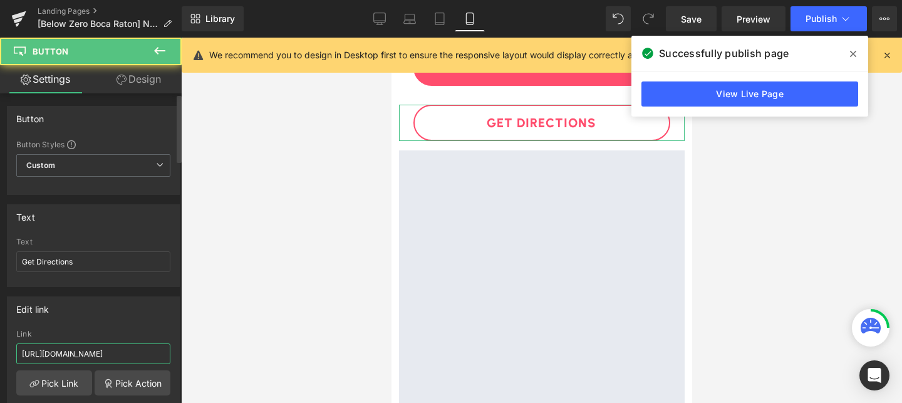
click at [120, 356] on input "https://maps.app.goo.gl/NWzBJA3pxhH8Bpvn9" at bounding box center [93, 353] width 154 height 21
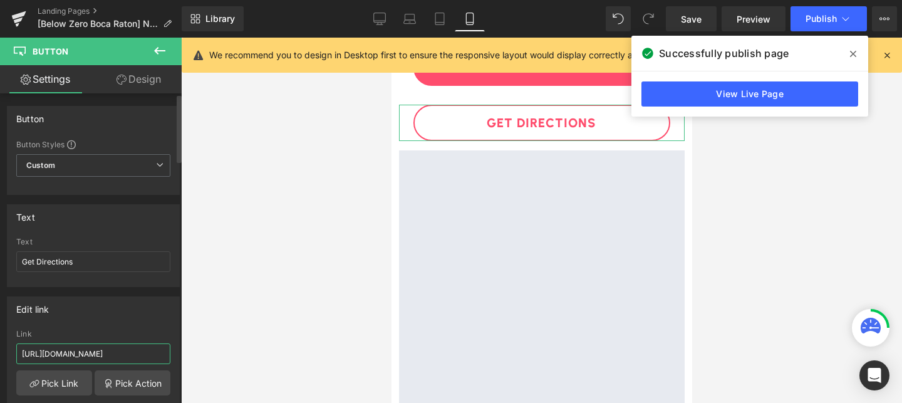
click at [120, 356] on input "https://maps.app.goo.gl/NWzBJA3pxhH8Bpvn9" at bounding box center [93, 353] width 154 height 21
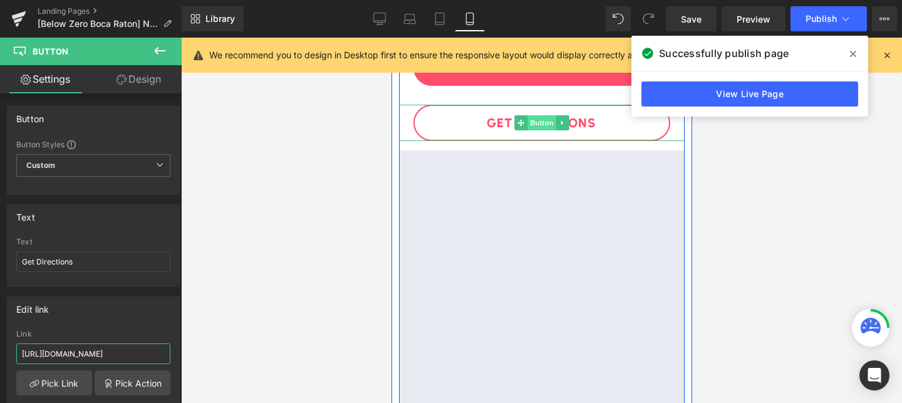
click at [536, 120] on span "Button" at bounding box center [541, 122] width 29 height 15
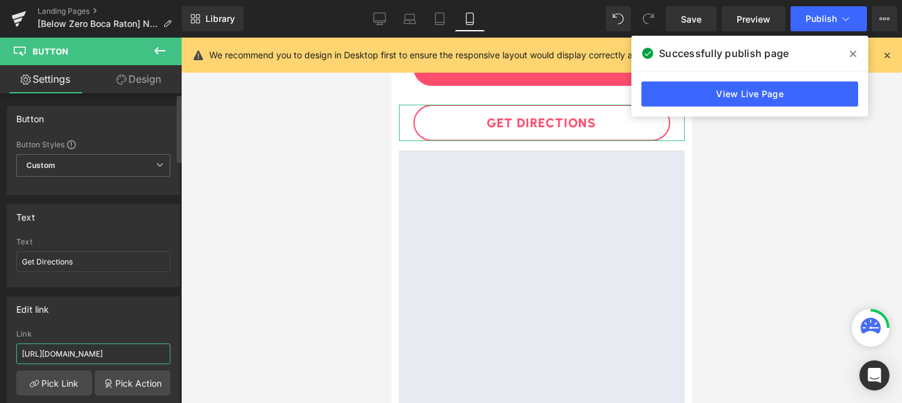
paste input "sDiw4DKMdtiSh4KB7"
type input "https://maps.app.goo.gl/sDiw4DKMdtiSh4KB7"
click at [378, 23] on icon at bounding box center [380, 24] width 4 height 3
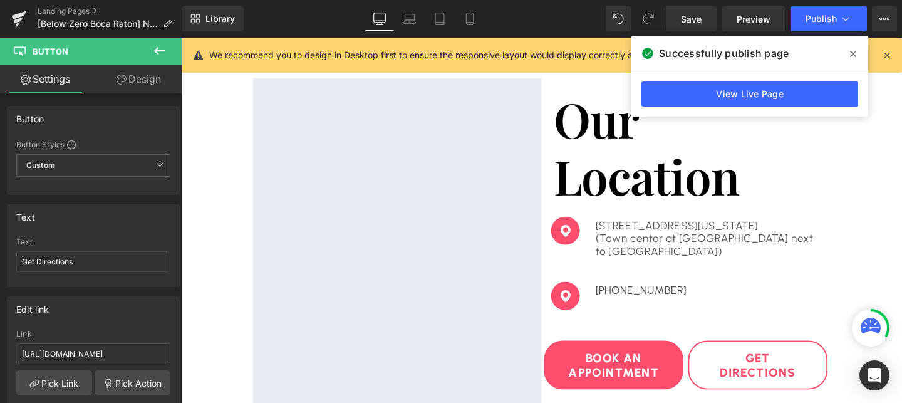
scroll to position [2840, 0]
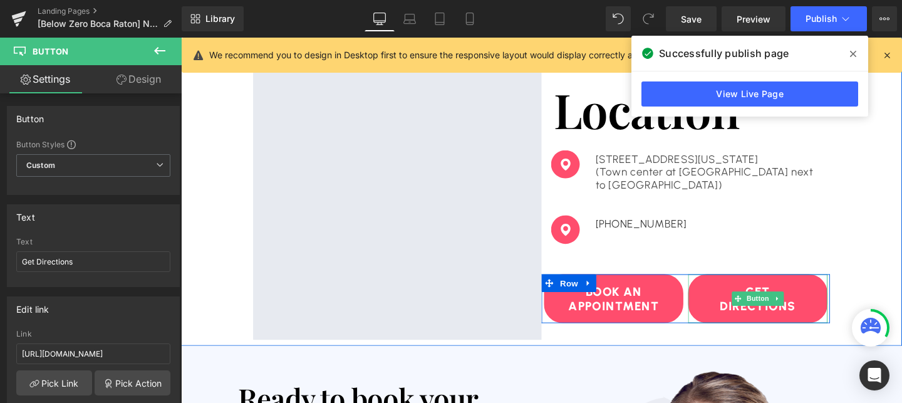
click at [740, 314] on link "Get Directions" at bounding box center [787, 311] width 147 height 51
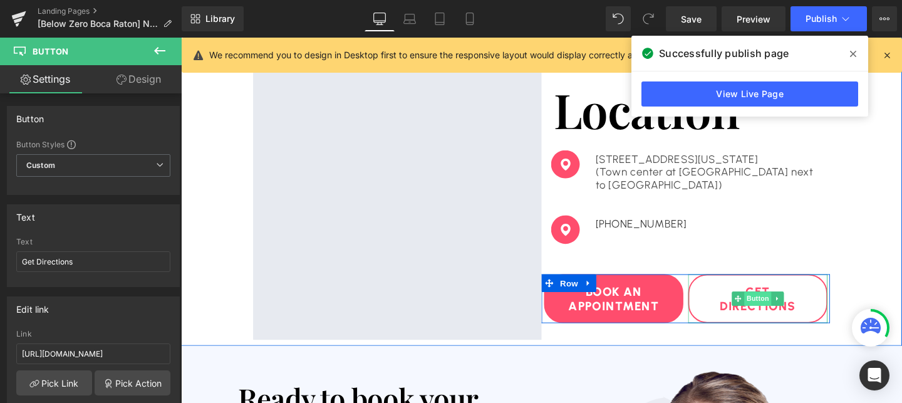
click at [781, 311] on span "Button" at bounding box center [787, 311] width 29 height 15
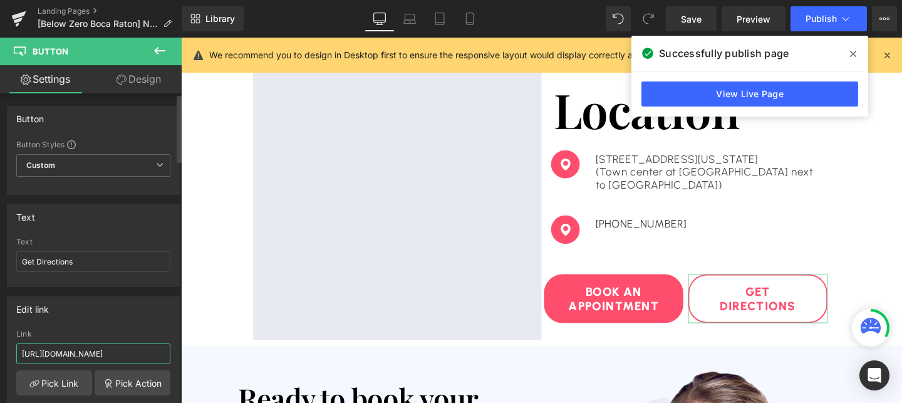
click at [57, 352] on input "https://maps.app.goo.gl/pougAWWan2CMfo4J8" at bounding box center [93, 353] width 154 height 21
paste input "sDiw4DKMdtiSh4KB7"
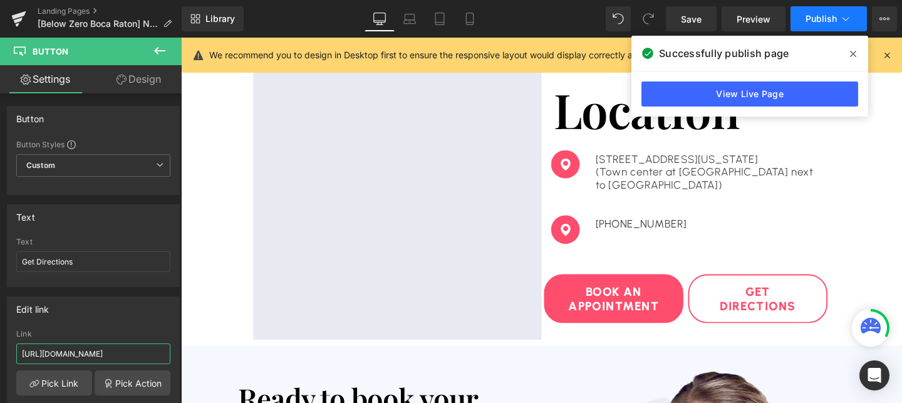
type input "https://maps.app.goo.gl/sDiw4DKMdtiSh4KB7"
click at [814, 20] on span "Publish" at bounding box center [821, 19] width 31 height 10
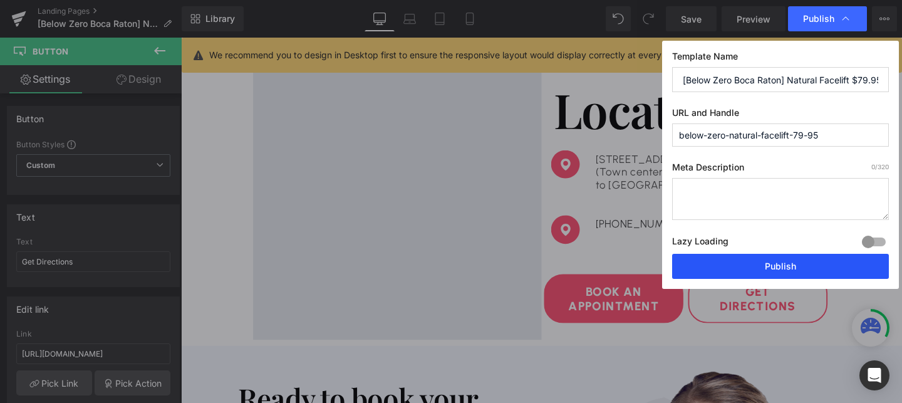
click at [759, 269] on button "Publish" at bounding box center [780, 266] width 217 height 25
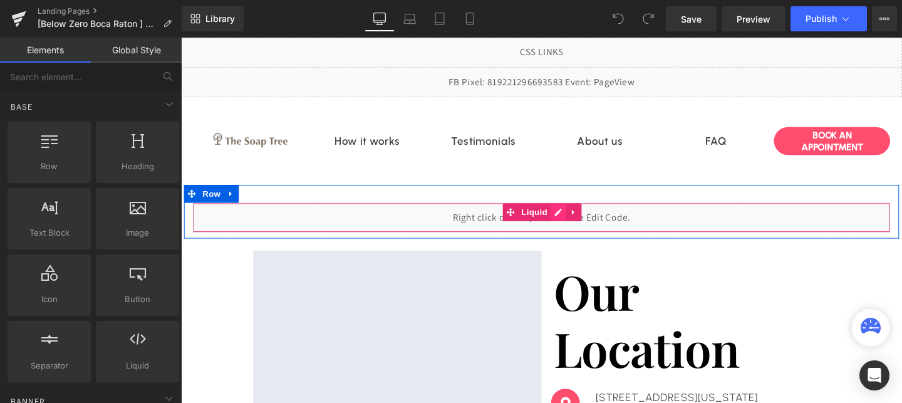
click at [581, 221] on div "Liquid" at bounding box center [560, 226] width 733 height 31
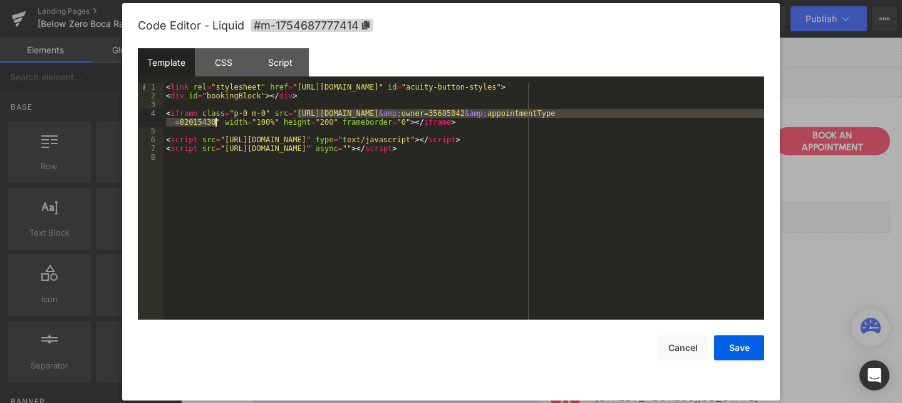
drag, startPoint x: 298, startPoint y: 112, endPoint x: 216, endPoint y: 122, distance: 82.8
click at [216, 122] on div "< link rel = "stylesheet" href = "https://embed.acuityscheduling.com/embed/butt…" at bounding box center [464, 210] width 601 height 254
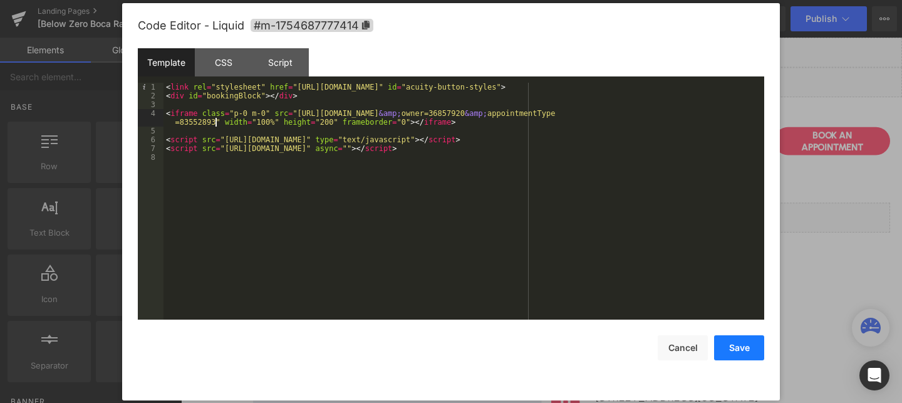
click at [740, 351] on button "Save" at bounding box center [739, 347] width 50 height 25
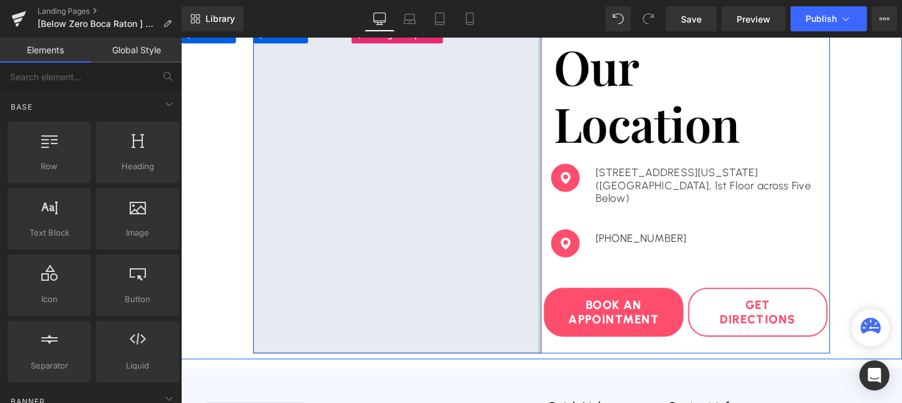
scroll to position [246, 0]
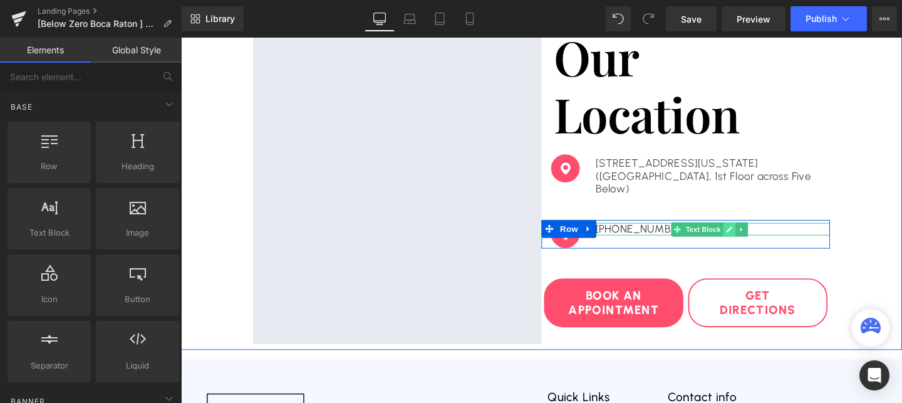
click at [756, 240] on icon at bounding box center [758, 239] width 6 height 6
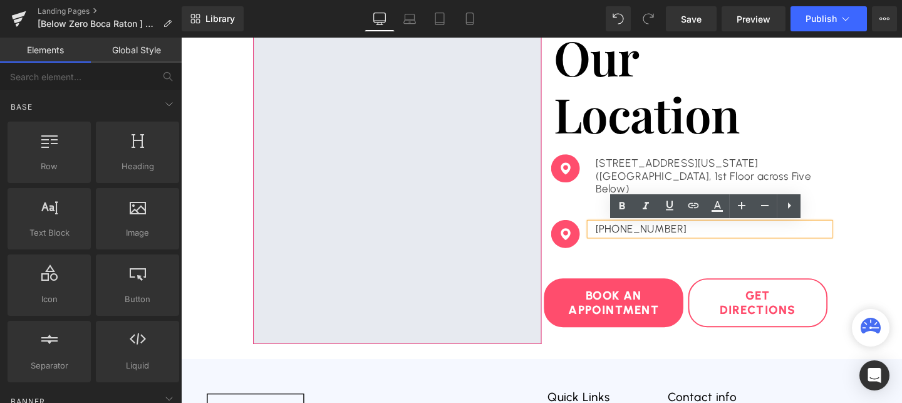
scroll to position [0, 0]
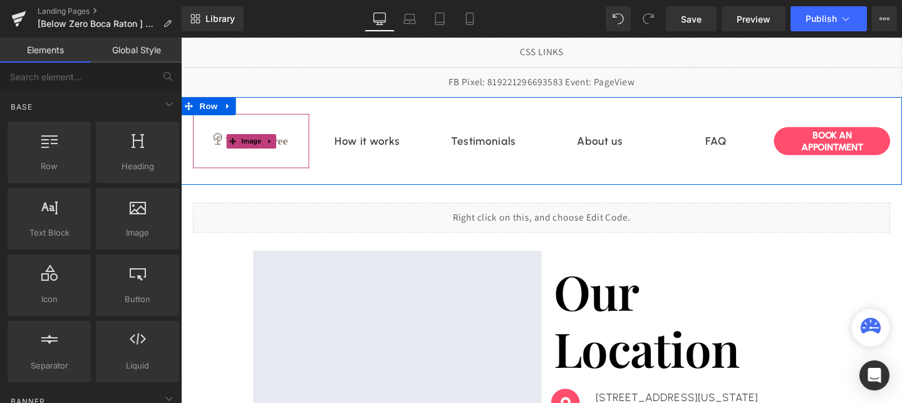
click at [270, 152] on link at bounding box center [273, 146] width 13 height 15
click at [254, 160] on img at bounding box center [255, 146] width 86 height 57
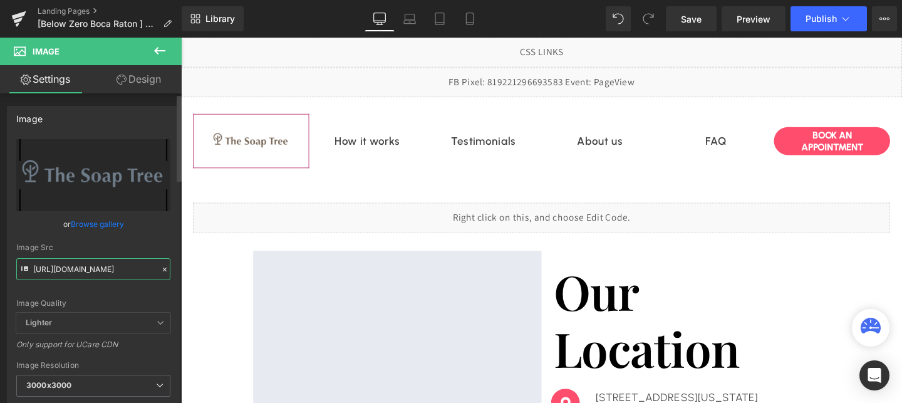
click at [110, 261] on input "https://cdn.shopify.com/s/files/1/0758/1601/0010/files/ST_logo_3000x3000_cbcef2…" at bounding box center [93, 269] width 154 height 22
paste input "676aa320b5deac3faa998461_Frame_188765_3000x3000.png?v=1752161931"
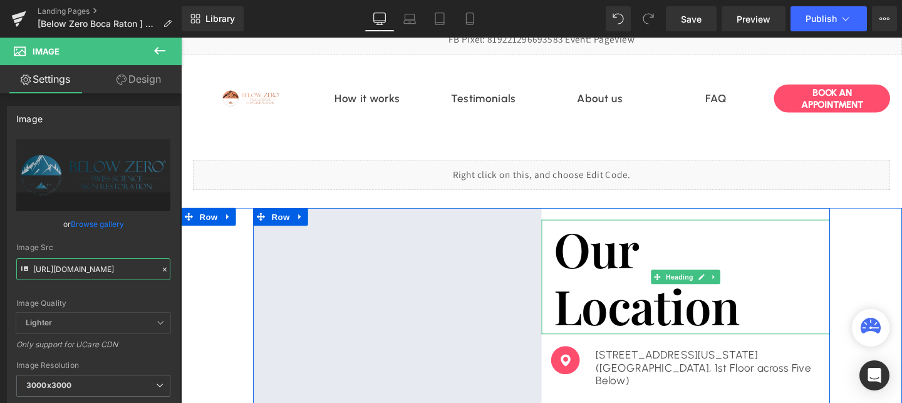
scroll to position [46, 0]
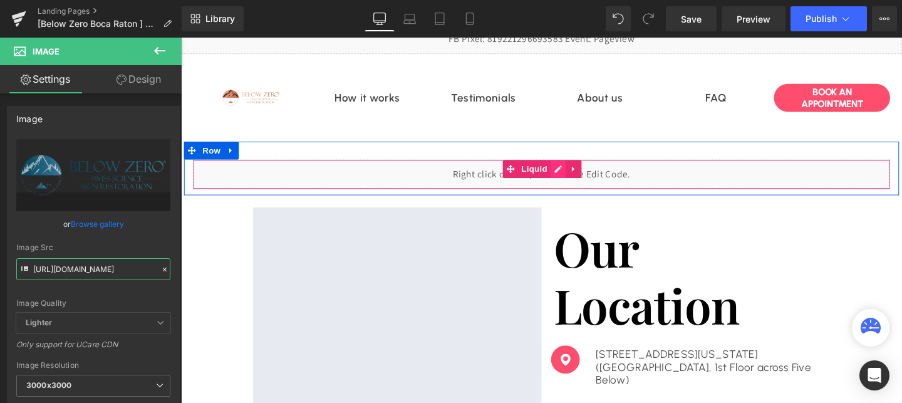
click at [576, 168] on div "Liquid" at bounding box center [560, 180] width 733 height 31
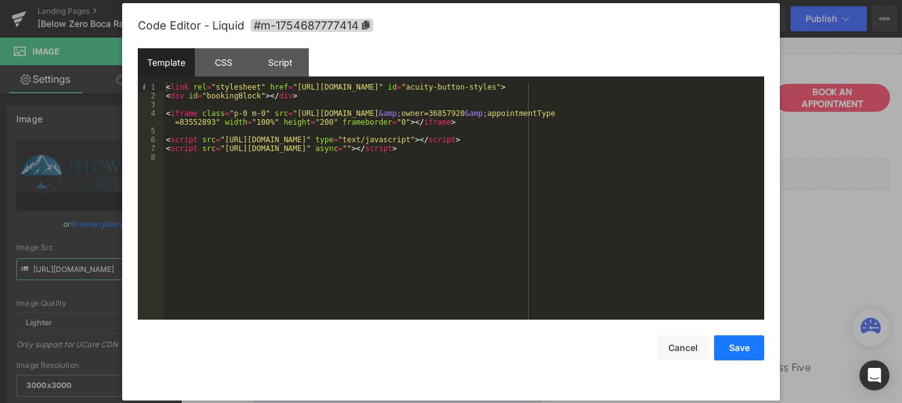
type input "https://cdn.shopify.com/s/files/1/0758/1601/0010/files/676aa320b5deac3faa998461…"
click at [730, 344] on button "Save" at bounding box center [739, 347] width 50 height 25
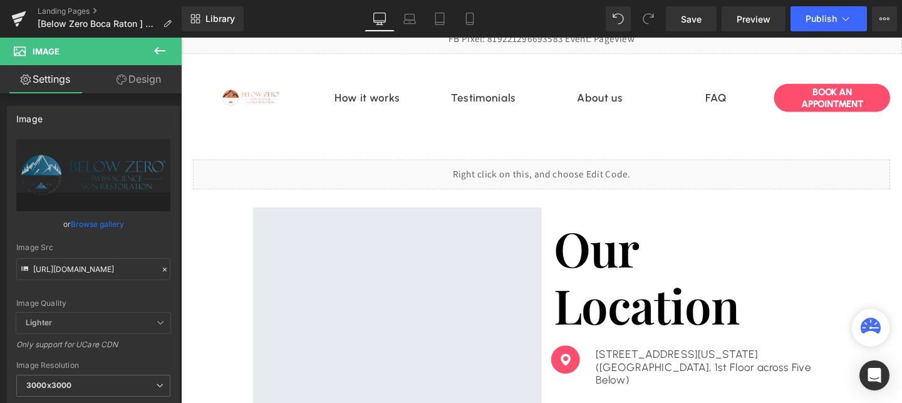
scroll to position [0, 0]
click at [813, 19] on span "Publish" at bounding box center [821, 19] width 31 height 10
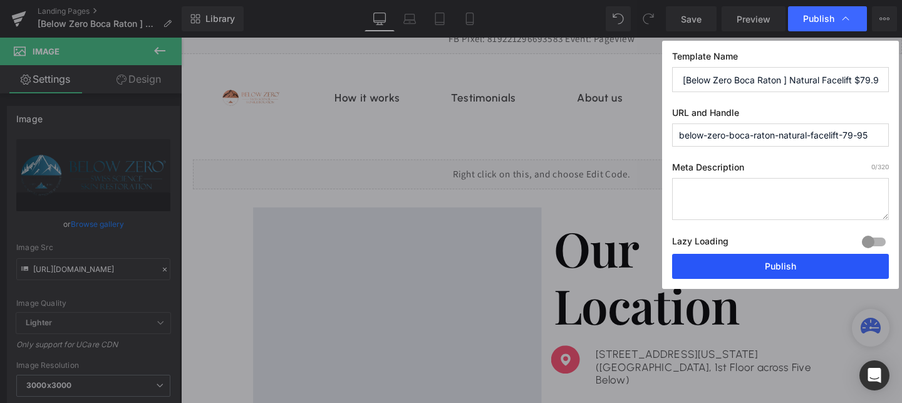
click at [759, 266] on button "Publish" at bounding box center [780, 266] width 217 height 25
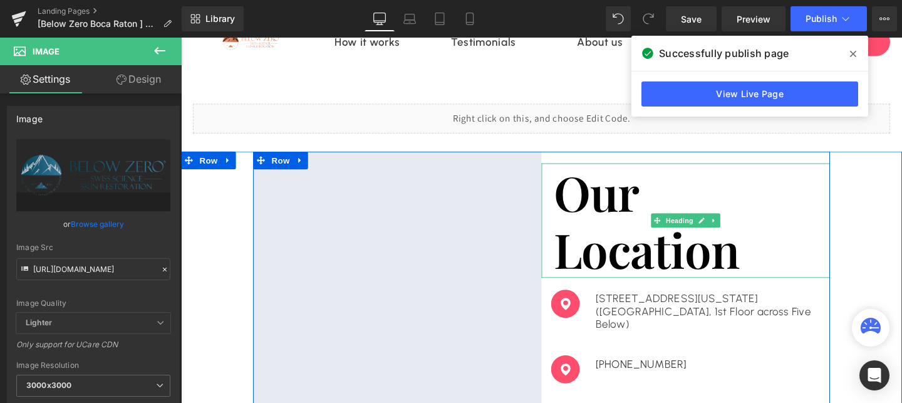
scroll to position [122, 0]
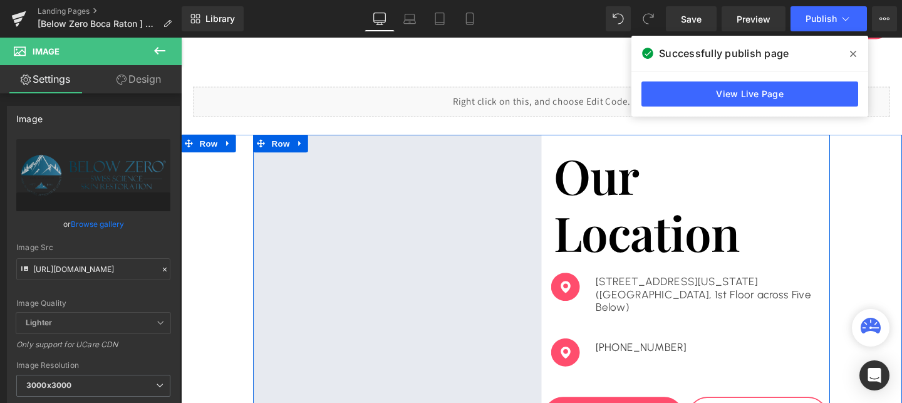
click at [666, 317] on p "(STE 1221, Westroads Mall, 1st Floor across Five Below)" at bounding box center [737, 315] width 240 height 27
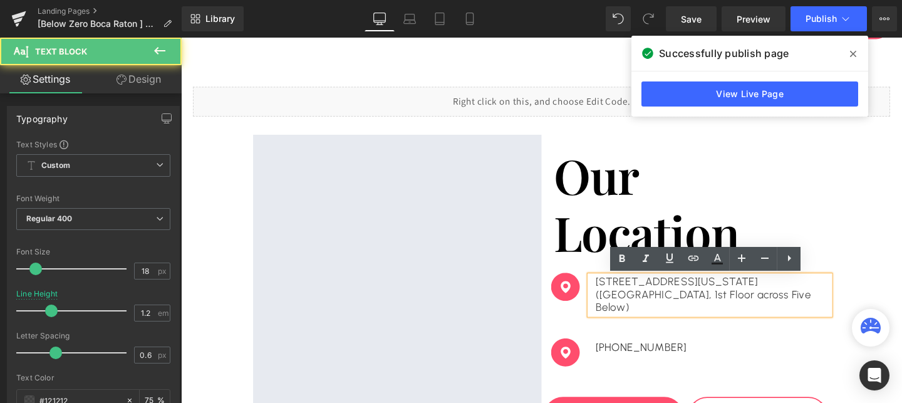
drag, startPoint x: 675, startPoint y: 320, endPoint x: 616, endPoint y: 299, distance: 63.0
click at [616, 299] on div "10000 California St. Omaha, NE 68114 (STE 1221, Westroads Mall, 1st Floor acros…" at bounding box center [737, 308] width 252 height 41
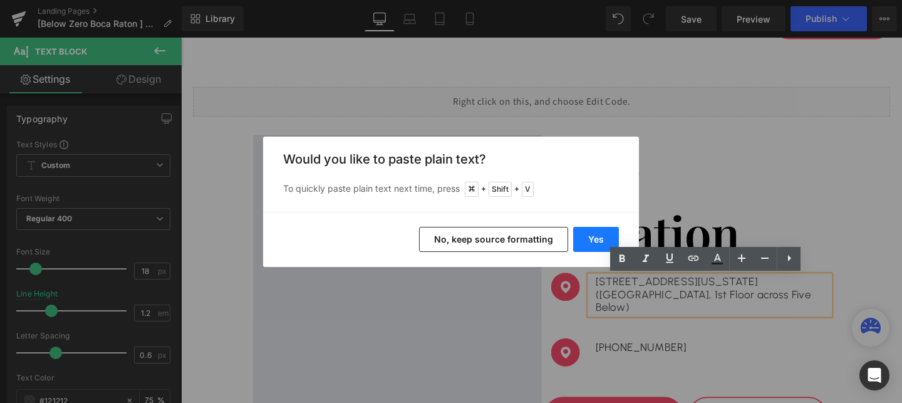
click at [590, 240] on button "Yes" at bounding box center [596, 239] width 46 height 25
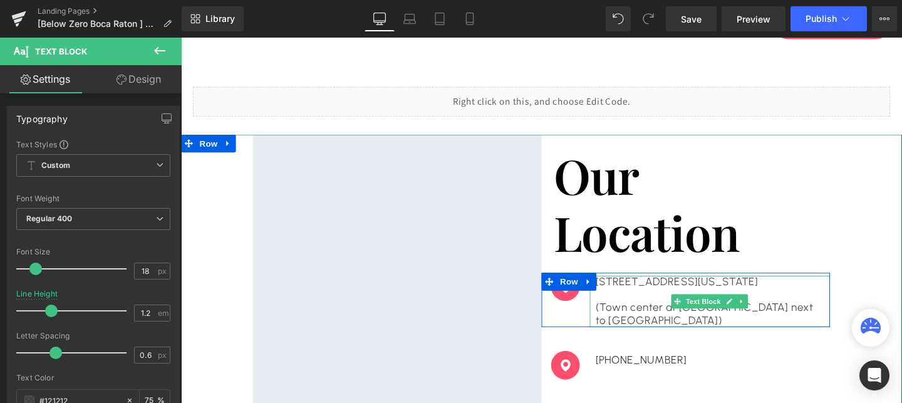
click at [616, 325] on div "6000 Glades Rd, Boca Raton Florida (Town center at Boca Raton next to Saks fift…" at bounding box center [737, 315] width 252 height 54
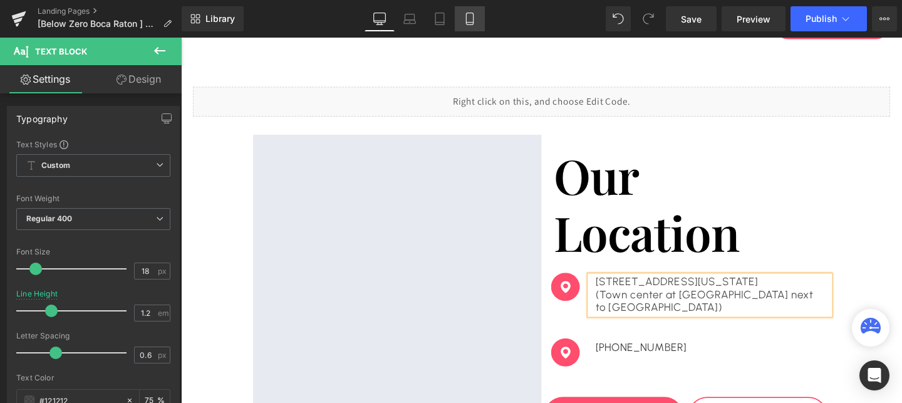
click at [467, 23] on icon at bounding box center [469, 23] width 7 height 0
type input "1.3"
type input "75"
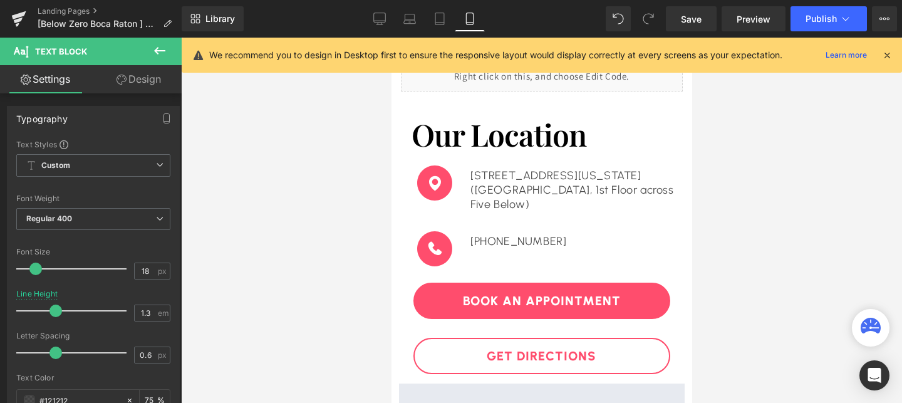
scroll to position [0, 0]
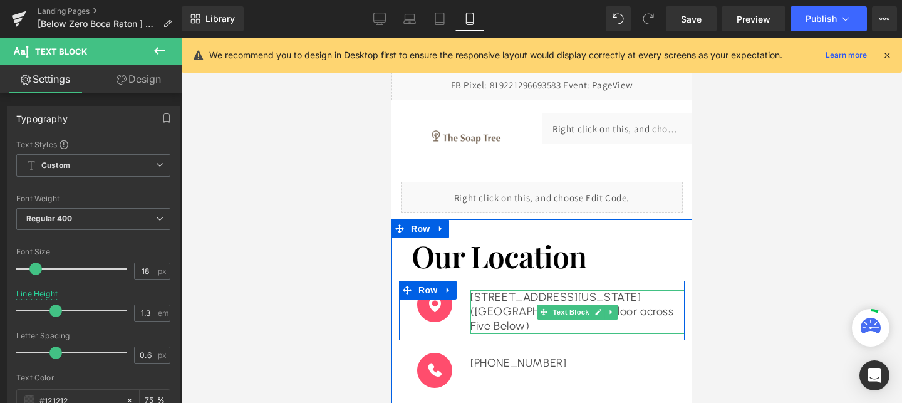
click at [519, 308] on p "(STE 1221, Westroads Mall, 1st Floor across Five Below)" at bounding box center [577, 318] width 214 height 29
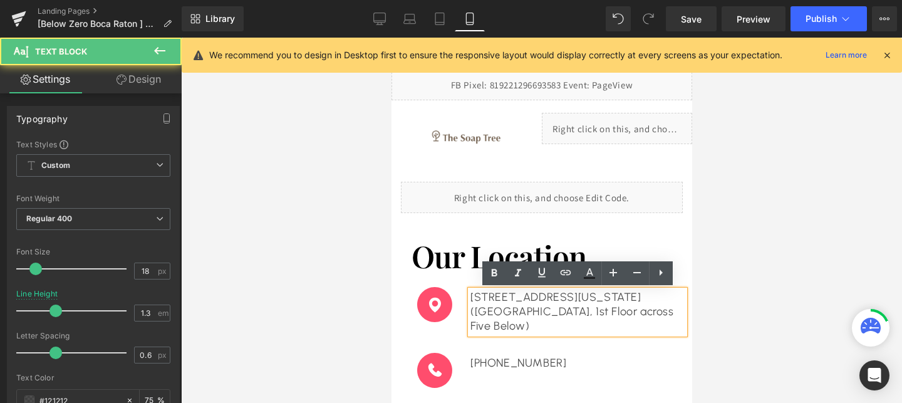
click at [519, 308] on p "(STE 1221, Westroads Mall, 1st Floor across Five Below)" at bounding box center [577, 318] width 214 height 29
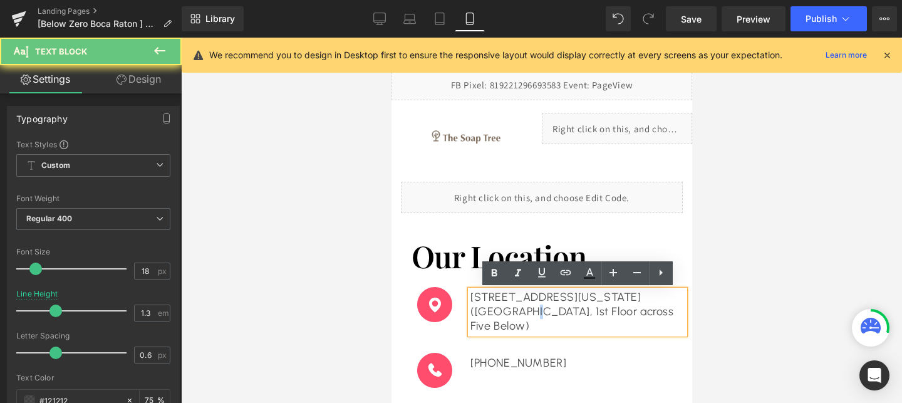
click at [519, 308] on p "(STE 1221, Westroads Mall, 1st Floor across Five Below)" at bounding box center [577, 318] width 214 height 29
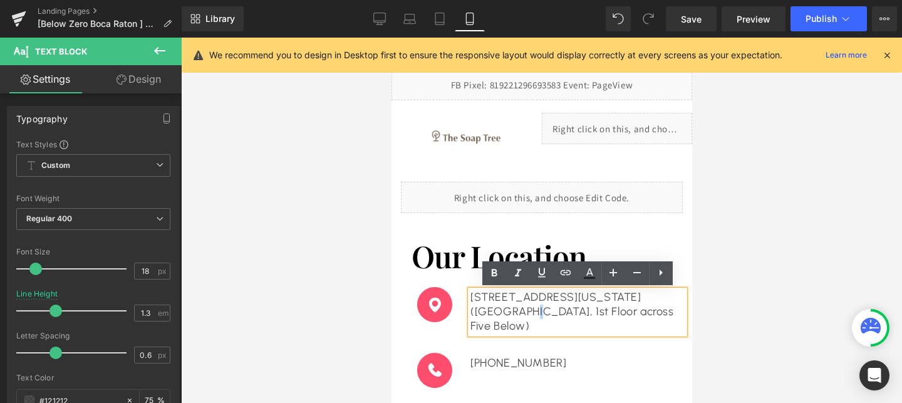
click at [570, 321] on p "(STE 1221, Westroads Mall, 1st Floor across Five Below)" at bounding box center [577, 318] width 214 height 29
drag, startPoint x: 570, startPoint y: 327, endPoint x: 470, endPoint y: 294, distance: 105.4
click at [470, 294] on div "10000 California St. Omaha, NE 68114 (STE 1221, Westroads Mall, 1st Floor acros…" at bounding box center [577, 312] width 214 height 44
paste div
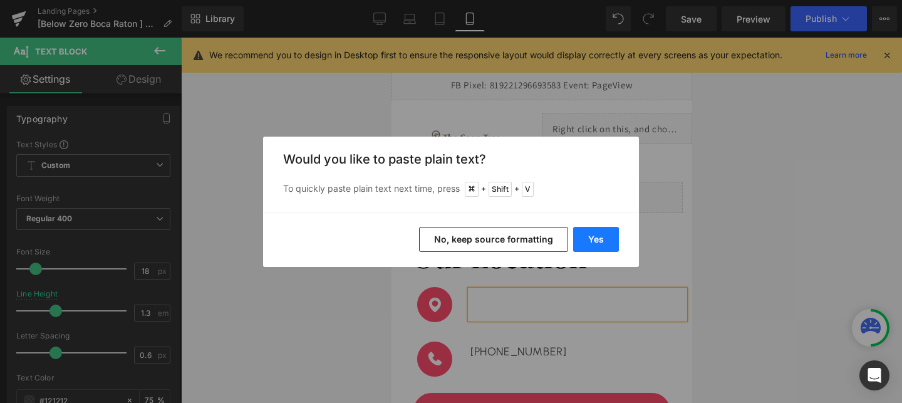
click at [609, 232] on button "Yes" at bounding box center [596, 239] width 46 height 25
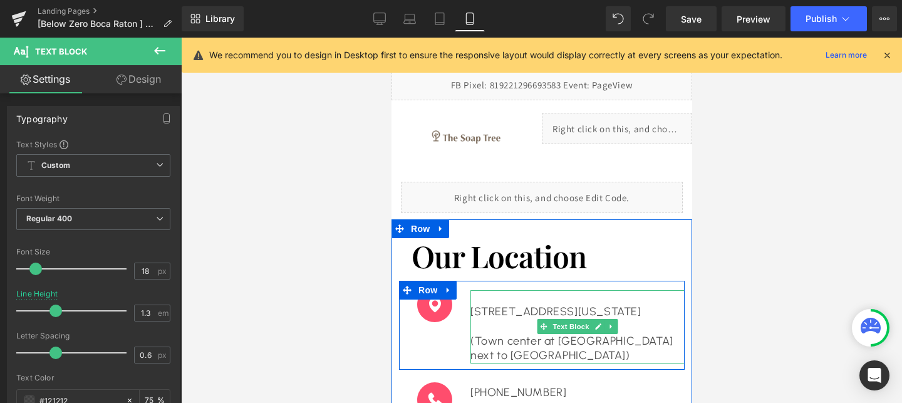
click at [477, 310] on p "6000 Glades Rd, Boca Raton Florida" at bounding box center [577, 311] width 214 height 14
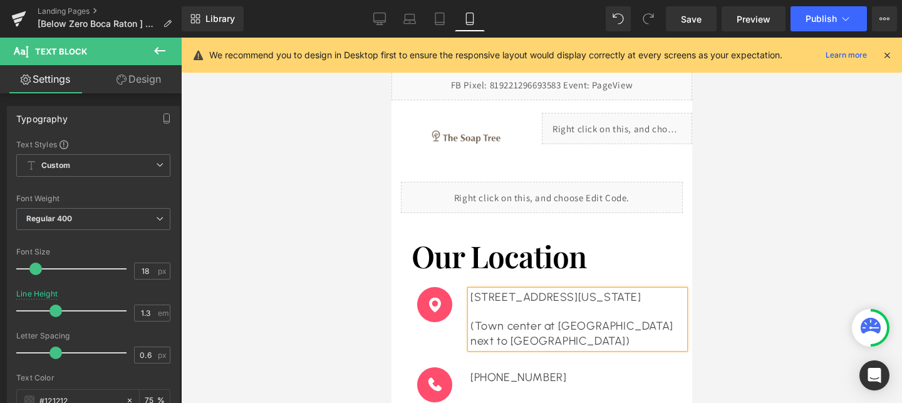
click at [477, 328] on p "(Town center at Boca Raton next to Saks fifth Avenue)" at bounding box center [577, 333] width 214 height 29
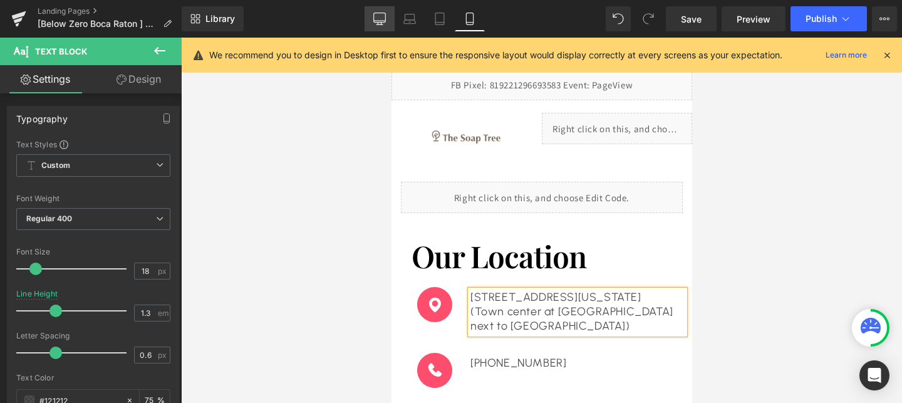
click at [388, 21] on link "Desktop" at bounding box center [380, 18] width 30 height 25
type input "1.2"
type input "75"
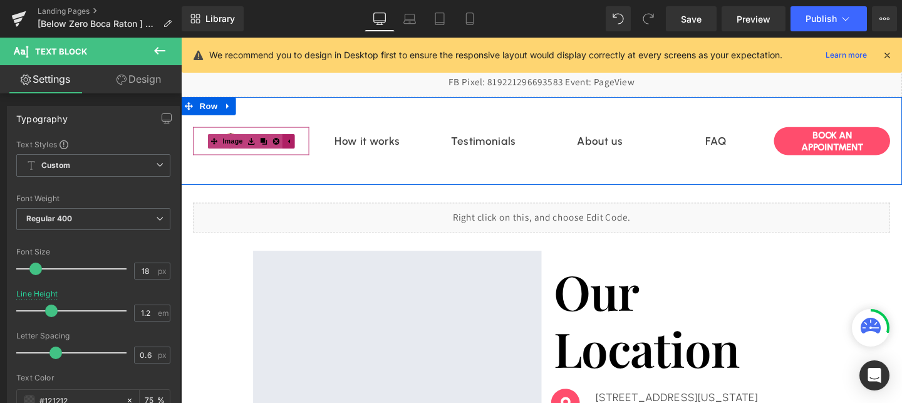
click at [292, 141] on link at bounding box center [293, 146] width 13 height 15
click at [292, 141] on img at bounding box center [255, 146] width 86 height 29
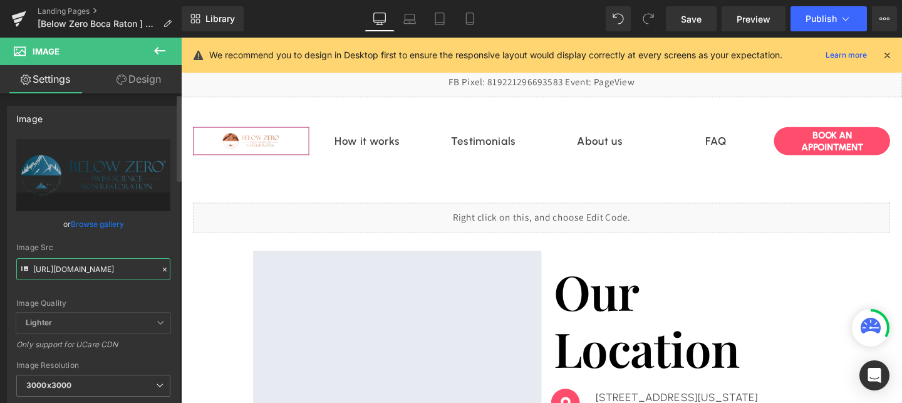
click at [95, 268] on input "https://cdn.shopify.com/s/files/1/0758/1601/0010/files/676aa320b5deac3faa998461…" at bounding box center [93, 269] width 154 height 22
click at [465, 22] on icon at bounding box center [470, 19] width 13 height 13
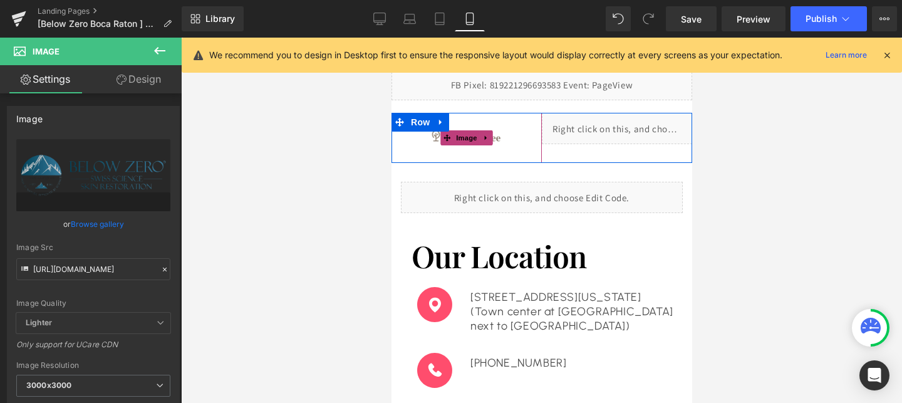
click at [469, 147] on img at bounding box center [466, 138] width 75 height 50
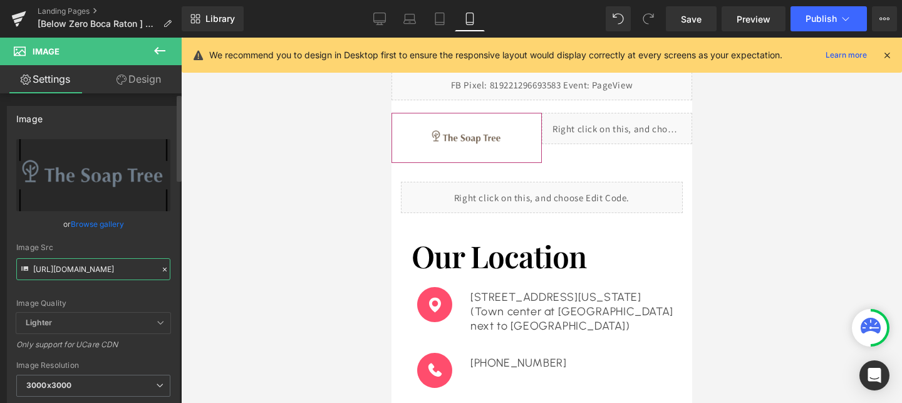
click at [93, 268] on input "https://cdn.shopify.com/s/files/1/0758/1601/0010/files/ST_logo_3000x3000_cbcef2…" at bounding box center [93, 269] width 154 height 22
paste input "676aa320b5deac3faa998461_Frame_188765_3000x3000.png?v=1752161931"
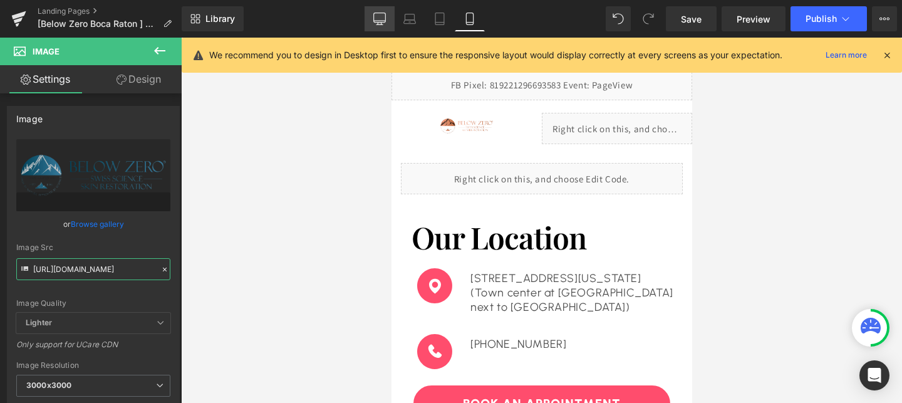
type input "https://cdn.shopify.com/s/files/1/0758/1601/0010/files/676aa320b5deac3faa998461…"
click at [379, 13] on icon at bounding box center [379, 19] width 13 height 13
type input "150"
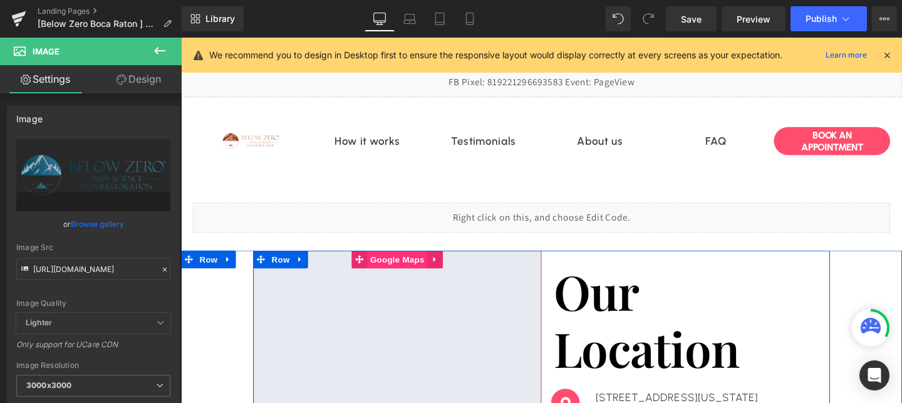
click at [420, 277] on span "Google Maps" at bounding box center [408, 270] width 63 height 19
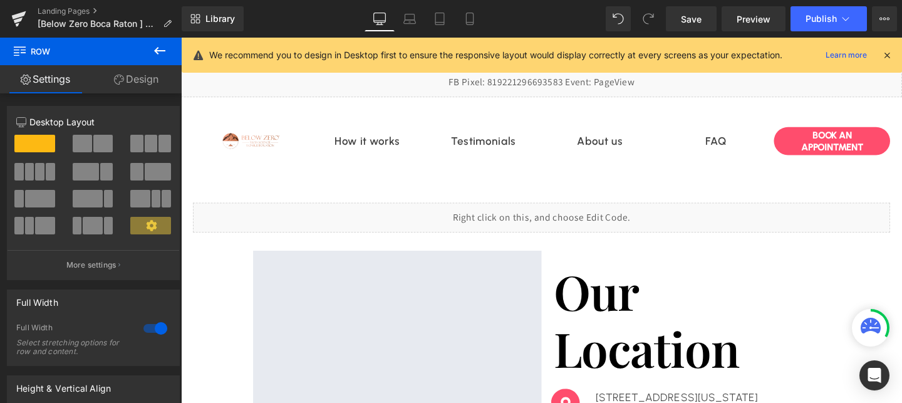
click at [470, 350] on div "Rendering Content" at bounding box center [451, 353] width 77 height 14
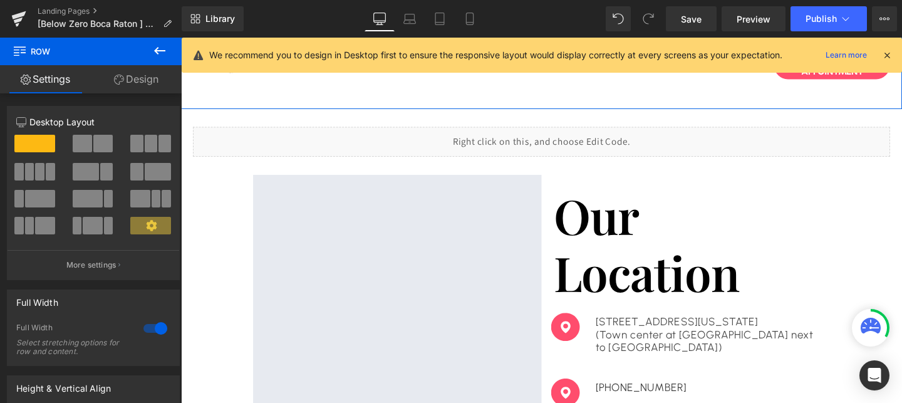
scroll to position [251, 0]
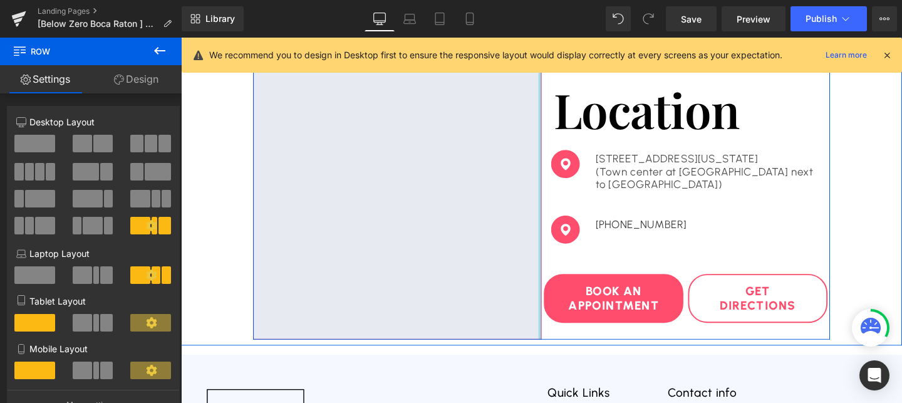
click at [557, 274] on div at bounding box center [558, 182] width 3 height 345
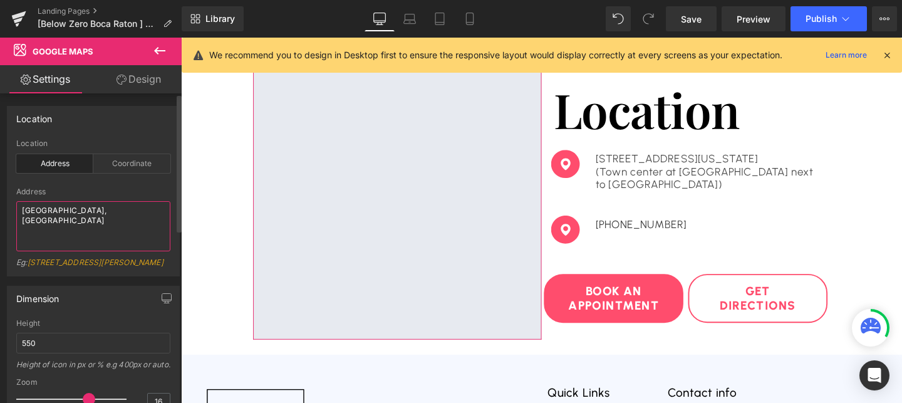
click at [124, 212] on textarea "Westroads Mall, Omaha" at bounding box center [93, 226] width 154 height 50
paste textarea "6000 Glades Rd, Boca Raton Florida 33431"
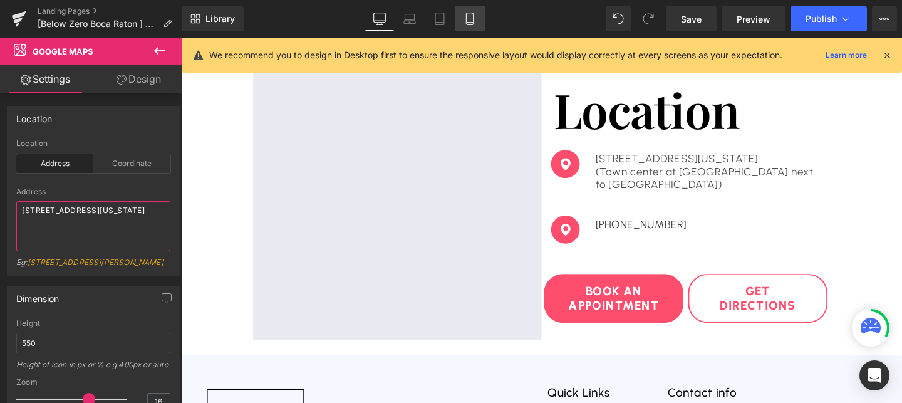
type textarea "6000 Glades Rd, Boca Raton Florida 33431"
click at [468, 23] on icon at bounding box center [469, 23] width 7 height 0
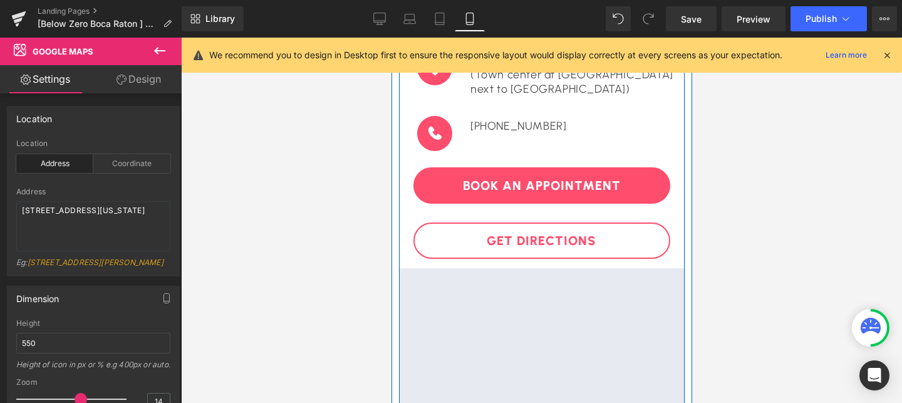
scroll to position [295, 0]
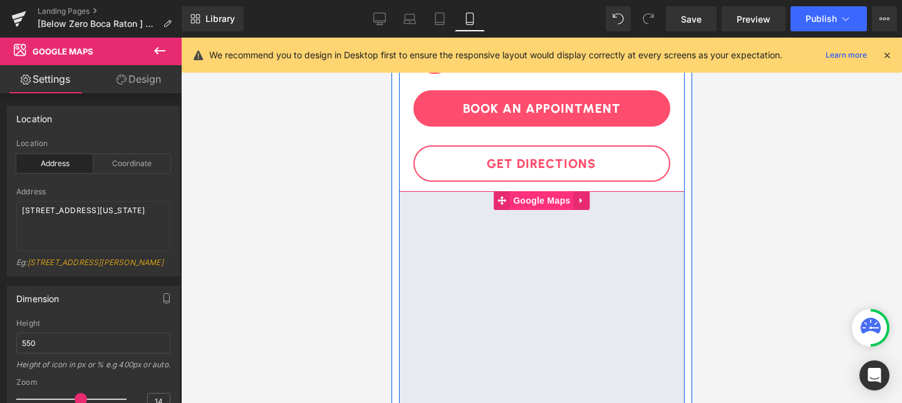
click at [532, 207] on span "Google Maps" at bounding box center [540, 200] width 63 height 19
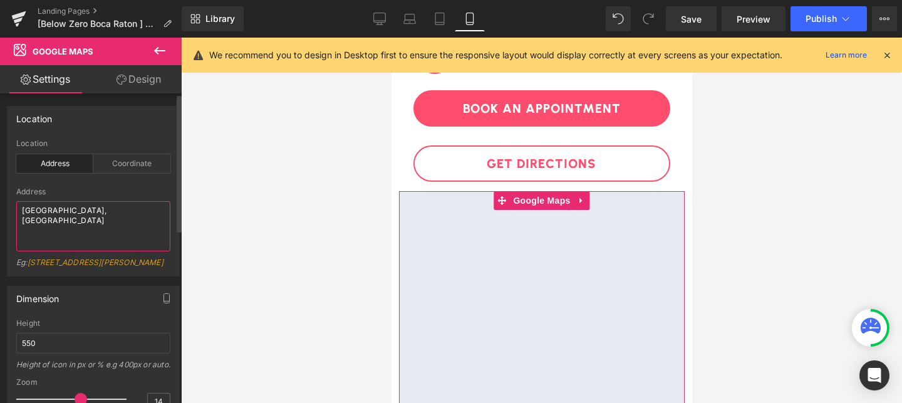
click at [102, 210] on textarea "Westroads Mall, Omaha" at bounding box center [93, 226] width 154 height 50
paste textarea "6000 Glades Rd, Boca Raton Florida 33431"
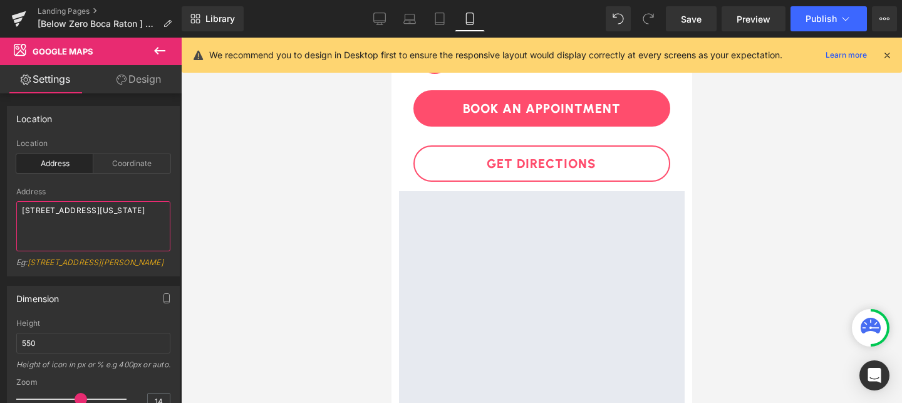
type textarea "6000 Glades Rd, Boca Raton Florida 33431"
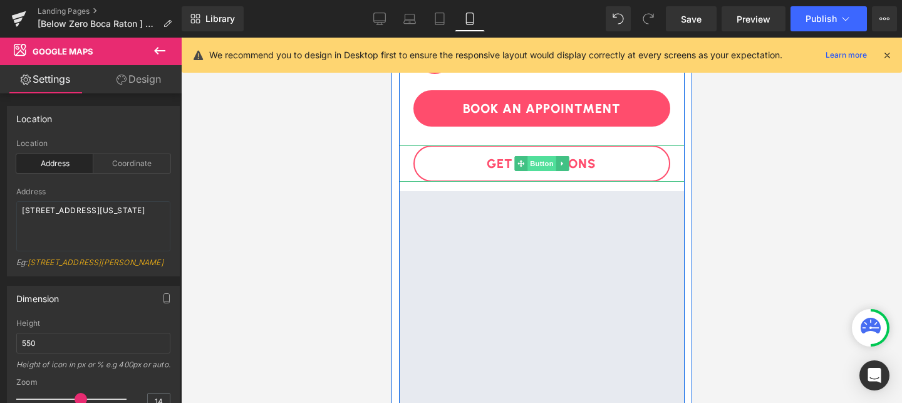
click at [539, 163] on span "Button" at bounding box center [541, 163] width 29 height 15
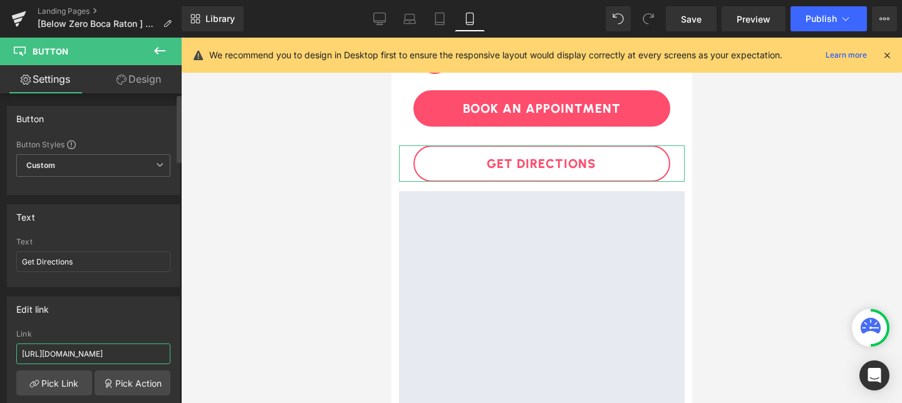
click at [82, 348] on input "https://maps.app.goo.gl/NWzBJA3pxhH8Bpvn9" at bounding box center [93, 353] width 154 height 21
paste input "zsnSfGw3dFUDKETh"
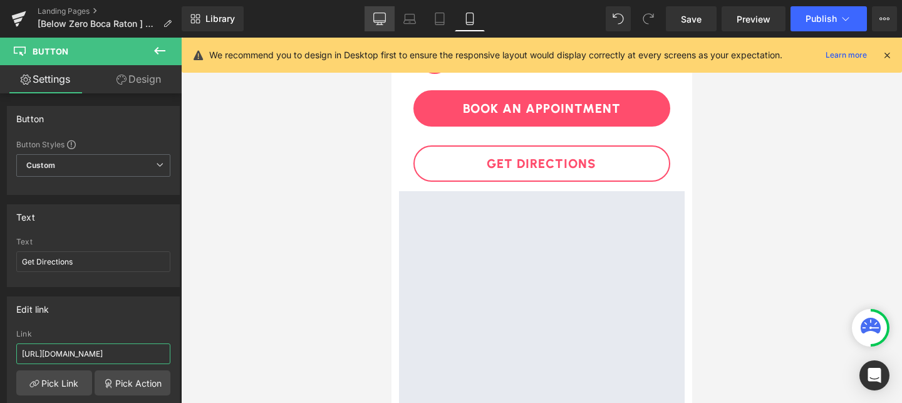
type input "https://maps.app.goo.gl/zsnSfGw3dFUDKETh9"
click at [382, 16] on icon at bounding box center [379, 19] width 13 height 13
type input "100"
type input "#e958a7"
type input "100"
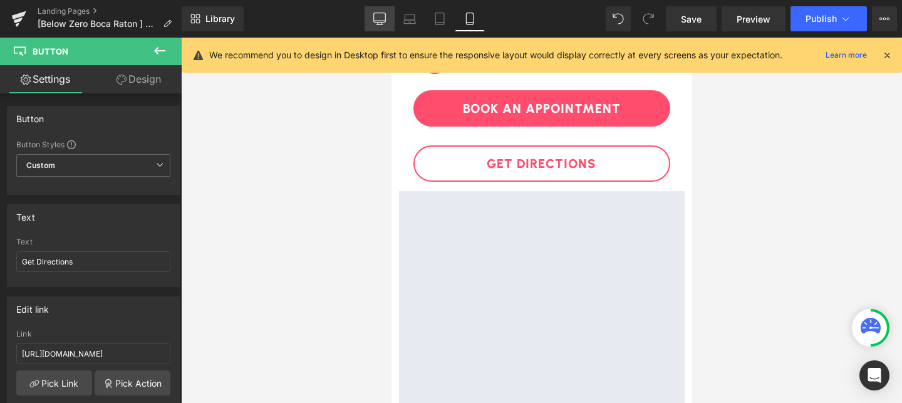
type input "#e958a7"
type input "100"
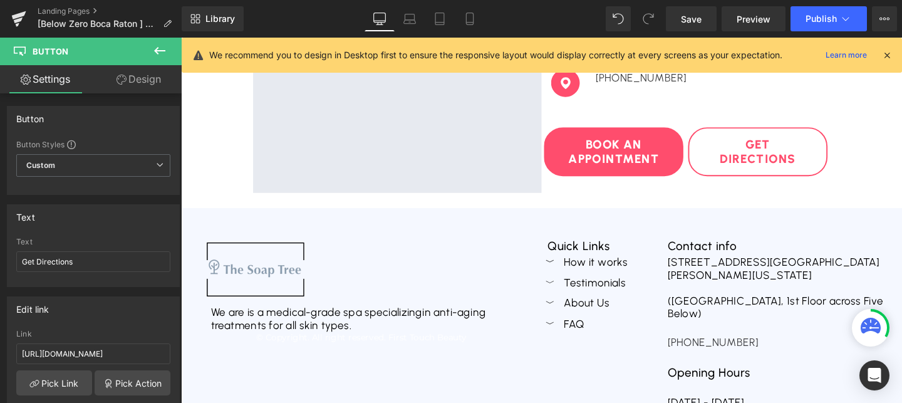
scroll to position [394, 0]
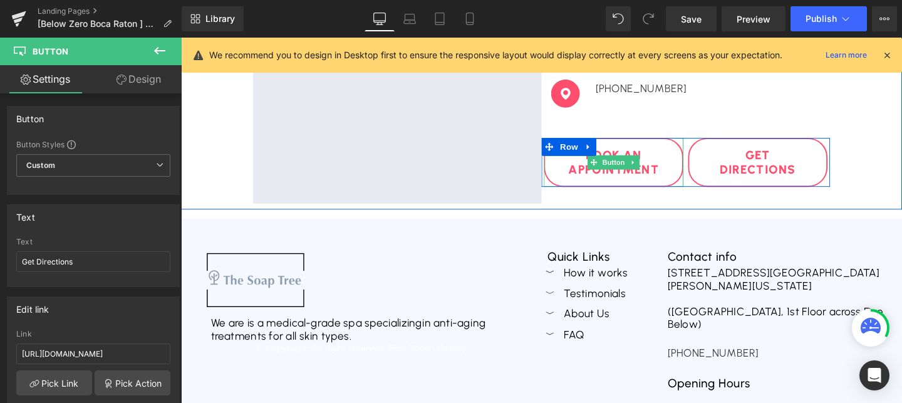
click at [663, 187] on link "Book An Appointment" at bounding box center [636, 168] width 147 height 51
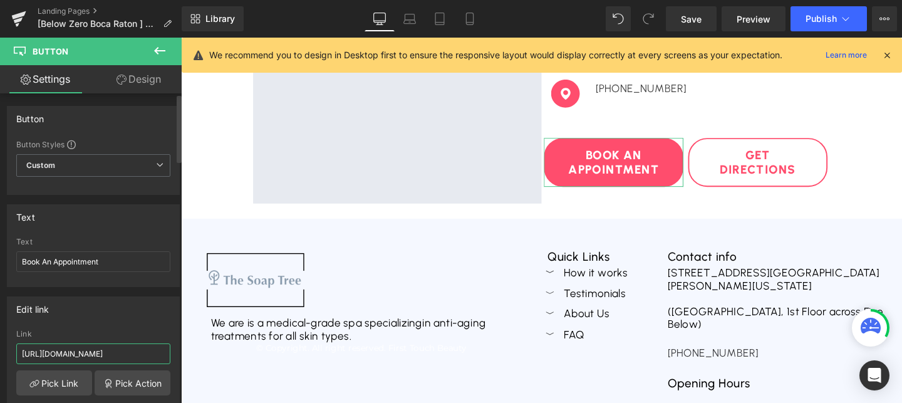
click at [99, 358] on input "https://www.advancedbeautytreatments.com/pages/below-zero-p2" at bounding box center [93, 353] width 154 height 21
paste input "maps.app.goo.gl/zsnSfGw3dFUDKETh9"
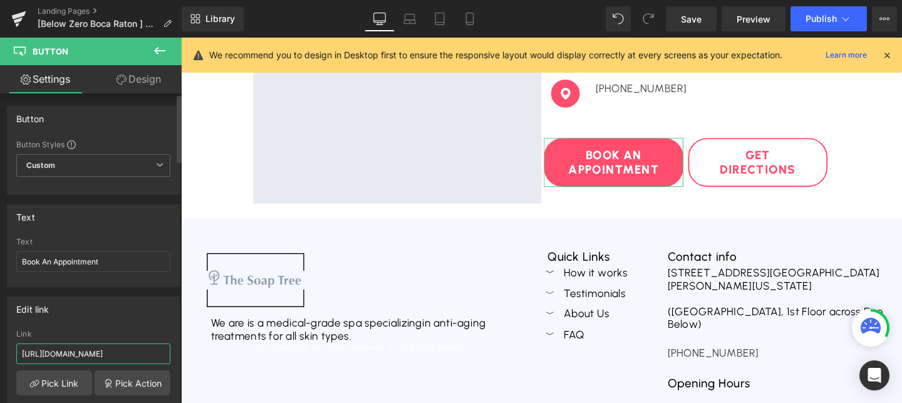
type input "https://www.advancedbeautytreatments.com/pages/below-zero-p2"
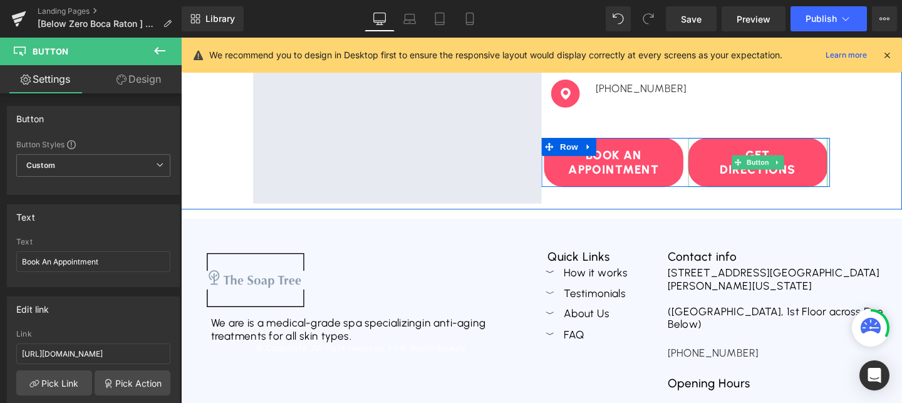
click at [729, 182] on link "Get Directions" at bounding box center [787, 168] width 147 height 51
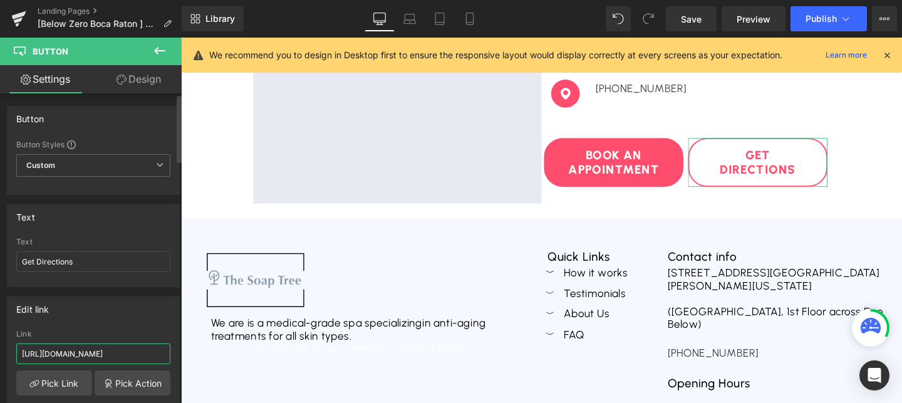
click at [88, 361] on input "https://maps.app.goo.gl/pougAWWan2CMfo4J8" at bounding box center [93, 353] width 154 height 21
paste input "zsnSfGw3dFUDKETh9"
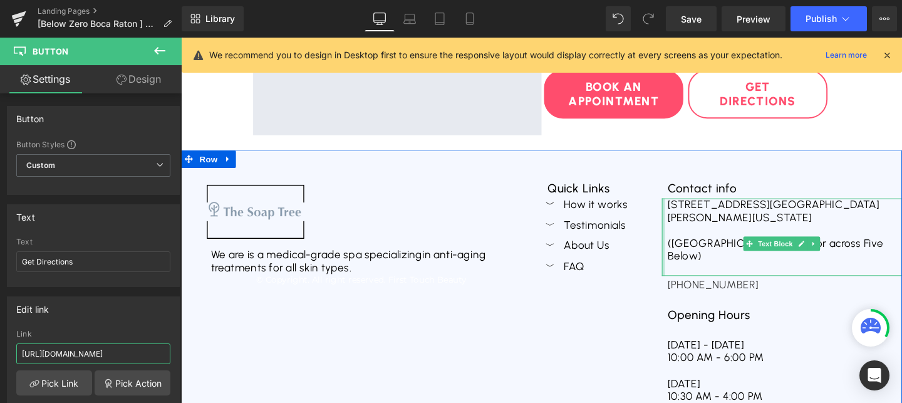
scroll to position [470, 0]
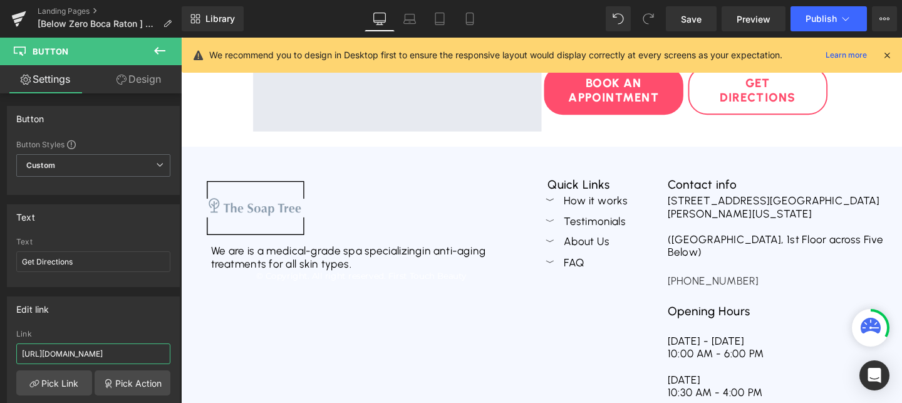
type input "https://maps.app.goo.gl/zsnSfGw3dFUDKETh9"
click at [801, 18] on button "Publish" at bounding box center [829, 18] width 76 height 25
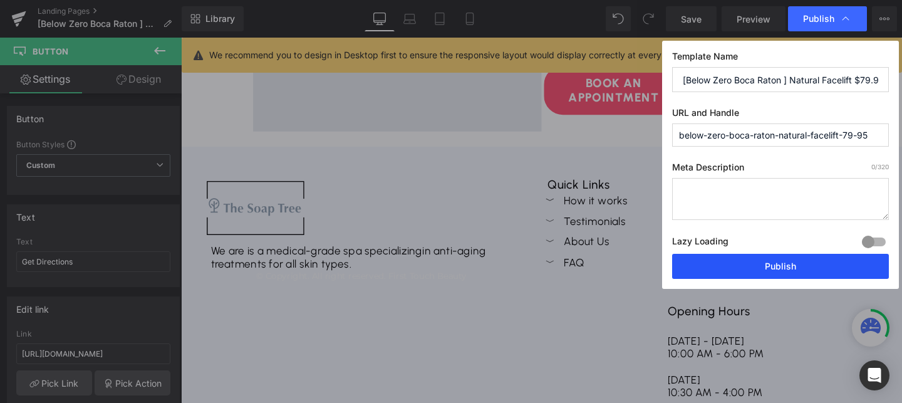
click at [757, 265] on button "Publish" at bounding box center [780, 266] width 217 height 25
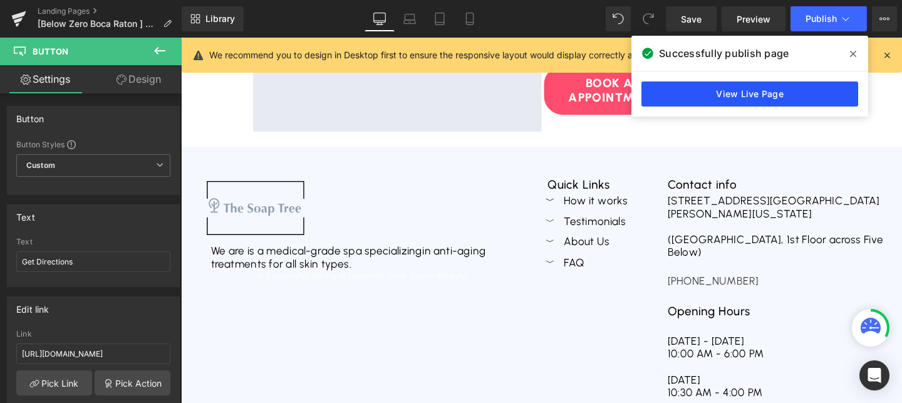
click at [685, 105] on link "View Live Page" at bounding box center [749, 93] width 217 height 25
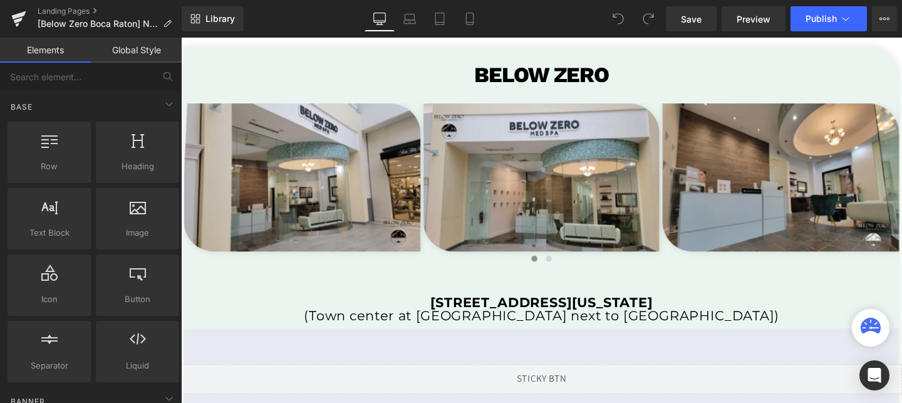
scroll to position [2448, 0]
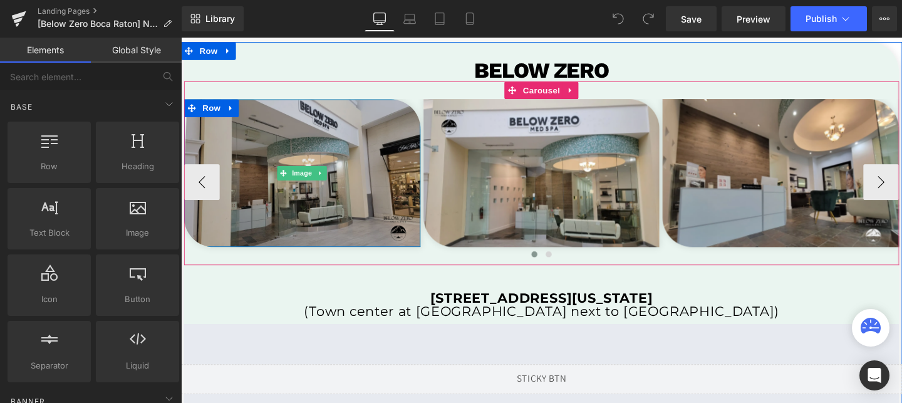
click at [389, 185] on img at bounding box center [308, 179] width 249 height 155
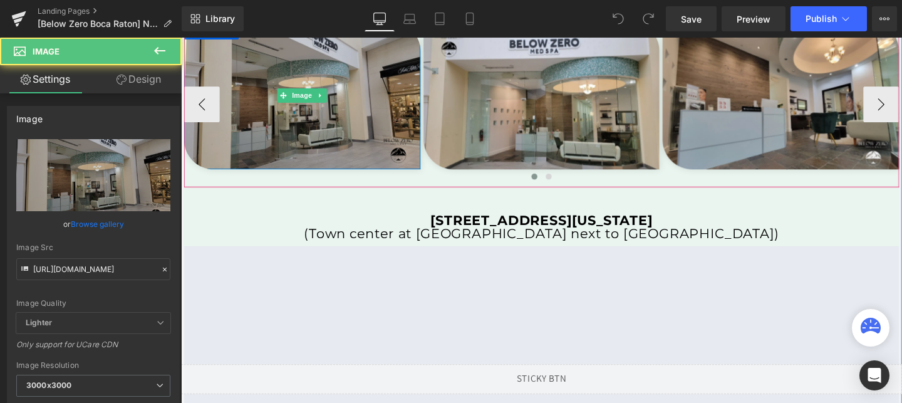
scroll to position [2583, 0]
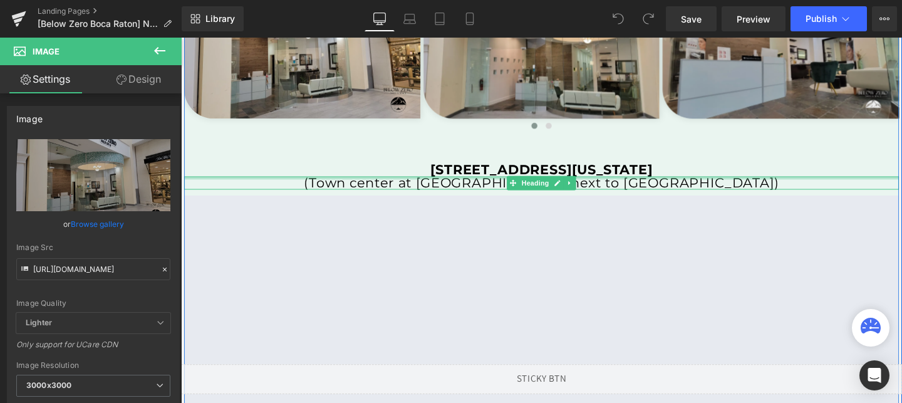
click at [501, 184] on div at bounding box center [560, 185] width 752 height 3
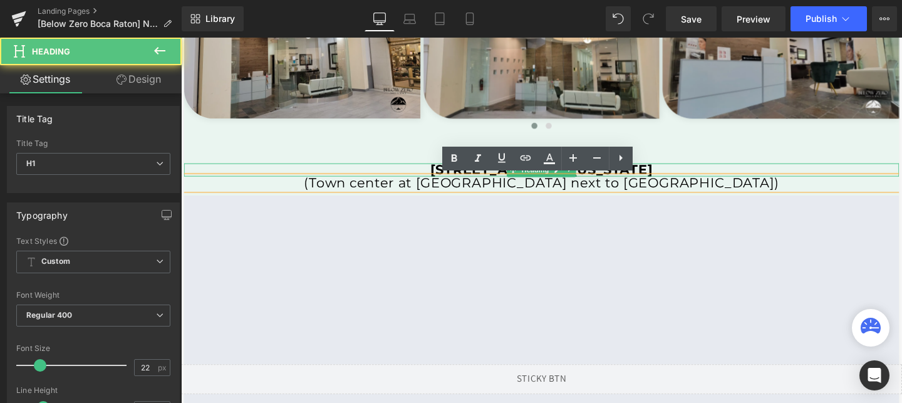
click at [443, 174] on strong "6000 Glades Rd, Boca Raton Florida 33431" at bounding box center [560, 176] width 234 height 17
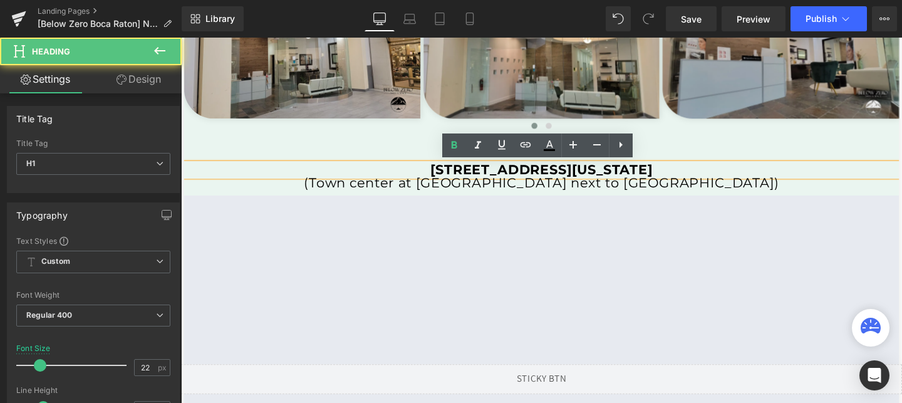
click at [443, 174] on strong "6000 Glades Rd, Boca Raton Florida 33431" at bounding box center [560, 176] width 234 height 17
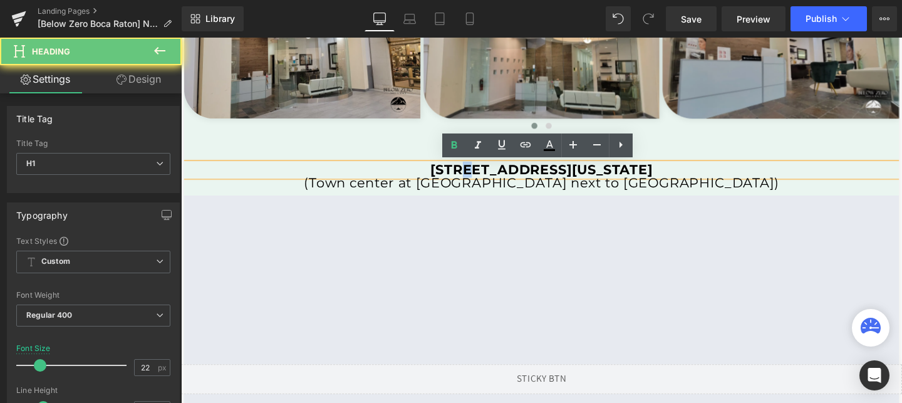
click at [443, 174] on strong "6000 Glades Rd, Boca Raton Florida 33431" at bounding box center [560, 176] width 234 height 17
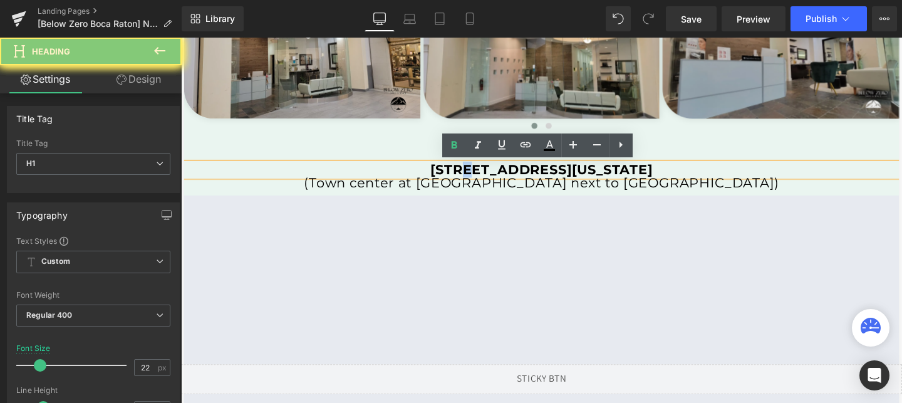
copy strong "6000 Glades Rd, Boca Raton Florida 33431"
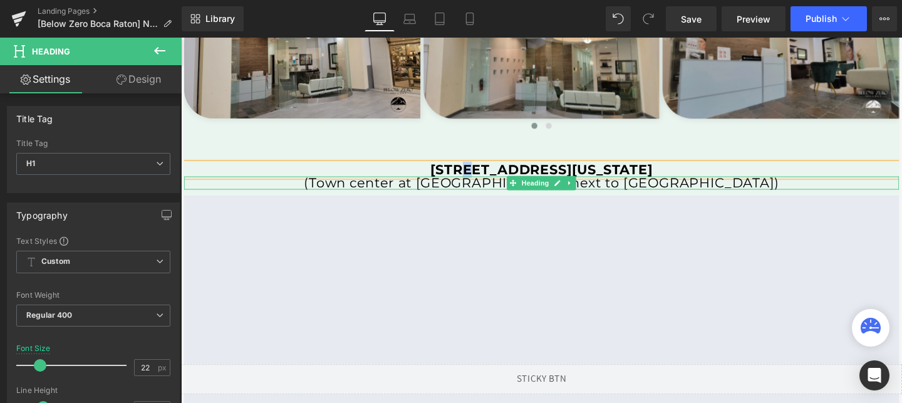
click at [486, 188] on h1 "(Town center at Boca Raton next to Saks fifth Avenue)" at bounding box center [560, 191] width 752 height 14
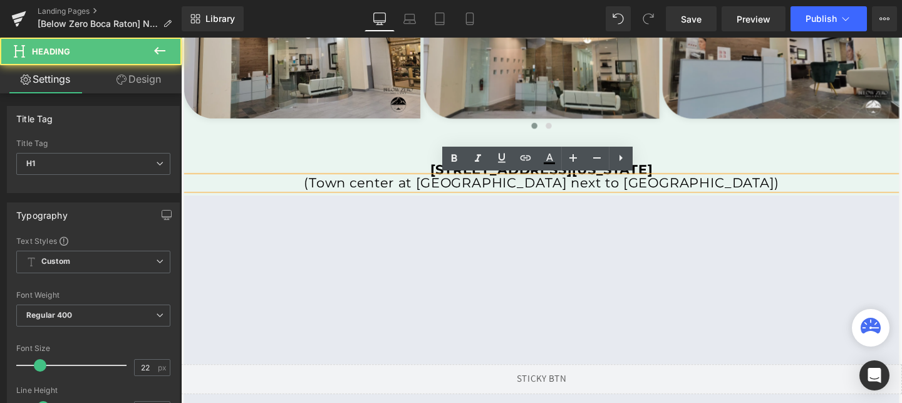
click at [486, 188] on h1 "(Town center at Boca Raton next to Saks fifth Avenue)" at bounding box center [560, 191] width 752 height 14
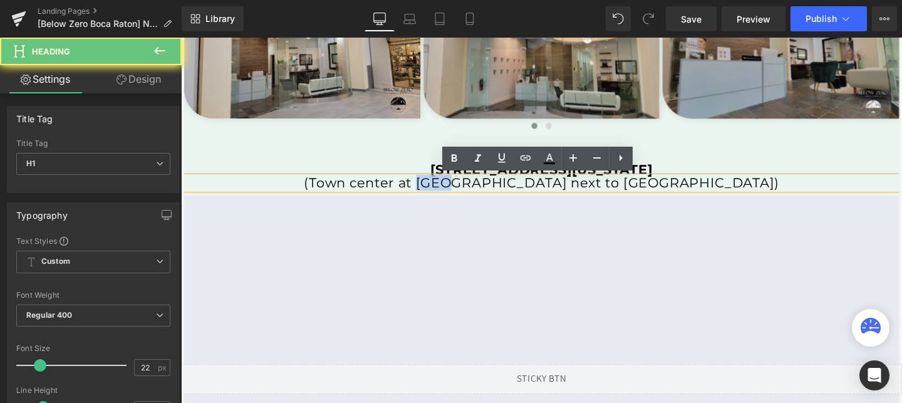
click at [486, 188] on h1 "(Town center at Boca Raton next to Saks fifth Avenue)" at bounding box center [560, 191] width 752 height 14
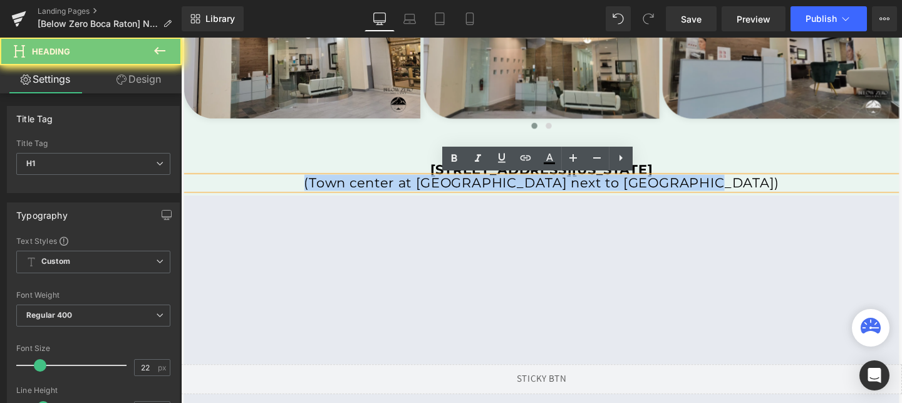
copy h1 "(Town center at Boca Raton next to Saks fifth Avenue)"
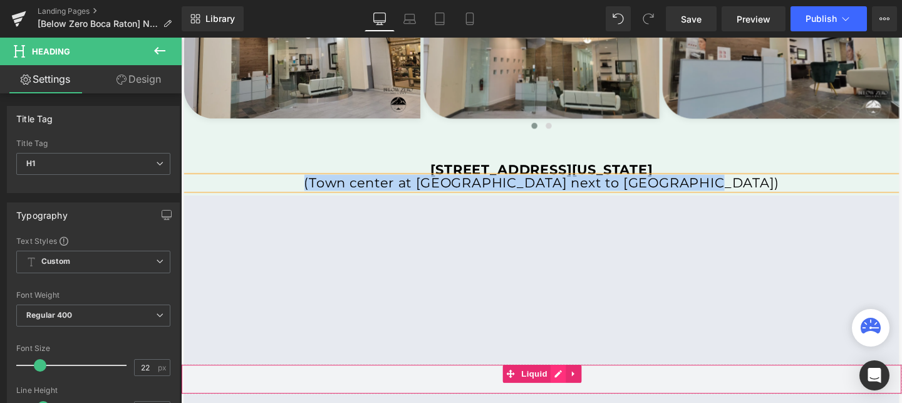
click at [576, 387] on div "Liquid" at bounding box center [560, 396] width 758 height 31
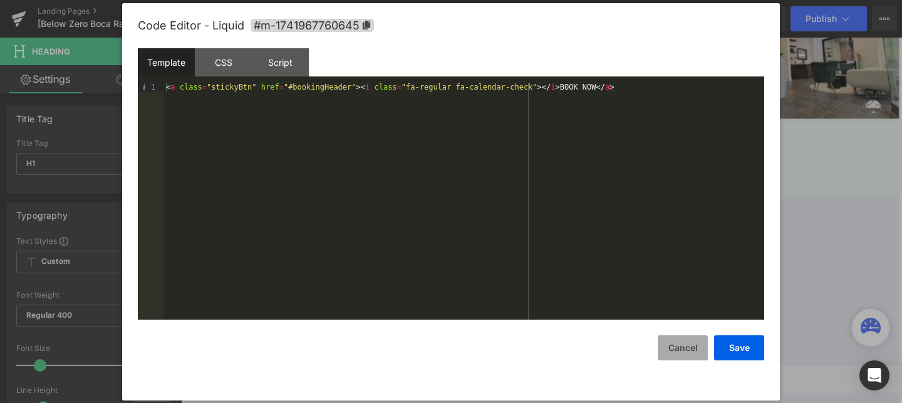
click at [678, 340] on button "Cancel" at bounding box center [683, 347] width 50 height 25
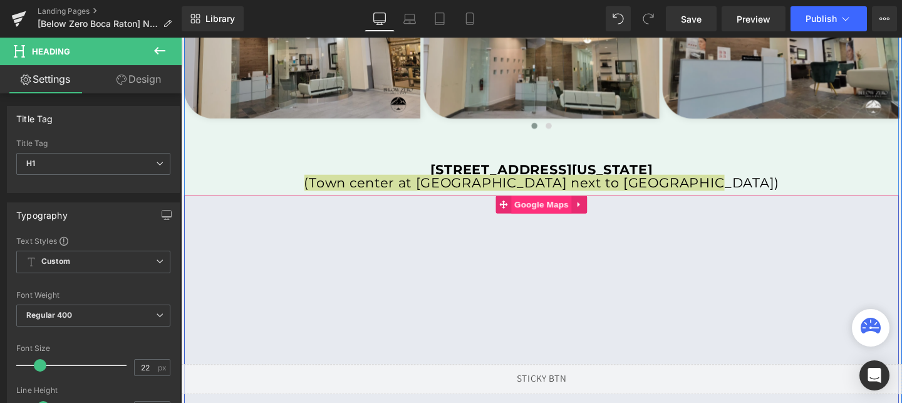
click at [566, 212] on span "Google Maps" at bounding box center [559, 213] width 63 height 19
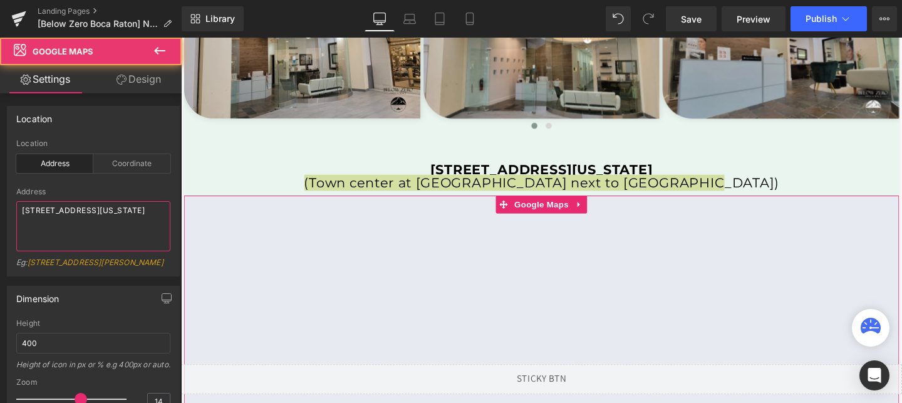
click at [108, 212] on textarea "6000 Glades Rd, Boca Raton Florida 33431" at bounding box center [93, 226] width 154 height 50
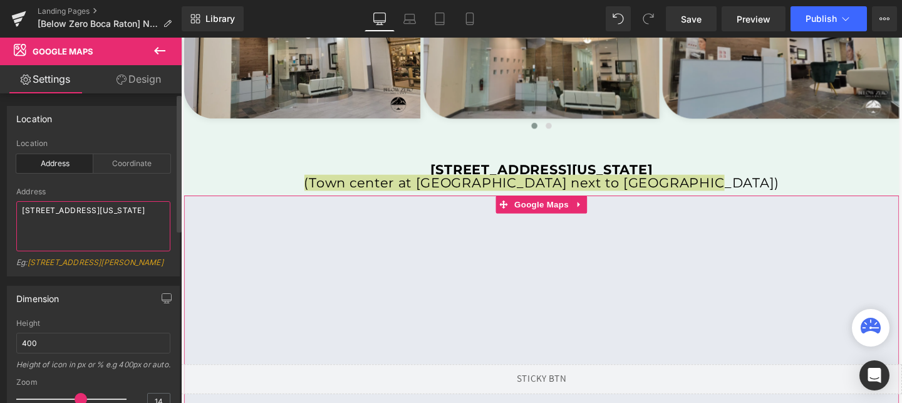
click at [108, 212] on textarea "6000 Glades Rd, Boca Raton Florida 33431" at bounding box center [93, 226] width 154 height 50
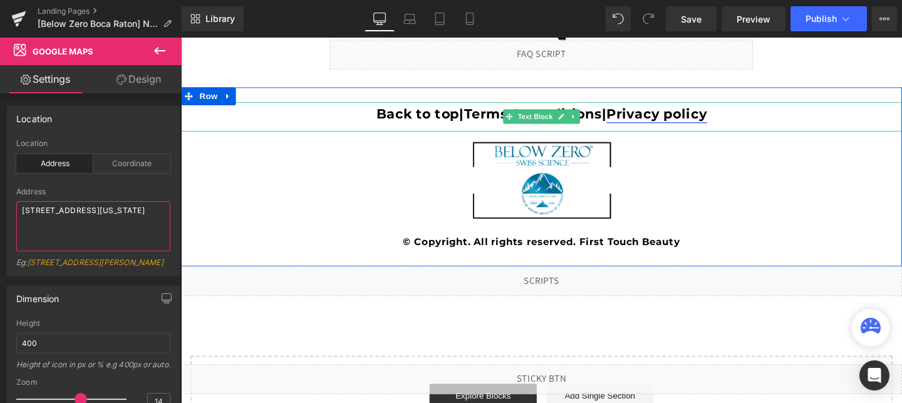
scroll to position [2995, 0]
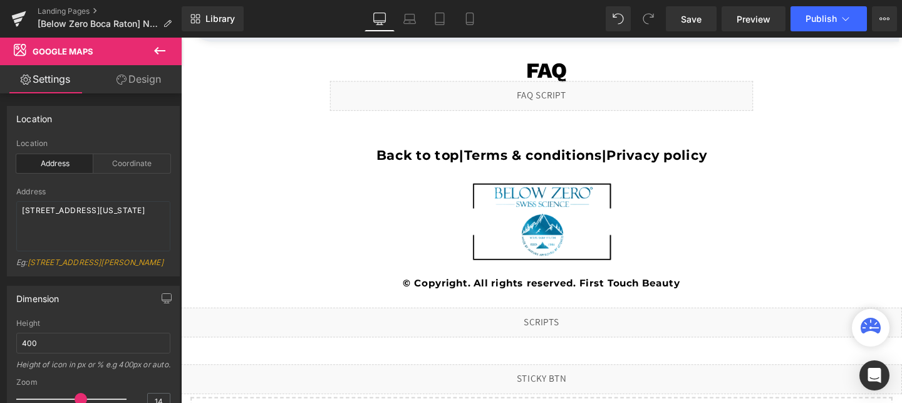
click at [647, 93] on div "Liquid" at bounding box center [560, 98] width 445 height 31
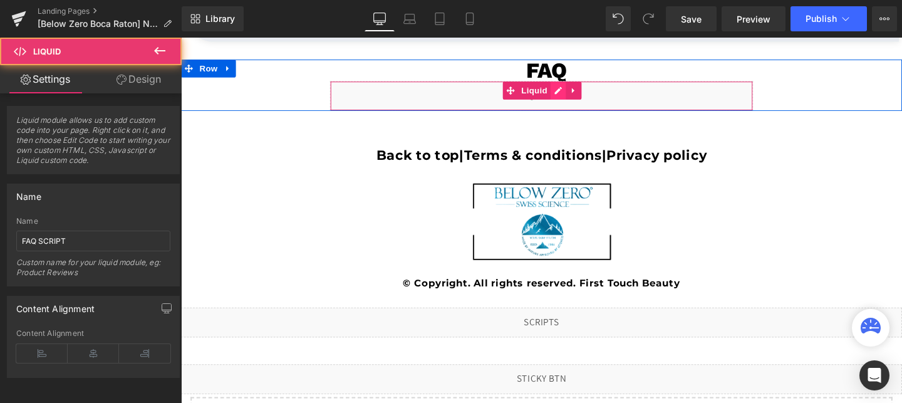
click at [581, 93] on div "Liquid" at bounding box center [560, 98] width 445 height 31
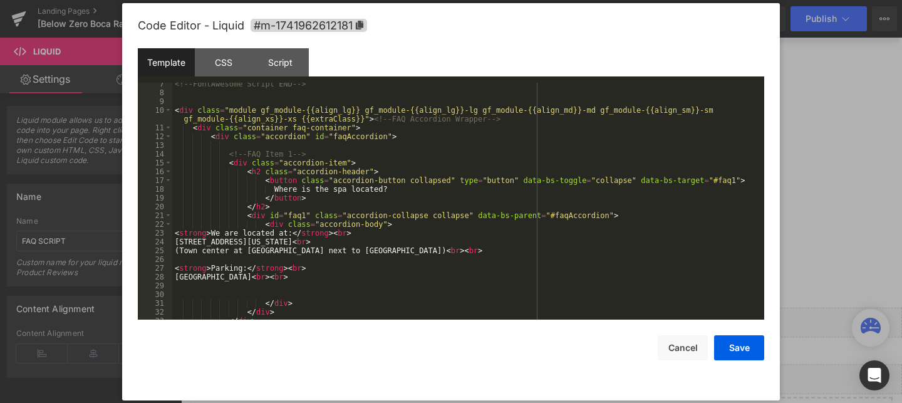
scroll to position [73, 0]
drag, startPoint x: 288, startPoint y: 274, endPoint x: 174, endPoint y: 279, distance: 114.8
click at [174, 279] on div "<!-- FontAwesome Script END --> < div class = "module gf_module-{{align_lg}} gf…" at bounding box center [465, 207] width 587 height 254
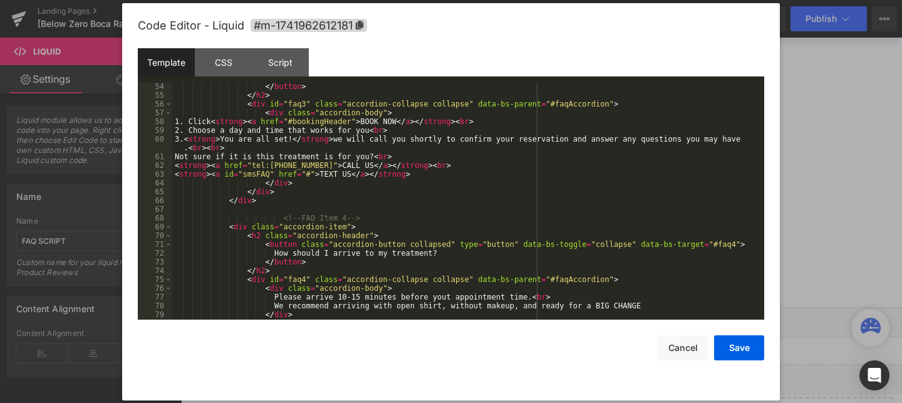
scroll to position [519, 0]
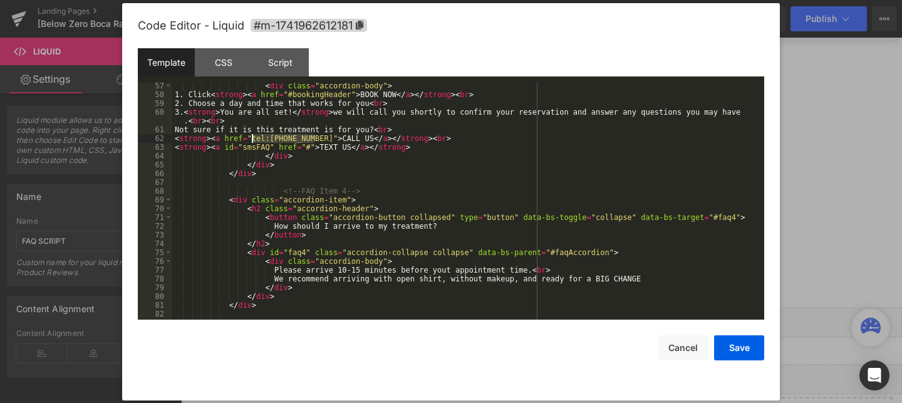
drag, startPoint x: 315, startPoint y: 140, endPoint x: 252, endPoint y: 137, distance: 62.7
click at [252, 137] on div "< div class = "accordion-body" > 1. Click < strong > < a href = "#bookingHeader…" at bounding box center [465, 208] width 587 height 254
click at [695, 338] on button "Cancel" at bounding box center [683, 347] width 50 height 25
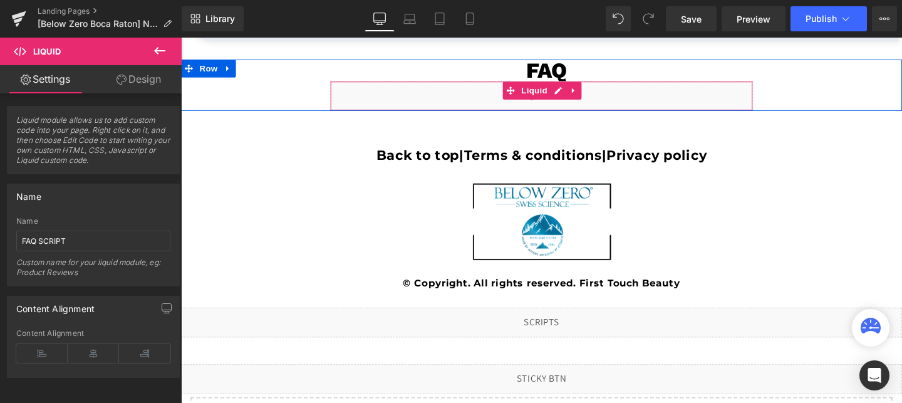
click at [578, 97] on div "Liquid" at bounding box center [560, 98] width 445 height 31
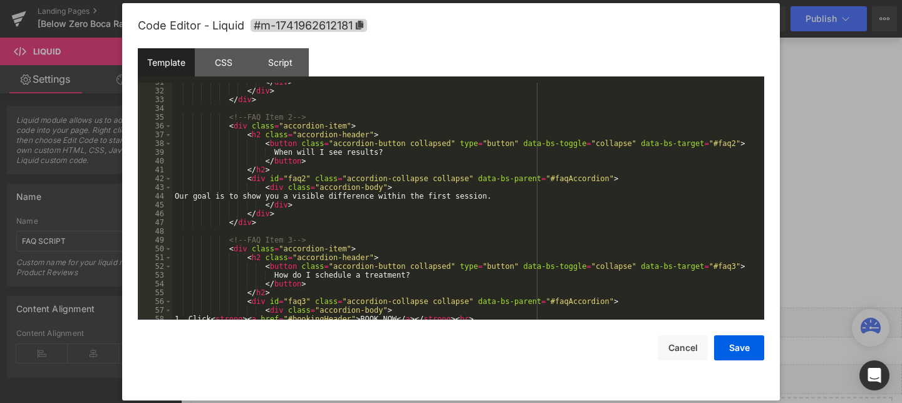
scroll to position [417, 0]
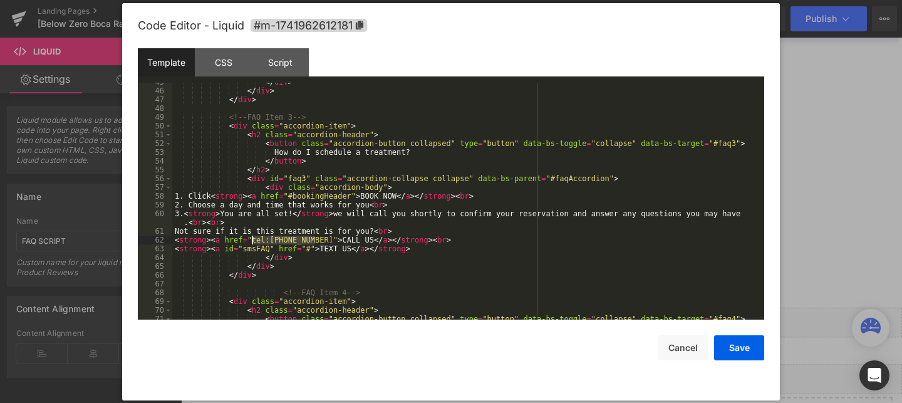
drag, startPoint x: 313, startPoint y: 239, endPoint x: 252, endPoint y: 241, distance: 60.8
click at [252, 241] on div "</ div > </ div > </ div > <!-- FAQ Item 3 --> < div class = "accordion-item" >…" at bounding box center [465, 205] width 587 height 254
click at [680, 354] on button "Cancel" at bounding box center [683, 347] width 50 height 25
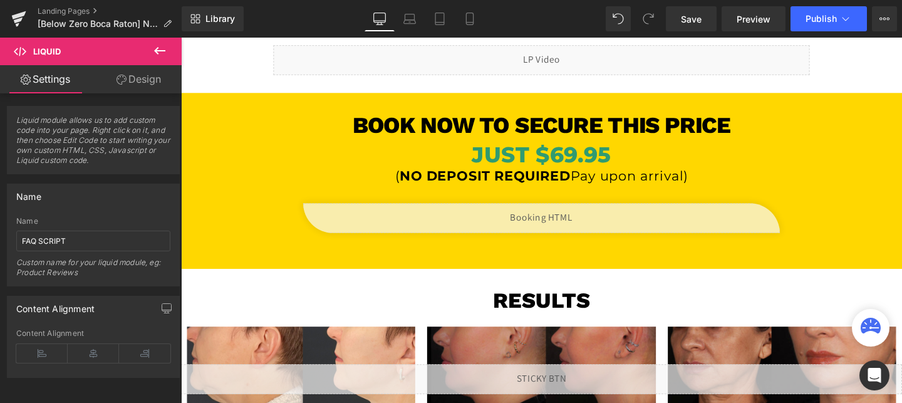
scroll to position [256, 0]
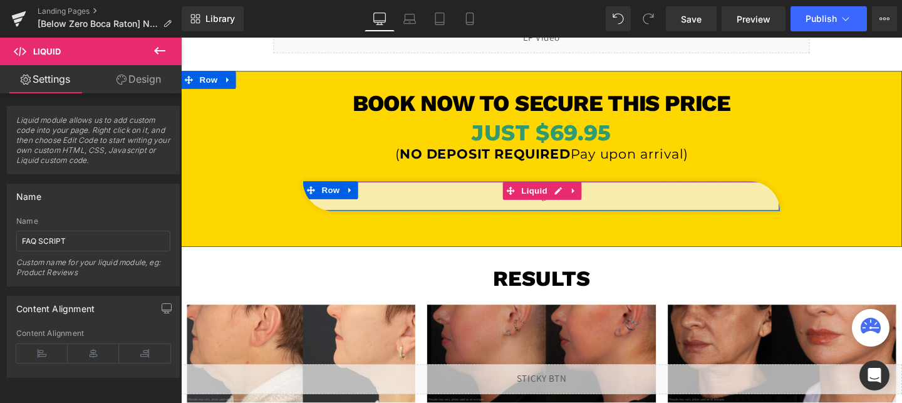
click at [648, 215] on div "Liquid" at bounding box center [559, 204] width 501 height 31
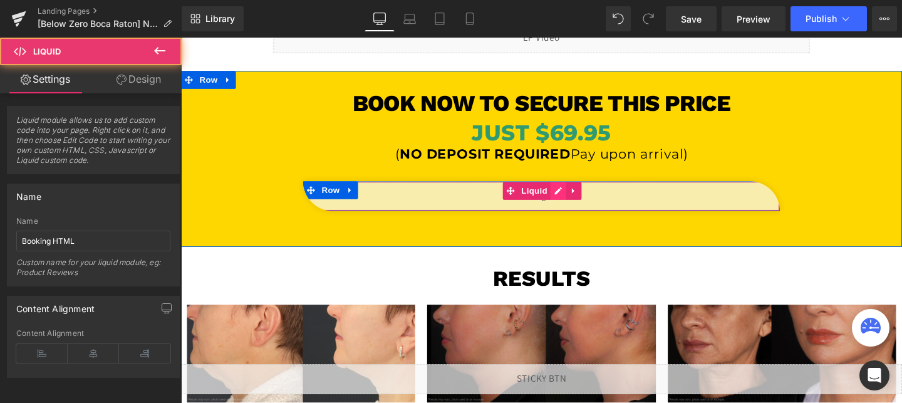
click at [574, 200] on div "Liquid" at bounding box center [559, 204] width 501 height 31
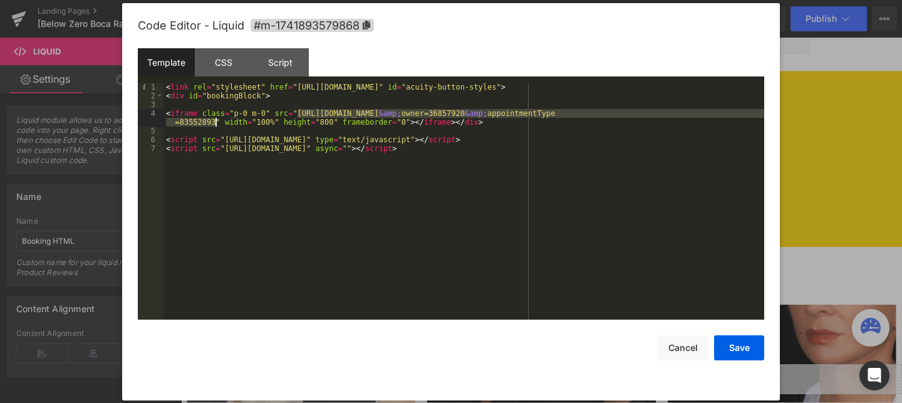
drag, startPoint x: 296, startPoint y: 114, endPoint x: 214, endPoint y: 122, distance: 82.5
click at [214, 122] on div "< link rel = "stylesheet" href = "https://embed.acuityscheduling.com/embed/butt…" at bounding box center [464, 210] width 601 height 254
click at [677, 338] on button "Cancel" at bounding box center [683, 347] width 50 height 25
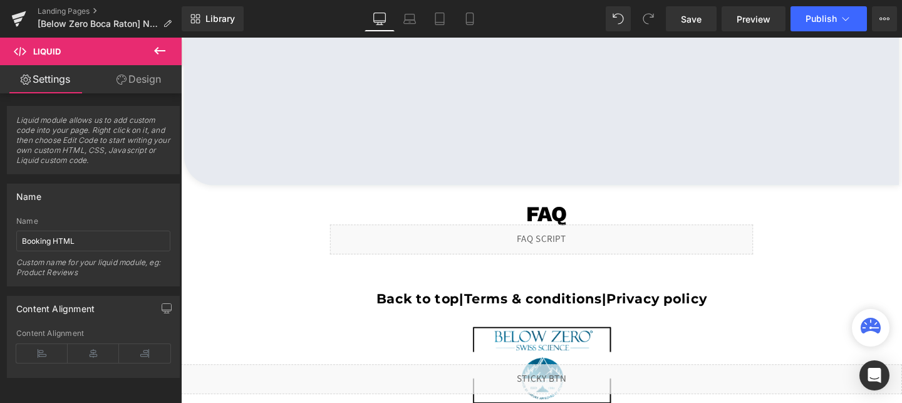
scroll to position [2837, 0]
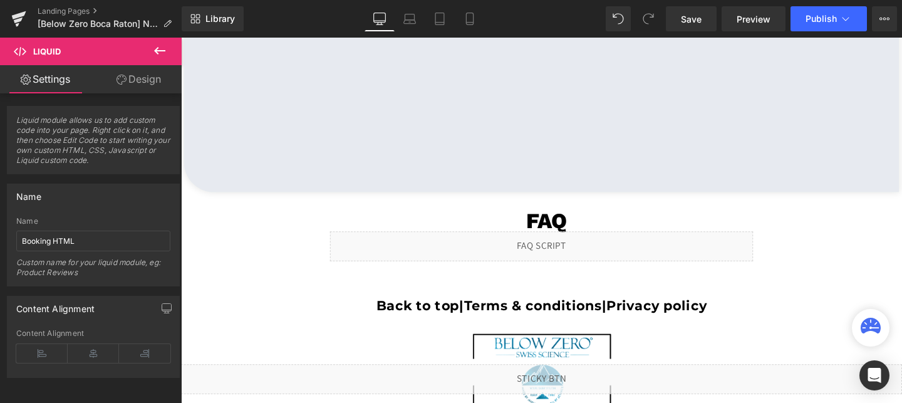
click at [589, 258] on div "Liquid" at bounding box center [560, 256] width 445 height 31
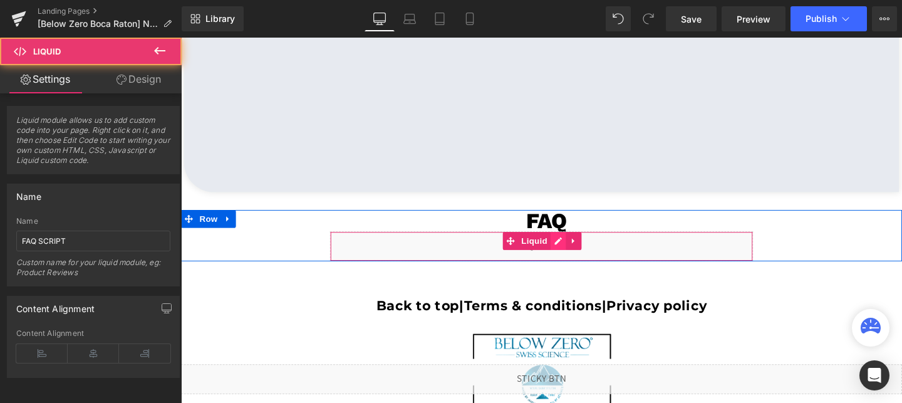
click at [583, 247] on div "Liquid" at bounding box center [560, 256] width 445 height 31
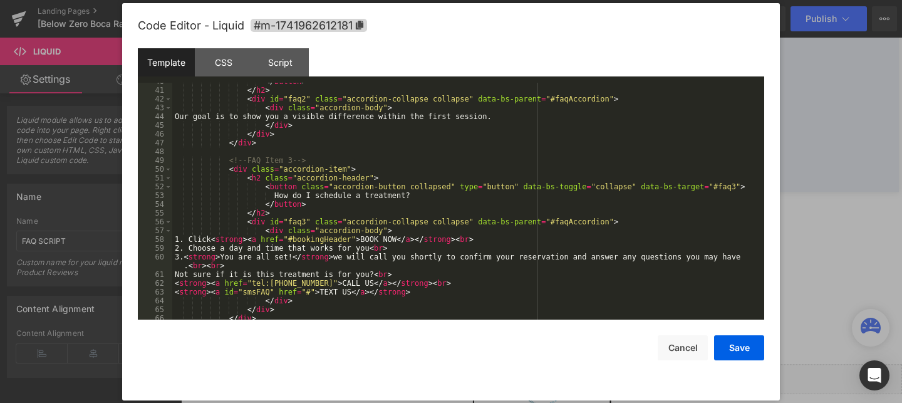
scroll to position [373, 0]
drag, startPoint x: 314, startPoint y: 281, endPoint x: 251, endPoint y: 280, distance: 62.6
click at [251, 280] on div "</ button > </ h2 > < div id = "faq2" class = "accordion-collapse collapse" dat…" at bounding box center [465, 204] width 587 height 254
click at [674, 344] on button "Cancel" at bounding box center [683, 347] width 50 height 25
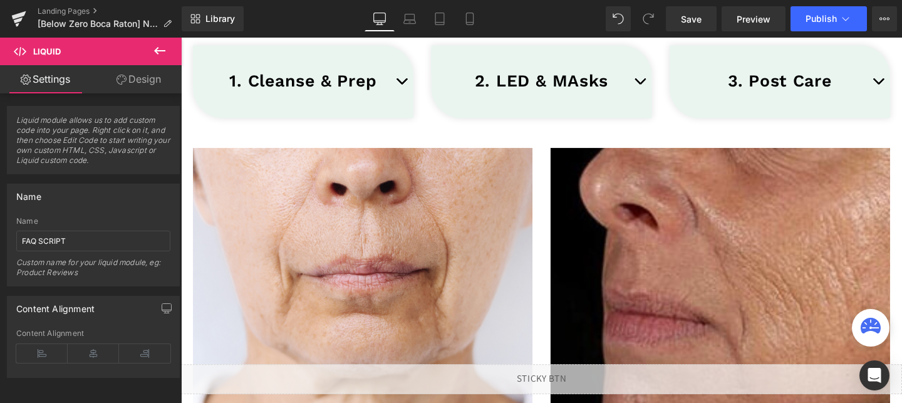
scroll to position [1487, 0]
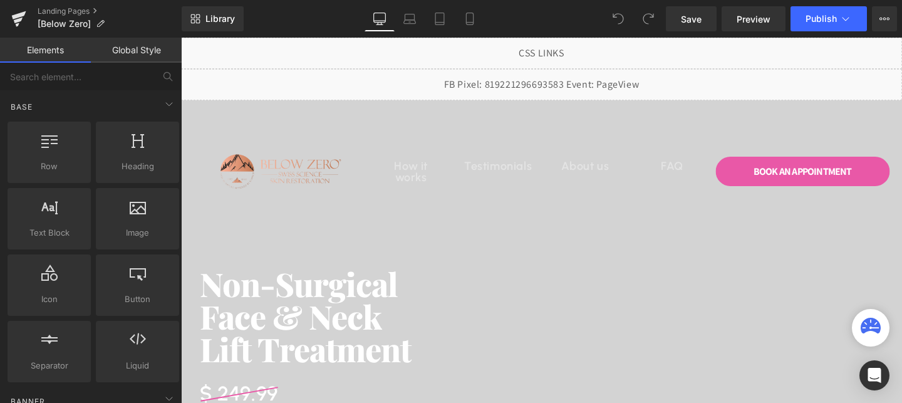
click at [268, 179] on img at bounding box center [281, 171] width 174 height 60
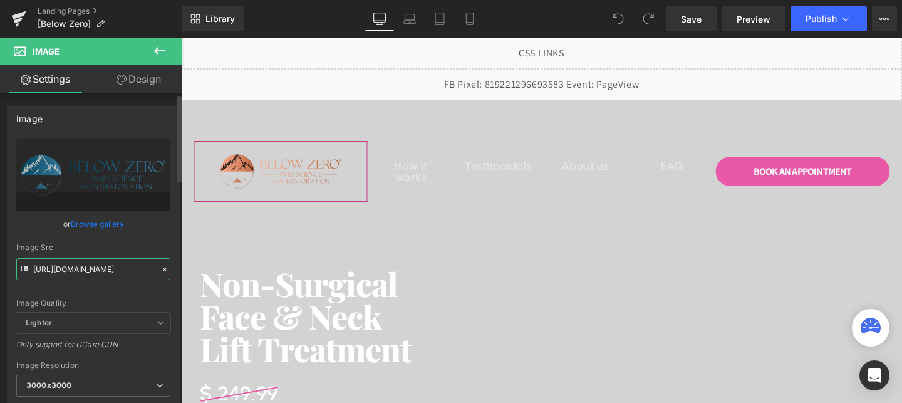
click at [106, 264] on input "[URL][DOMAIN_NAME]" at bounding box center [93, 269] width 154 height 22
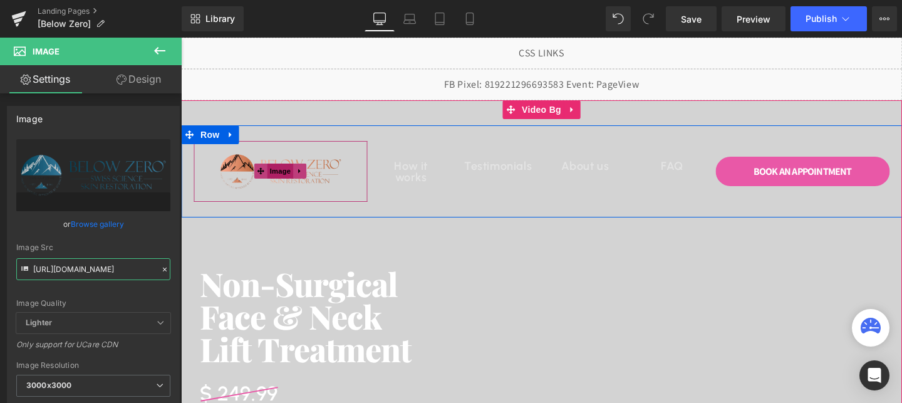
click at [288, 169] on span "Image" at bounding box center [280, 171] width 26 height 15
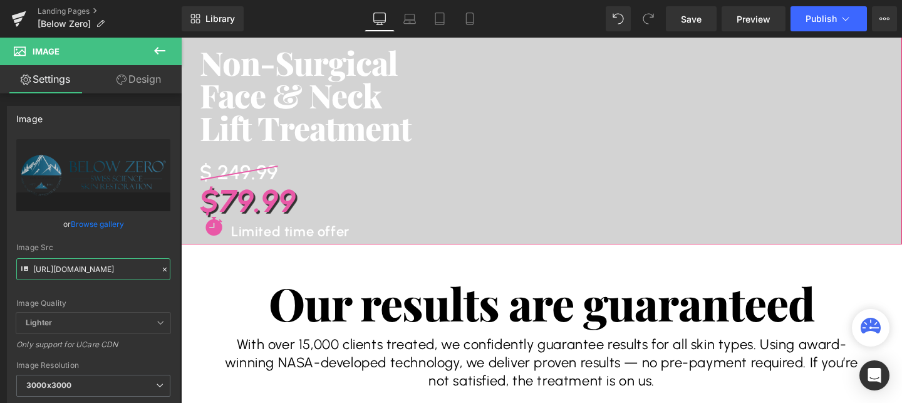
scroll to position [217, 0]
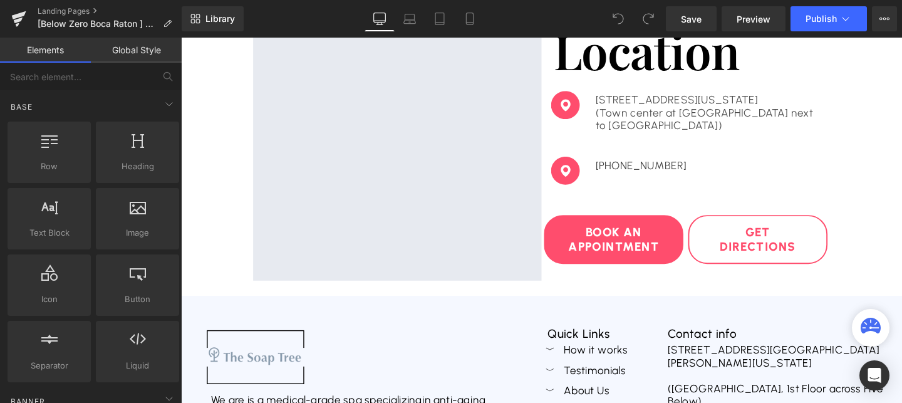
scroll to position [310, 0]
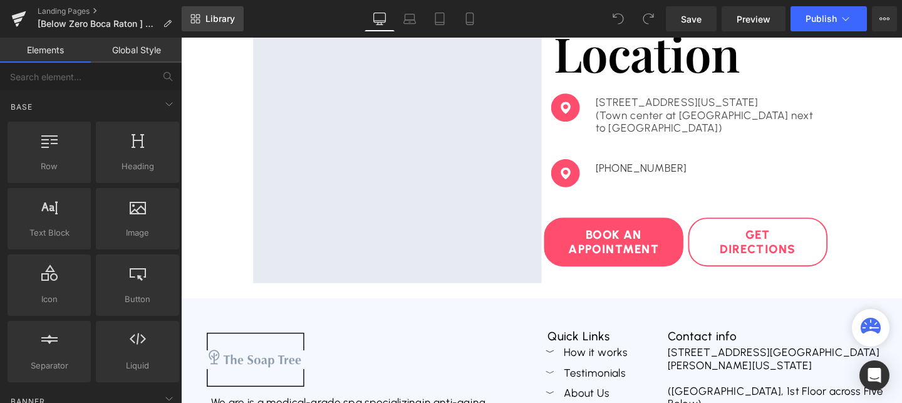
click at [214, 22] on span "Library" at bounding box center [219, 18] width 29 height 11
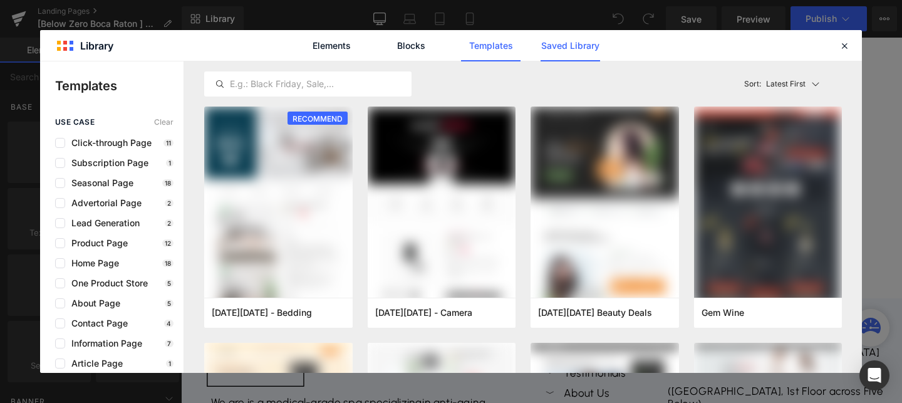
click at [547, 55] on link "Saved Library" at bounding box center [571, 45] width 60 height 31
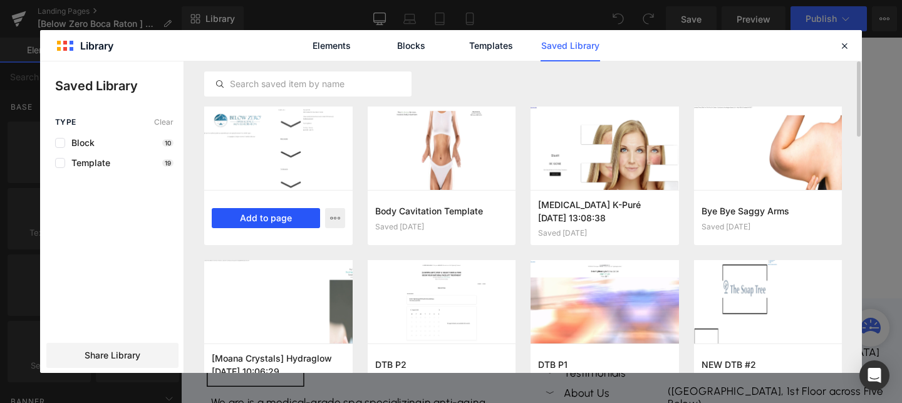
click at [239, 221] on button "Add to page" at bounding box center [266, 218] width 108 height 20
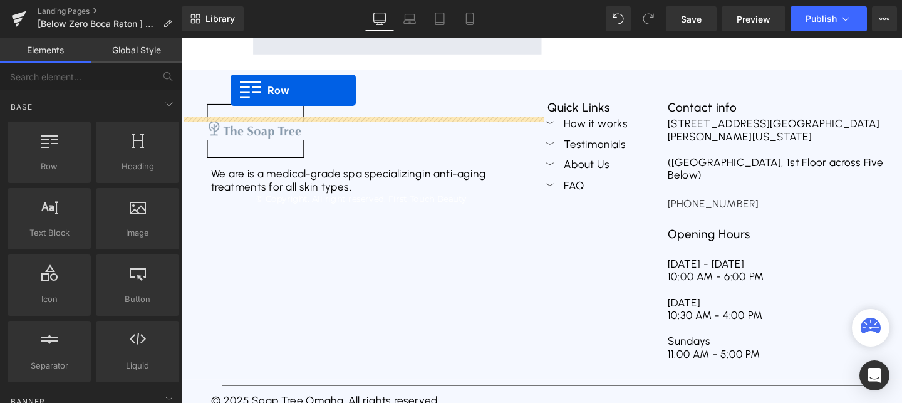
scroll to position [488, 0]
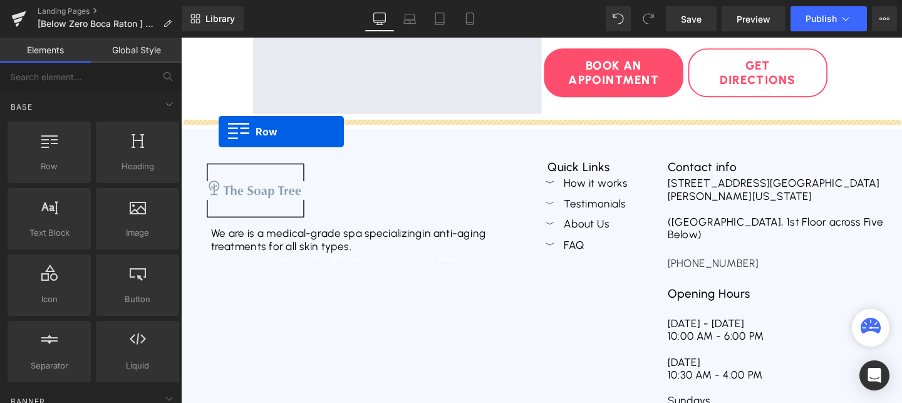
drag, startPoint x: 190, startPoint y: 195, endPoint x: 221, endPoint y: 137, distance: 66.1
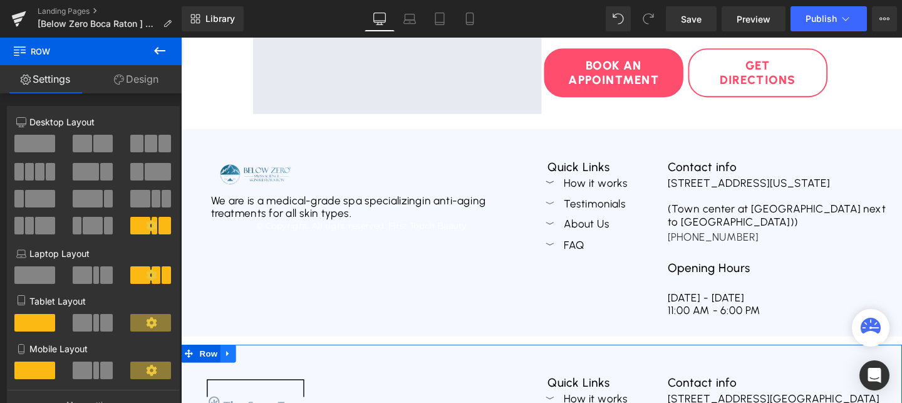
click at [227, 372] on icon at bounding box center [230, 369] width 9 height 9
click at [264, 375] on link at bounding box center [263, 369] width 16 height 19
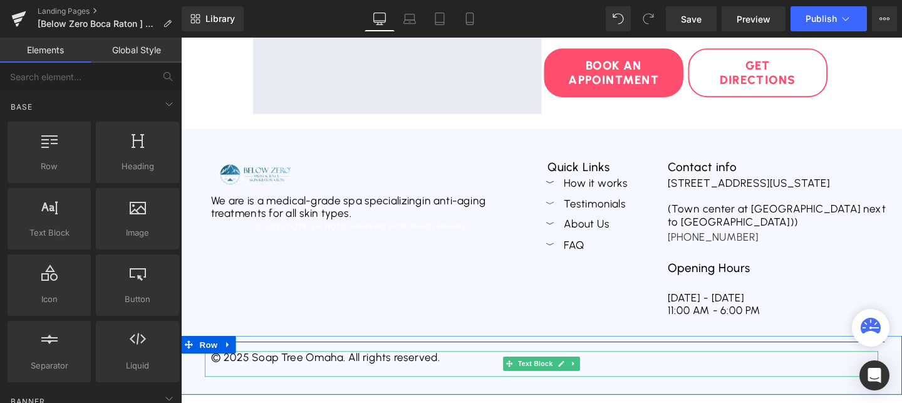
click at [348, 377] on div "© 2025 Soap Tree Omaha. All rights reserved." at bounding box center [560, 380] width 708 height 27
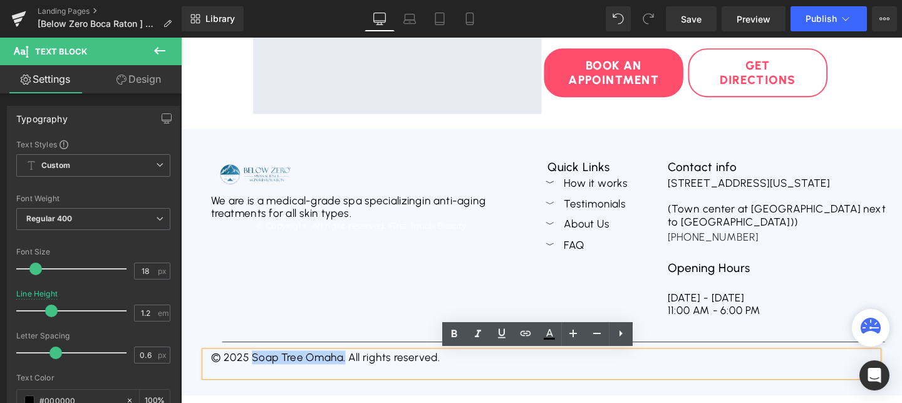
drag, startPoint x: 355, startPoint y: 377, endPoint x: 258, endPoint y: 378, distance: 97.1
click at [258, 378] on div "© 2025 Soap Tree Omaha. All rights reserved." at bounding box center [560, 380] width 708 height 27
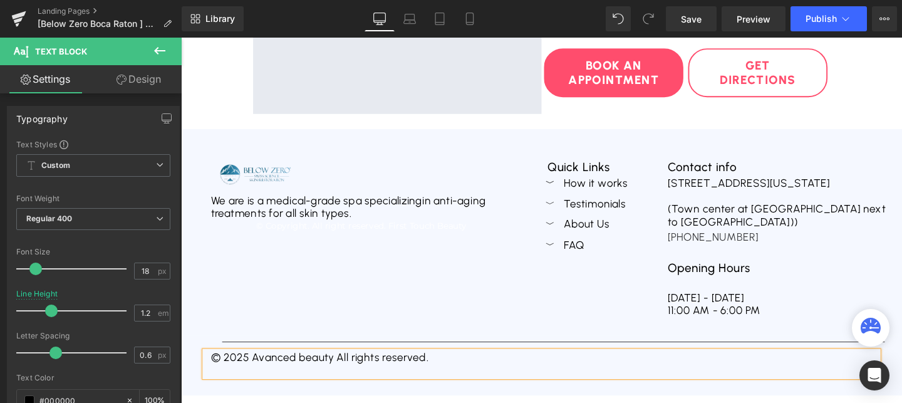
click at [310, 376] on div "© 2025 Avanced beauty All rights reserved." at bounding box center [560, 380] width 708 height 27
click at [808, 20] on span "Publish" at bounding box center [821, 19] width 31 height 10
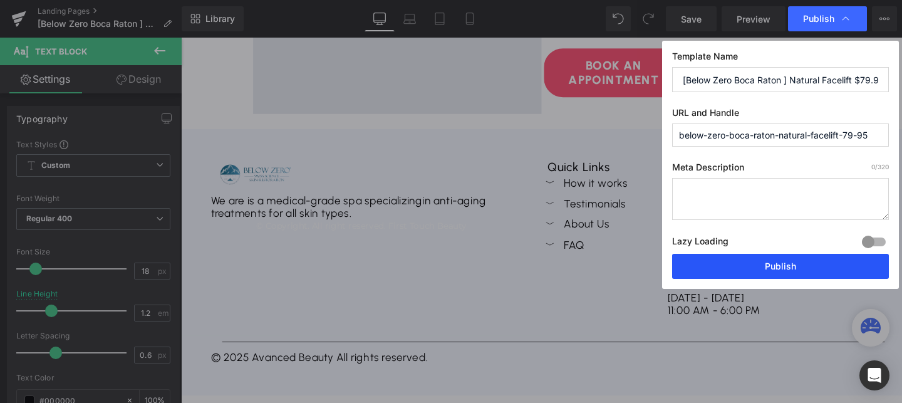
click at [747, 263] on button "Publish" at bounding box center [780, 266] width 217 height 25
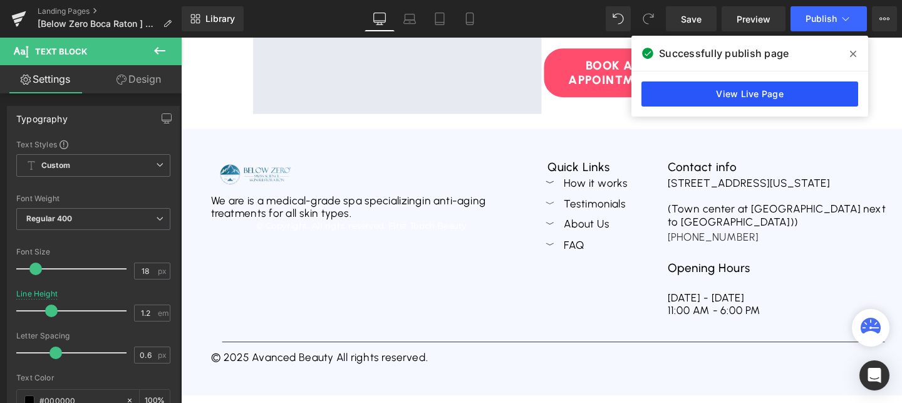
click at [705, 89] on link "View Live Page" at bounding box center [749, 93] width 217 height 25
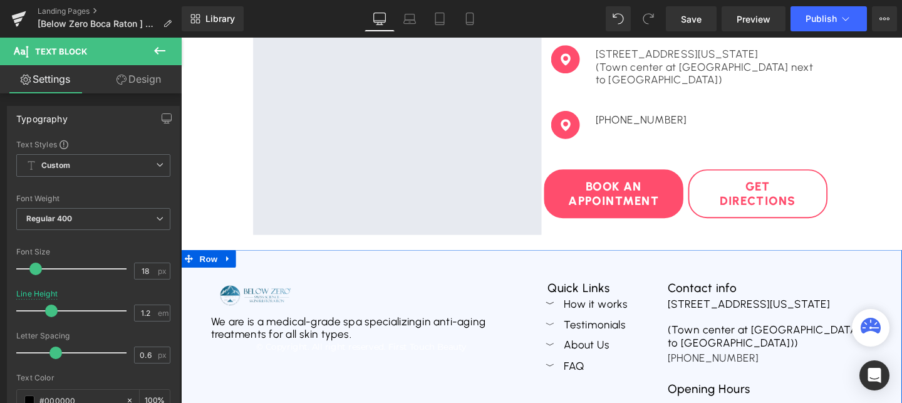
scroll to position [0, 0]
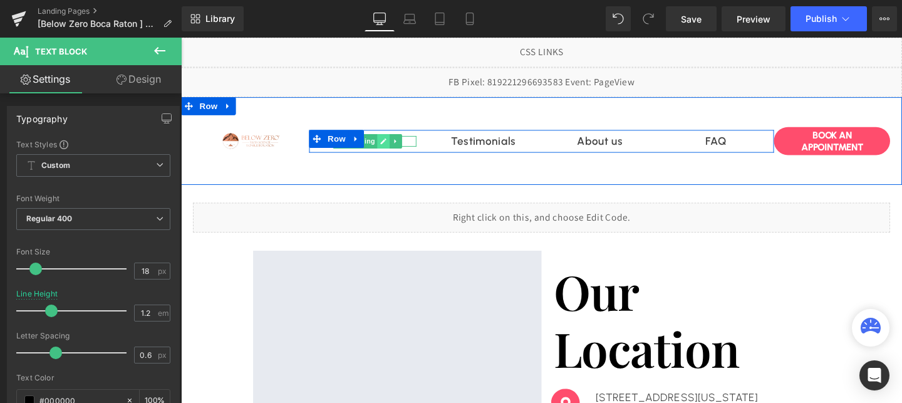
click at [392, 149] on icon at bounding box center [394, 146] width 6 height 6
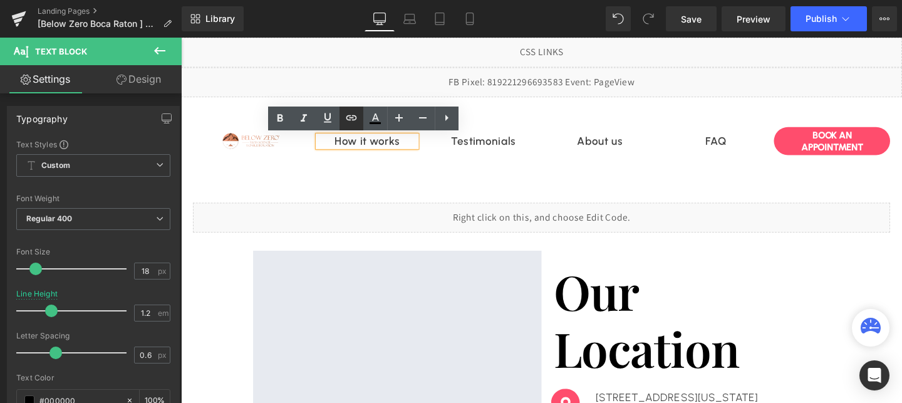
click at [347, 121] on icon at bounding box center [351, 117] width 15 height 15
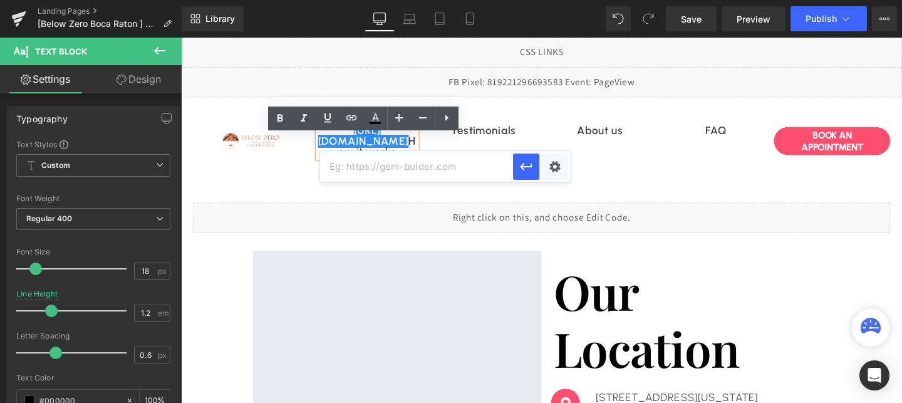
click at [465, 220] on div "Liquid" at bounding box center [560, 226] width 733 height 31
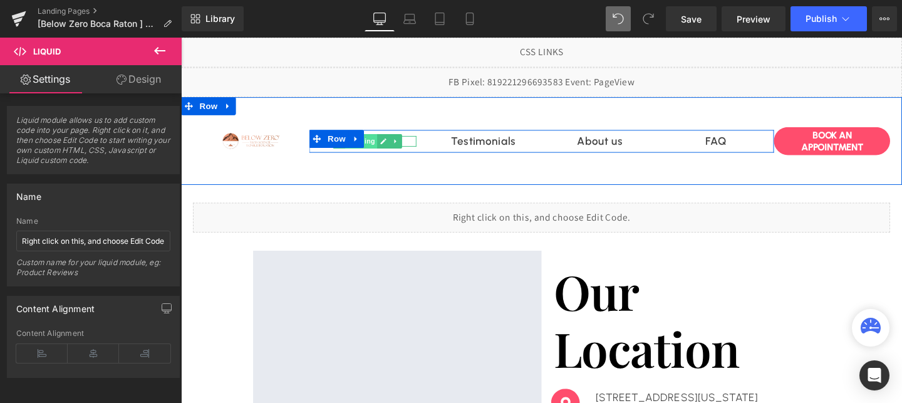
click at [383, 150] on span "Heading" at bounding box center [370, 146] width 34 height 15
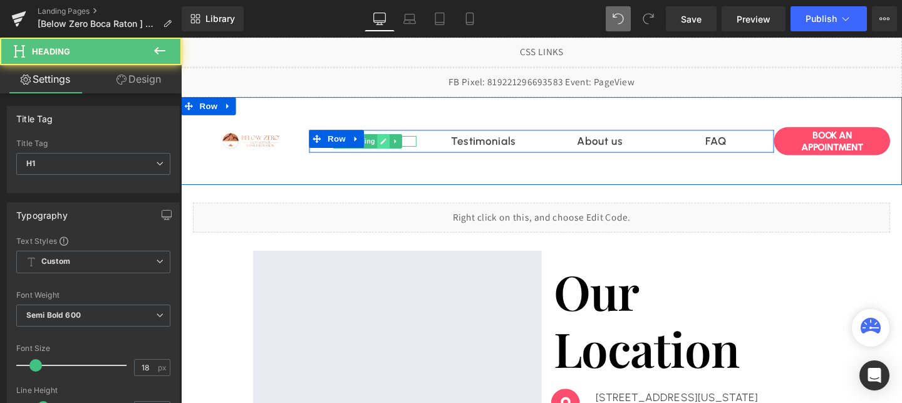
click at [392, 147] on icon at bounding box center [393, 147] width 7 height 8
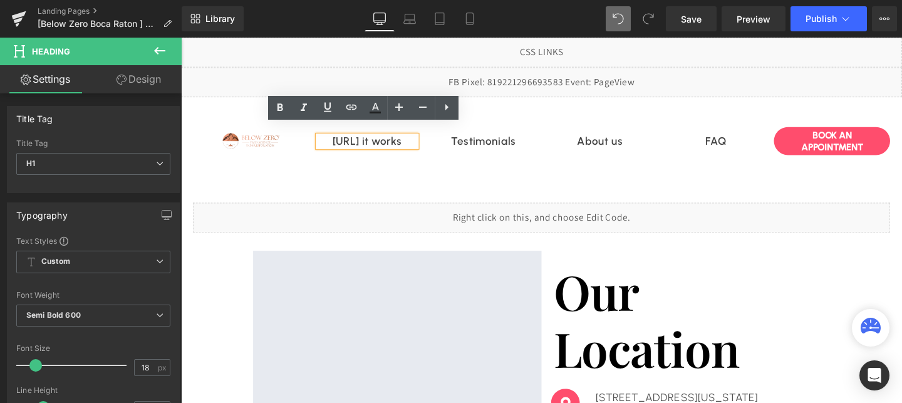
click at [392, 147] on link "https://gem-3910432.netHow it works" at bounding box center [376, 147] width 73 height 14
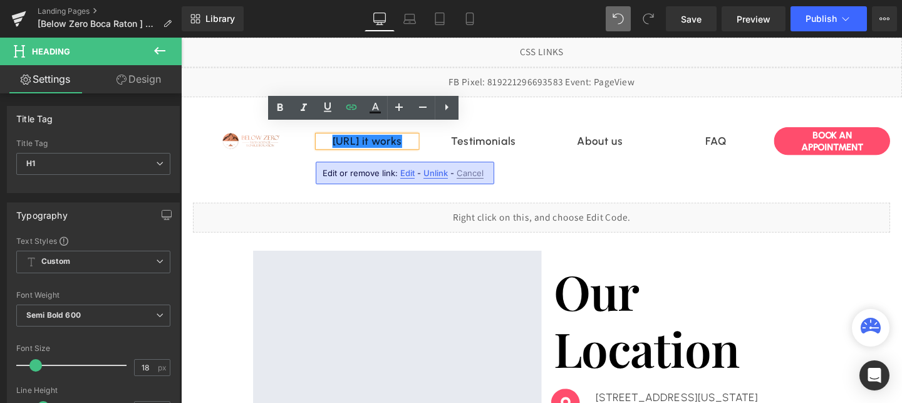
click at [406, 172] on span "Edit" at bounding box center [407, 173] width 14 height 11
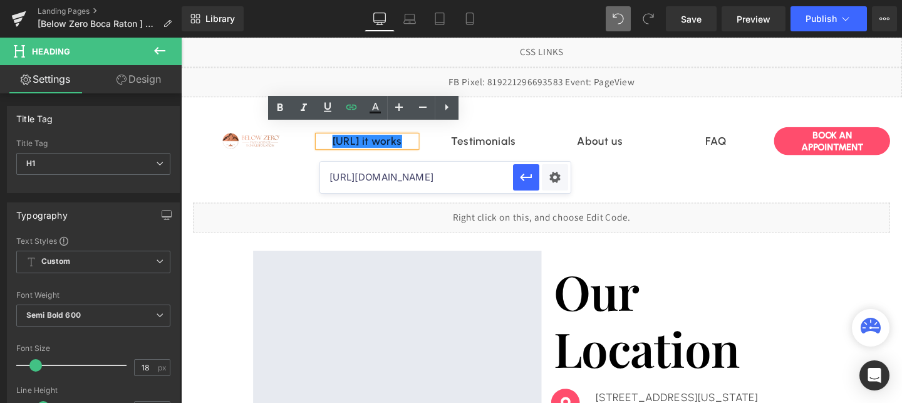
click at [411, 174] on input "https://www.advancedbeautytreatments.com/pages/the-soap-tree-omaha-dtb1-natural…" at bounding box center [416, 177] width 193 height 31
click at [425, 177] on input "https://www.advancedbeautytreatments.com/pages/the-soap-tree-omaha-dtb1-natural…" at bounding box center [416, 177] width 193 height 31
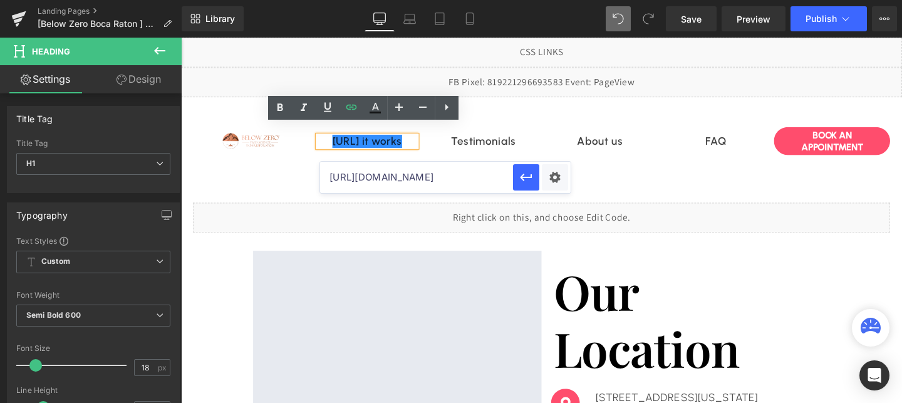
drag, startPoint x: 329, startPoint y: 177, endPoint x: 450, endPoint y: 171, distance: 121.7
click at [450, 171] on input "https://www.advancedbeautytreatments.com/pages/the-soap-tree-omaha-dtb1-natural…" at bounding box center [416, 177] width 193 height 31
paste input "below-zero-natural-facelift-7"
click at [378, 148] on link "https://gem-3910432.netHow it works" at bounding box center [376, 147] width 73 height 14
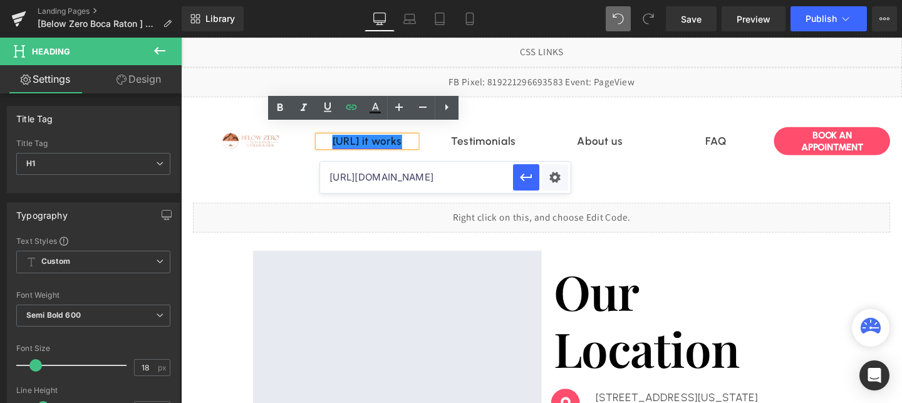
scroll to position [0, 0]
drag, startPoint x: 391, startPoint y: 147, endPoint x: 343, endPoint y: 136, distance: 49.4
click at [343, 140] on link "https://gem-3910432.netHow it works" at bounding box center [376, 147] width 73 height 14
click at [491, 147] on span "Heading" at bounding box center [492, 146] width 34 height 15
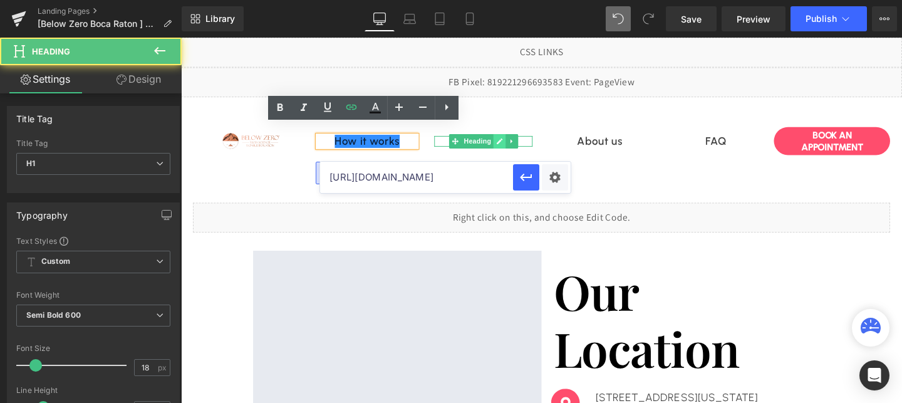
click at [514, 148] on icon at bounding box center [516, 146] width 6 height 6
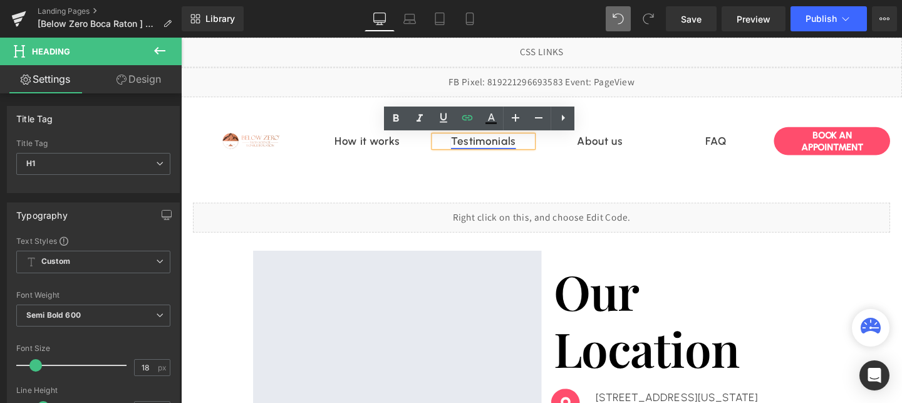
click at [519, 148] on link "Testimonials" at bounding box center [499, 147] width 68 height 14
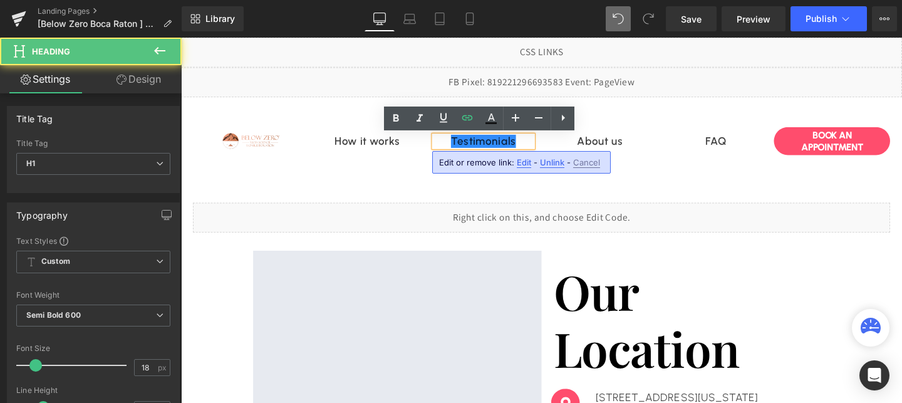
click at [523, 161] on span "Edit" at bounding box center [524, 162] width 14 height 11
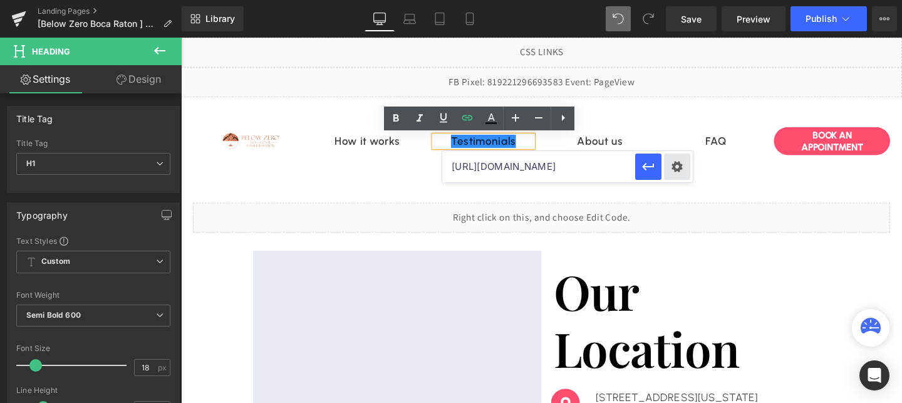
scroll to position [0, 363]
drag, startPoint x: 452, startPoint y: 166, endPoint x: 556, endPoint y: 165, distance: 104.0
click at [556, 165] on input "https://www.advancedbeautytreatments.com/pages/the-soap-tree-omaha-dtb1-natural…" at bounding box center [538, 166] width 193 height 31
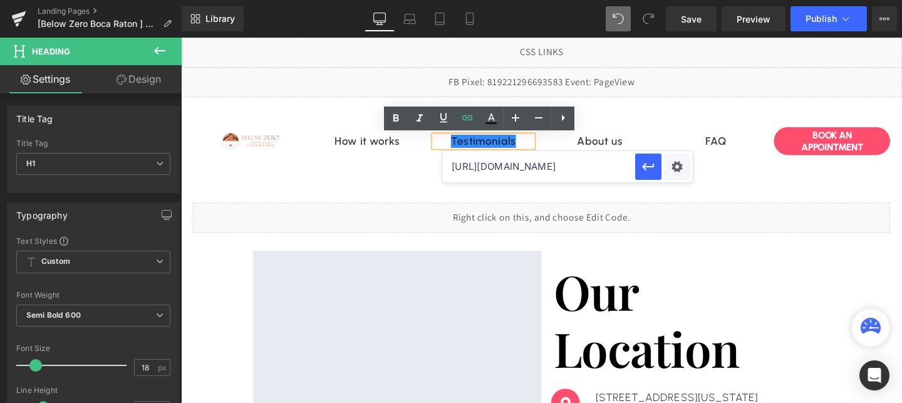
drag, startPoint x: 742, startPoint y: 204, endPoint x: 395, endPoint y: 177, distance: 348.1
paste input "https://www.advancedbeautytreatments.com/pages/below-zero-natural-facelift-79-95"
click at [636, 145] on icon at bounding box center [638, 147] width 7 height 8
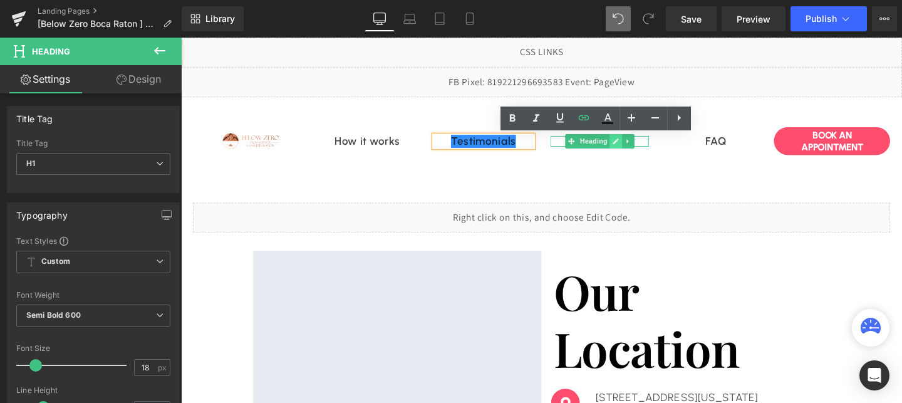
scroll to position [0, 0]
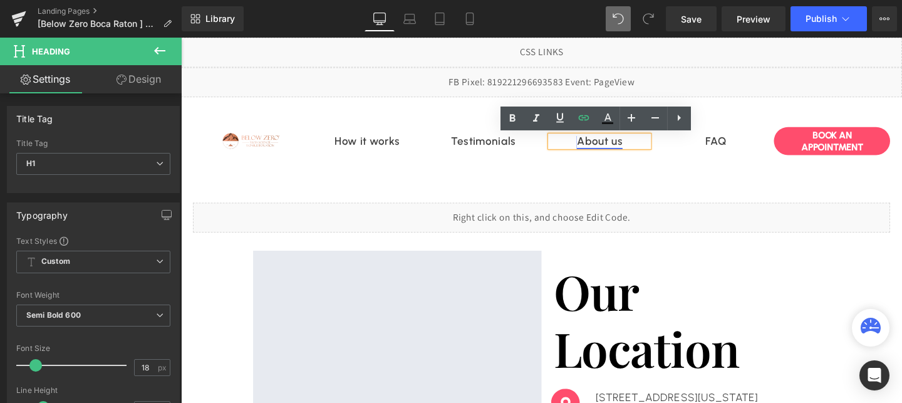
click at [616, 146] on link "About us" at bounding box center [621, 147] width 48 height 14
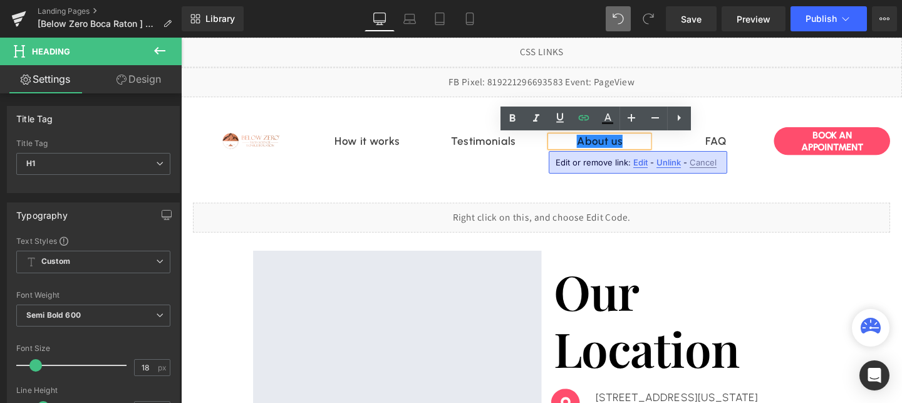
click at [639, 161] on span "Edit" at bounding box center [640, 162] width 14 height 11
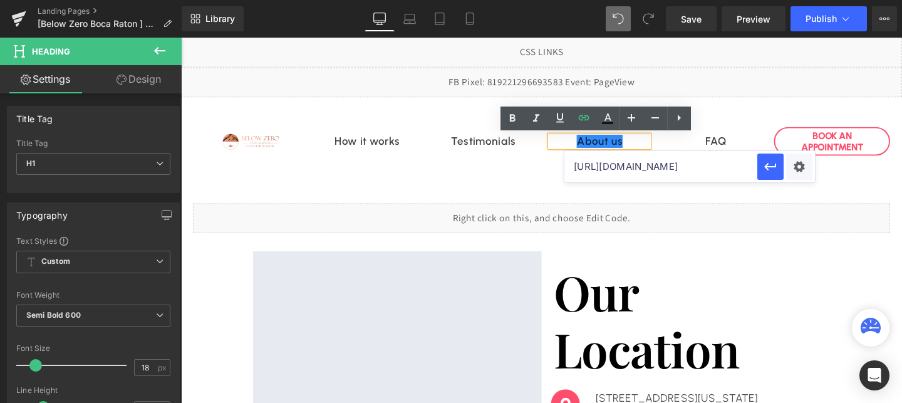
scroll to position [0, 345]
drag, startPoint x: 573, startPoint y: 166, endPoint x: 702, endPoint y: 161, distance: 129.1
click at [702, 161] on input "https://www.advancedbeautytreatments.com/pages/the-soap-tree-omaha-dtb1-natural…" at bounding box center [660, 166] width 193 height 31
paste input "below-zero-natural-facelift-7"
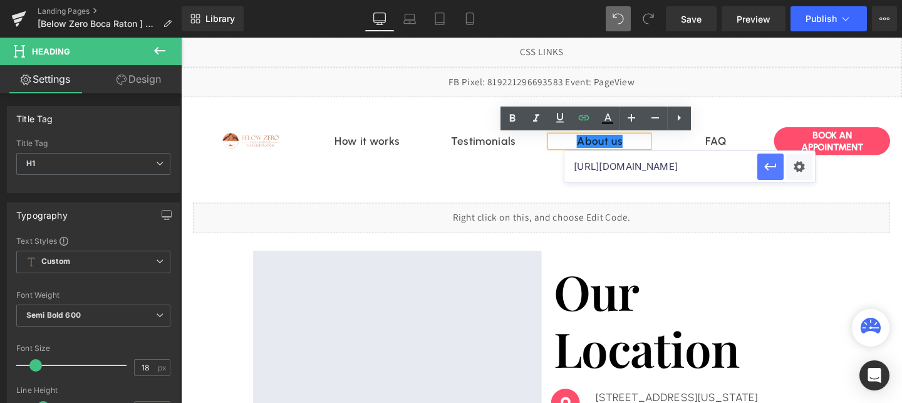
click at [771, 170] on icon "button" at bounding box center [770, 166] width 15 height 15
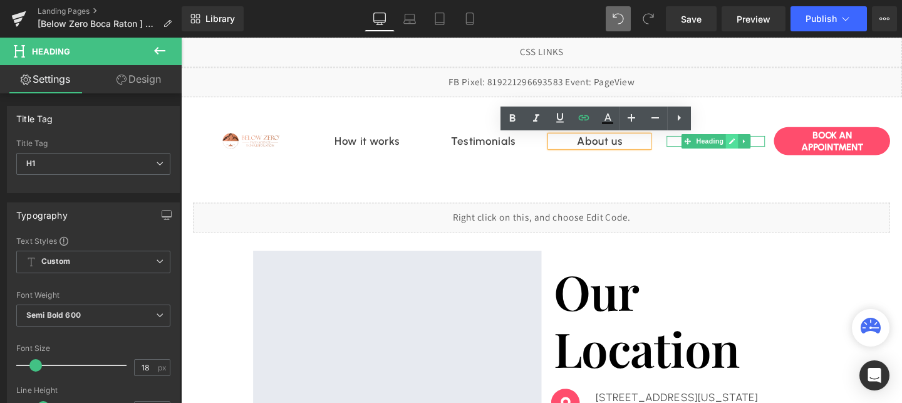
click at [761, 148] on icon at bounding box center [760, 147] width 7 height 8
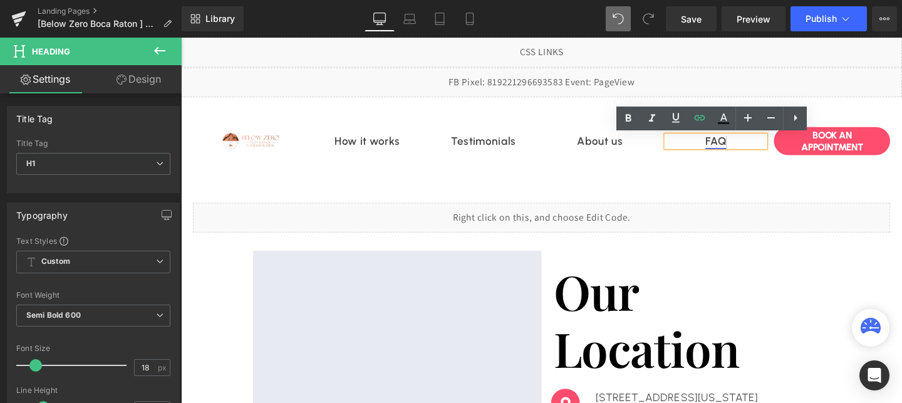
click at [739, 142] on link "FAQ" at bounding box center [743, 147] width 23 height 14
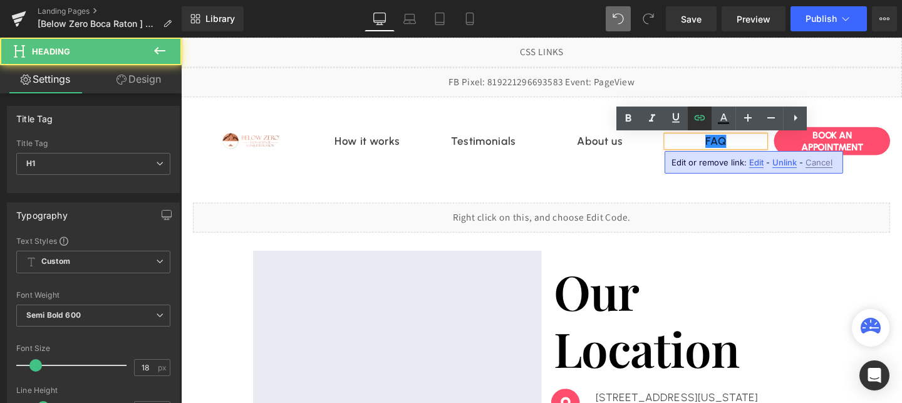
click at [700, 123] on icon at bounding box center [699, 117] width 15 height 15
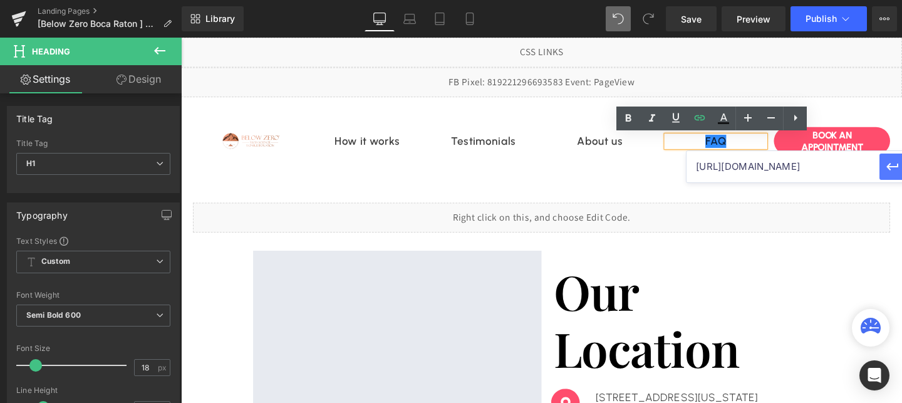
scroll to position [0, 324]
drag, startPoint x: 693, startPoint y: 168, endPoint x: 844, endPoint y: 156, distance: 150.8
click at [844, 156] on input "https://www.advancedbeautytreatments.com/pages/the-soap-tree-omaha-dtb1-natural…" at bounding box center [783, 166] width 193 height 31
paste input "below-zero-natural-facelift-7"
type input "https://www.advancedbeautytreatments.com/pages/below-zero-natural-facelift-79-9…"
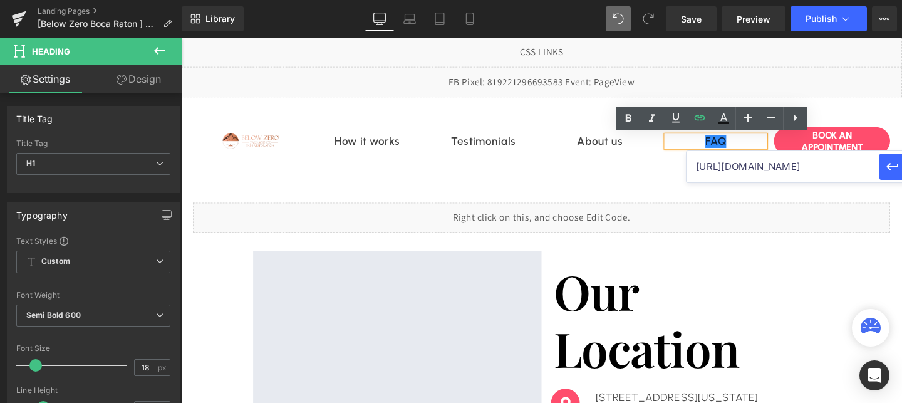
scroll to position [0, 252]
click at [891, 163] on icon "button" at bounding box center [892, 166] width 15 height 15
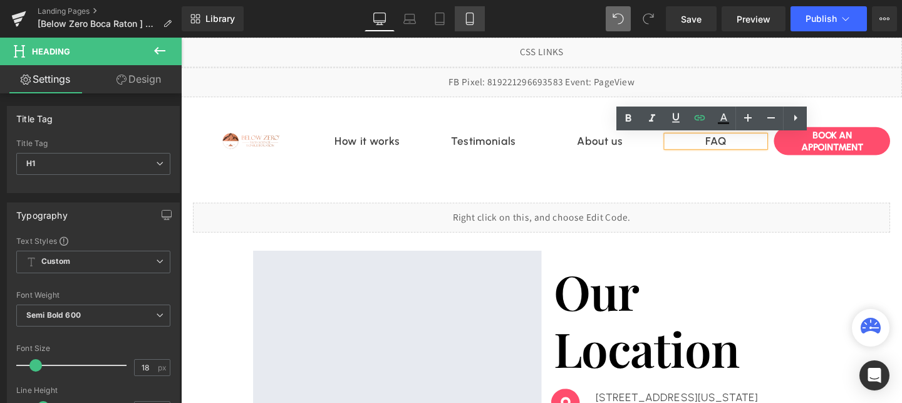
click at [464, 23] on icon at bounding box center [470, 19] width 13 height 13
type input "40"
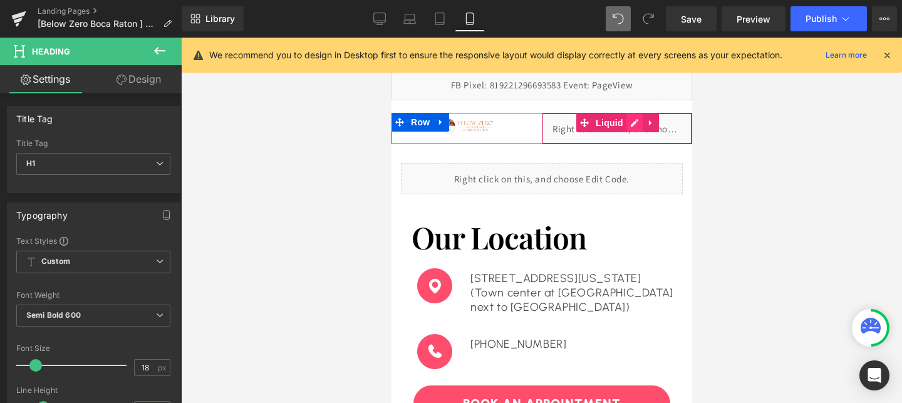
click at [634, 120] on div "Liquid" at bounding box center [616, 128] width 150 height 31
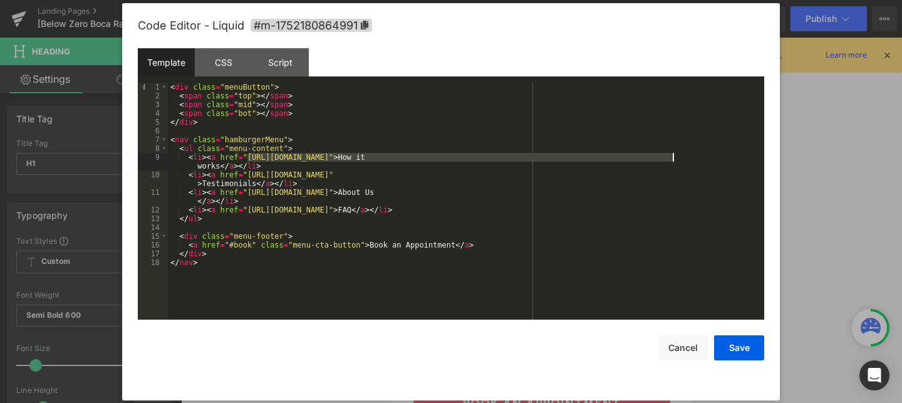
drag, startPoint x: 248, startPoint y: 157, endPoint x: 671, endPoint y: 155, distance: 422.9
click at [671, 155] on div "< div class = "menuButton" > < span class = "top" > </ span > < span class = "m…" at bounding box center [466, 210] width 596 height 254
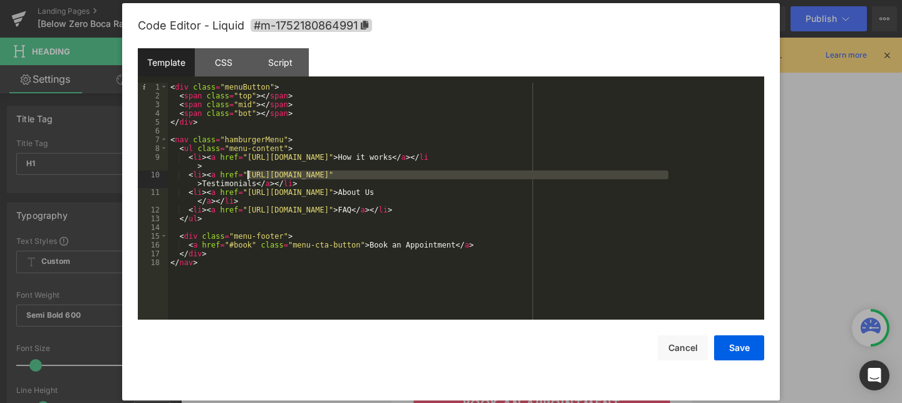
drag, startPoint x: 670, startPoint y: 177, endPoint x: 249, endPoint y: 175, distance: 421.0
click at [249, 175] on div "< div class = "menuButton" > < span class = "top" > </ span > < span class = "m…" at bounding box center [466, 210] width 596 height 254
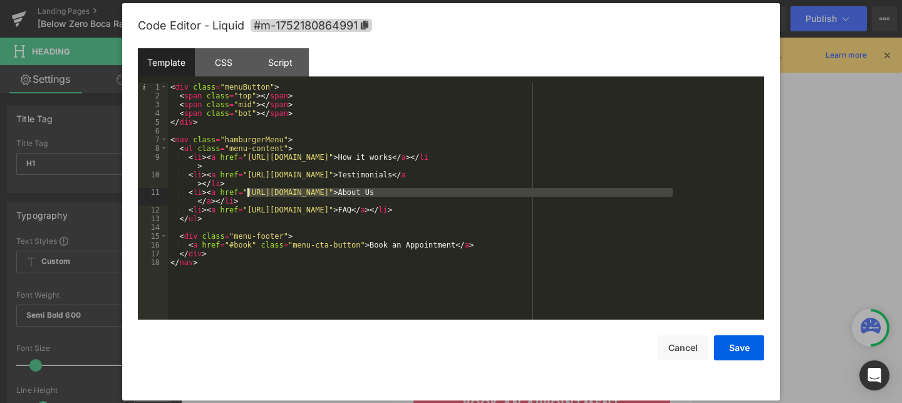
drag, startPoint x: 672, startPoint y: 190, endPoint x: 247, endPoint y: 193, distance: 424.1
click at [247, 193] on div "< div class = "menuButton" > < span class = "top" > </ span > < span class = "m…" at bounding box center [466, 210] width 596 height 254
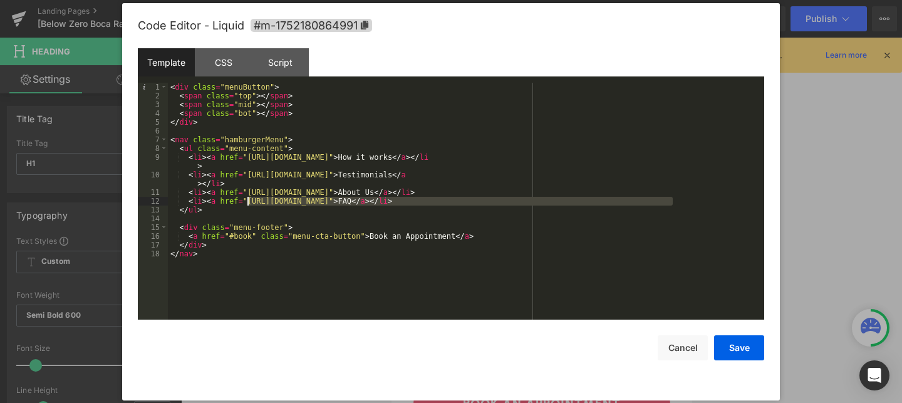
drag, startPoint x: 672, startPoint y: 200, endPoint x: 249, endPoint y: 204, distance: 422.3
click at [249, 204] on div "< div class = "menuButton" > < span class = "top" > </ span > < span class = "m…" at bounding box center [466, 210] width 596 height 254
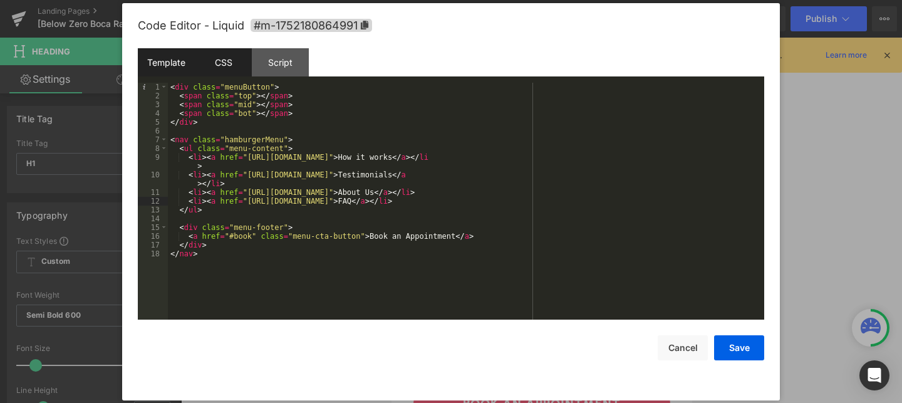
click at [234, 67] on div "CSS" at bounding box center [223, 62] width 57 height 28
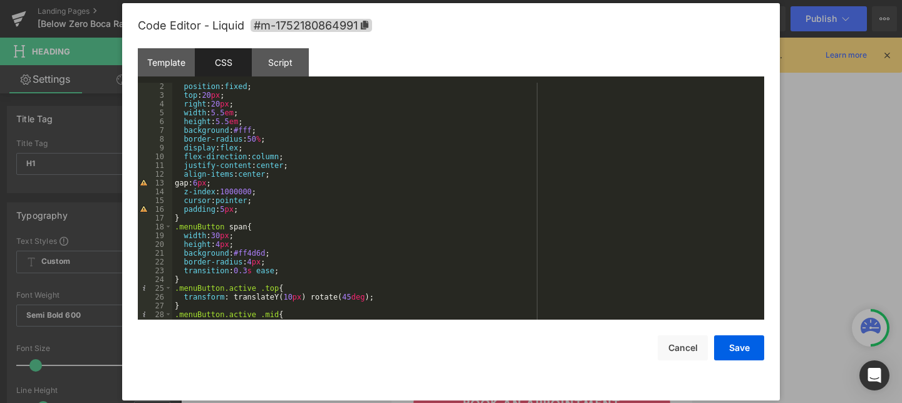
scroll to position [19, 0]
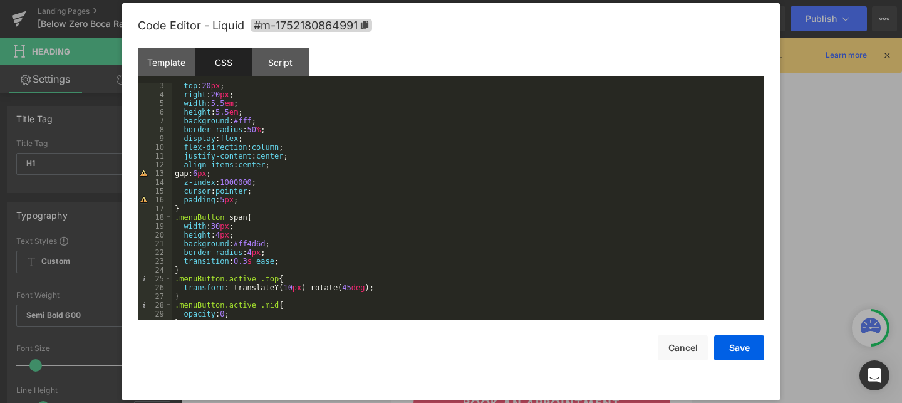
click at [195, 174] on div "top : 20 px ; right : 20 px ; width : 5.5 em ; height : 5.5 em ; background : #…" at bounding box center [465, 208] width 587 height 254
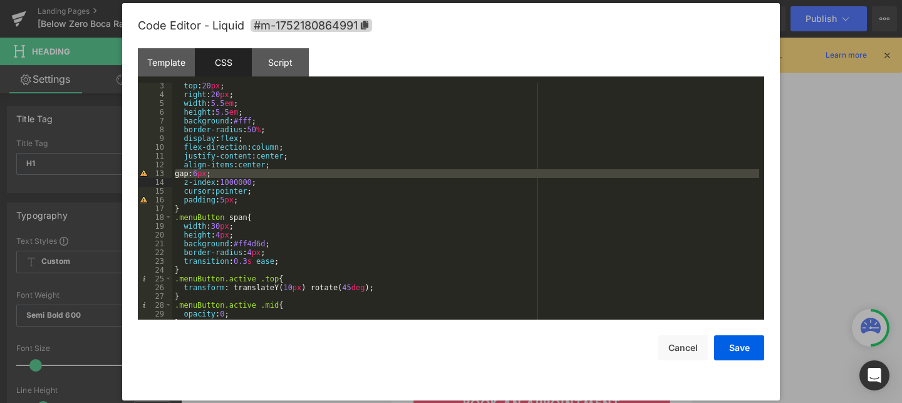
scroll to position [0, 0]
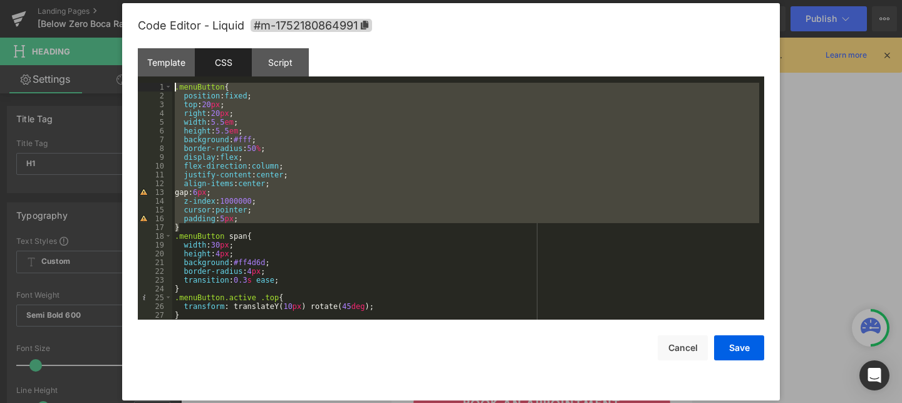
drag, startPoint x: 184, startPoint y: 228, endPoint x: 176, endPoint y: 89, distance: 139.3
click at [176, 89] on div ".menuButton { position : fixed ; top : 20 px ; right : 20 px ; width : 5.5 em ;…" at bounding box center [465, 210] width 587 height 254
click at [218, 192] on div ".menuButton { position : fixed ; top : 20 px ; right : 20 px ; width : 5.5 em ;…" at bounding box center [465, 210] width 587 height 254
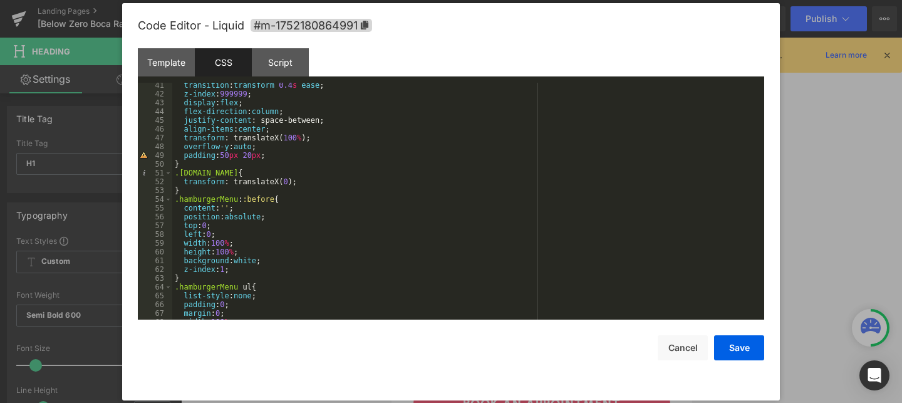
scroll to position [353, 0]
click at [229, 273] on div "transition : transform 0.4 s ease ; z-index : 999999 ; display : flex ; flex-di…" at bounding box center [465, 207] width 587 height 254
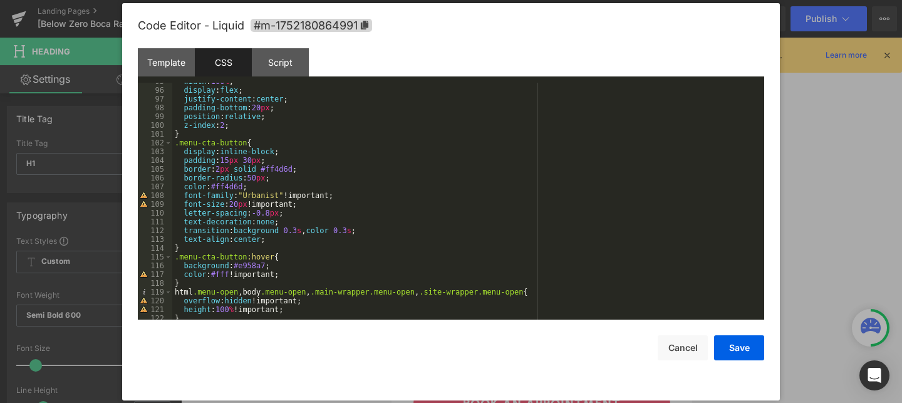
scroll to position [842, 0]
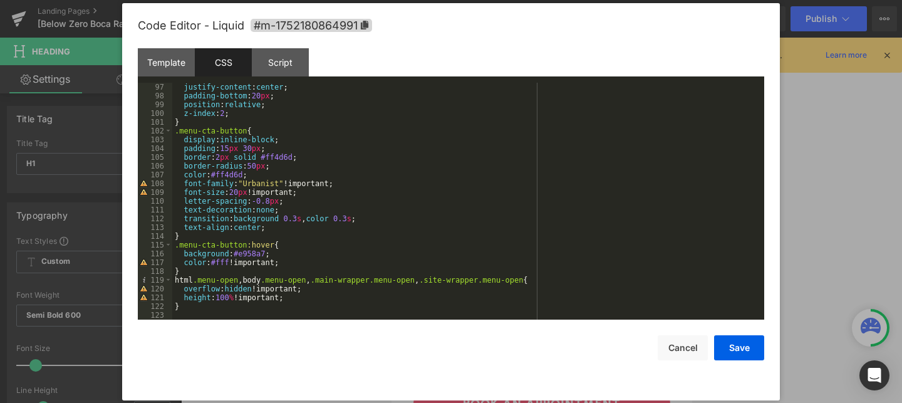
click at [273, 256] on div "justify-content : center ; padding-bottom : 20 px ; position : relative ; z-ind…" at bounding box center [465, 210] width 587 height 254
click at [725, 349] on button "Save" at bounding box center [739, 347] width 50 height 25
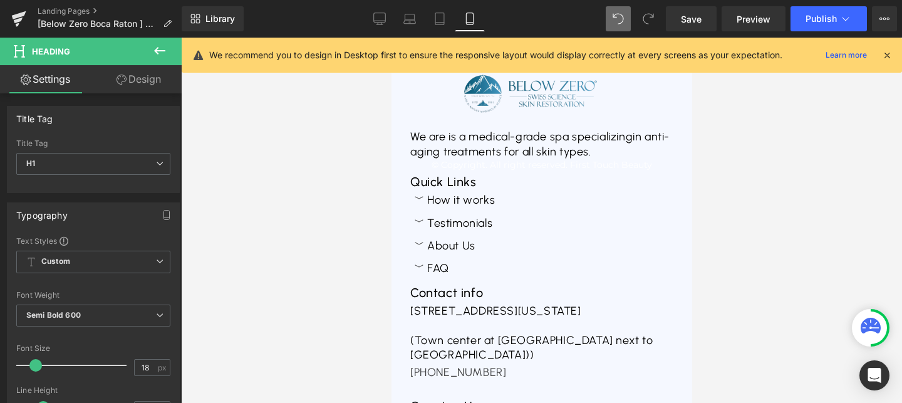
scroll to position [779, 0]
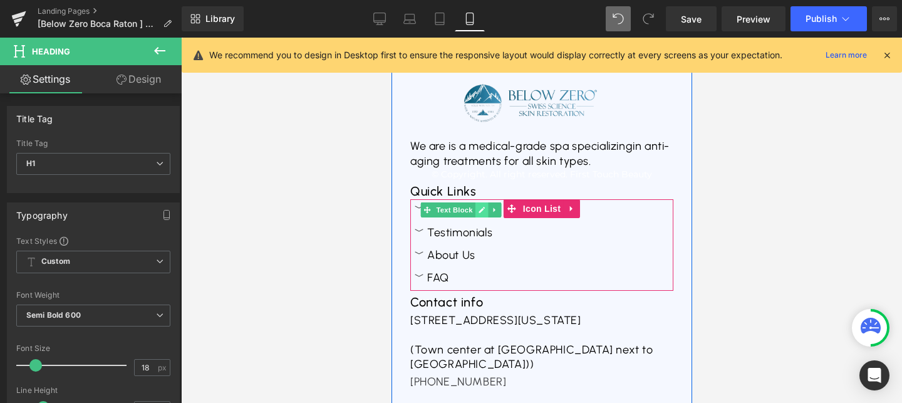
click at [479, 209] on icon at bounding box center [480, 210] width 7 height 8
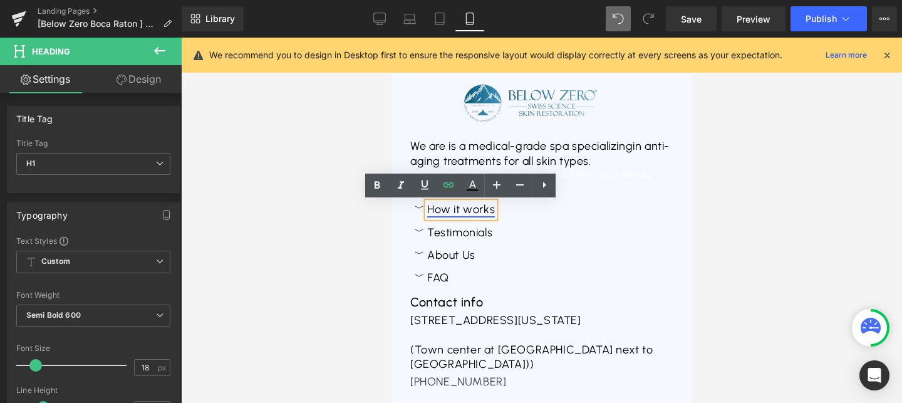
click at [464, 204] on link "How it works" at bounding box center [461, 209] width 68 height 14
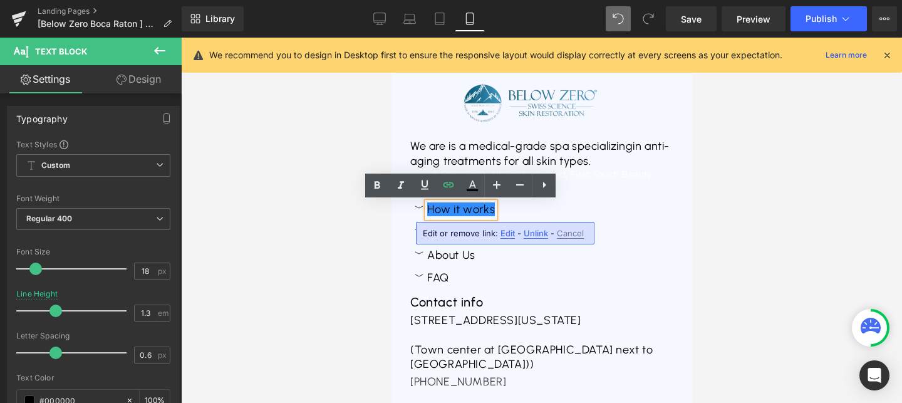
click at [511, 229] on span "Edit" at bounding box center [508, 233] width 14 height 11
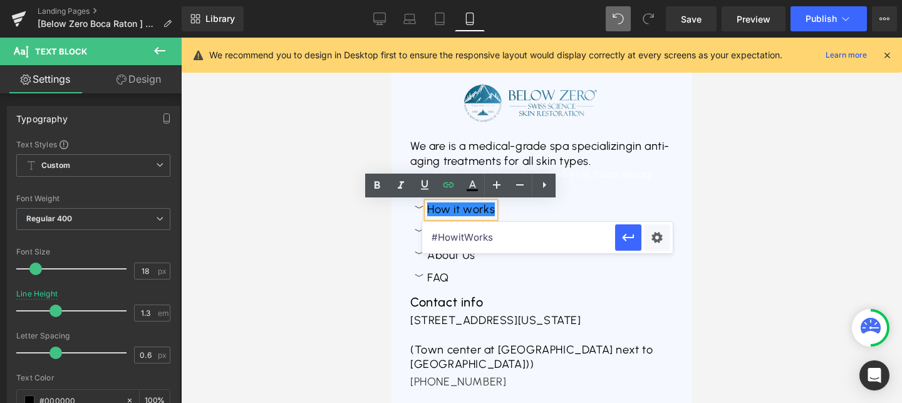
click at [430, 236] on input "#HowitWorks" at bounding box center [518, 237] width 193 height 31
paste input ".menuButton{ position: fixed; top: 20px; right: 20px; width: 5.5em; height:5.5e…"
paste input "https://www.advancedbeautytreatments.com/pages/below-zero-natural-facelift-79-95"
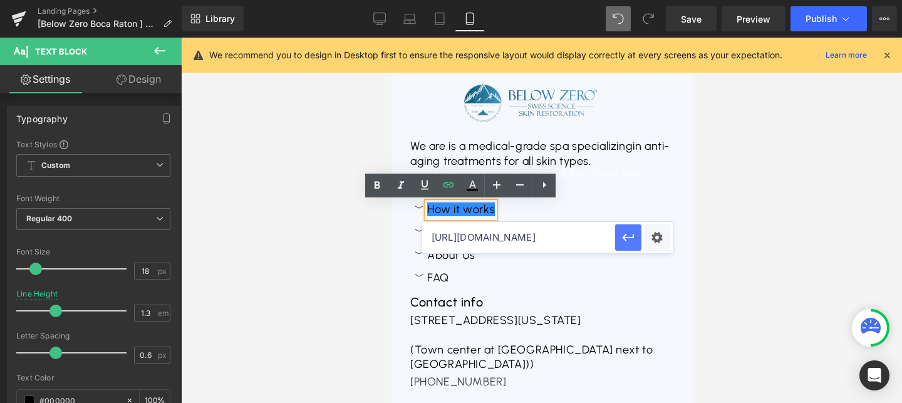
click at [623, 237] on icon "button" at bounding box center [628, 238] width 12 height 8
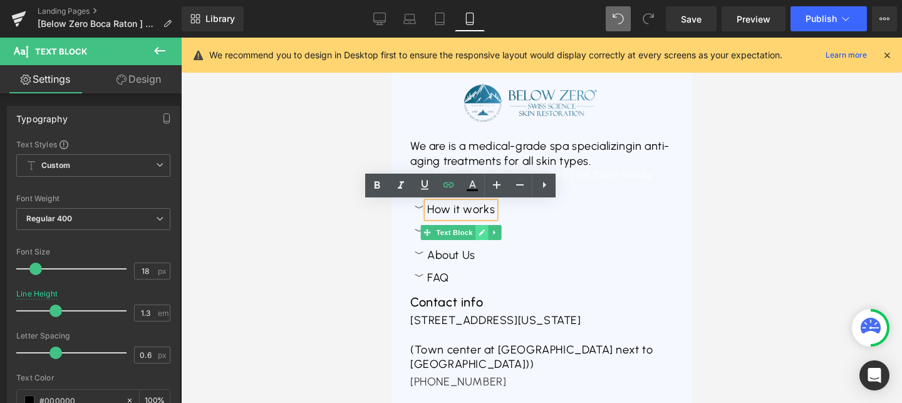
click at [480, 235] on icon at bounding box center [481, 232] width 6 height 6
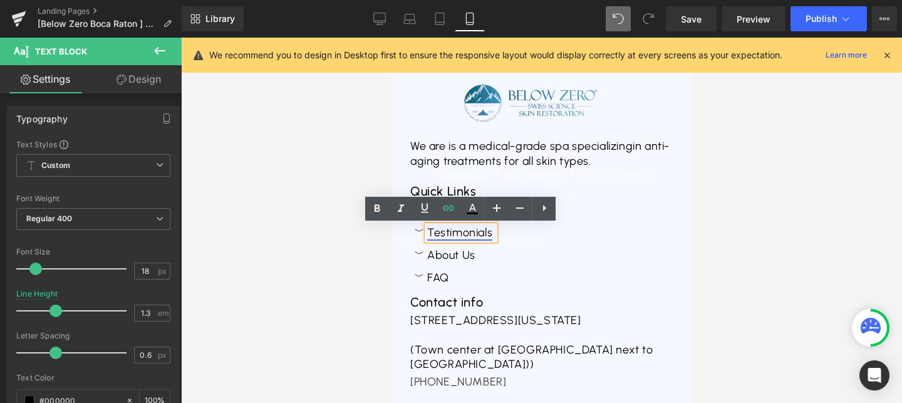
click at [442, 232] on link "Testimonials" at bounding box center [459, 233] width 65 height 14
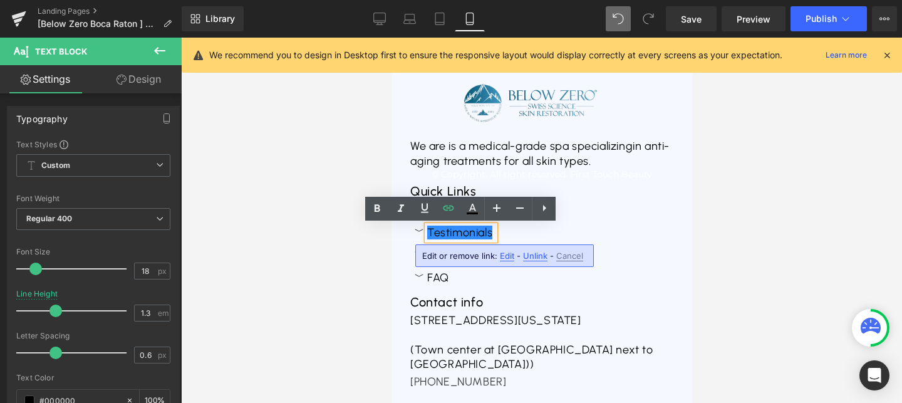
click at [508, 255] on span "Edit" at bounding box center [507, 256] width 14 height 11
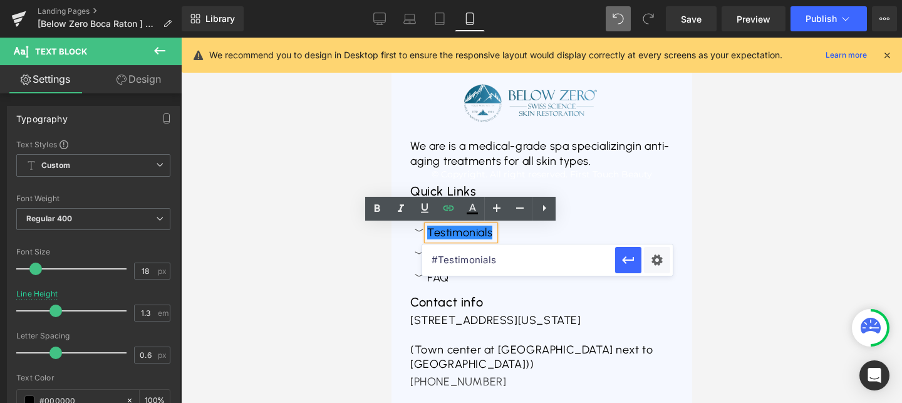
click at [432, 259] on input "#Testimonials" at bounding box center [518, 259] width 193 height 31
paste input "https://www.advancedbeautytreatments.com/pages/below-zero-natural-facelift-79-95"
click at [633, 261] on icon "button" at bounding box center [628, 259] width 15 height 15
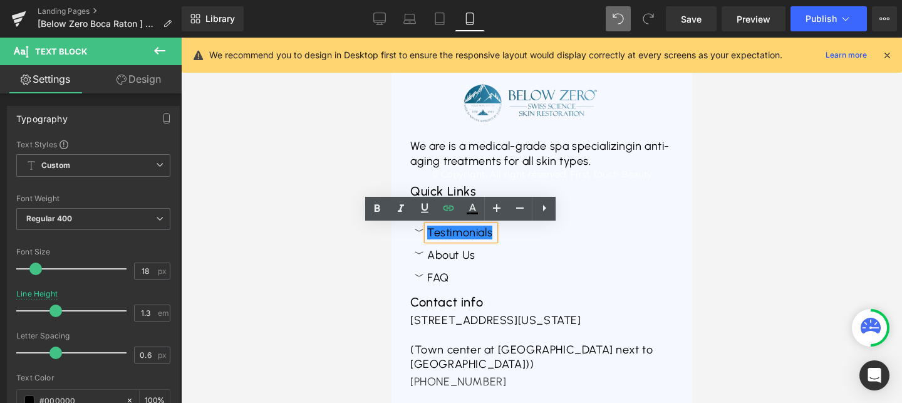
scroll to position [0, 0]
click at [482, 252] on icon at bounding box center [480, 256] width 7 height 8
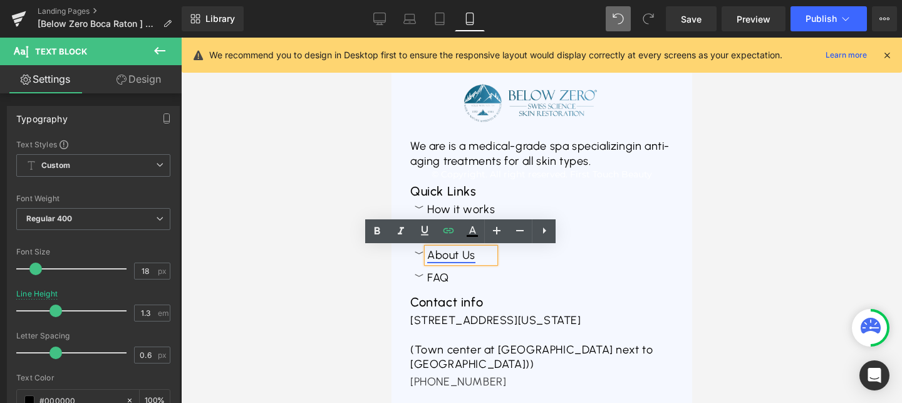
click at [457, 261] on link "About Us" at bounding box center [451, 255] width 48 height 14
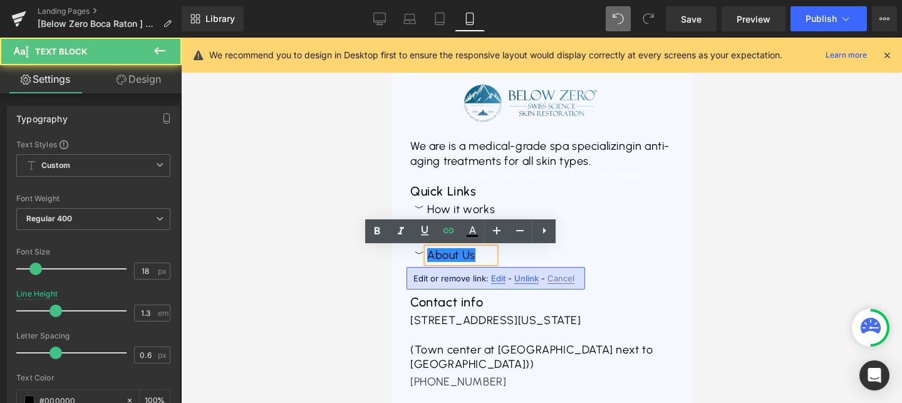
click at [491, 278] on span "Edit" at bounding box center [498, 278] width 14 height 11
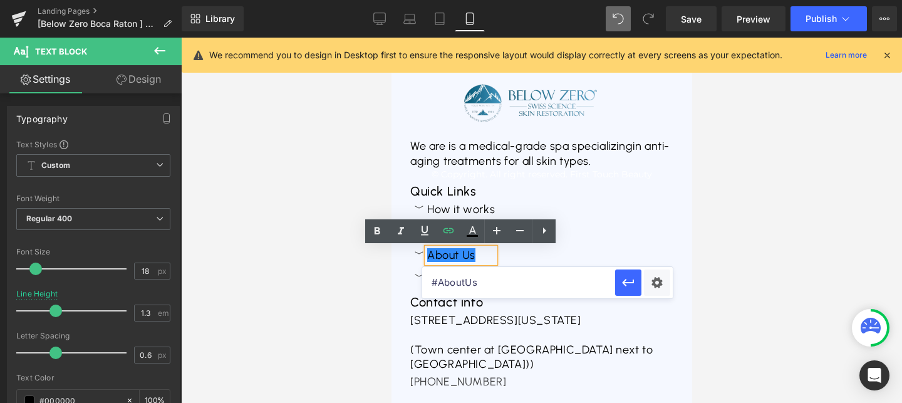
click at [434, 284] on input "#AboutUs" at bounding box center [518, 282] width 193 height 31
paste input "https://www.advancedbeautytreatments.com/pages/below-zero-natural-facelift-79-95"
click at [625, 286] on icon "button" at bounding box center [628, 282] width 15 height 15
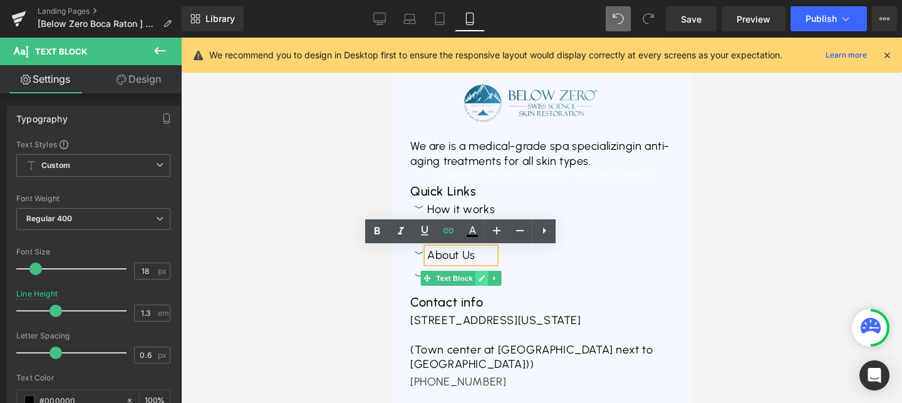
click at [480, 279] on icon at bounding box center [481, 278] width 6 height 6
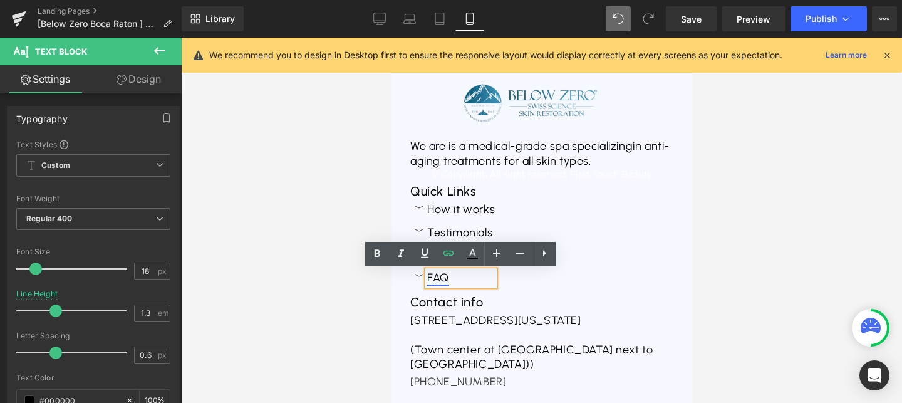
click at [442, 280] on link "FAQ" at bounding box center [438, 278] width 22 height 14
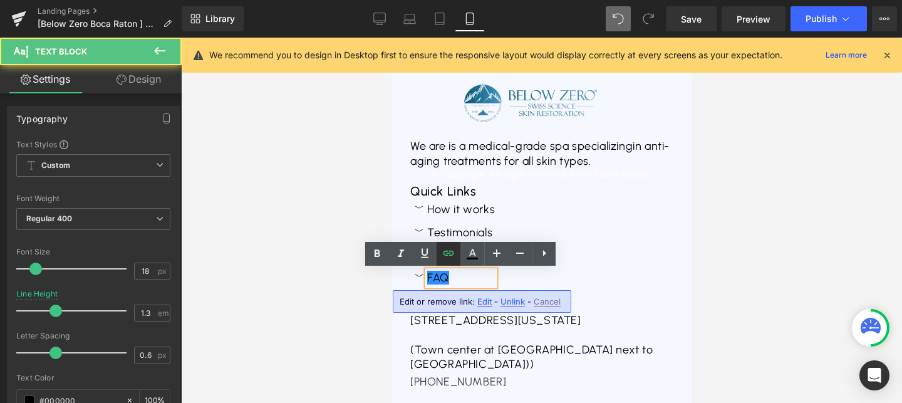
click at [449, 258] on icon at bounding box center [448, 253] width 15 height 15
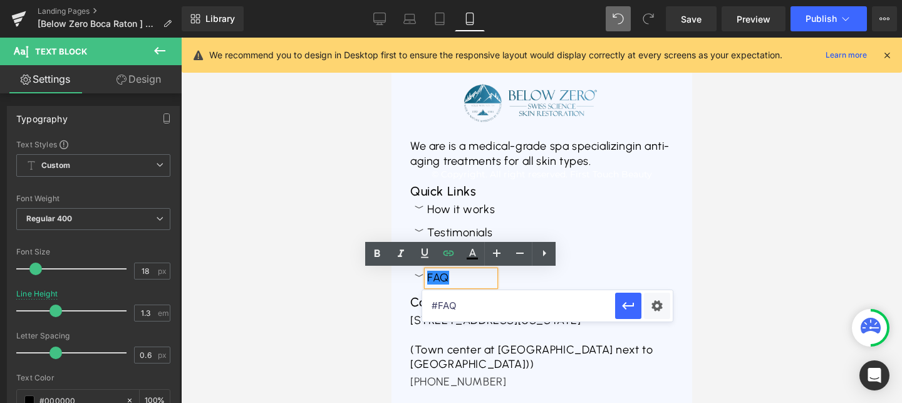
click at [432, 307] on input "#FAQ" at bounding box center [518, 305] width 193 height 31
paste input "https://www.advancedbeautytreatments.com/pages/below-zero-natural-facelift-79-95"
type input "https://www.advancedbeautytreatments.com/pages/below-zero-natural-facelift-79-9…"
click at [628, 306] on icon "button" at bounding box center [628, 306] width 12 height 8
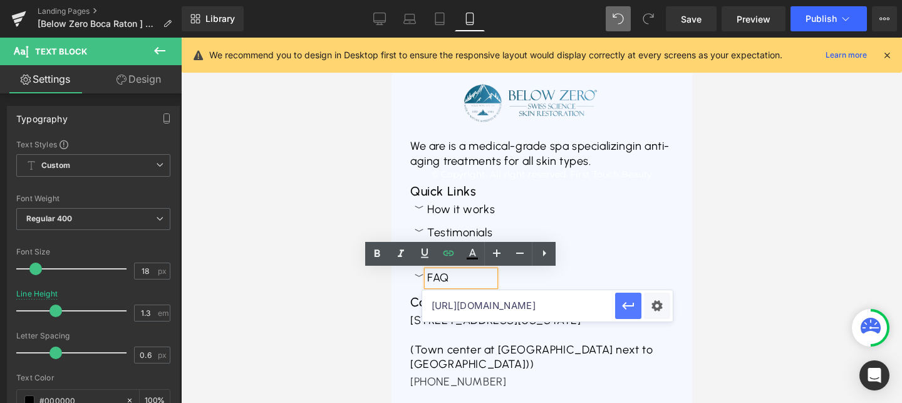
scroll to position [0, 0]
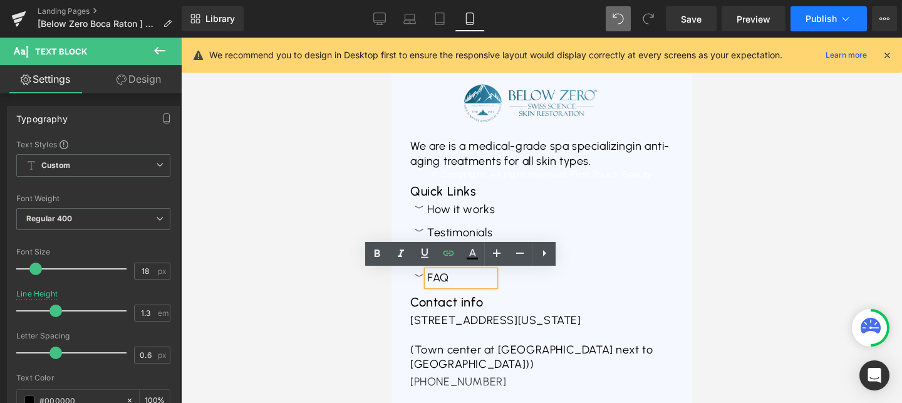
click at [811, 16] on span "Publish" at bounding box center [821, 19] width 31 height 10
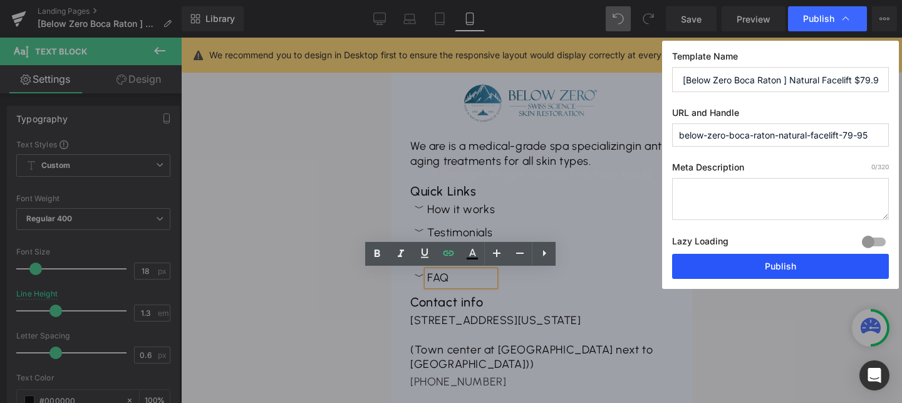
click at [768, 273] on button "Publish" at bounding box center [780, 266] width 217 height 25
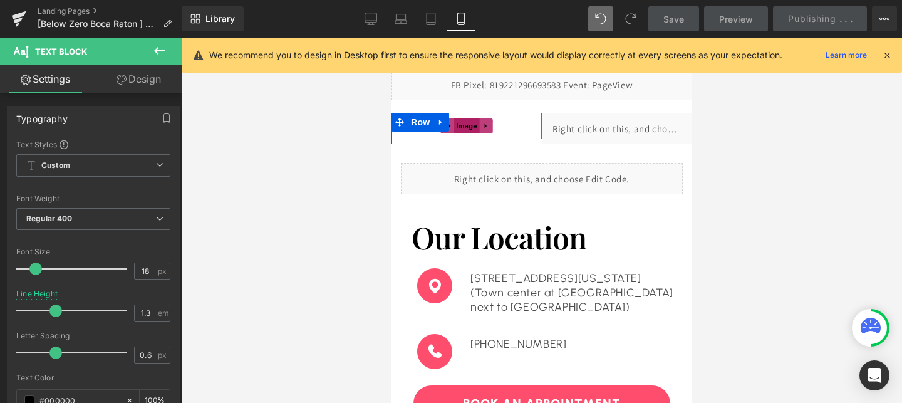
click at [468, 131] on span "Image" at bounding box center [466, 125] width 26 height 15
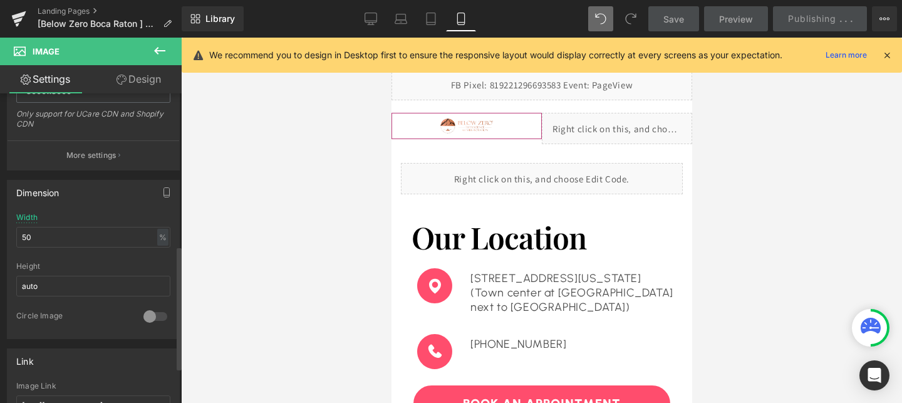
scroll to position [380, 0]
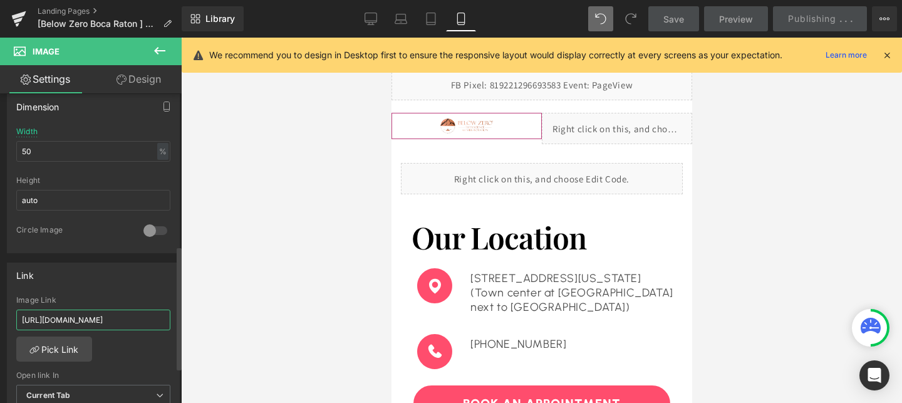
click at [75, 316] on input "https://www.advancedbeautytreatments.com/pages/the-soap-tree-omaha-dtb1-natural…" at bounding box center [93, 319] width 154 height 21
paste input "below-zero-natural-facelift-7"
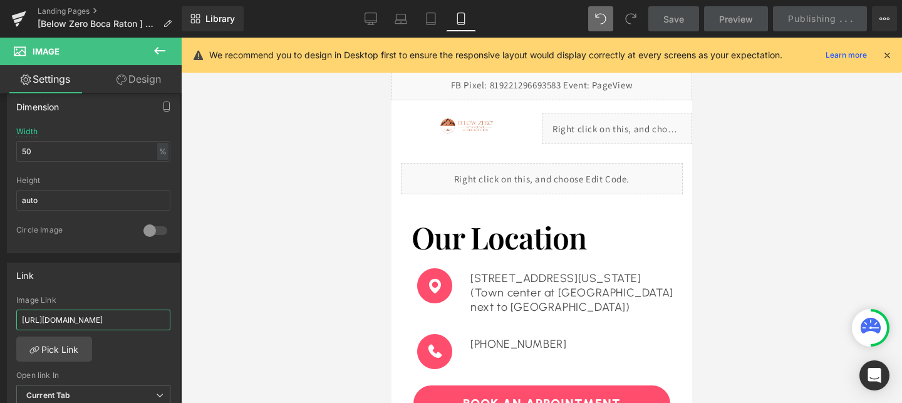
type input "https://www.advancedbeautytreatments.com/pages/below-zero-natural-facelift-79-95"
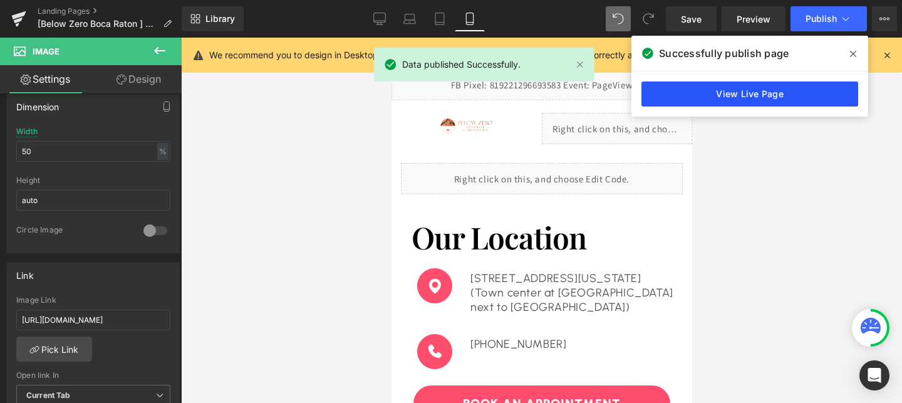
click at [758, 95] on link "View Live Page" at bounding box center [749, 93] width 217 height 25
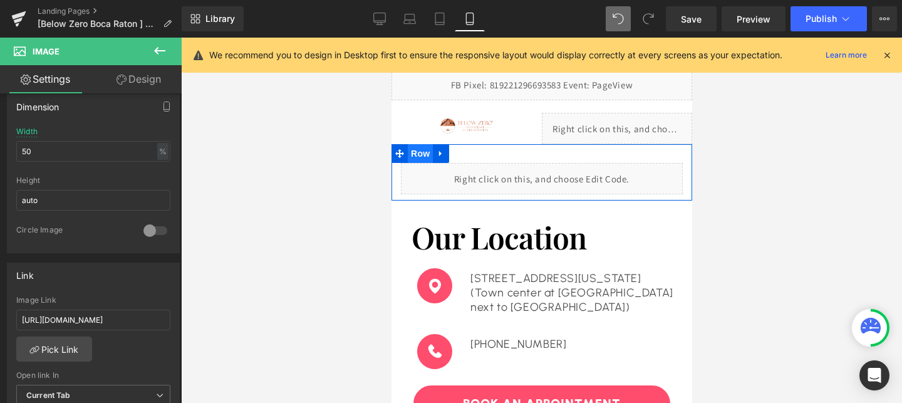
click at [419, 153] on span "Row" at bounding box center [419, 153] width 25 height 19
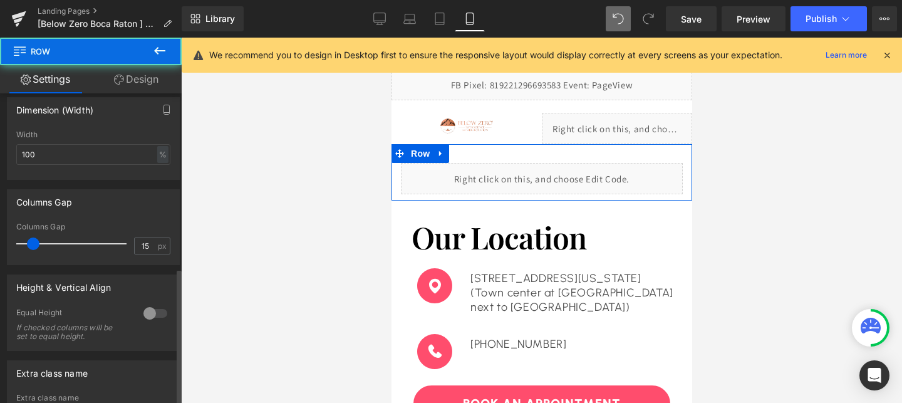
scroll to position [394, 0]
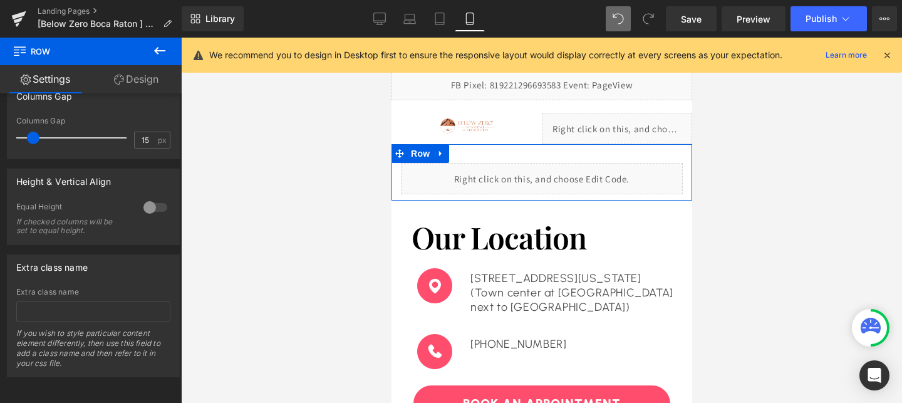
click at [138, 86] on link "Design" at bounding box center [136, 79] width 91 height 28
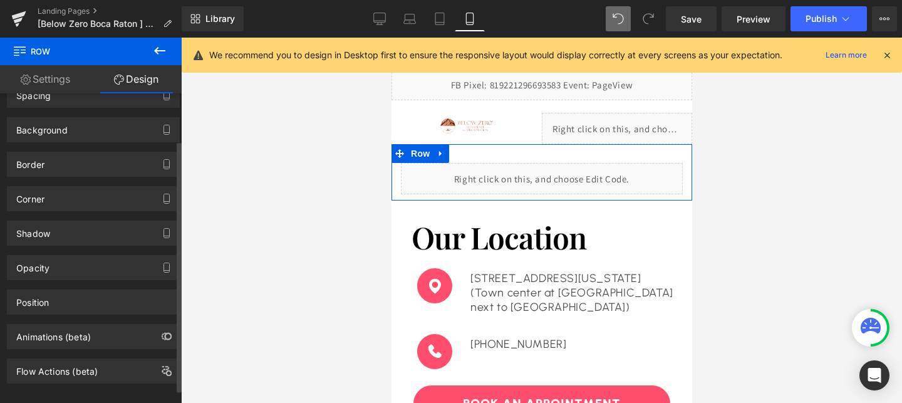
scroll to position [74, 0]
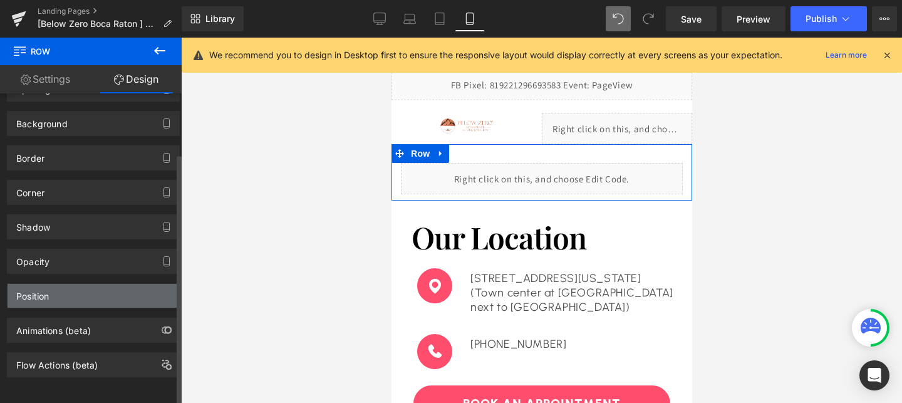
click at [54, 297] on div "Position" at bounding box center [94, 296] width 172 height 24
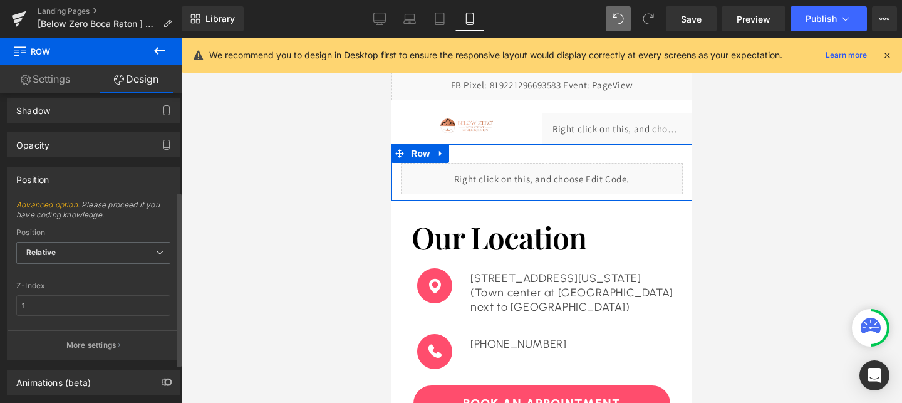
scroll to position [224, 0]
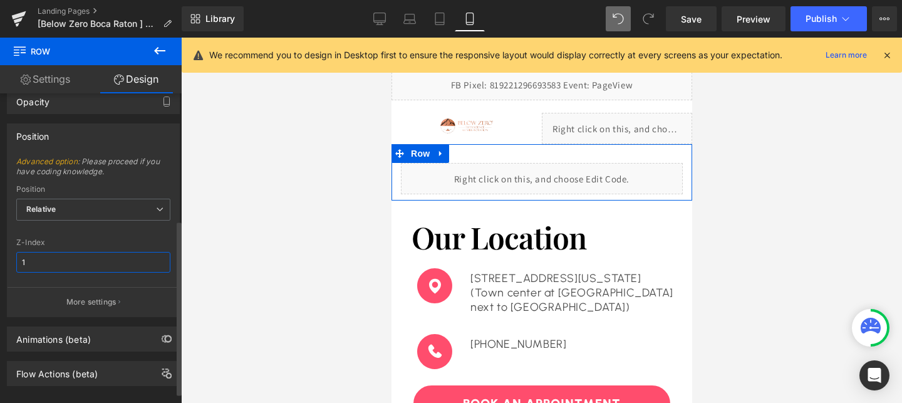
click at [65, 256] on input "1" at bounding box center [93, 262] width 154 height 21
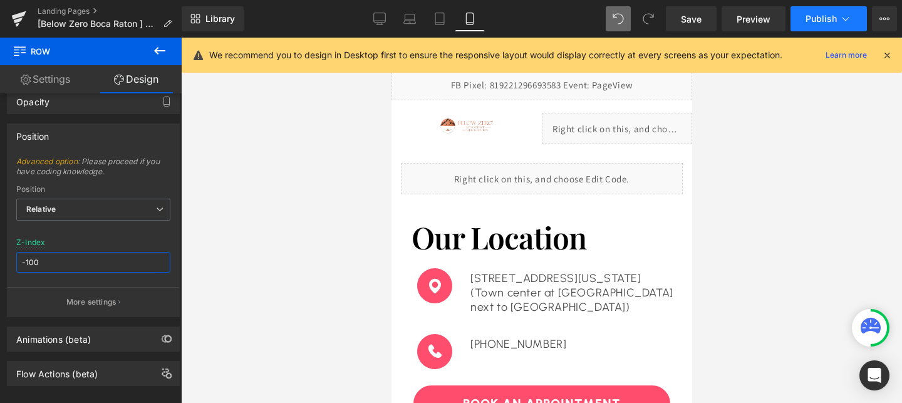
type input "-100"
click at [807, 18] on span "Publish" at bounding box center [821, 19] width 31 height 10
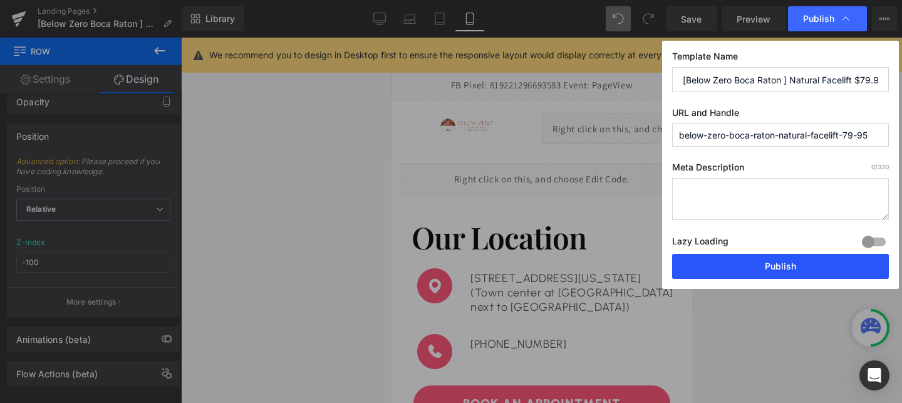
click at [751, 269] on button "Publish" at bounding box center [780, 266] width 217 height 25
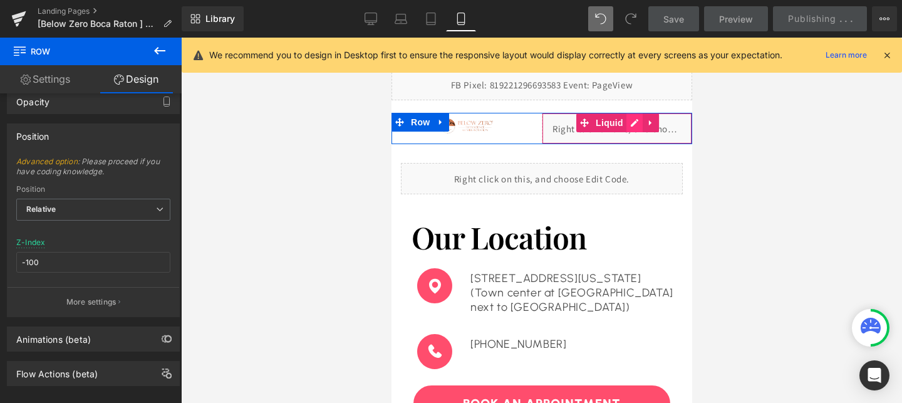
click at [637, 127] on div "Liquid" at bounding box center [616, 128] width 150 height 31
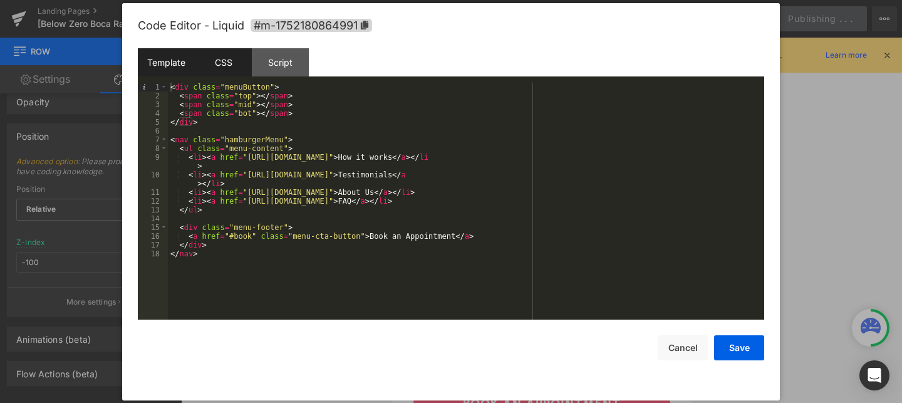
click at [224, 61] on div "CSS" at bounding box center [223, 62] width 57 height 28
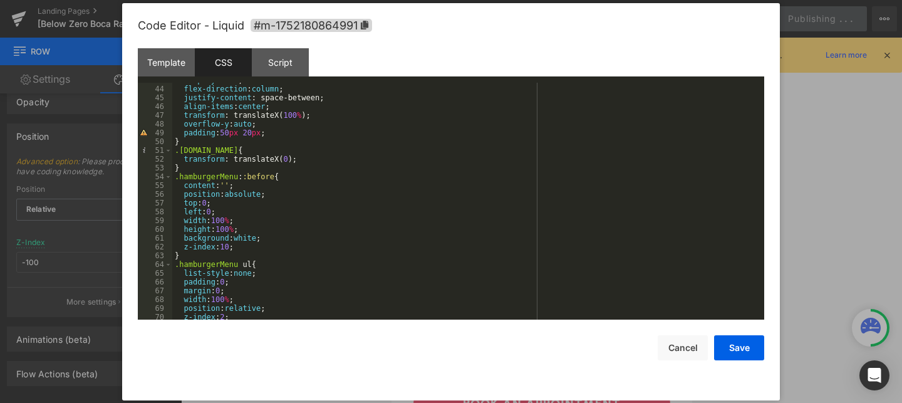
scroll to position [387, 0]
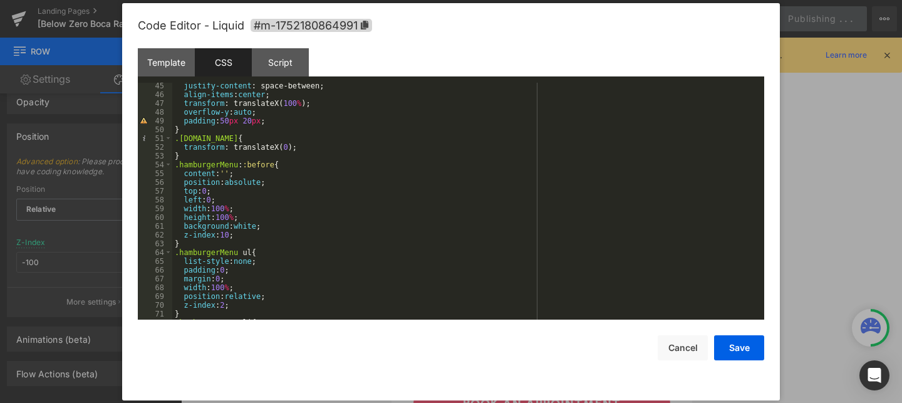
click at [226, 235] on div "justify-content : space-between; align-items : center ; transform : translateX(…" at bounding box center [465, 208] width 587 height 254
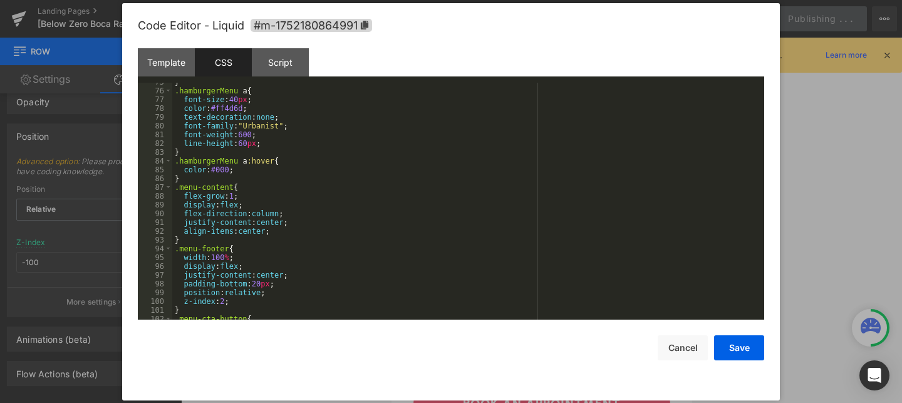
scroll to position [660, 0]
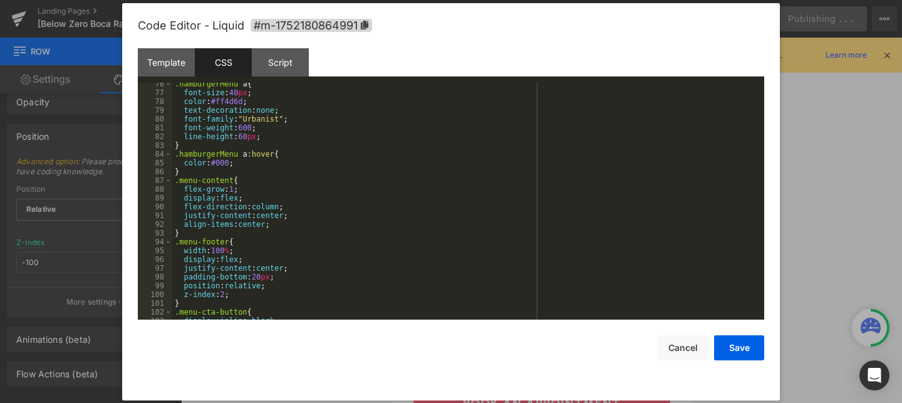
click at [281, 221] on div ".hamburgerMenu a { font-size : 40 px ; color : #ff4d6d ; text-decoration : none…" at bounding box center [465, 207] width 587 height 254
drag, startPoint x: 236, startPoint y: 302, endPoint x: 184, endPoint y: 301, distance: 51.4
click at [184, 301] on div ".hamburgerMenu a { font-size : 40 px ; color : #ff4d6d ; text-decoration : none…" at bounding box center [465, 207] width 587 height 254
click at [285, 227] on div ".hamburgerMenu a { font-size : 40 px ; color : #ff4d6d ; text-decoration : none…" at bounding box center [465, 207] width 587 height 254
paste textarea
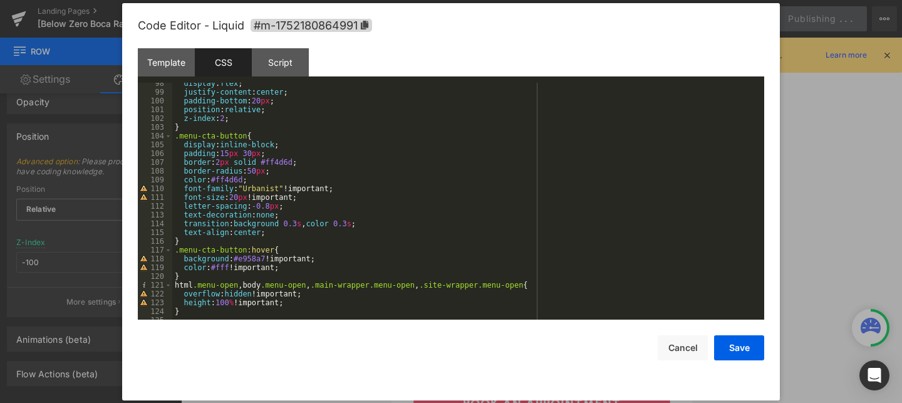
scroll to position [860, 0]
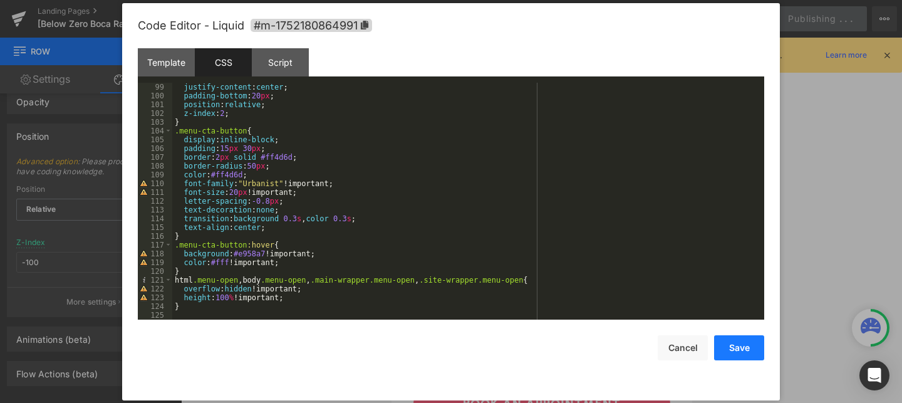
click at [727, 345] on button "Save" at bounding box center [739, 347] width 50 height 25
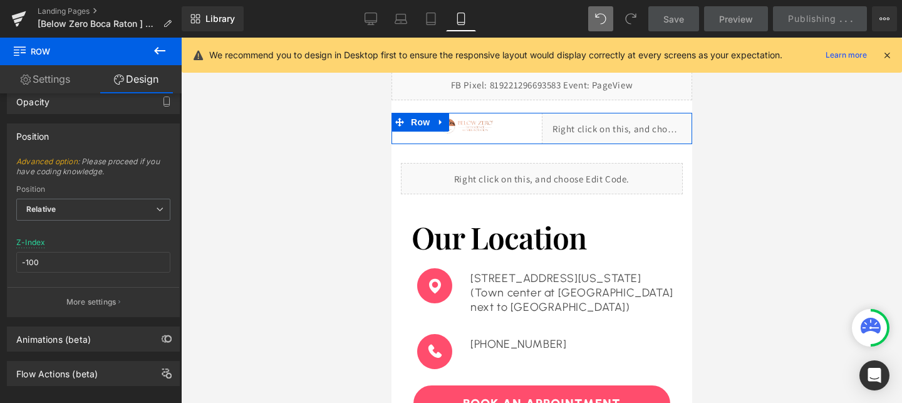
click at [472, 120] on span "Image" at bounding box center [466, 125] width 26 height 15
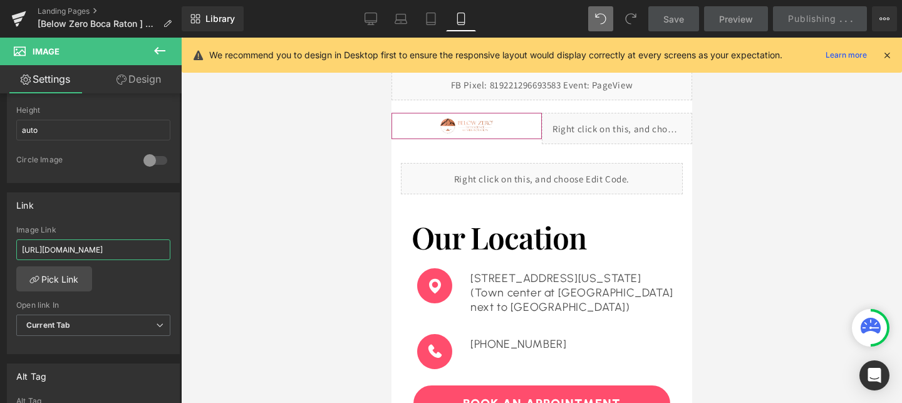
scroll to position [0, 172]
drag, startPoint x: 79, startPoint y: 247, endPoint x: 180, endPoint y: 242, distance: 101.6
click at [180, 242] on div "Image https://cdn.shopify.com/s/files/1/0758/1601/0010/files/676aa320b5deac3faa…" at bounding box center [91, 250] width 182 height 315
click at [791, 17] on div "Save Preview Publishing . . . Scheduled View Live Page View with current Templa…" at bounding box center [772, 18] width 259 height 25
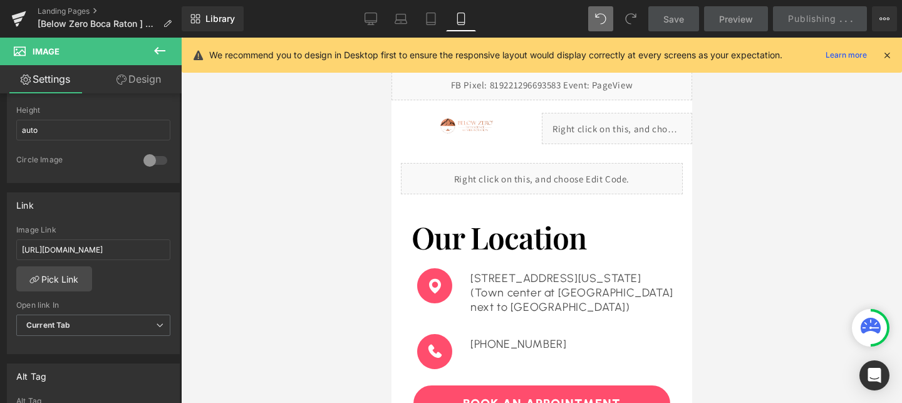
click at [791, 17] on div "Save Preview Publishing . . . Scheduled View Live Page View with current Templa…" at bounding box center [772, 18] width 259 height 25
click at [888, 53] on icon at bounding box center [886, 54] width 11 height 11
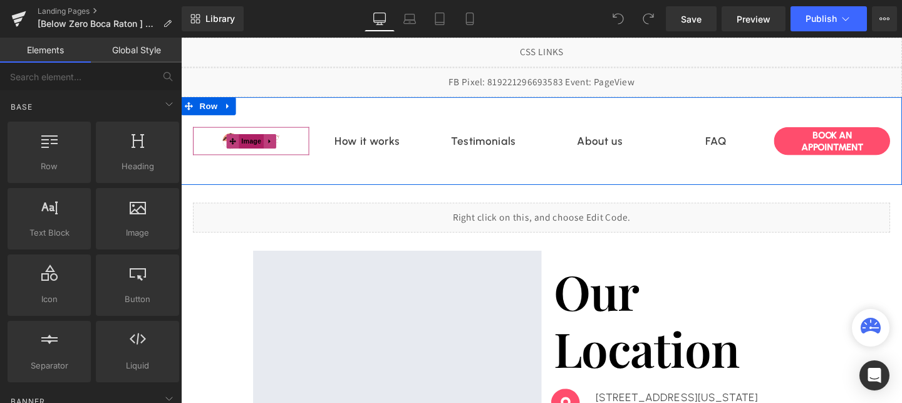
click at [242, 152] on span "Image" at bounding box center [255, 146] width 26 height 15
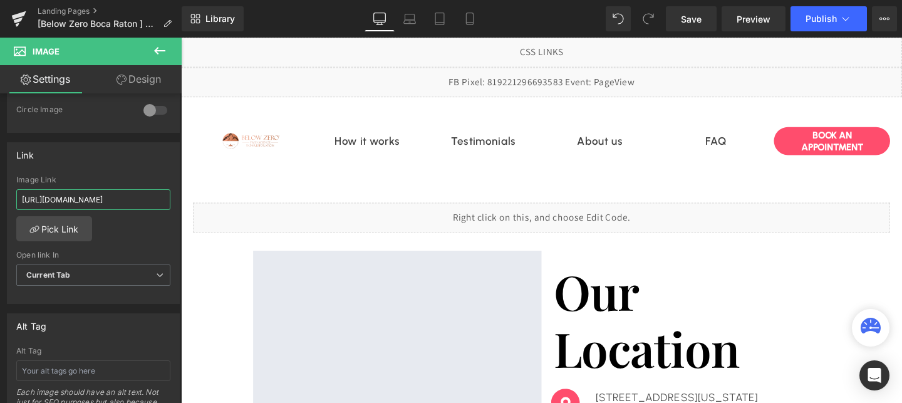
scroll to position [0, 226]
drag, startPoint x: 83, startPoint y: 199, endPoint x: 127, endPoint y: 197, distance: 44.5
click at [127, 197] on input "https://www.advancedbeautytreatments.com/pages/the-soap-tree-omaha-dtb1-natural…" at bounding box center [93, 199] width 154 height 21
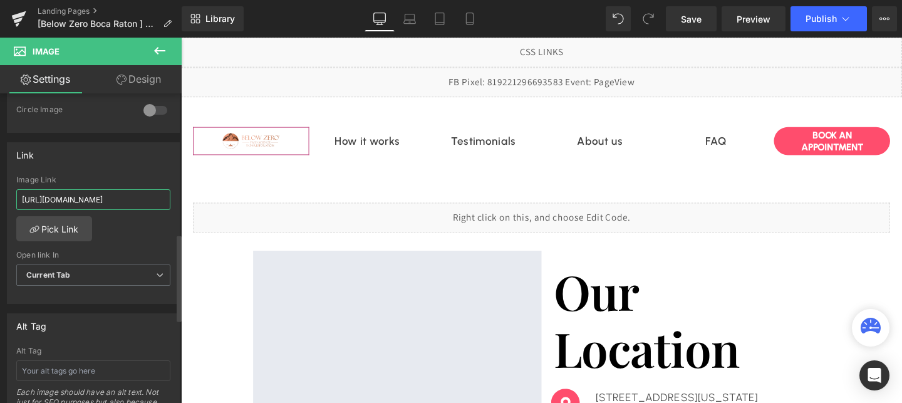
click at [127, 197] on input "https://www.advancedbeautytreatments.com/pages/the-soap-tree-omaha-dtb1-natural…" at bounding box center [93, 199] width 154 height 21
paste input "below-zero-natural-facelift-7"
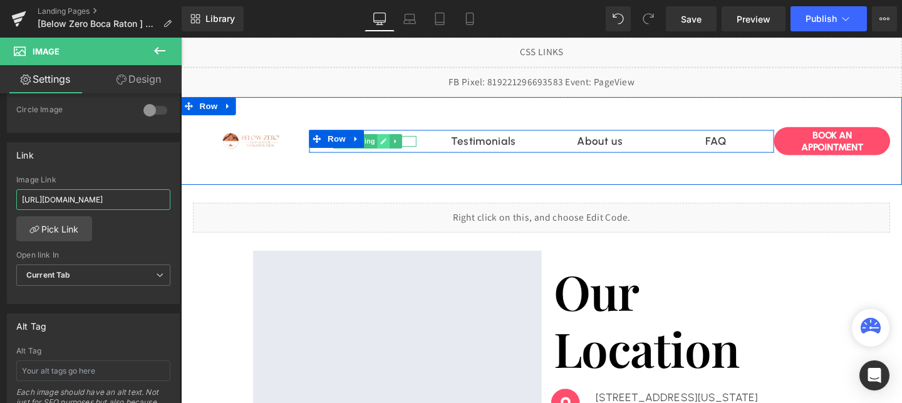
type input "https://www.advancedbeautytreatments.com/pages/below-zero-natural-facelift-79-95"
click at [390, 148] on icon at bounding box center [393, 147] width 7 height 8
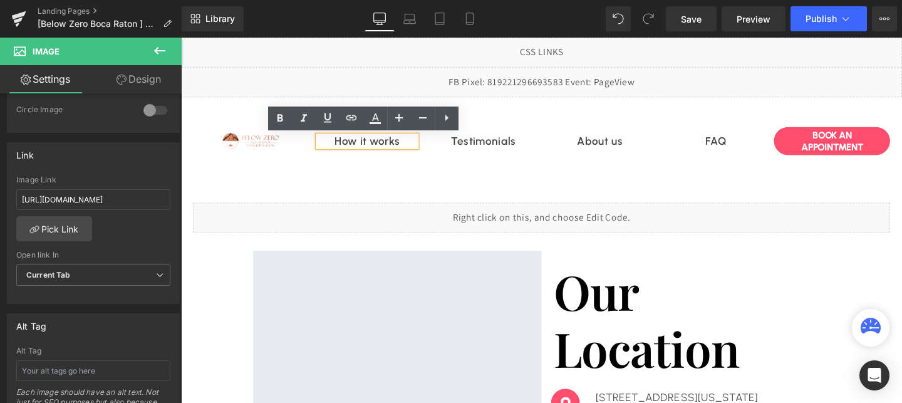
scroll to position [0, 0]
click at [390, 148] on link "How it works" at bounding box center [377, 147] width 68 height 14
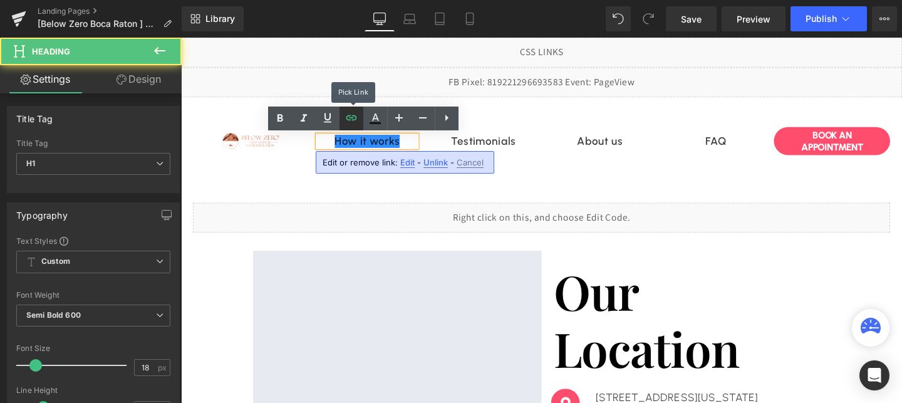
click at [351, 121] on icon at bounding box center [351, 117] width 15 height 15
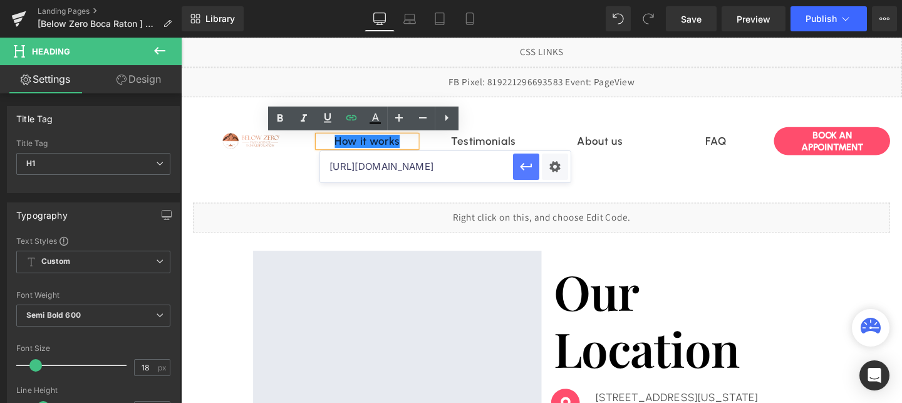
scroll to position [0, 360]
drag, startPoint x: 409, startPoint y: 172, endPoint x: 336, endPoint y: 168, distance: 73.4
click at [336, 168] on input "https://www.advancedbeautytreatments.com/pages/the-soap-tree-omaha-dtb1-natural…" at bounding box center [416, 166] width 193 height 31
drag, startPoint x: 620, startPoint y: 201, endPoint x: 207, endPoint y: 166, distance: 415.0
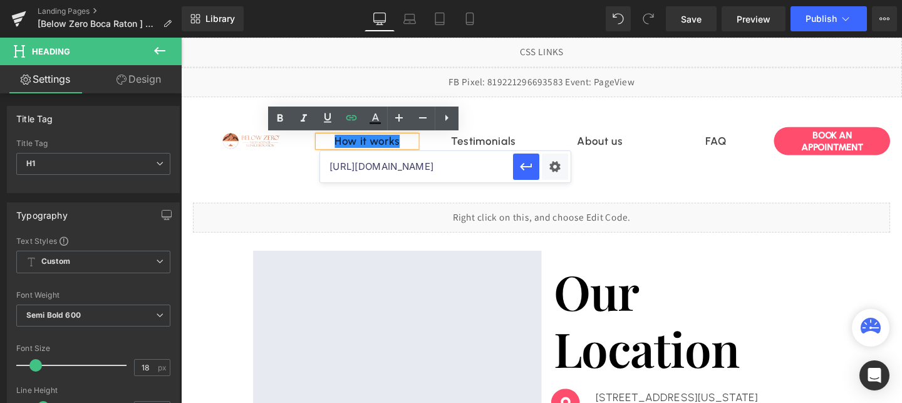
paste input "below-zero-natural-facelift-7"
click at [519, 165] on icon "button" at bounding box center [526, 166] width 15 height 15
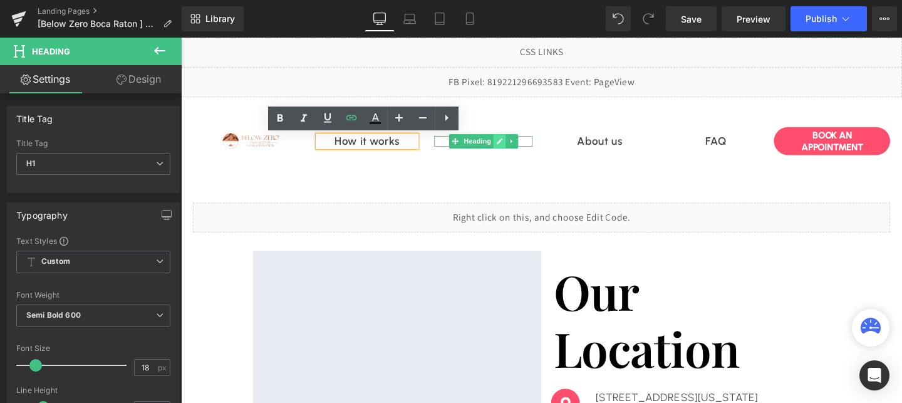
click at [513, 148] on icon at bounding box center [516, 146] width 6 height 6
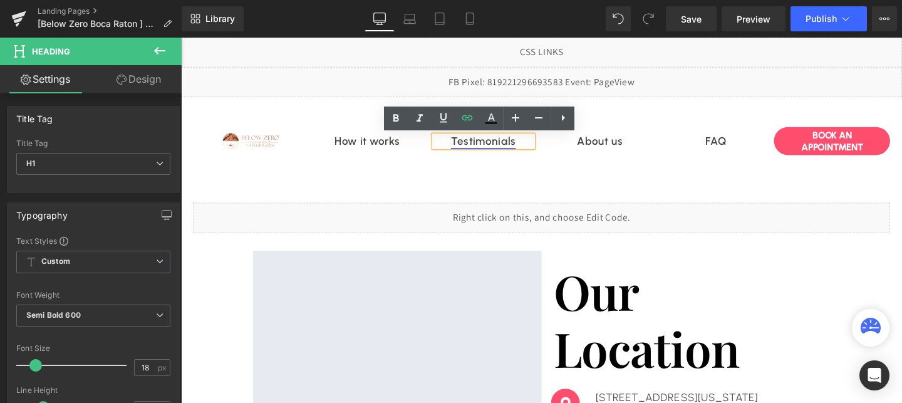
click at [520, 147] on link "Testimonials" at bounding box center [499, 147] width 68 height 14
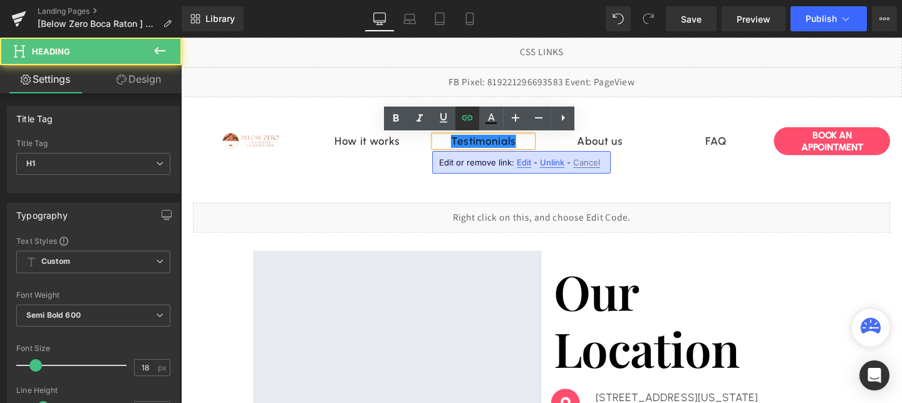
click at [467, 120] on icon at bounding box center [467, 117] width 15 height 15
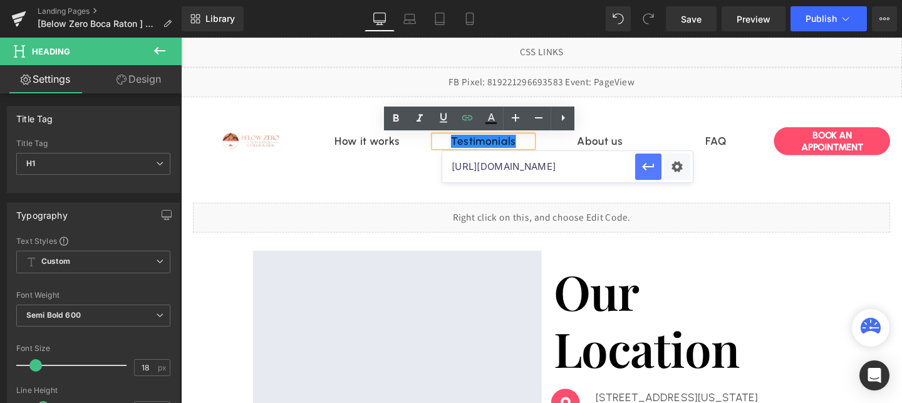
scroll to position [0, 363]
drag, startPoint x: 450, startPoint y: 166, endPoint x: 562, endPoint y: 154, distance: 112.8
click at [562, 154] on input "https://www.advancedbeautytreatments.com/pages/the-soap-tree-omaha-dtb1-natural…" at bounding box center [538, 166] width 193 height 31
paste input "below-zero-natural-facelift-7"
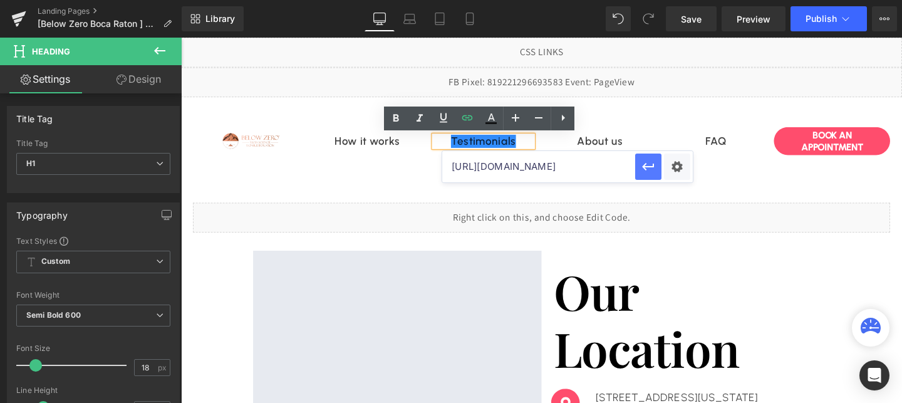
click at [647, 168] on icon "button" at bounding box center [648, 166] width 15 height 15
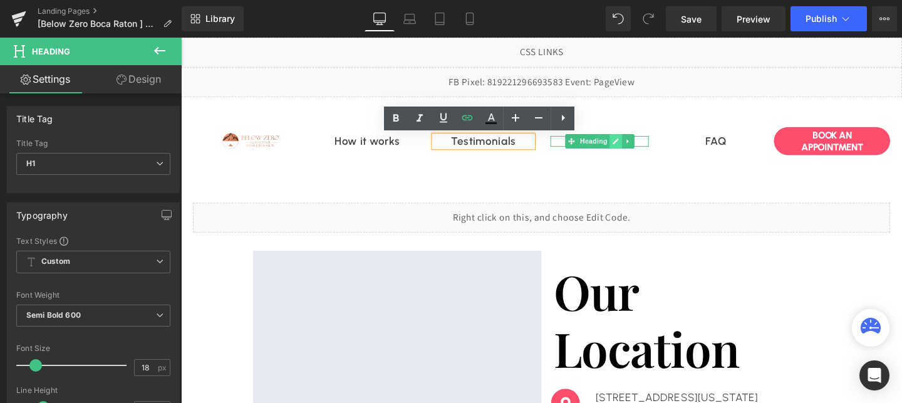
click at [637, 148] on icon at bounding box center [638, 146] width 6 height 6
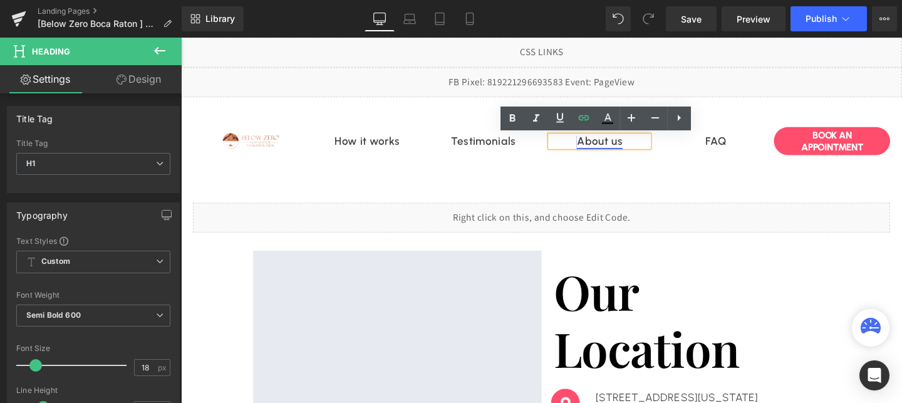
click at [611, 145] on link "About us" at bounding box center [621, 147] width 48 height 14
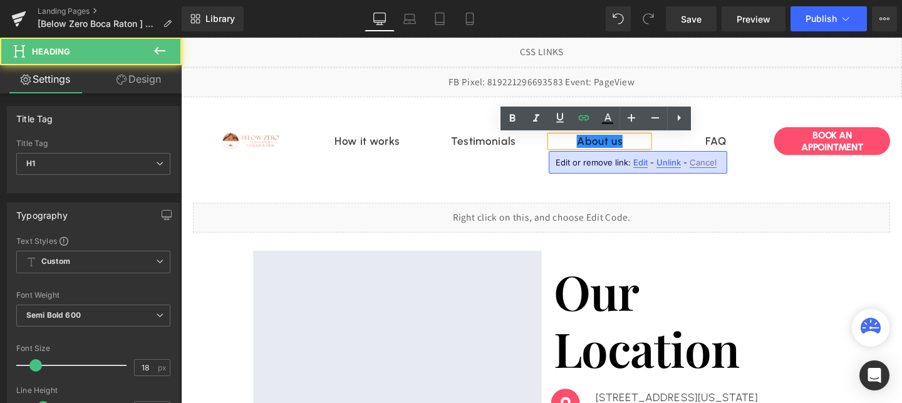
click at [635, 164] on span "Edit" at bounding box center [640, 162] width 14 height 11
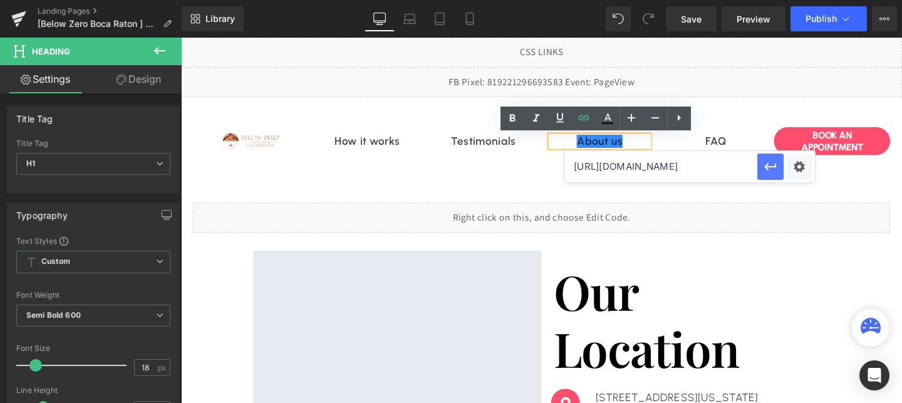
scroll to position [0, 274]
drag, startPoint x: 575, startPoint y: 167, endPoint x: 700, endPoint y: 160, distance: 125.4
click at [700, 160] on input "https://www.advancedbeautytreatments.com/pages/below-zero-natural-facelift-79-9…" at bounding box center [660, 166] width 193 height 31
click at [771, 175] on button "button" at bounding box center [770, 166] width 26 height 26
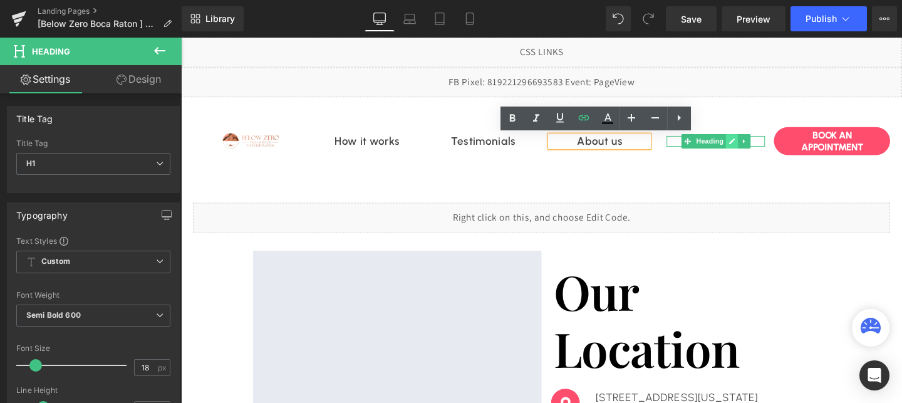
click at [755, 148] on link at bounding box center [760, 146] width 13 height 15
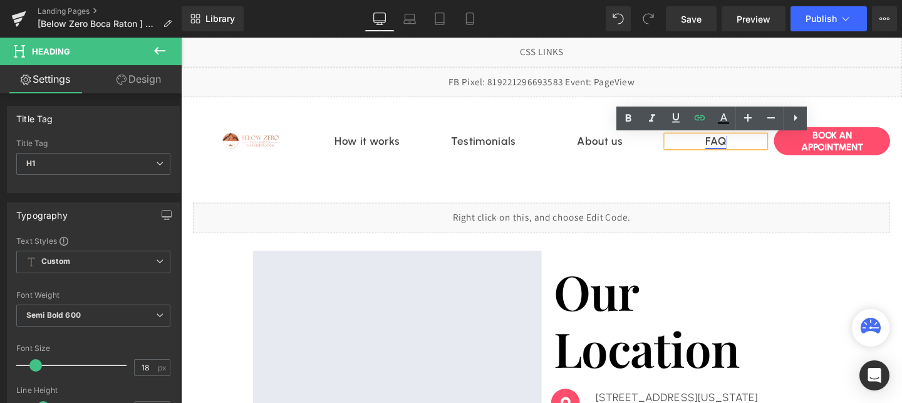
click at [739, 150] on link "FAQ" at bounding box center [743, 147] width 23 height 14
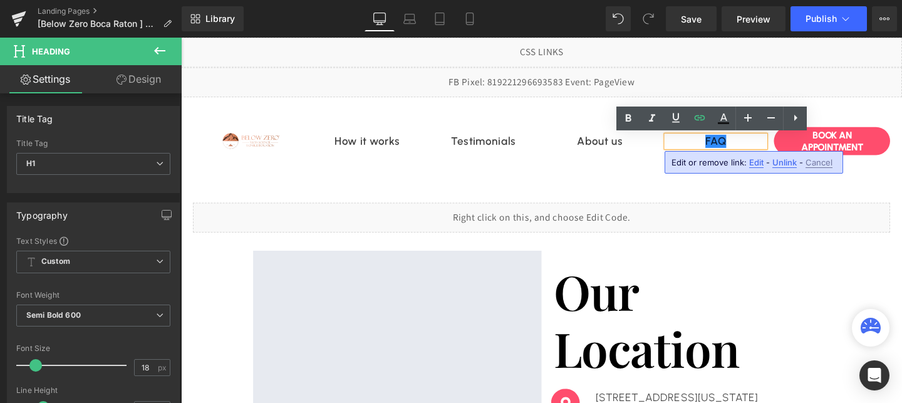
click at [749, 160] on span "Edit" at bounding box center [756, 162] width 14 height 11
type input "https://www.advancedbeautytreatments.com/pages/below-zero-natural-facelift-79-9…"
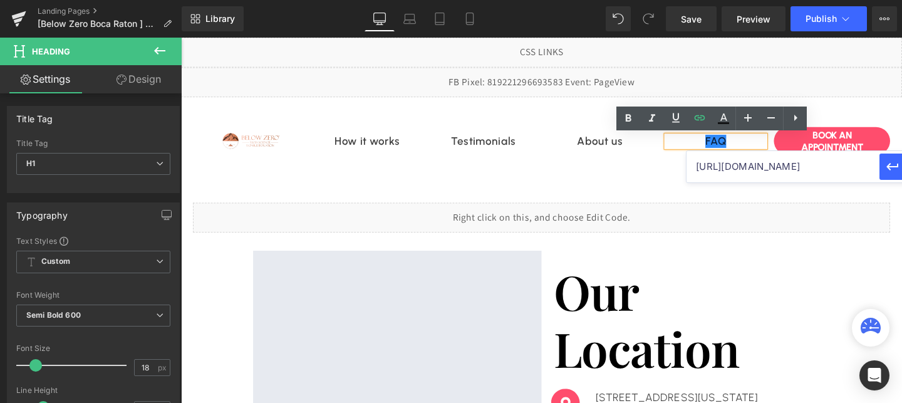
scroll to position [0, 252]
drag, startPoint x: 692, startPoint y: 166, endPoint x: 838, endPoint y: 170, distance: 146.0
click at [838, 170] on input "https://www.advancedbeautytreatments.com/pages/below-zero-natural-facelift-79-9…" at bounding box center [783, 166] width 193 height 31
drag, startPoint x: 1024, startPoint y: 204, endPoint x: 688, endPoint y: 179, distance: 336.1
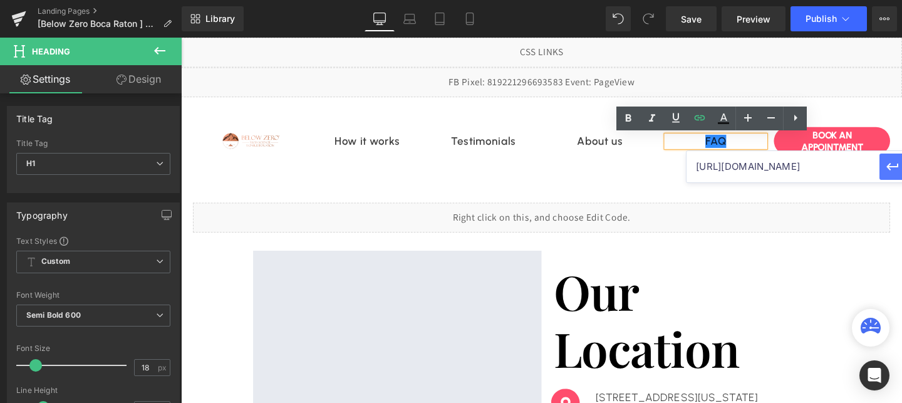
click at [891, 165] on icon "button" at bounding box center [892, 166] width 15 height 15
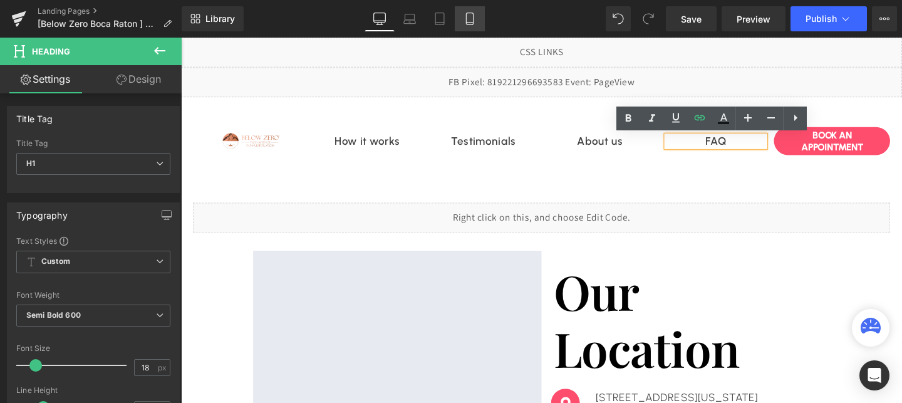
click at [476, 9] on link "Mobile" at bounding box center [470, 18] width 30 height 25
type input "40"
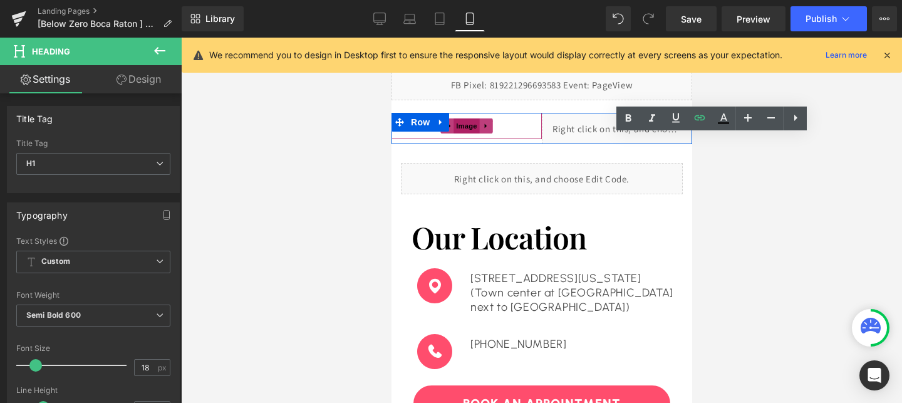
click at [464, 127] on span "Image" at bounding box center [466, 125] width 26 height 15
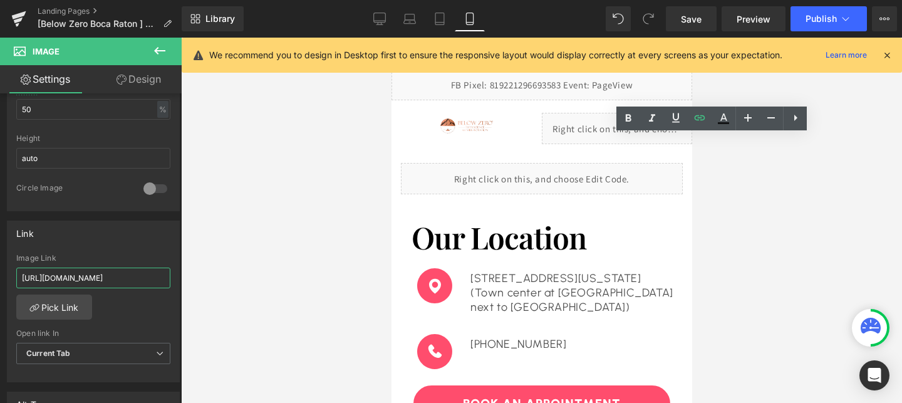
scroll to position [0, 226]
click at [73, 275] on input "https://www.advancedbeautytreatments.com/pages/the-soap-tree-omaha-dtb1-natural…" at bounding box center [93, 277] width 154 height 21
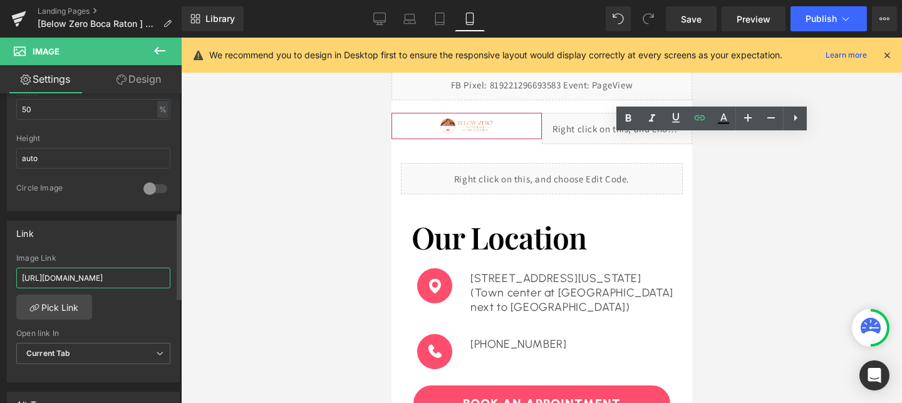
type input "v"
paste input "https://www.advancedbeautytreatments.com/pages/below-zero-natural-facelift-79-95"
type input "https://www.advancedbeautytreatments.com/pages/below-zero-natural-facelift-79-95"
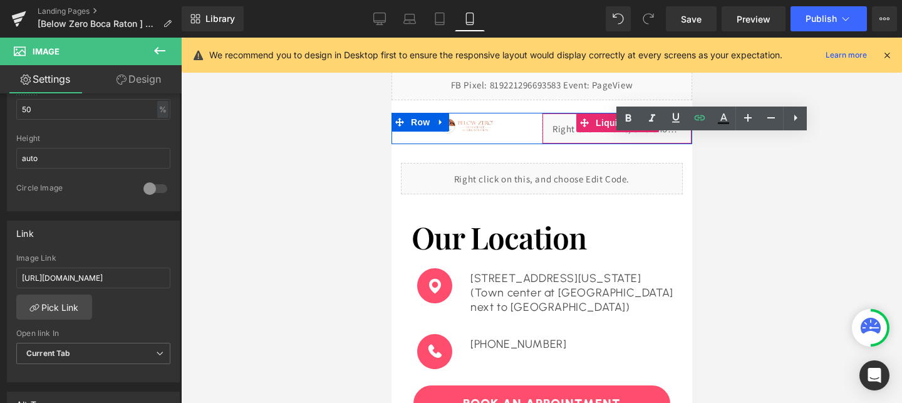
click at [586, 137] on div "Liquid" at bounding box center [616, 128] width 150 height 31
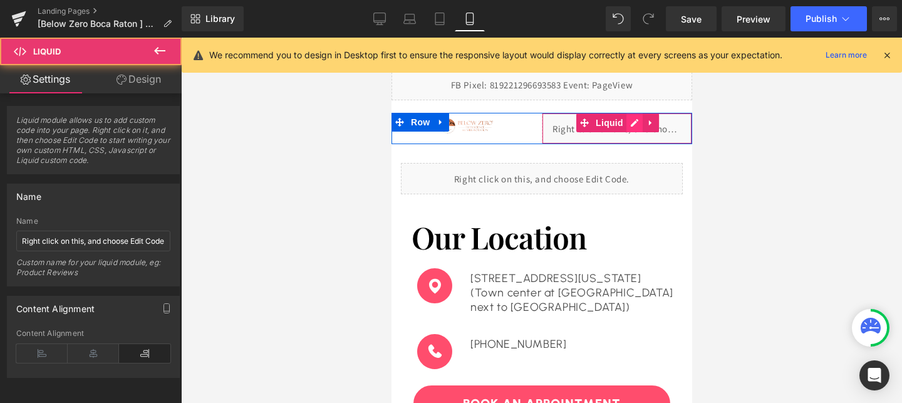
click at [636, 121] on div "Liquid" at bounding box center [616, 128] width 150 height 31
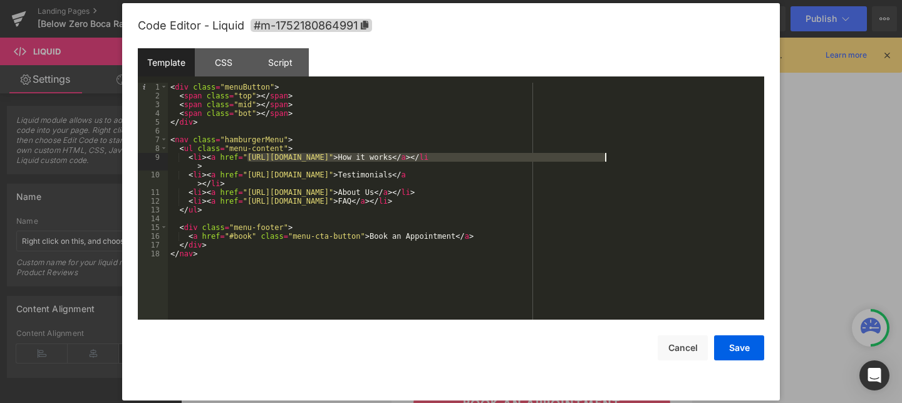
drag, startPoint x: 249, startPoint y: 154, endPoint x: 607, endPoint y: 158, distance: 357.7
click at [607, 158] on div "< div class = "menuButton" > < span class = "top" > </ span > < span class = "m…" at bounding box center [466, 210] width 596 height 254
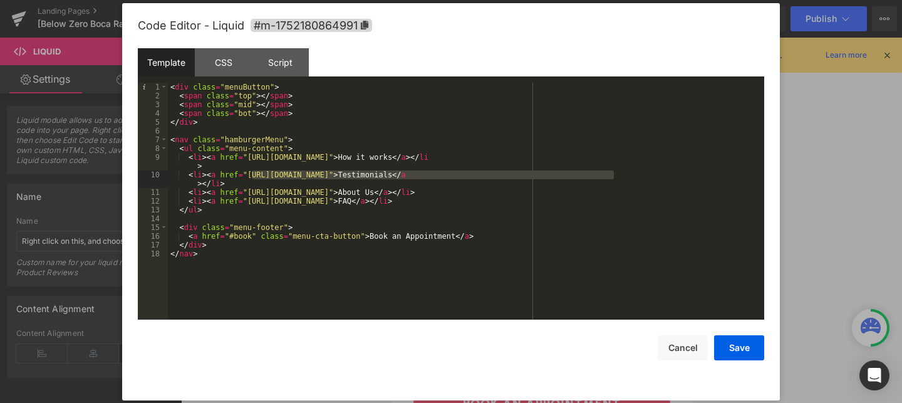
drag, startPoint x: 614, startPoint y: 174, endPoint x: 249, endPoint y: 175, distance: 364.6
click at [249, 175] on div "< div class = "menuButton" > < span class = "top" > </ span > < span class = "m…" at bounding box center [466, 210] width 596 height 254
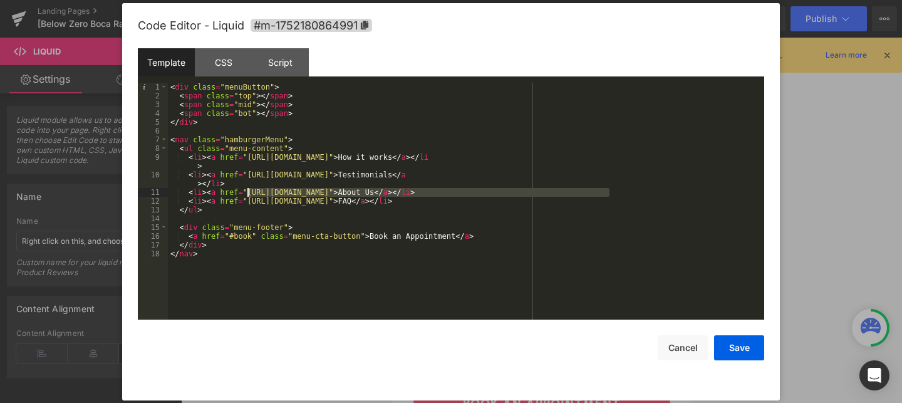
drag, startPoint x: 608, startPoint y: 190, endPoint x: 249, endPoint y: 194, distance: 359.0
click at [249, 194] on div "< div class = "menuButton" > < span class = "top" > </ span > < span class = "m…" at bounding box center [466, 210] width 596 height 254
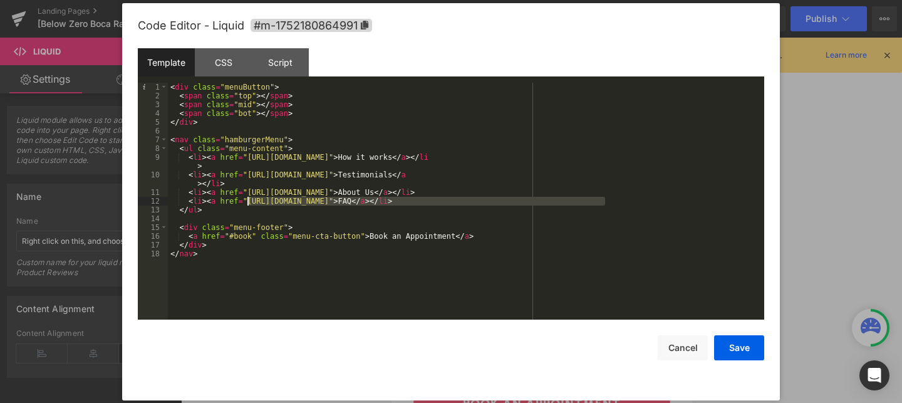
drag, startPoint x: 607, startPoint y: 202, endPoint x: 247, endPoint y: 200, distance: 360.2
click at [247, 200] on div "< div class = "menuButton" > < span class = "top" > </ span > < span class = "m…" at bounding box center [466, 210] width 596 height 254
click at [742, 351] on button "Save" at bounding box center [739, 347] width 50 height 25
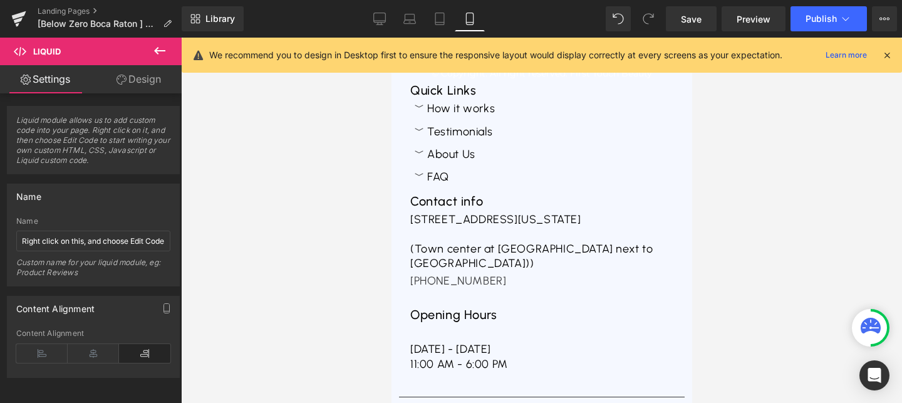
scroll to position [782, 0]
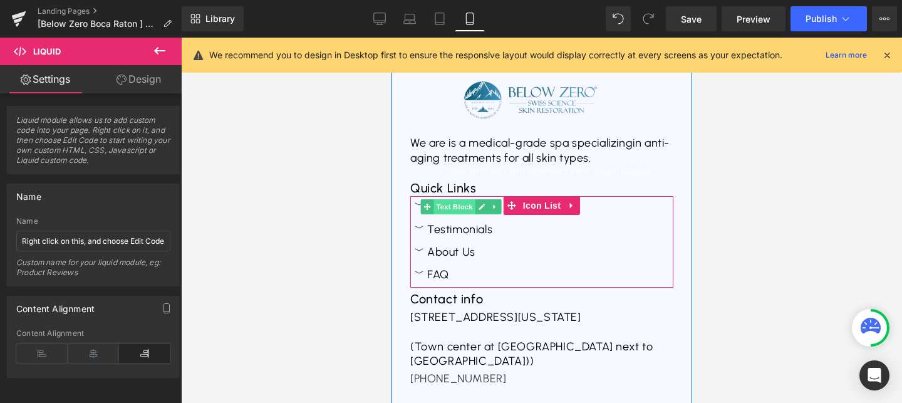
click at [447, 212] on span "Text Block" at bounding box center [453, 206] width 41 height 15
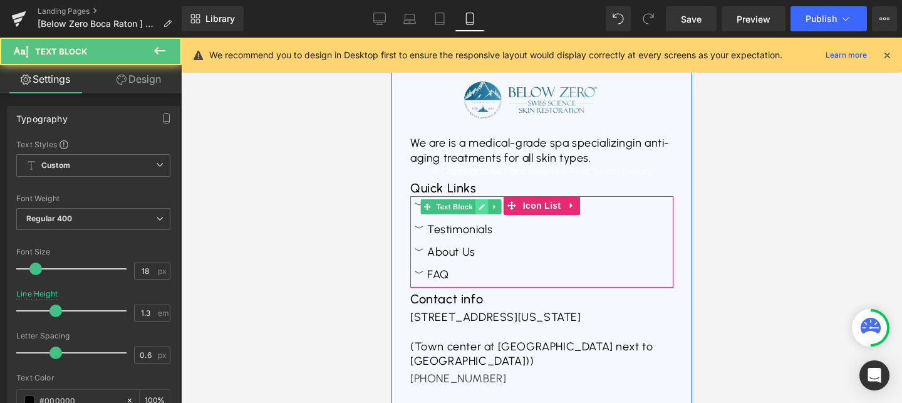
click at [478, 209] on icon at bounding box center [481, 207] width 6 height 6
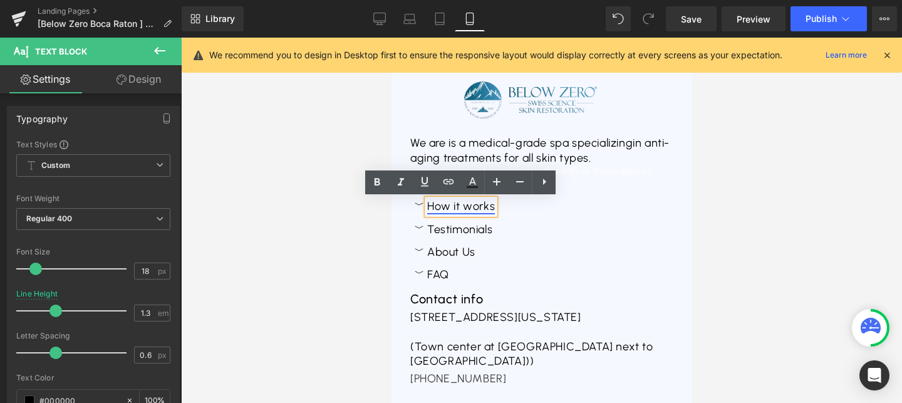
click at [448, 209] on link "How it works" at bounding box center [461, 206] width 68 height 14
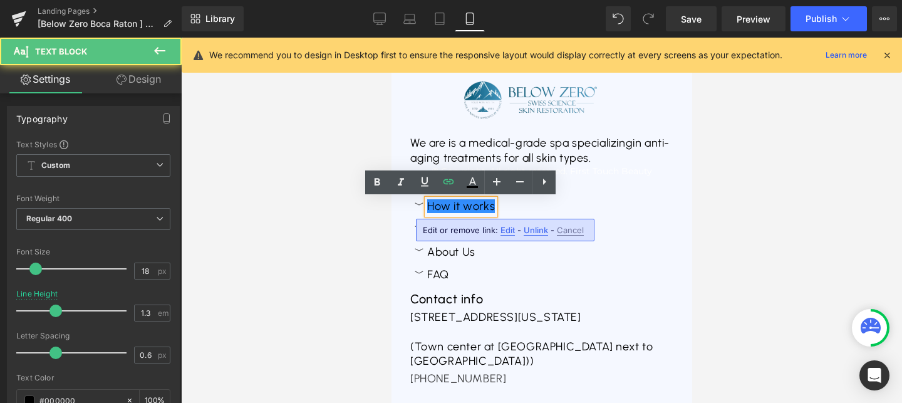
click at [512, 232] on span "Edit" at bounding box center [508, 230] width 14 height 11
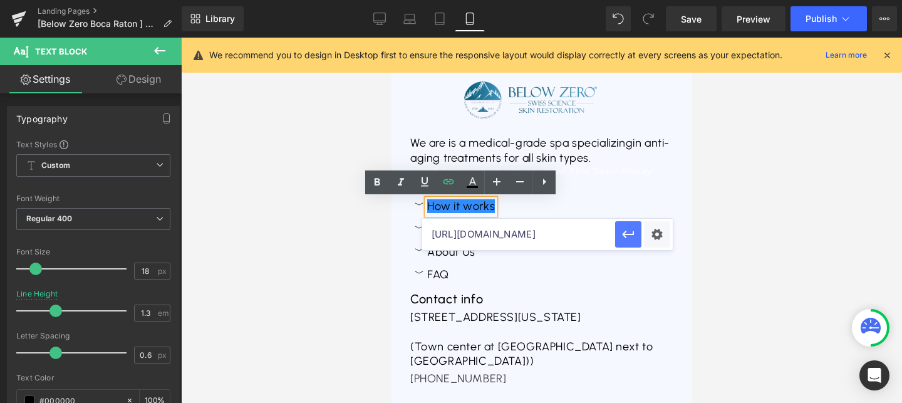
scroll to position [0, 289]
drag, startPoint x: 428, startPoint y: 232, endPoint x: 546, endPoint y: 228, distance: 118.5
click at [546, 228] on input "https://www.advancedbeautytreatments.com/pages/below-zero-natural-facelift-79-9…" at bounding box center [518, 234] width 193 height 31
click at [624, 242] on button "button" at bounding box center [628, 234] width 26 height 26
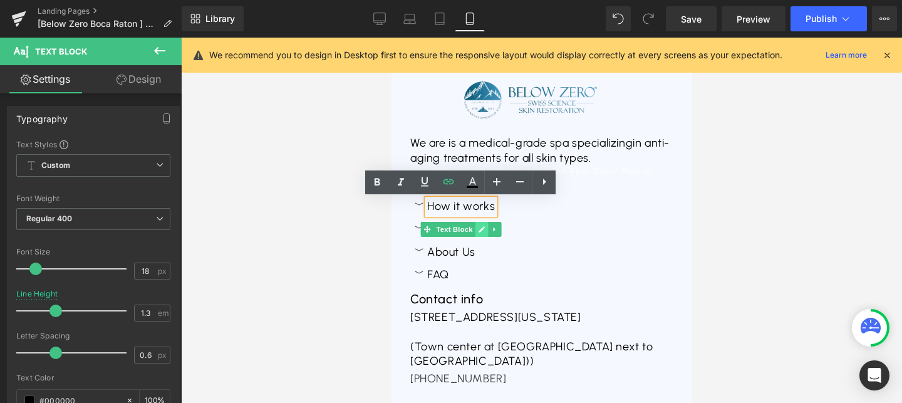
click at [479, 231] on icon at bounding box center [481, 229] width 6 height 6
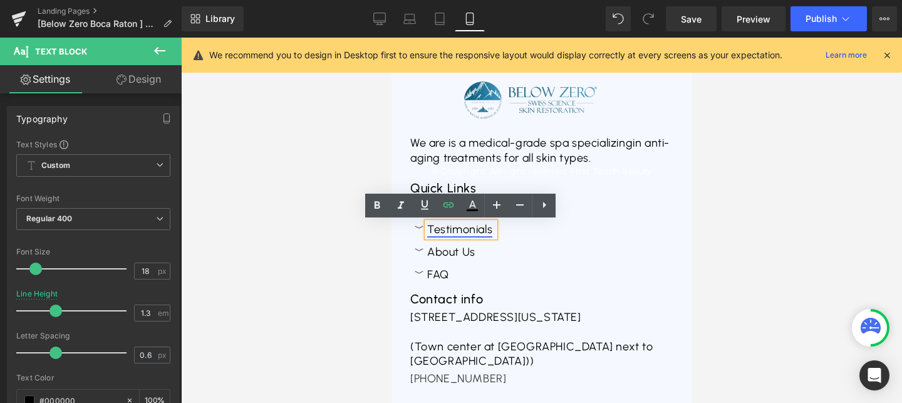
click at [452, 227] on link "Testimonials" at bounding box center [459, 229] width 65 height 14
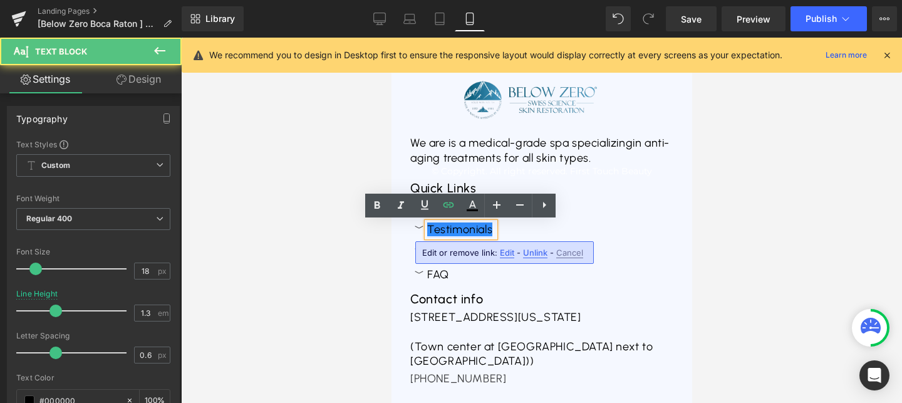
click at [509, 248] on span "Edit" at bounding box center [507, 252] width 14 height 11
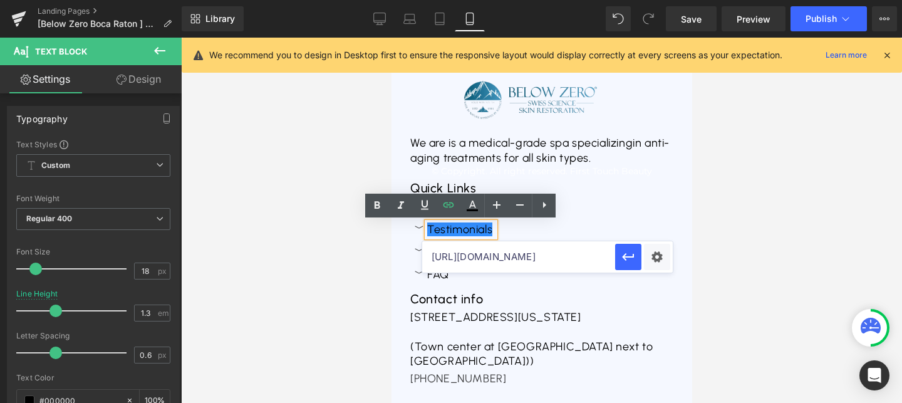
scroll to position [0, 291]
drag, startPoint x: 430, startPoint y: 254, endPoint x: 541, endPoint y: 250, distance: 111.6
click at [541, 250] on input "https://www.advancedbeautytreatments.com/pages/below-zero-natural-facelift-79-9…" at bounding box center [518, 256] width 193 height 31
click at [623, 265] on button "button" at bounding box center [628, 257] width 26 height 26
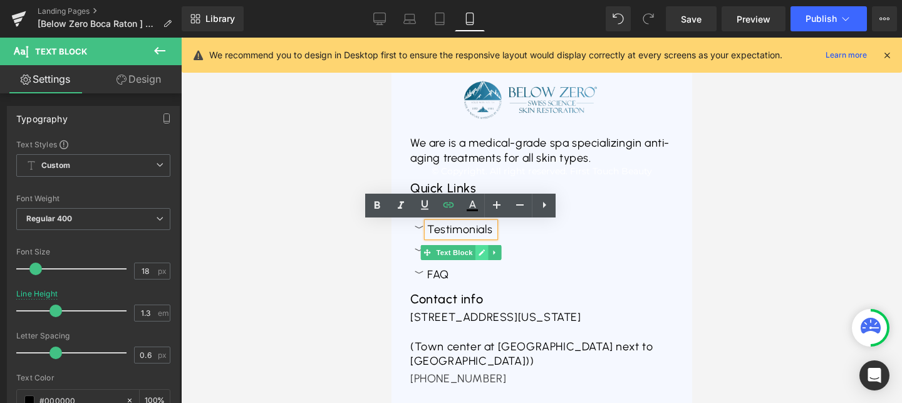
click at [482, 253] on icon at bounding box center [480, 253] width 7 height 8
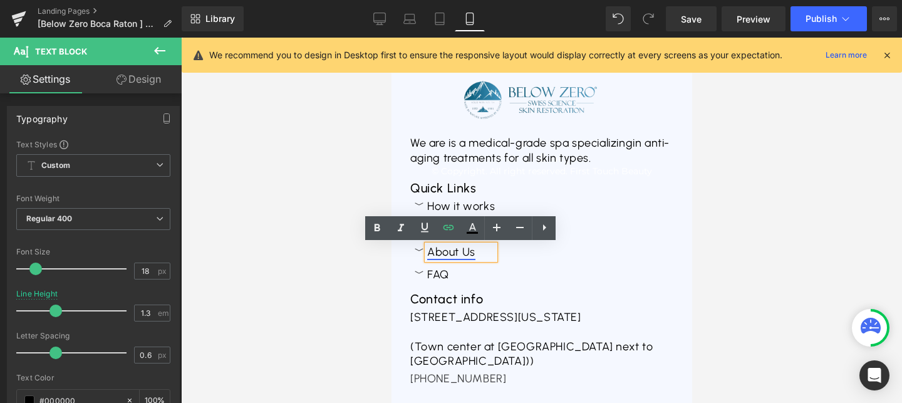
click at [449, 256] on link "About Us" at bounding box center [451, 252] width 48 height 14
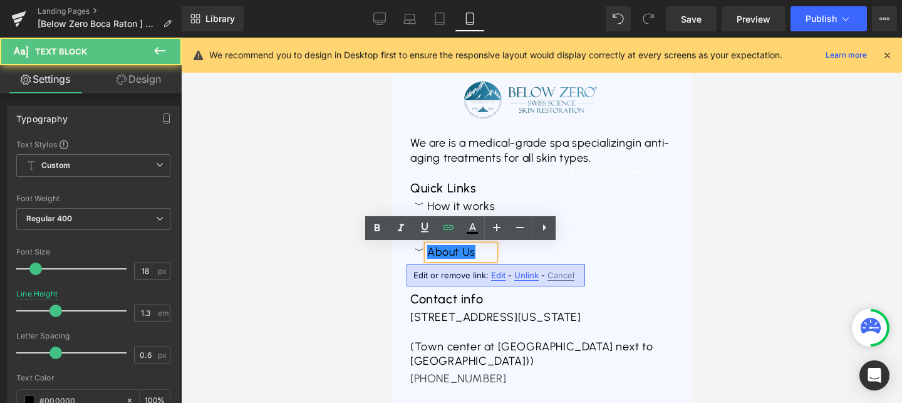
click at [494, 275] on span "Edit" at bounding box center [498, 275] width 14 height 11
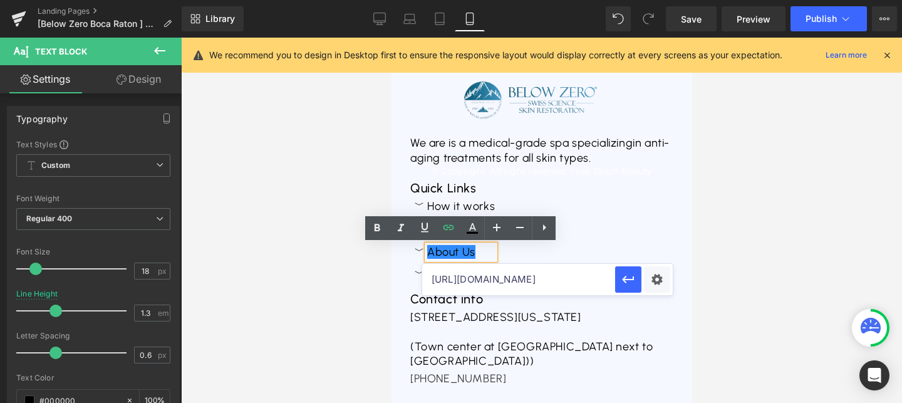
scroll to position [0, 236]
drag, startPoint x: 430, startPoint y: 279, endPoint x: 596, endPoint y: 274, distance: 166.1
click at [596, 274] on input "https://www.advancedbeautytreatments.com/pages/below-zero-natural-facelift-79-9…" at bounding box center [518, 279] width 193 height 31
click at [630, 279] on icon "button" at bounding box center [628, 280] width 12 height 8
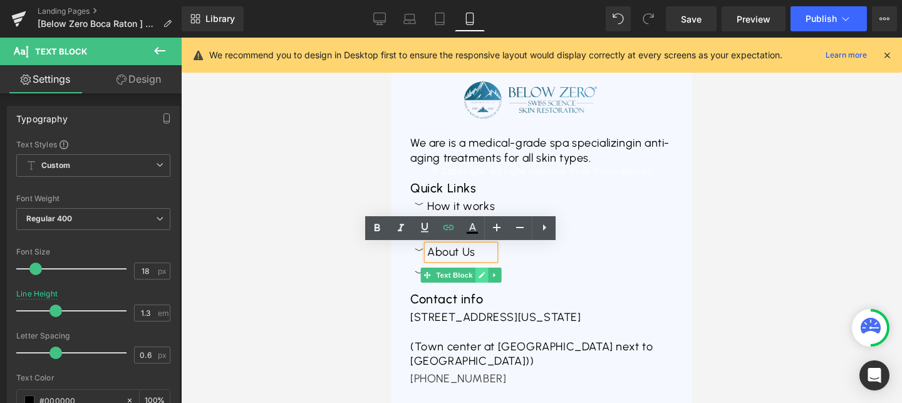
click at [477, 278] on link at bounding box center [481, 274] width 13 height 15
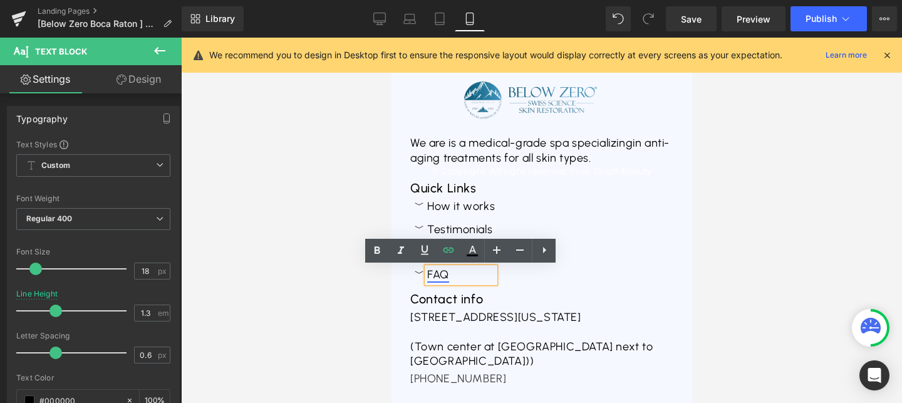
click at [437, 278] on link "FAQ" at bounding box center [438, 274] width 22 height 14
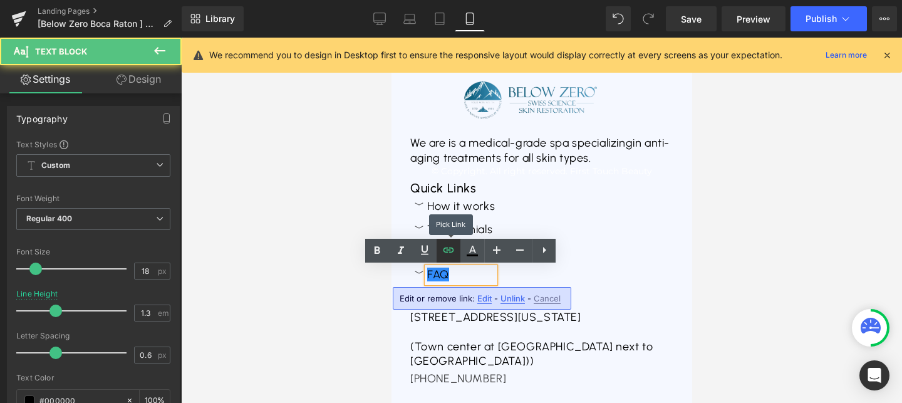
click at [447, 246] on icon at bounding box center [448, 249] width 15 height 15
type input "https://www.advancedbeautytreatments.com/pages/below-zero-natural-facelift-79-9…"
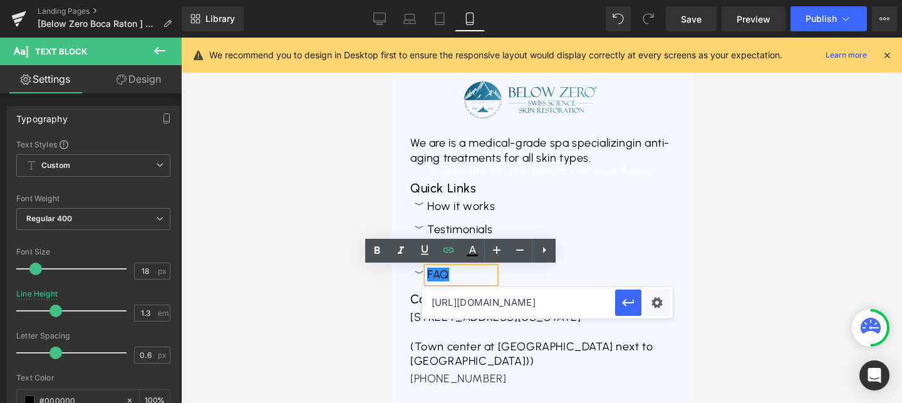
scroll to position [0, 252]
drag, startPoint x: 430, startPoint y: 302, endPoint x: 568, endPoint y: 296, distance: 138.6
click at [568, 296] on input "https://www.advancedbeautytreatments.com/pages/below-zero-natural-facelift-79-9…" at bounding box center [518, 302] width 193 height 31
drag, startPoint x: 579, startPoint y: 301, endPoint x: 423, endPoint y: 298, distance: 156.6
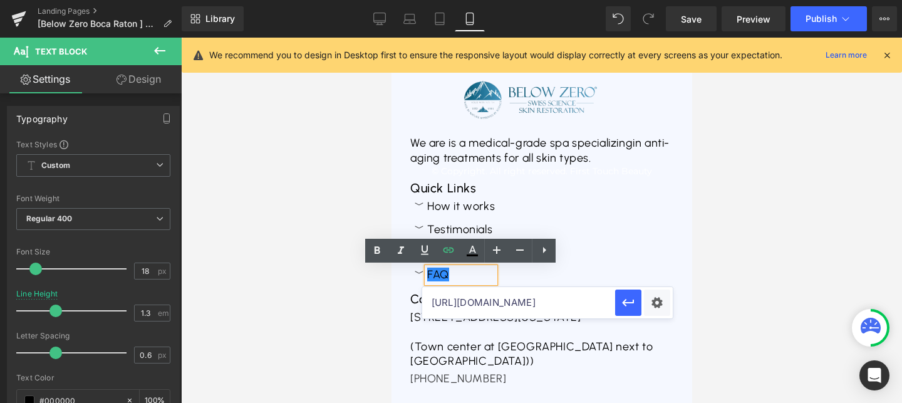
click at [423, 298] on input "https://www.advancedbeautytreatments.com/pages/below-zero-natural-facelift-79-9…" at bounding box center [518, 302] width 193 height 31
click at [618, 301] on button "button" at bounding box center [628, 302] width 26 height 26
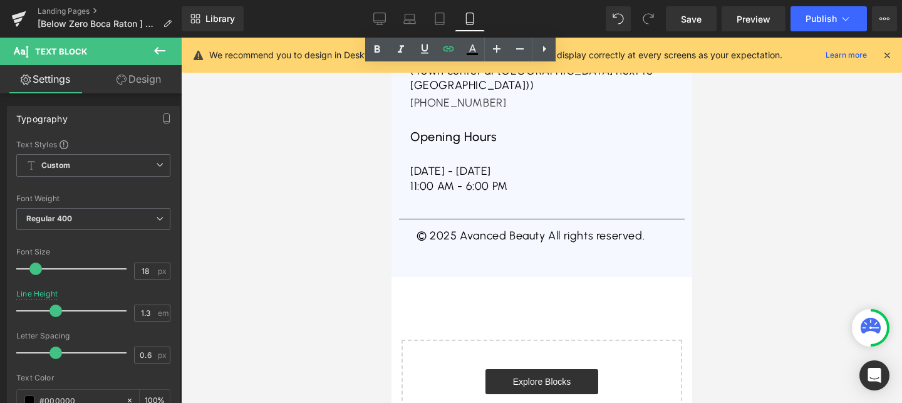
scroll to position [1089, 0]
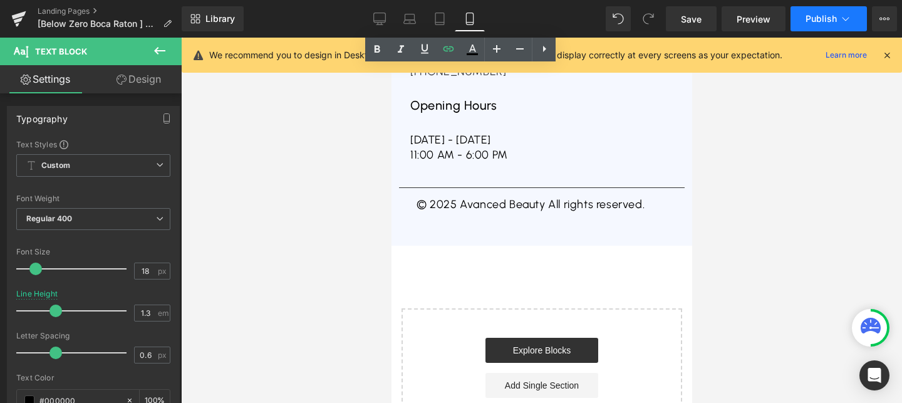
click at [807, 23] on span "Publish" at bounding box center [821, 19] width 31 height 10
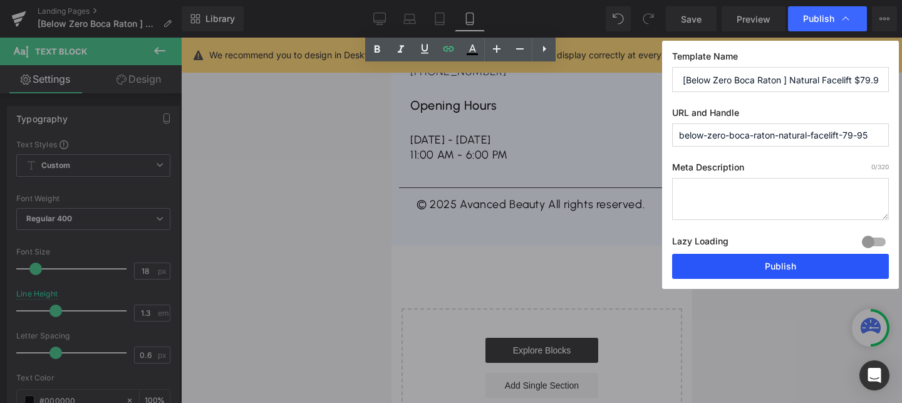
click at [783, 257] on button "Publish" at bounding box center [780, 266] width 217 height 25
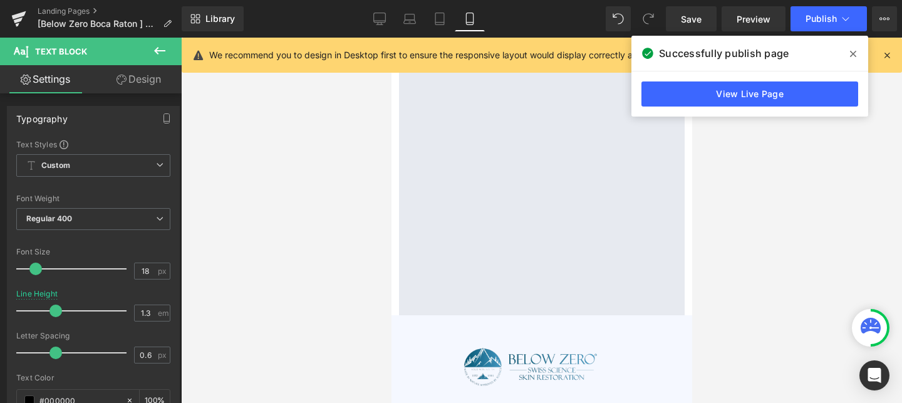
scroll to position [0, 0]
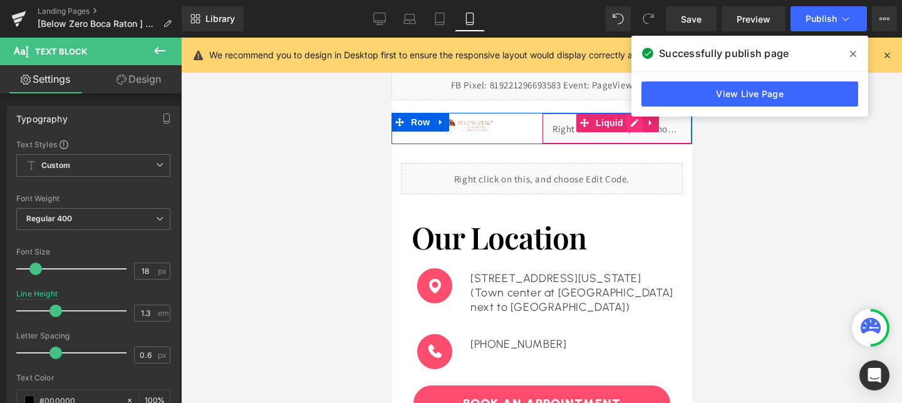
click at [631, 126] on div "Liquid" at bounding box center [616, 128] width 150 height 31
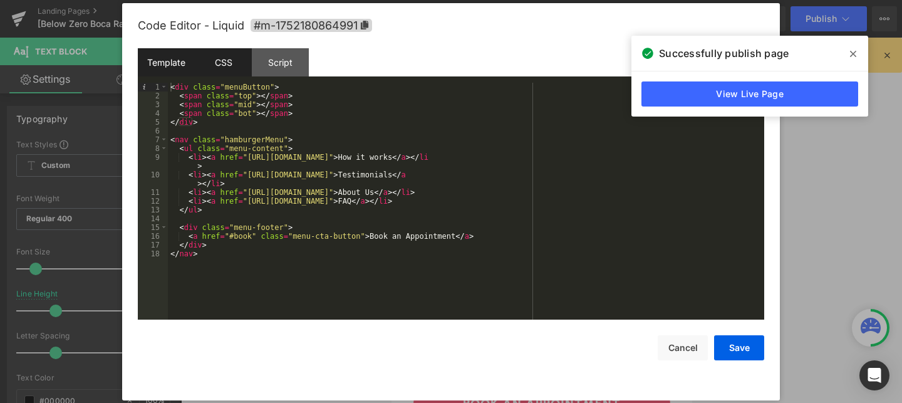
click at [230, 60] on div "CSS" at bounding box center [223, 62] width 57 height 28
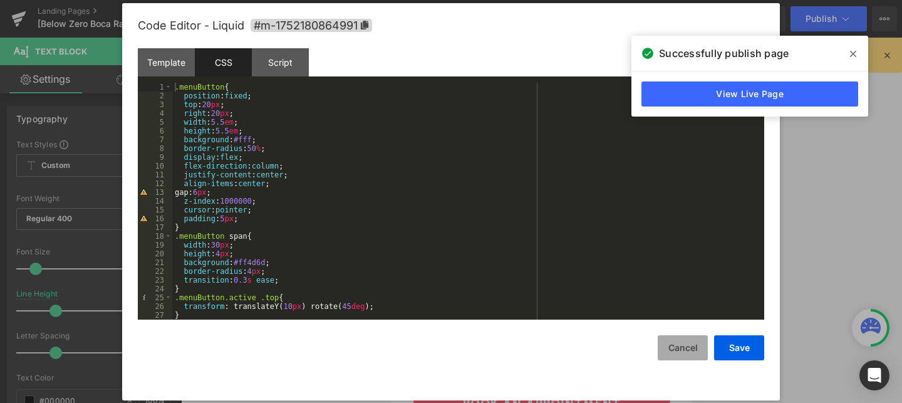
click at [692, 346] on button "Cancel" at bounding box center [683, 347] width 50 height 25
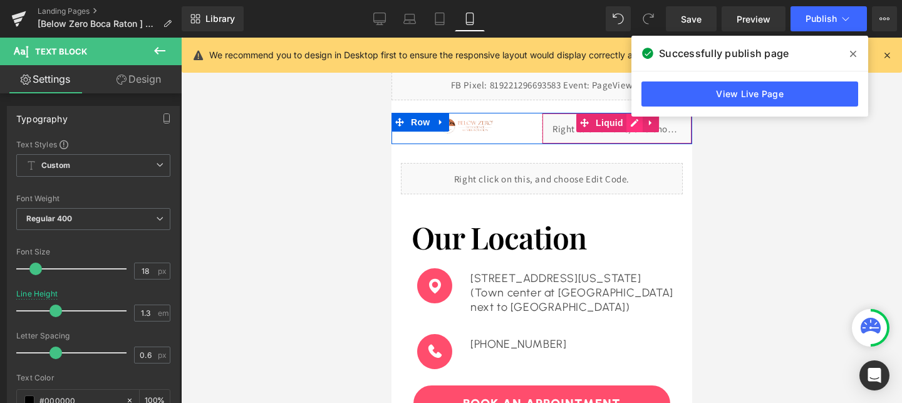
click at [632, 127] on div "Liquid" at bounding box center [616, 128] width 150 height 31
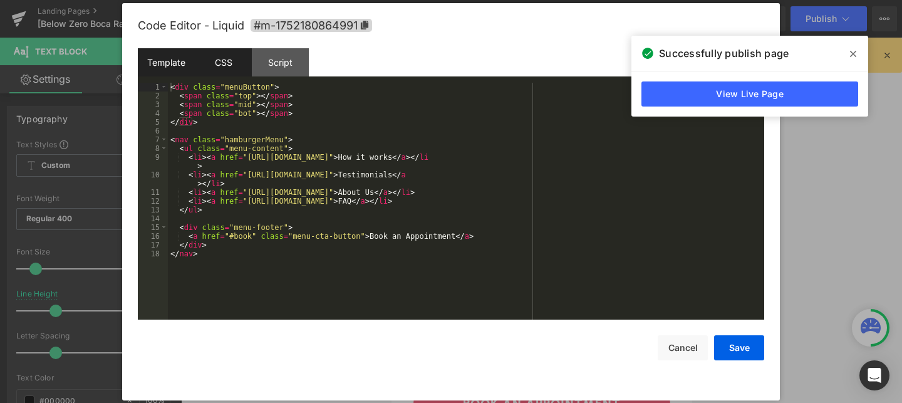
click at [205, 60] on div "CSS" at bounding box center [223, 62] width 57 height 28
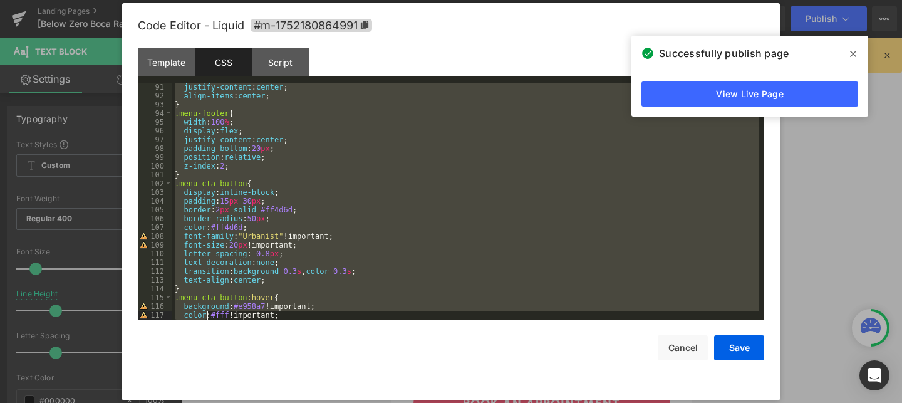
scroll to position [842, 0]
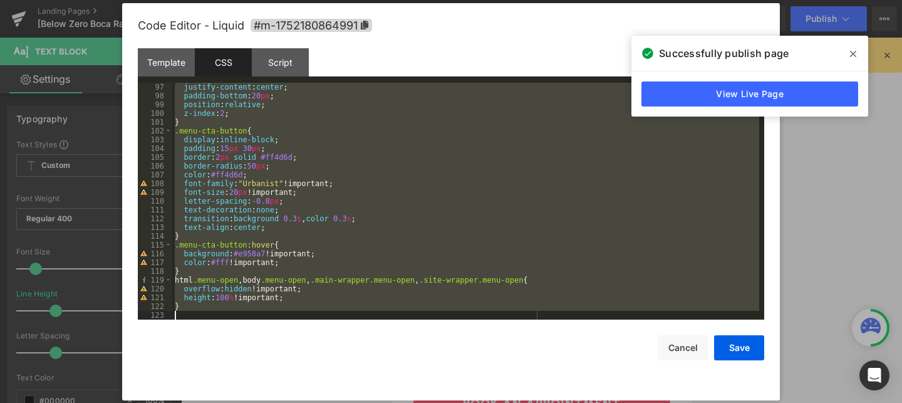
drag, startPoint x: 175, startPoint y: 86, endPoint x: 207, endPoint y: 460, distance: 375.4
click at [207, 402] on html "Text Block You are previewing how the will restyle your page. You can not edit …" at bounding box center [451, 201] width 902 height 403
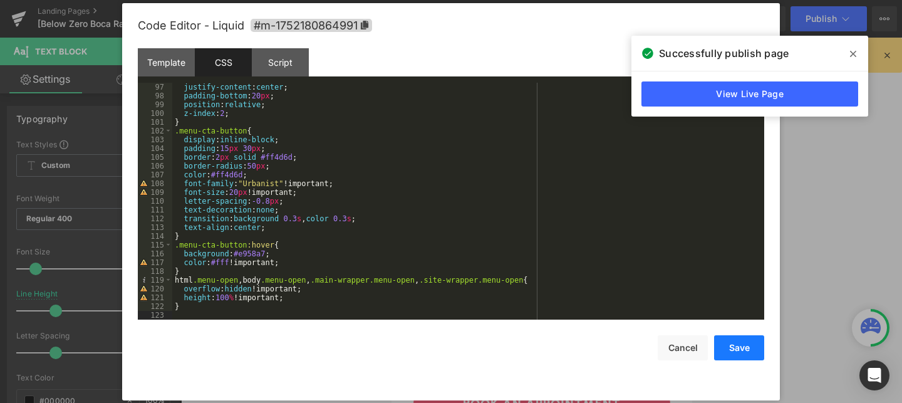
click at [736, 355] on button "Save" at bounding box center [739, 347] width 50 height 25
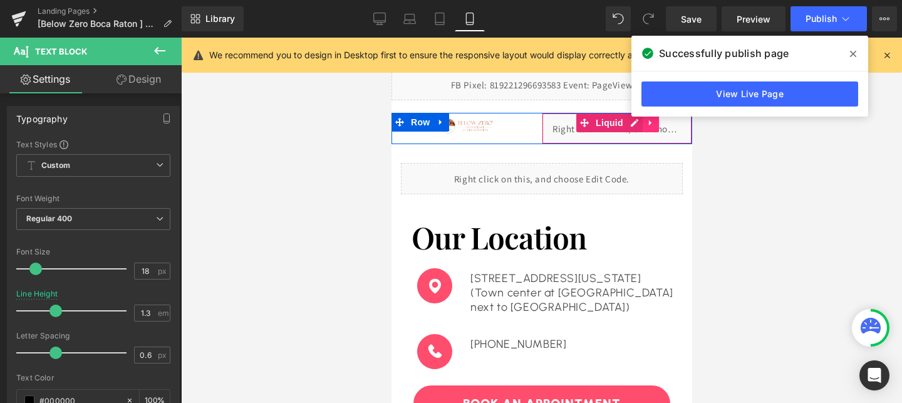
click at [648, 123] on icon at bounding box center [649, 123] width 3 height 6
click at [662, 123] on icon at bounding box center [658, 122] width 9 height 9
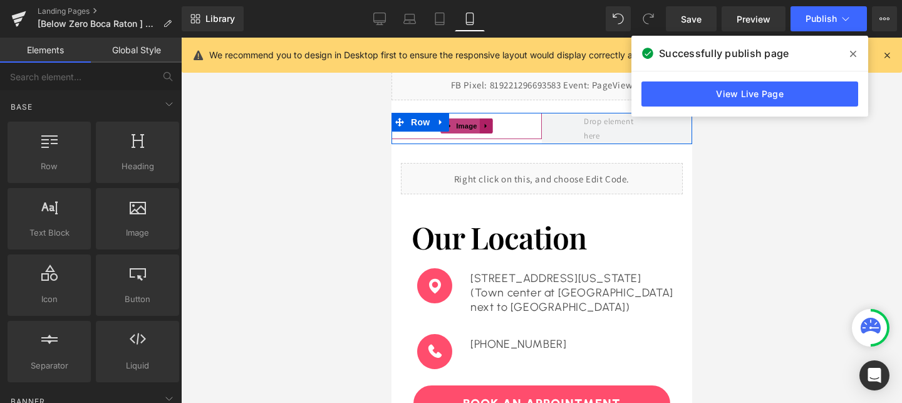
click at [486, 128] on icon at bounding box center [485, 126] width 7 height 8
click at [454, 128] on span "Image" at bounding box center [447, 125] width 26 height 15
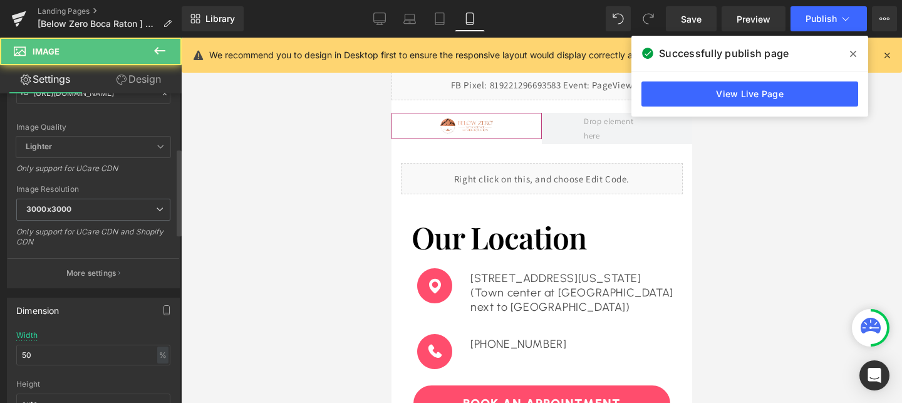
scroll to position [272, 0]
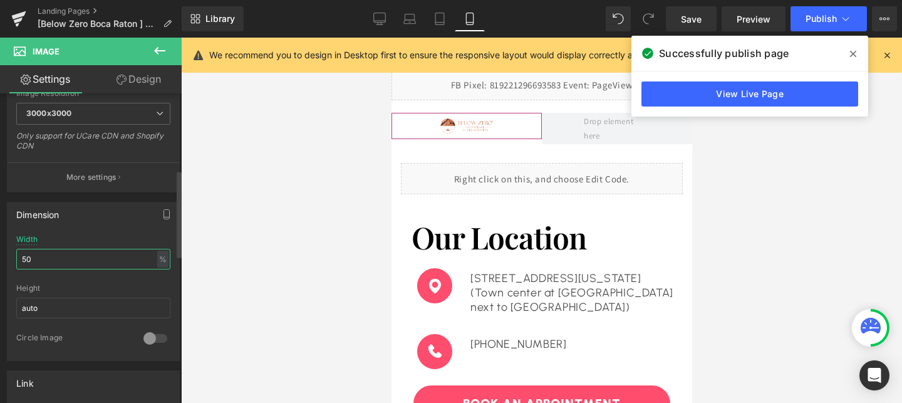
click at [40, 259] on input "50" at bounding box center [93, 259] width 154 height 21
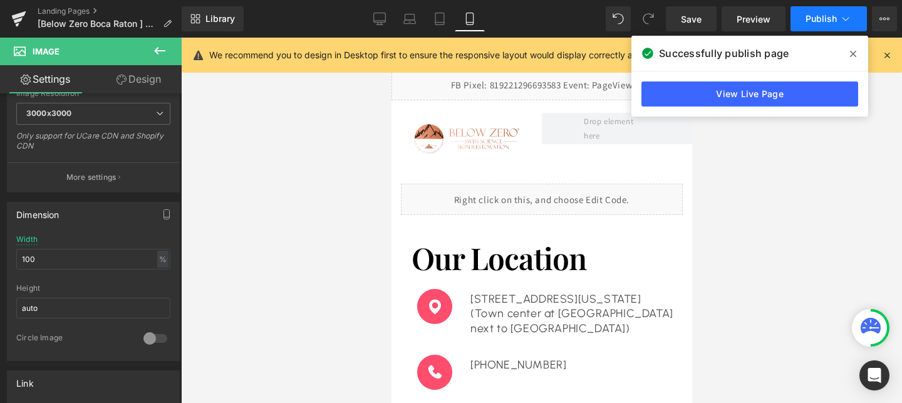
click at [826, 22] on span "Publish" at bounding box center [821, 19] width 31 height 10
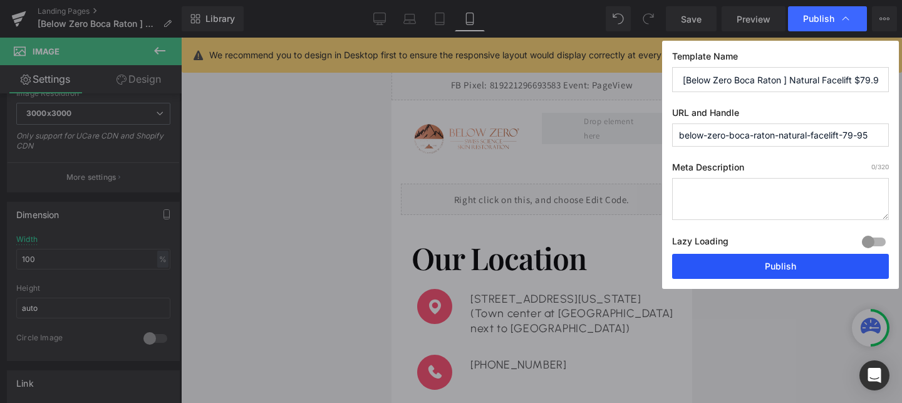
click at [754, 267] on button "Publish" at bounding box center [780, 266] width 217 height 25
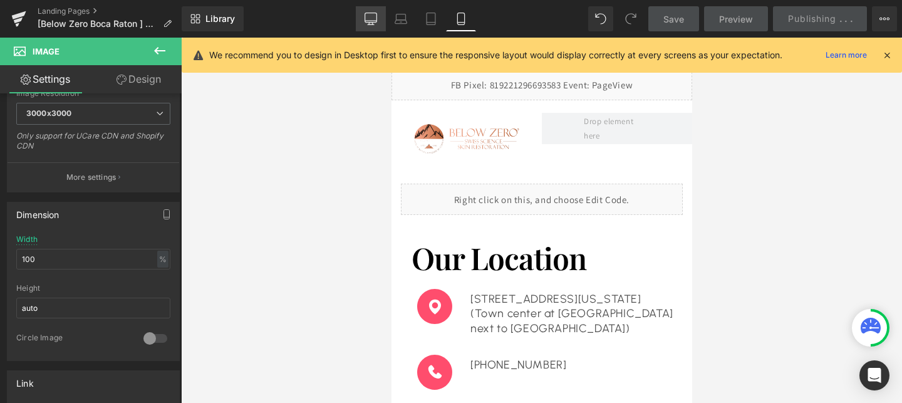
click at [371, 28] on link "Desktop" at bounding box center [371, 18] width 30 height 25
type input "150"
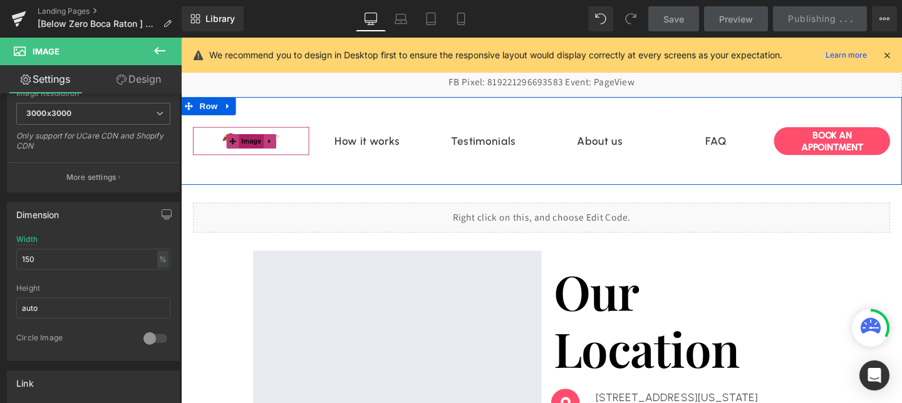
click at [244, 152] on span "Image" at bounding box center [255, 146] width 26 height 15
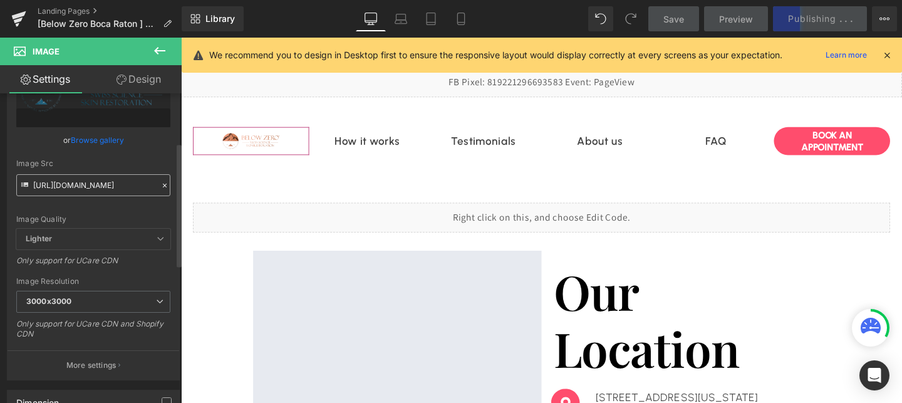
scroll to position [181, 0]
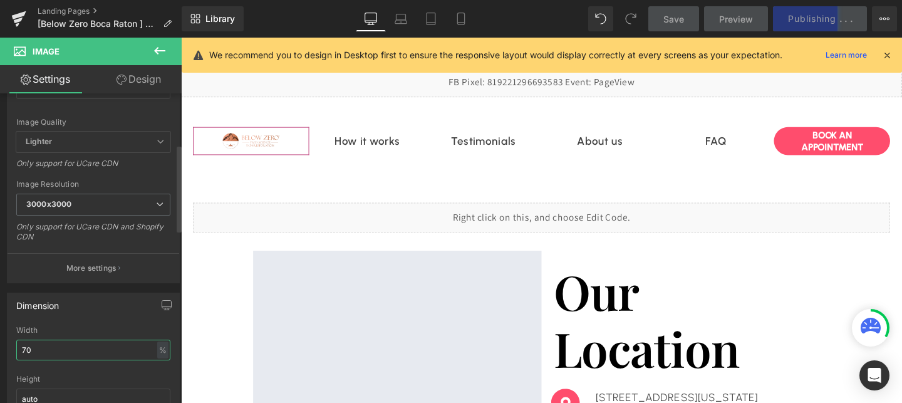
click at [48, 345] on input "70" at bounding box center [93, 350] width 154 height 21
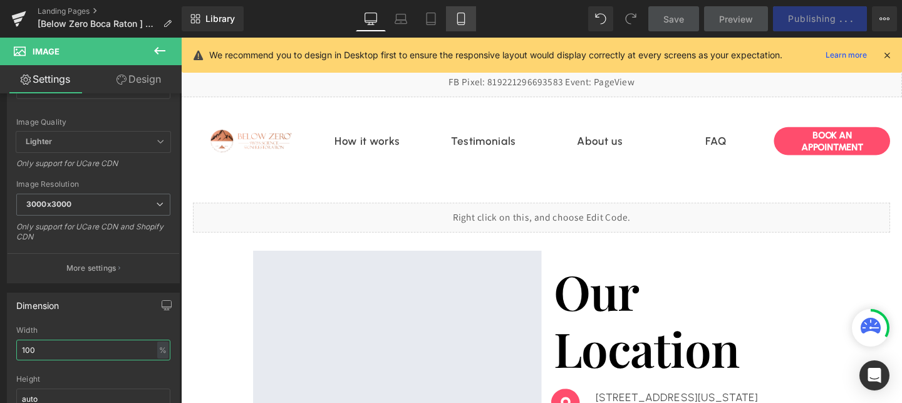
type input "100"
click at [460, 26] on link "Mobile" at bounding box center [461, 18] width 30 height 25
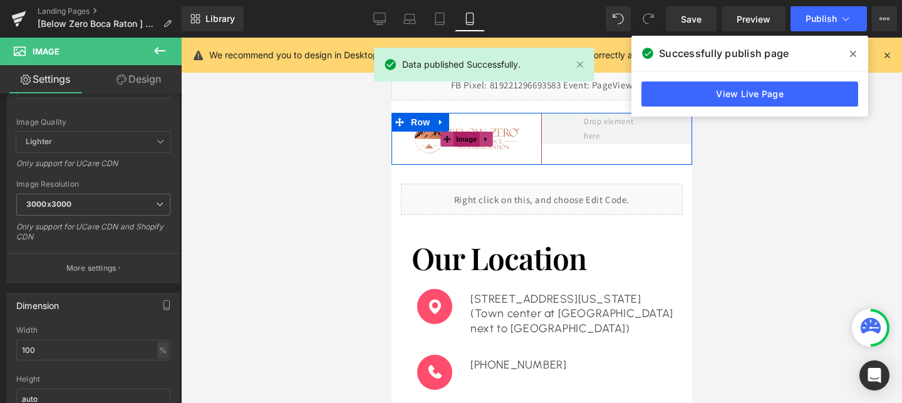
click at [472, 138] on span "Image" at bounding box center [466, 139] width 26 height 15
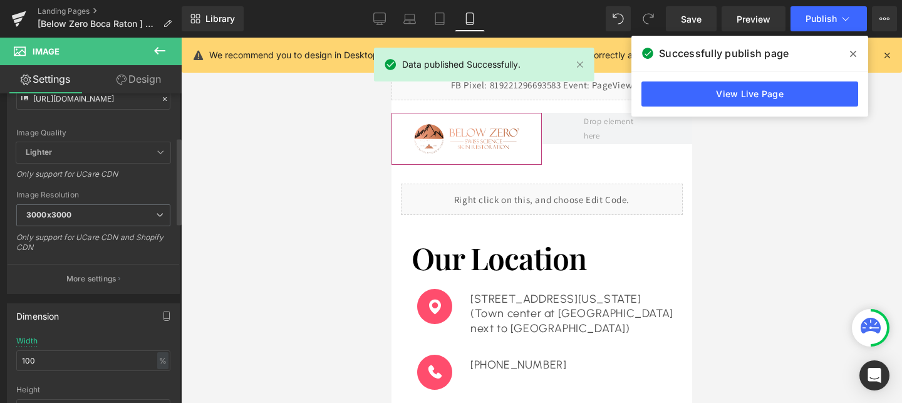
scroll to position [172, 0]
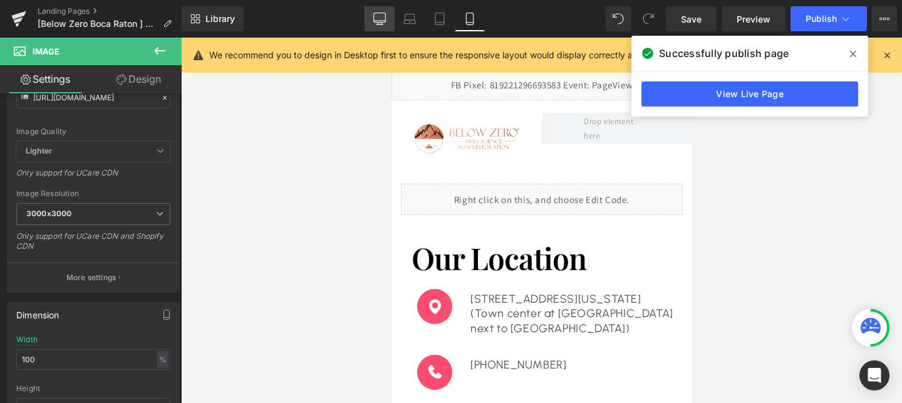
click at [383, 16] on icon at bounding box center [379, 19] width 13 height 13
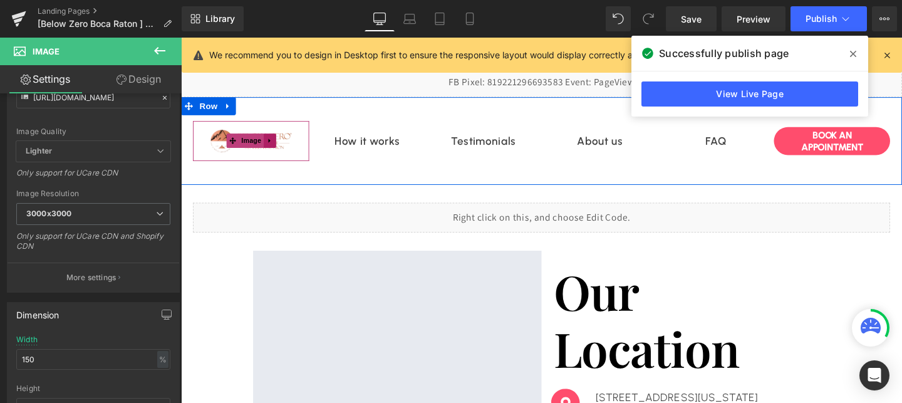
click at [268, 147] on link at bounding box center [273, 145] width 13 height 15
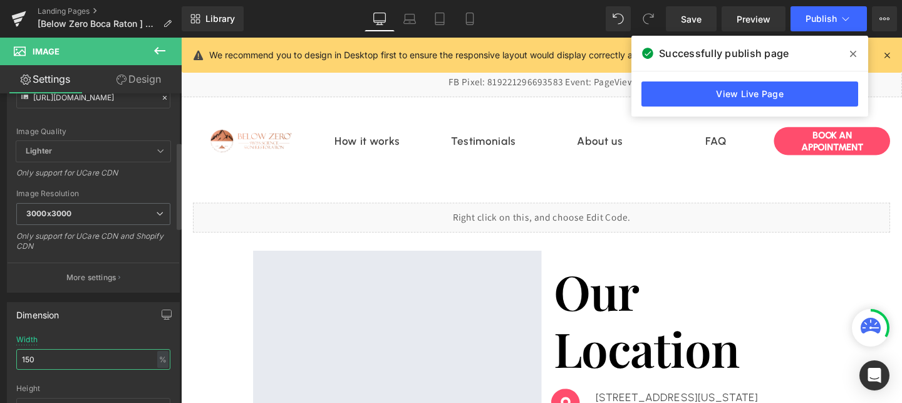
click at [25, 358] on input "150" at bounding box center [93, 359] width 154 height 21
type input "100"
click at [816, 22] on span "Publish" at bounding box center [821, 19] width 31 height 10
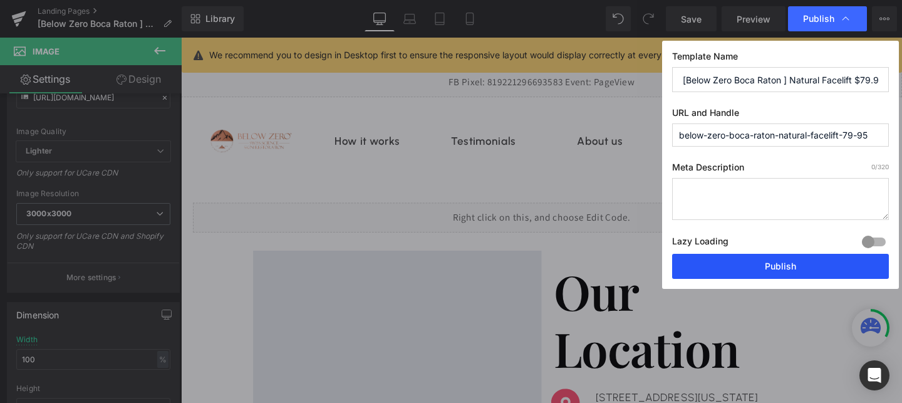
click at [741, 259] on button "Publish" at bounding box center [780, 266] width 217 height 25
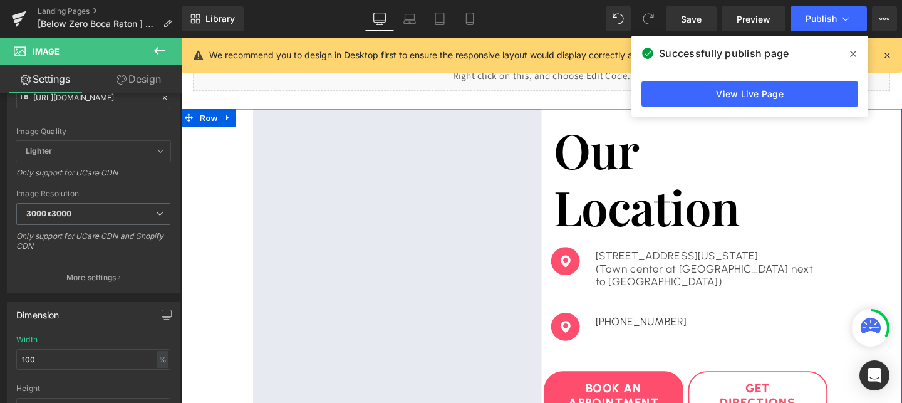
scroll to position [142, 0]
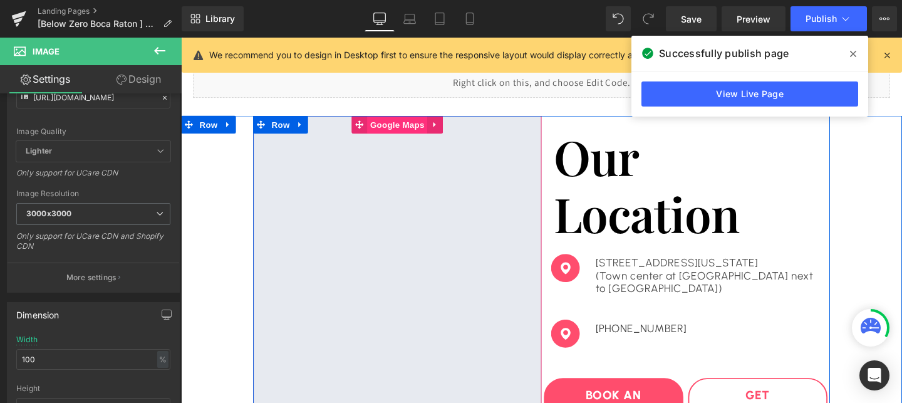
click at [421, 132] on span "Google Maps" at bounding box center [408, 129] width 63 height 19
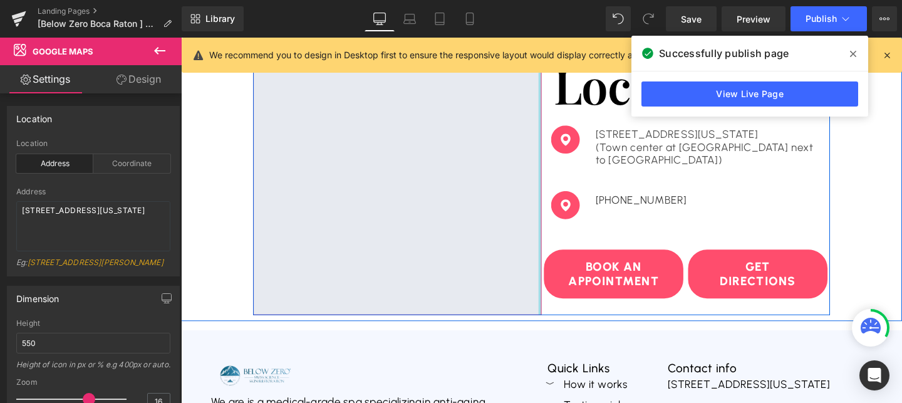
scroll to position [280, 0]
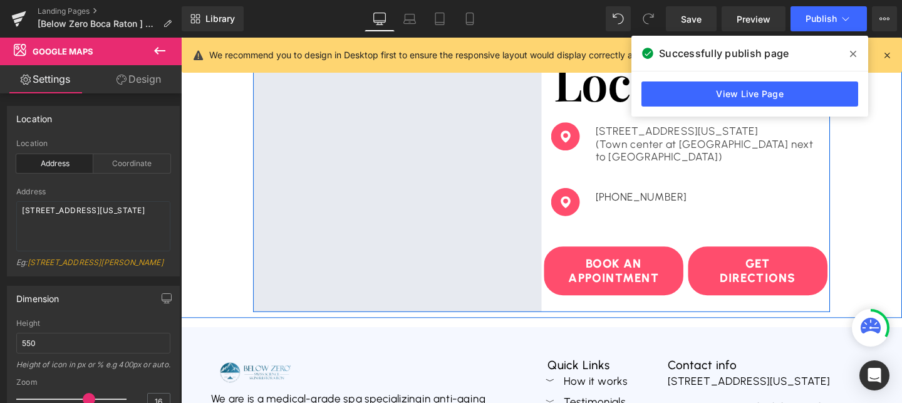
click at [769, 267] on link "Get Directions" at bounding box center [787, 282] width 147 height 51
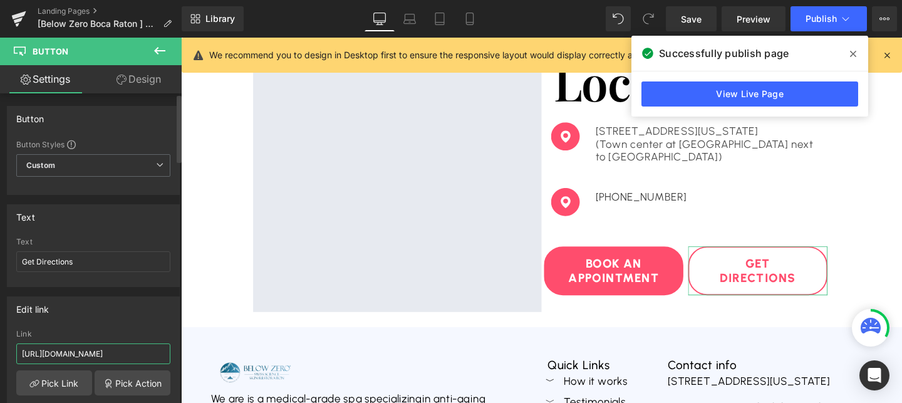
click at [100, 351] on input "https://maps.app.goo.gl/zsnSfGw3dFUDKETh9" at bounding box center [93, 353] width 154 height 21
paste input "www.google.com/maps?ll=26.361814,-80.13831&z=12&t=m&hl=en-US&gl=US&mapclient=em…"
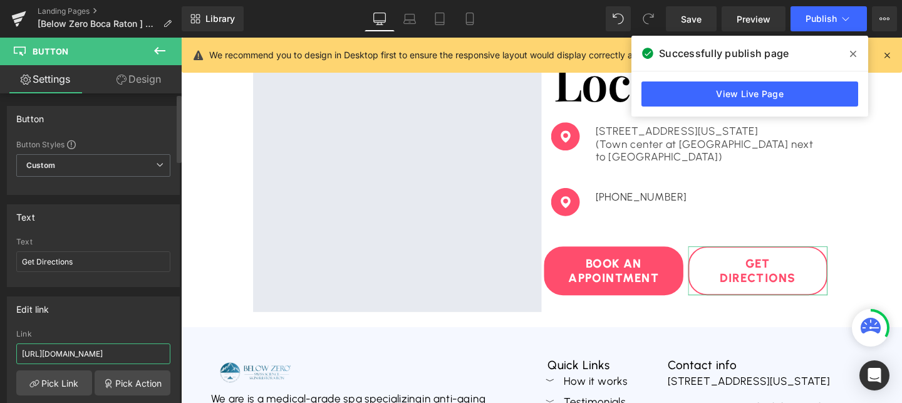
click at [81, 351] on input "https://www.google.com/maps?ll=26.361814,-80.13831&z=12&t=m&hl=en-US&gl=US&mapc…" at bounding box center [93, 353] width 154 height 21
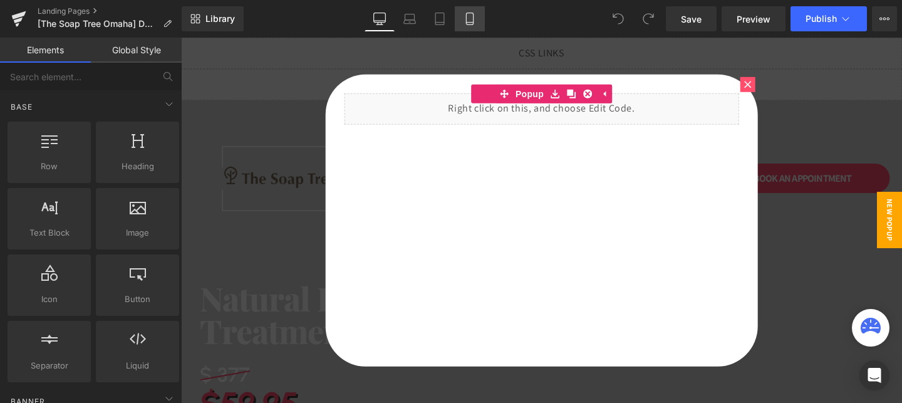
click at [469, 19] on icon at bounding box center [470, 19] width 13 height 13
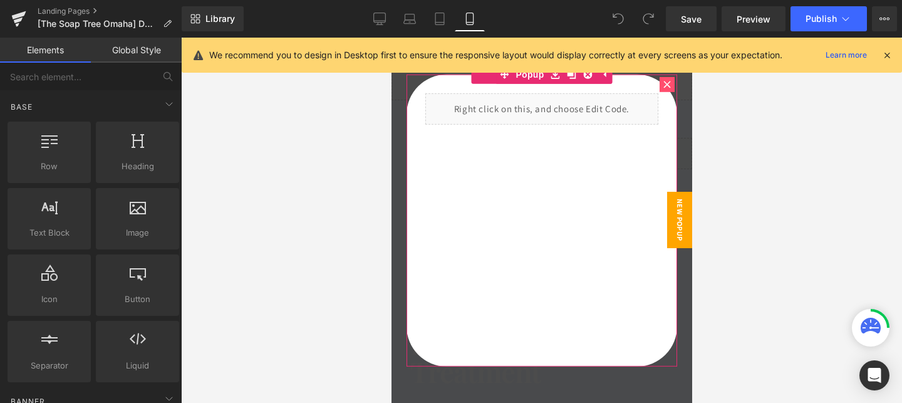
click at [662, 85] on div at bounding box center [666, 83] width 15 height 15
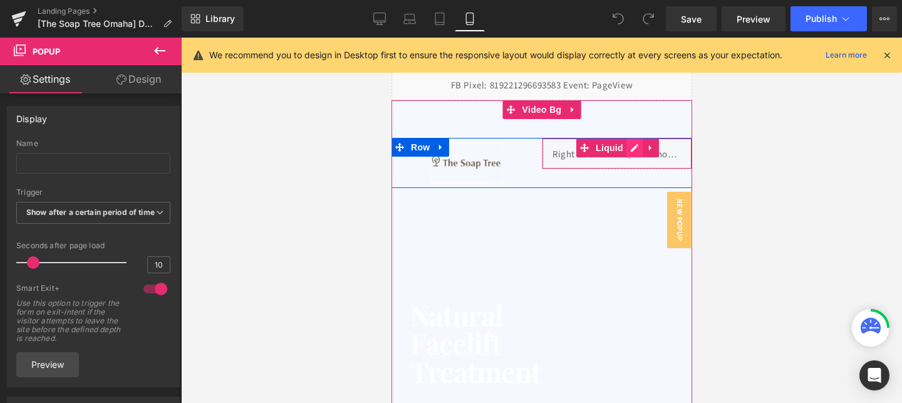
click at [631, 150] on div "Liquid" at bounding box center [616, 153] width 150 height 31
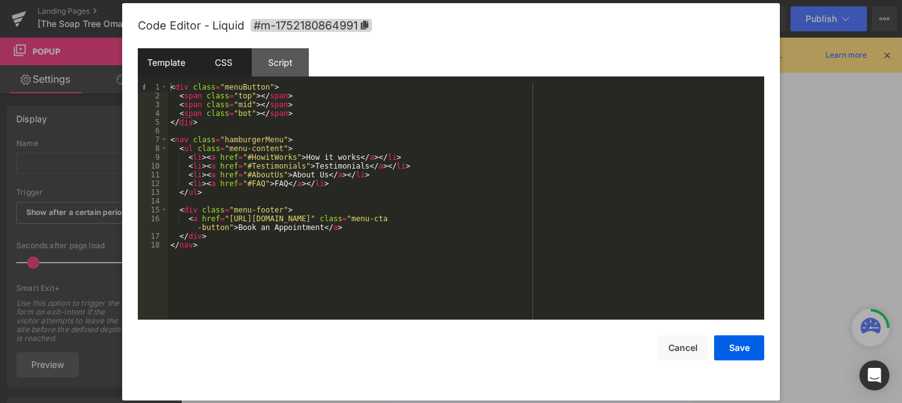
click at [218, 55] on div "CSS" at bounding box center [223, 62] width 57 height 28
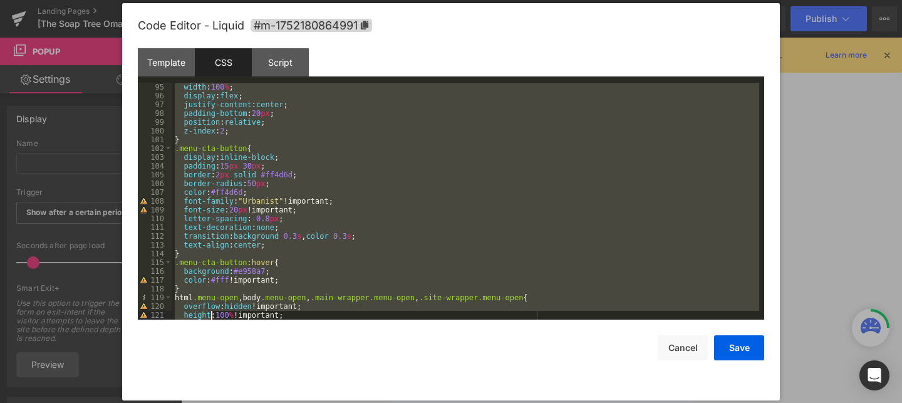
scroll to position [842, 0]
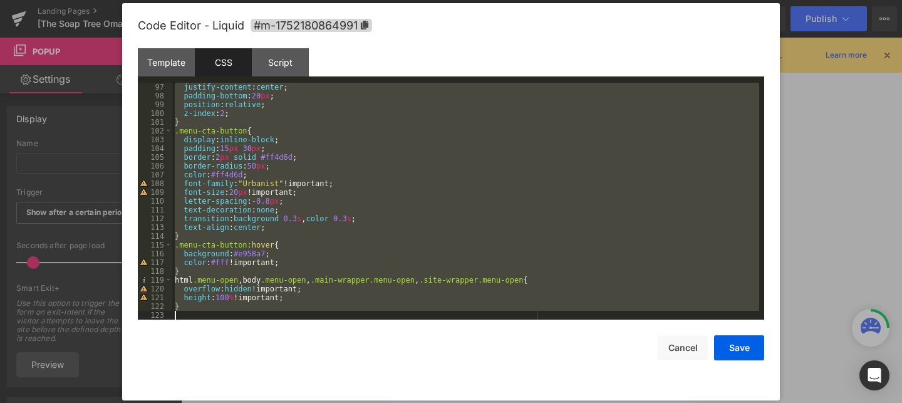
drag, startPoint x: 174, startPoint y: 159, endPoint x: 216, endPoint y: 330, distance: 176.3
click at [216, 330] on div "Code Editor - Liquid #m-1752180864991 Template CSS Script Data 1 2 3 4 5 6 7 8 …" at bounding box center [451, 201] width 626 height 397
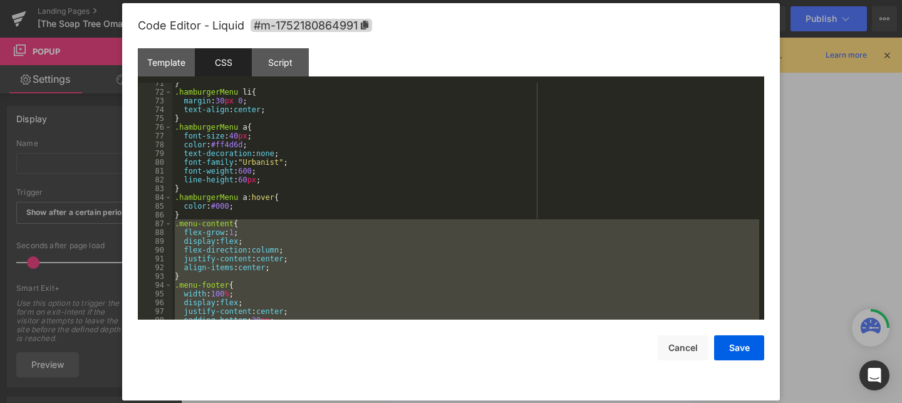
scroll to position [617, 0]
click at [671, 351] on button "Cancel" at bounding box center [683, 347] width 50 height 25
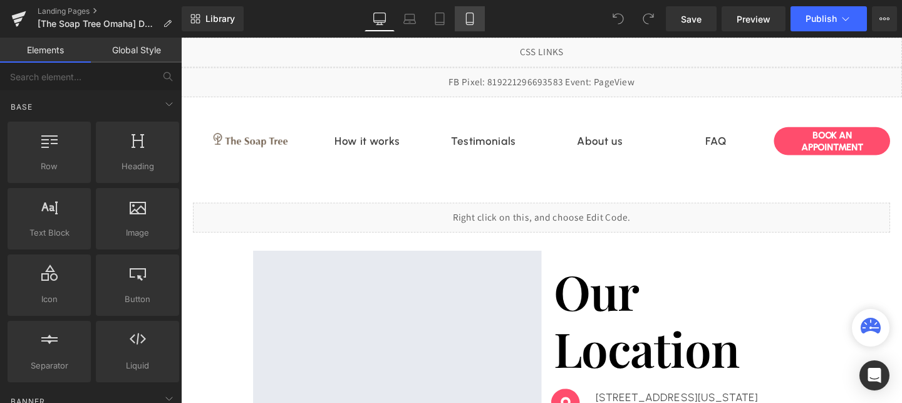
click at [479, 23] on link "Mobile" at bounding box center [470, 18] width 30 height 25
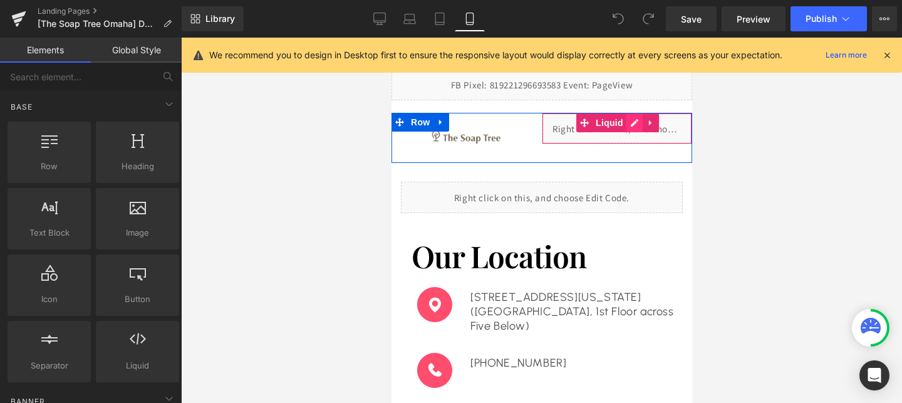
click at [635, 123] on div "Liquid" at bounding box center [616, 128] width 150 height 31
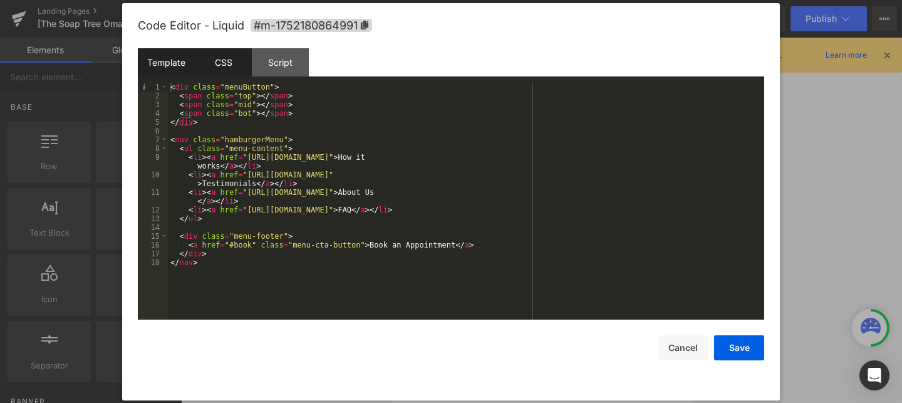
click at [205, 64] on div "CSS" at bounding box center [223, 62] width 57 height 28
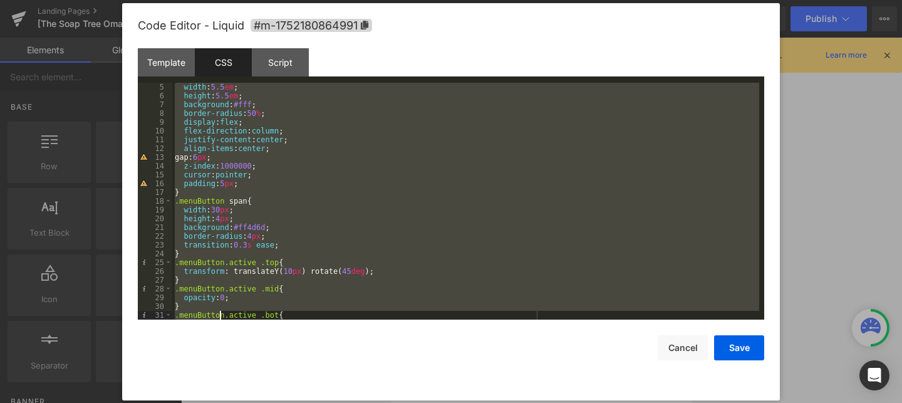
scroll to position [842, 0]
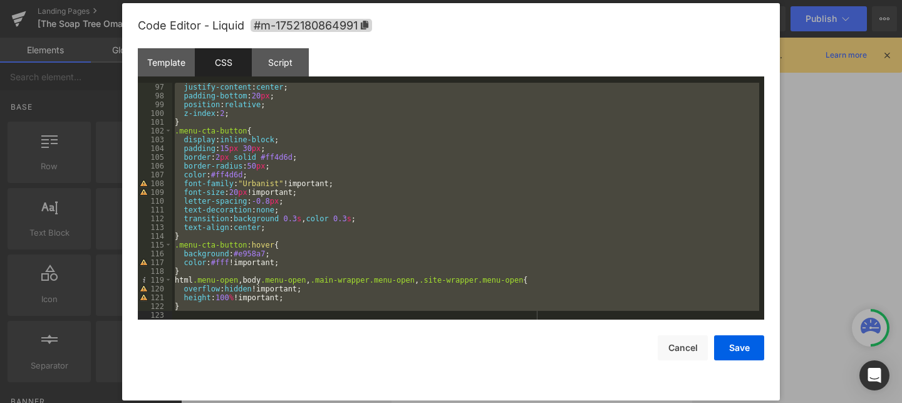
drag, startPoint x: 174, startPoint y: 86, endPoint x: 237, endPoint y: 460, distance: 379.4
click at [237, 402] on html "You are previewing how the will restyle your page. You can not edit Elements in…" at bounding box center [451, 201] width 902 height 403
click at [678, 350] on button "Cancel" at bounding box center [683, 347] width 50 height 25
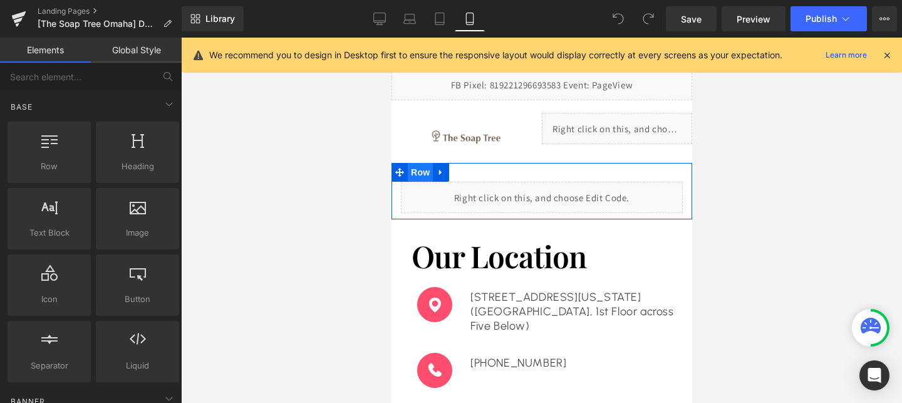
click at [417, 171] on span "Row" at bounding box center [419, 172] width 25 height 19
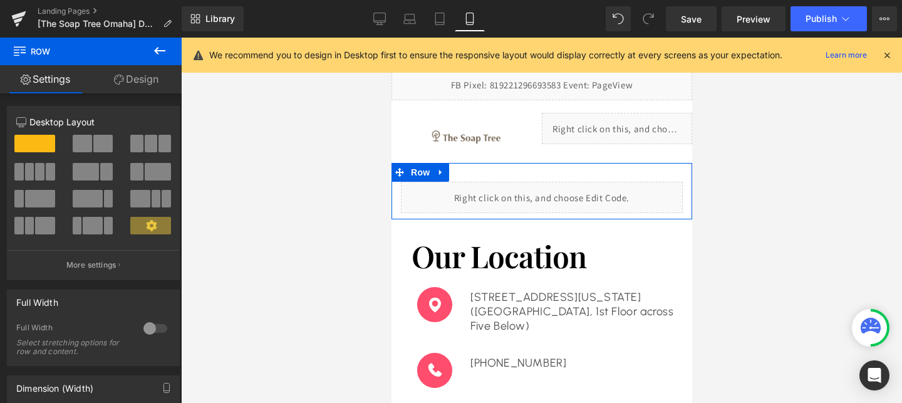
click at [143, 78] on link "Design" at bounding box center [136, 79] width 91 height 28
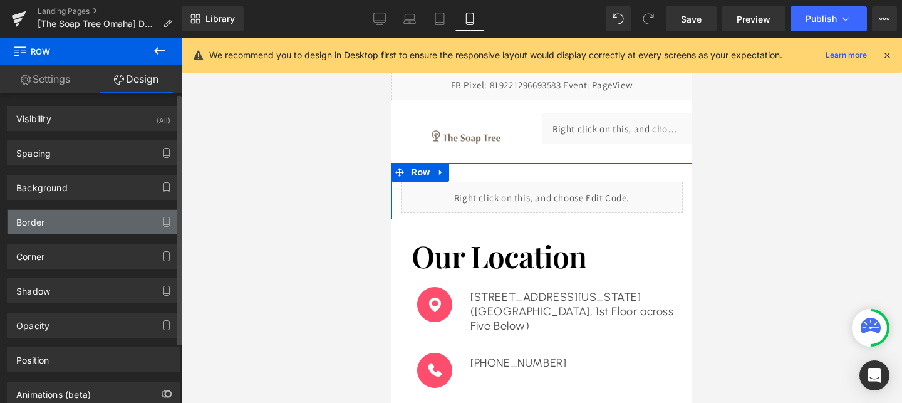
scroll to position [74, 0]
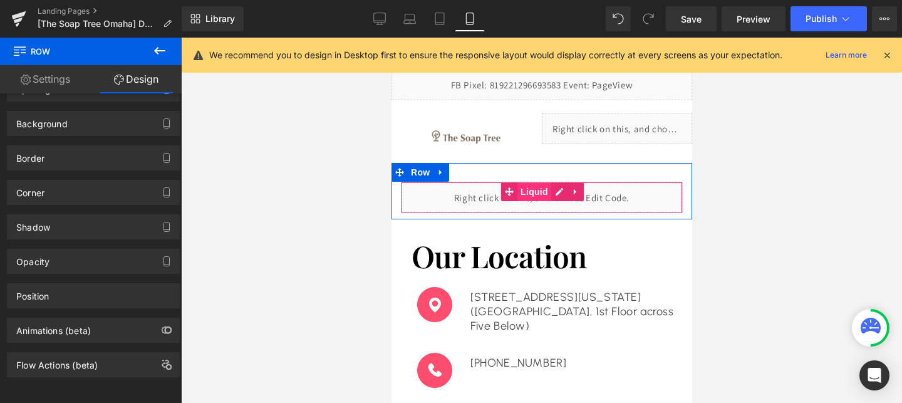
click at [539, 196] on span "Liquid" at bounding box center [534, 191] width 34 height 19
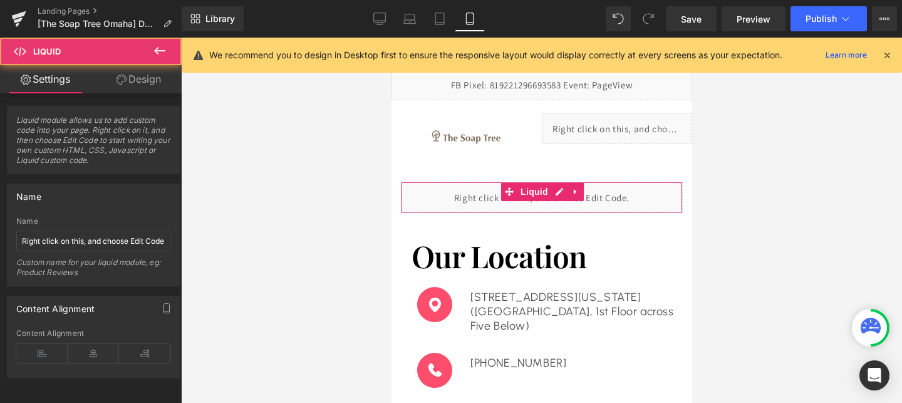
click at [142, 71] on link "Design" at bounding box center [138, 79] width 91 height 28
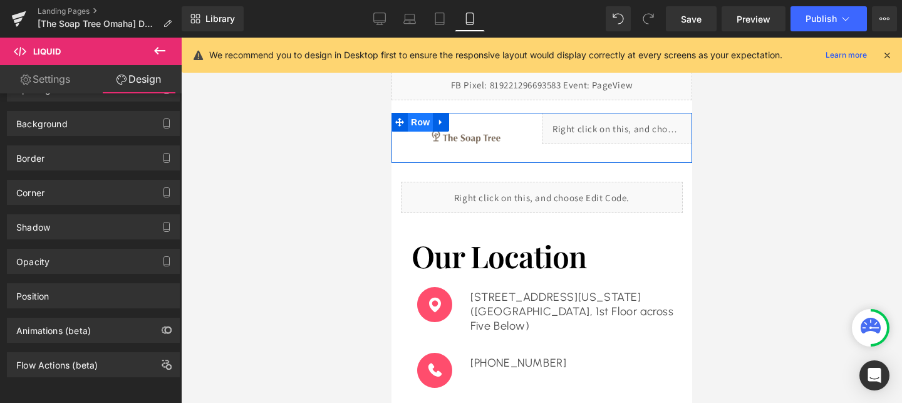
click at [420, 118] on span "Row" at bounding box center [419, 122] width 25 height 19
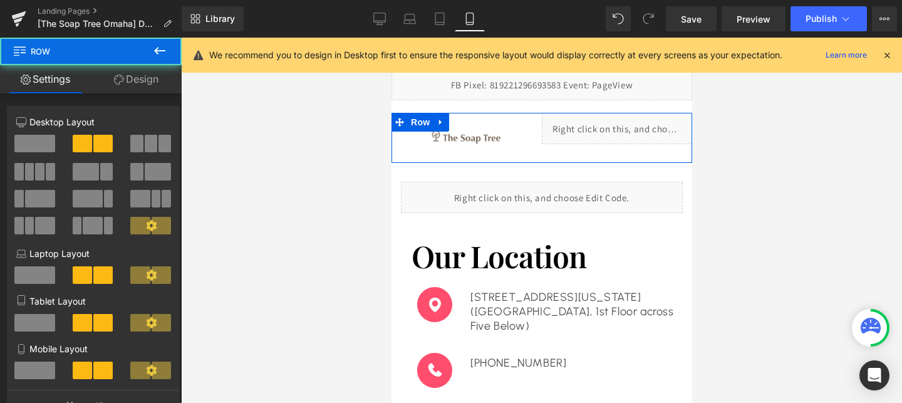
click at [140, 76] on link "Design" at bounding box center [136, 79] width 91 height 28
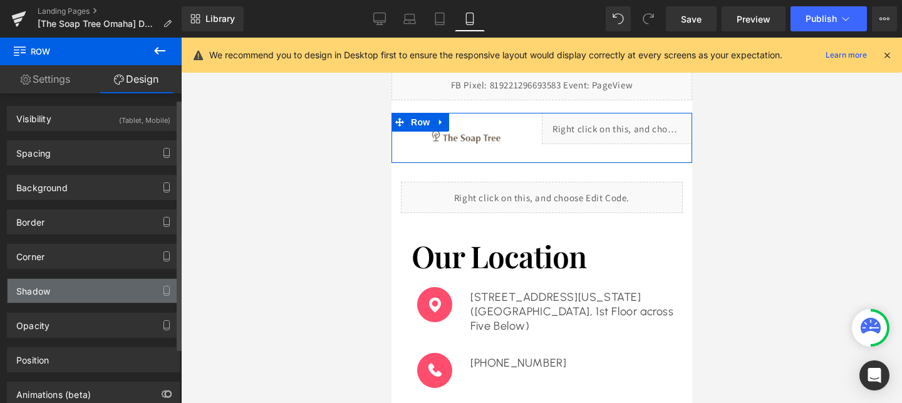
scroll to position [49, 0]
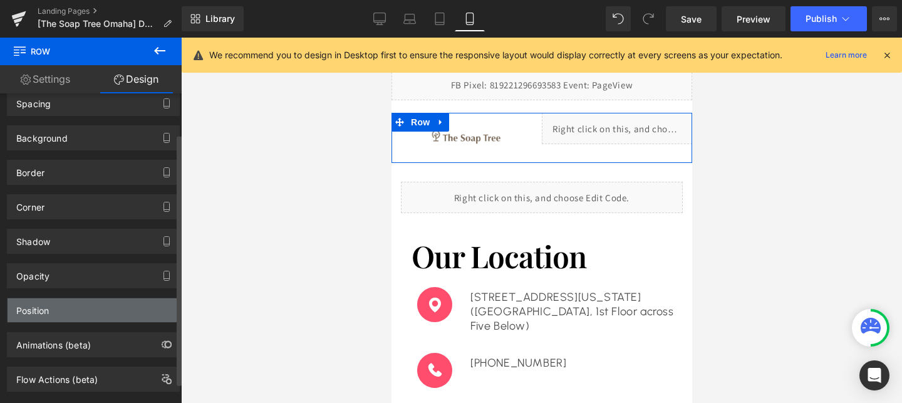
click at [60, 308] on div "Position" at bounding box center [94, 310] width 172 height 24
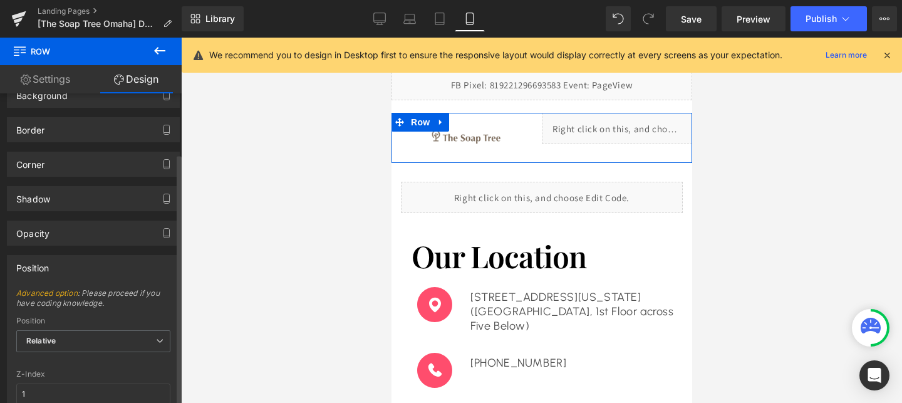
scroll to position [157, 0]
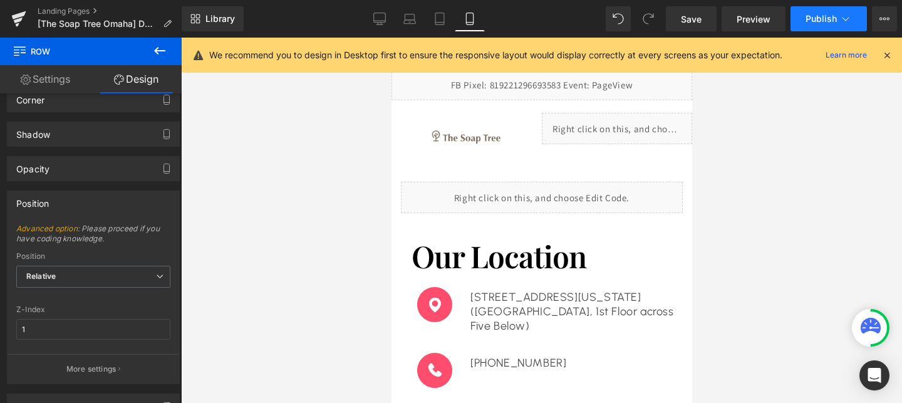
click at [800, 24] on button "Publish" at bounding box center [829, 18] width 76 height 25
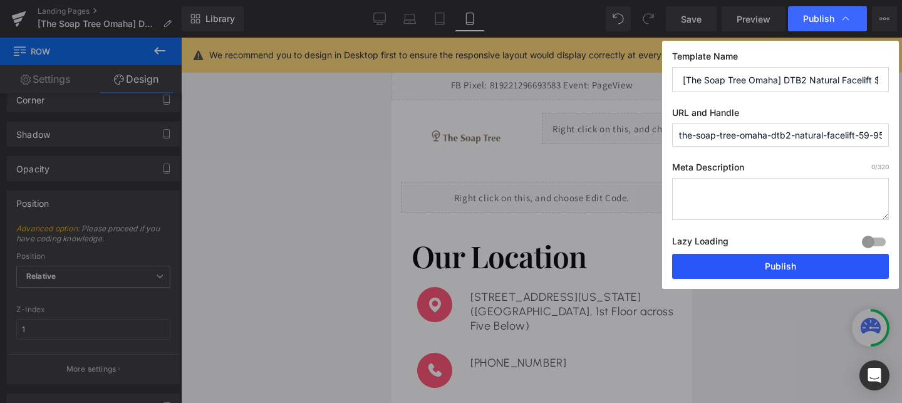
click at [765, 271] on button "Publish" at bounding box center [780, 266] width 217 height 25
